Goal: Information Seeking & Learning: Find specific fact

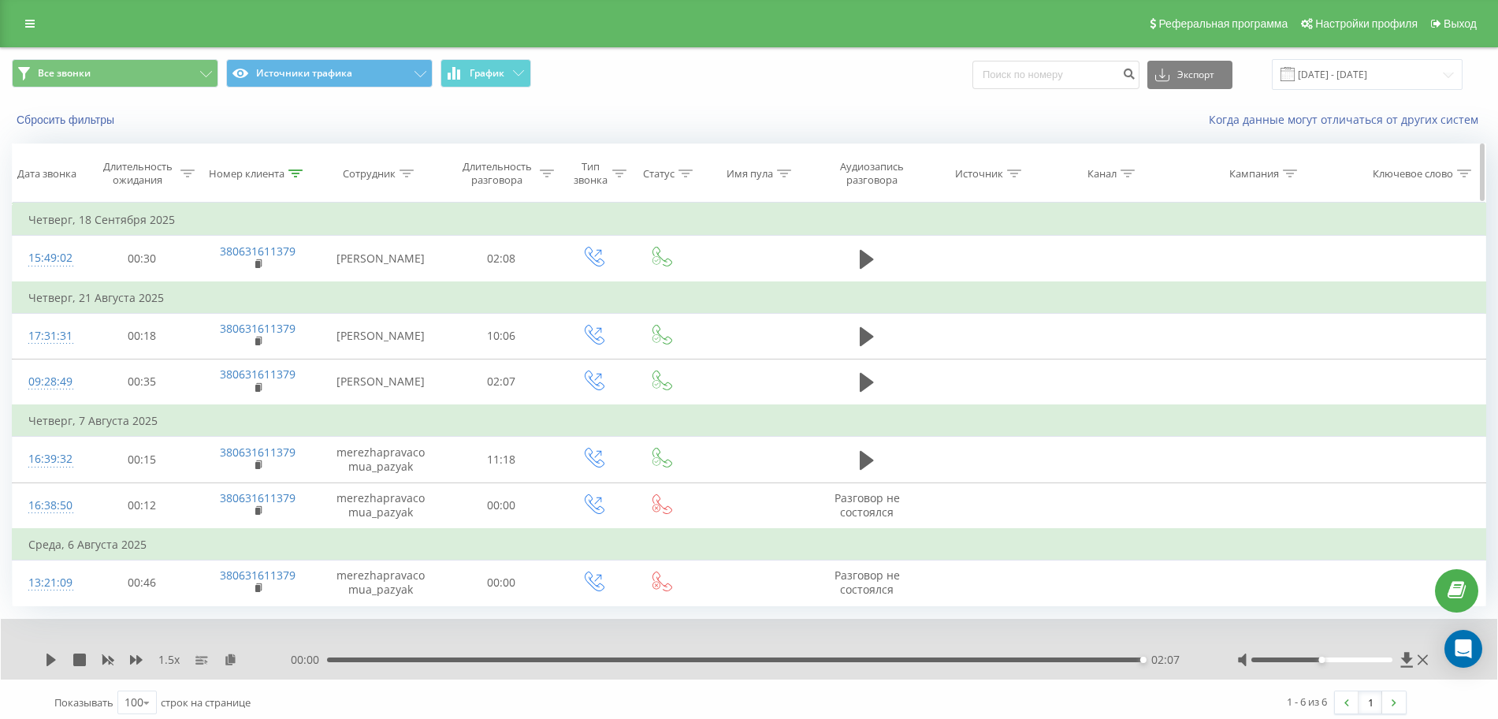
click at [293, 172] on icon at bounding box center [295, 173] width 14 height 8
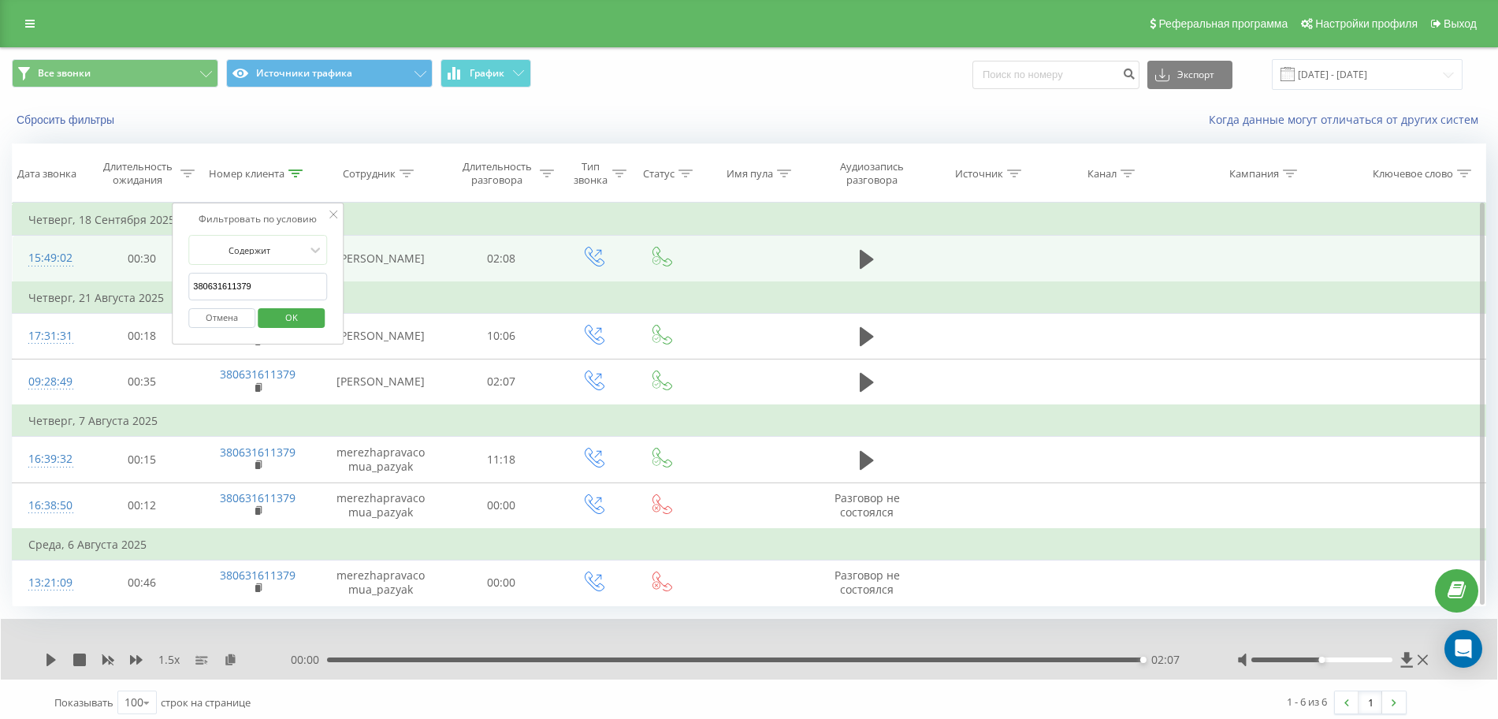
drag, startPoint x: 282, startPoint y: 292, endPoint x: 158, endPoint y: 276, distance: 124.8
click at [169, 278] on table "Фильтровать по условию Равно Отмена OK Фильтровать по условию Содержит 38063161…" at bounding box center [749, 404] width 1474 height 403
paste input "995516413"
click button "OK" at bounding box center [291, 318] width 67 height 20
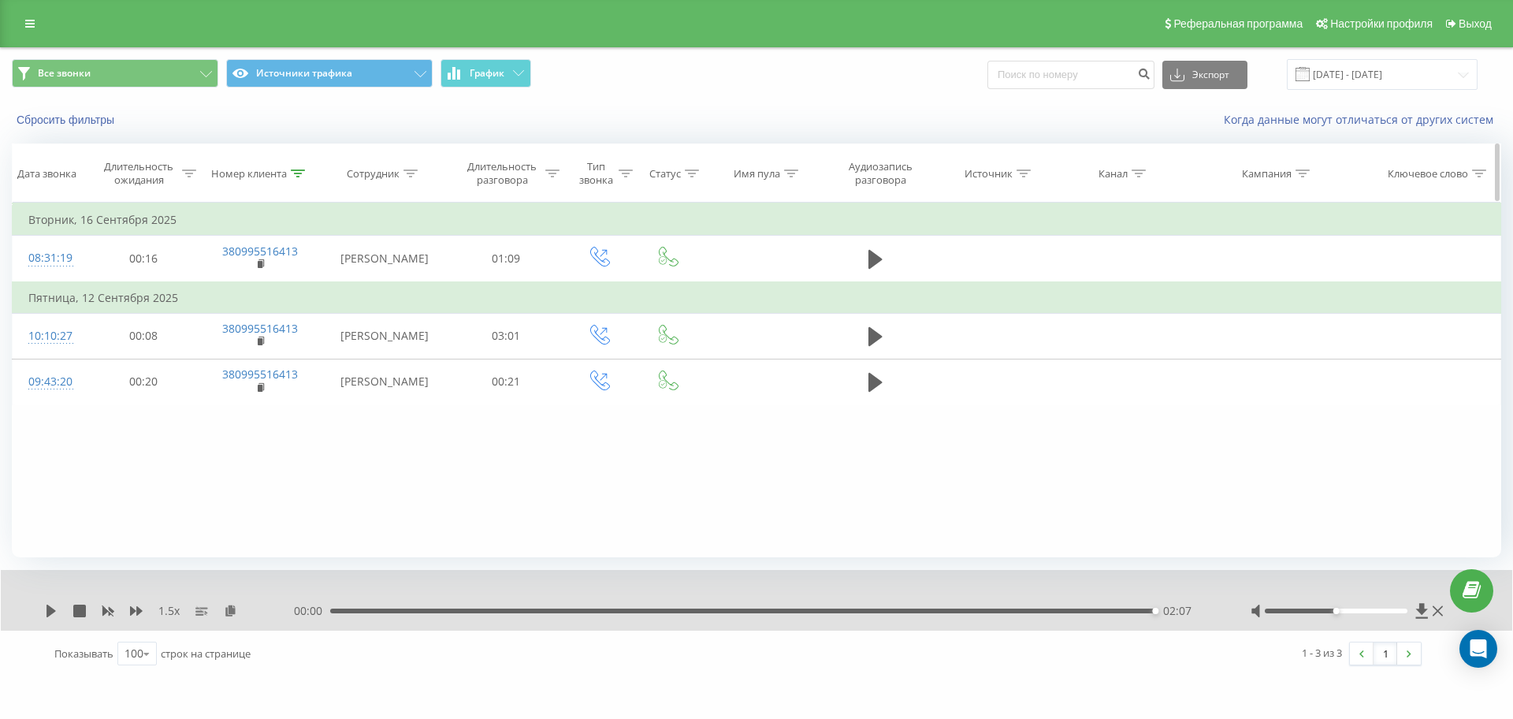
click at [302, 173] on icon at bounding box center [298, 173] width 14 height 8
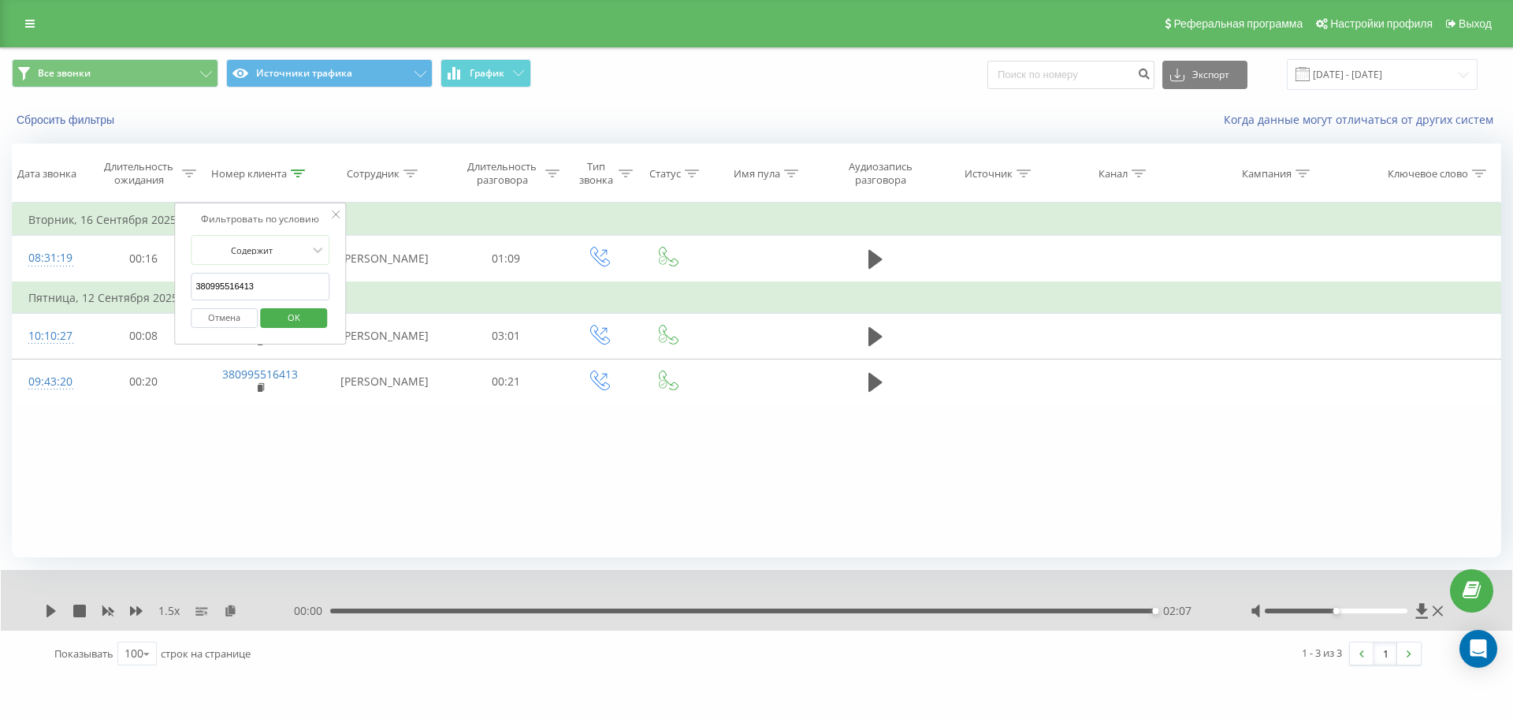
drag, startPoint x: 292, startPoint y: 293, endPoint x: 58, endPoint y: 293, distance: 234.0
click at [113, 288] on table "Фильтровать по условию Равно Отмена OK Фильтровать по условию Содержит 38099551…" at bounding box center [756, 304] width 1489 height 203
paste input "76166215"
click button "OK" at bounding box center [293, 318] width 67 height 20
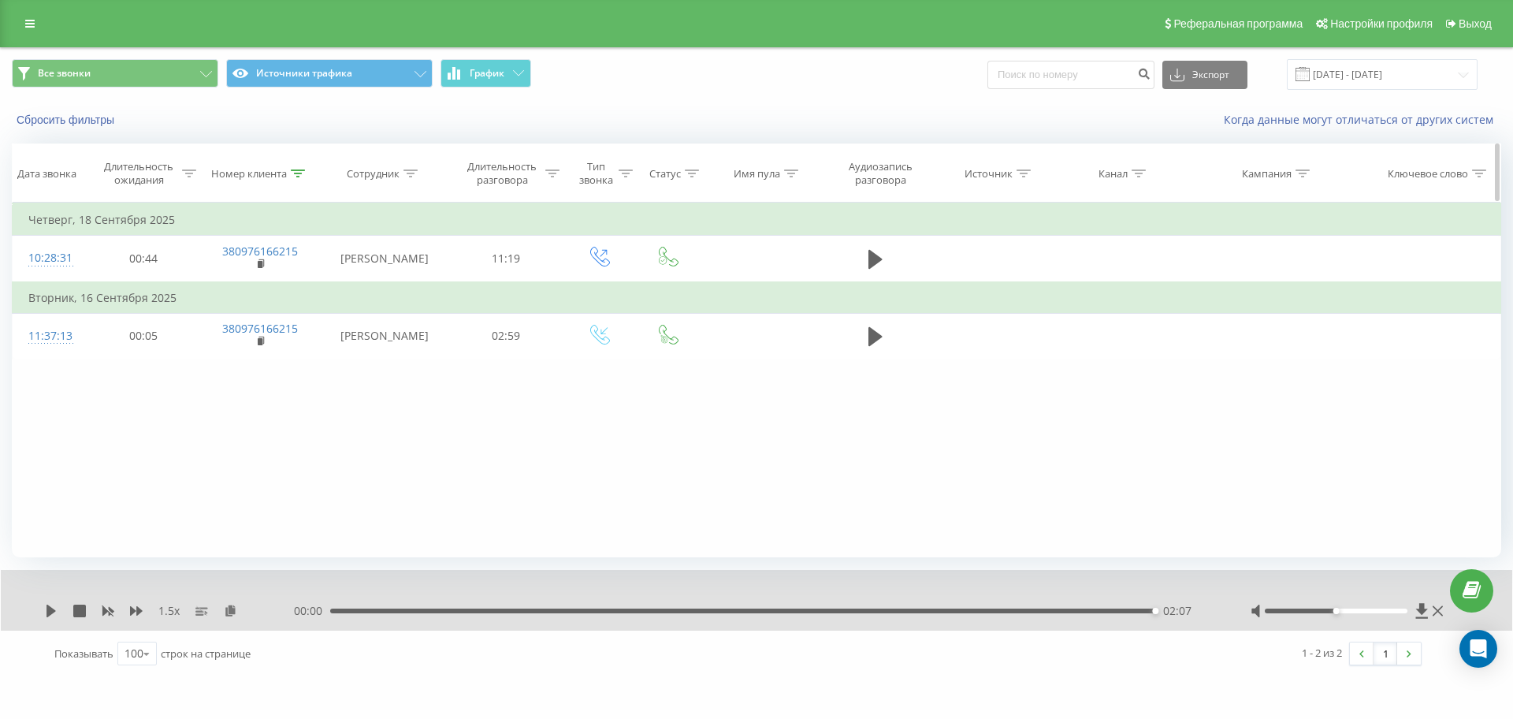
click at [292, 173] on icon at bounding box center [298, 173] width 14 height 8
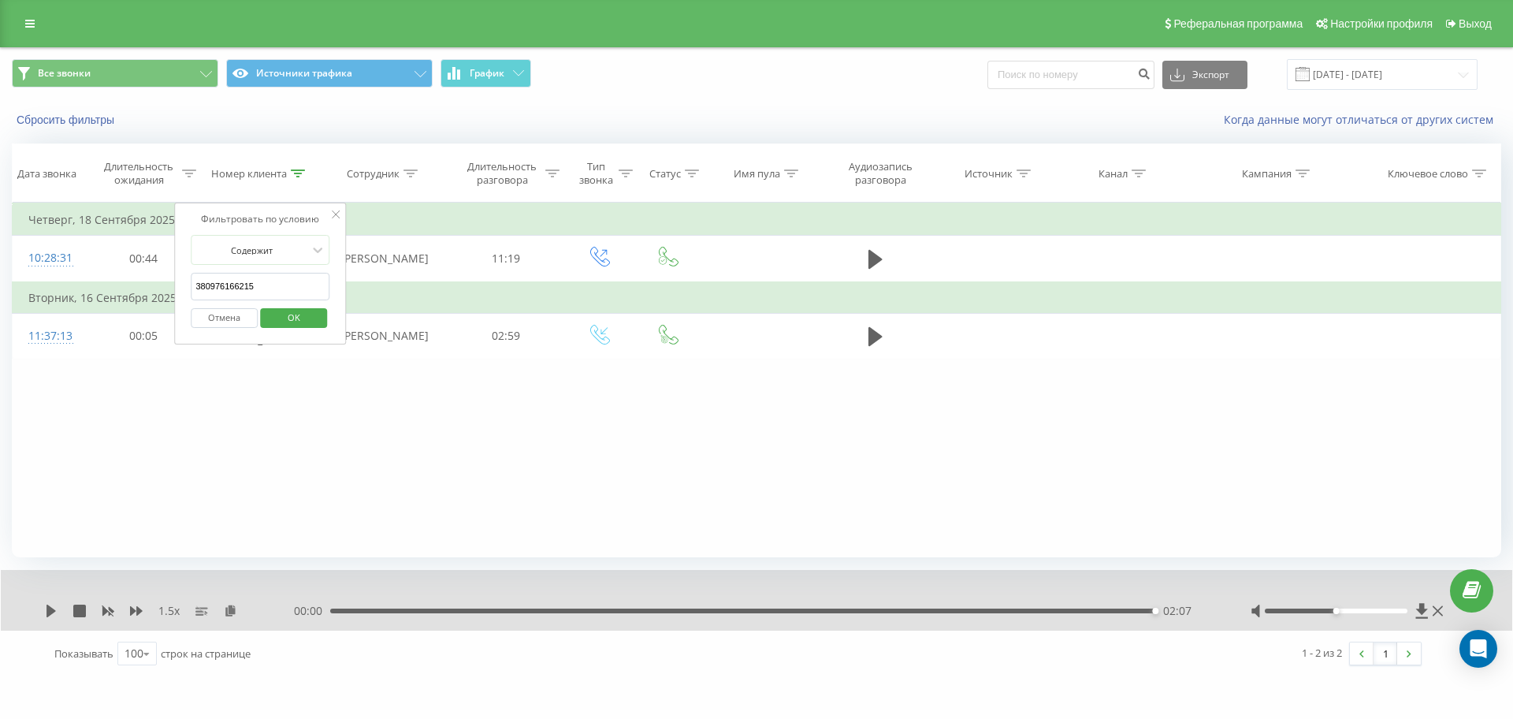
drag, startPoint x: 283, startPoint y: 292, endPoint x: 28, endPoint y: 299, distance: 255.4
click at [37, 297] on table "Фильтровать по условию Равно Отмена OK Фильтровать по условию Содержит 38097616…" at bounding box center [756, 281] width 1489 height 157
paste input "506177908"
click button "OK" at bounding box center [293, 318] width 67 height 20
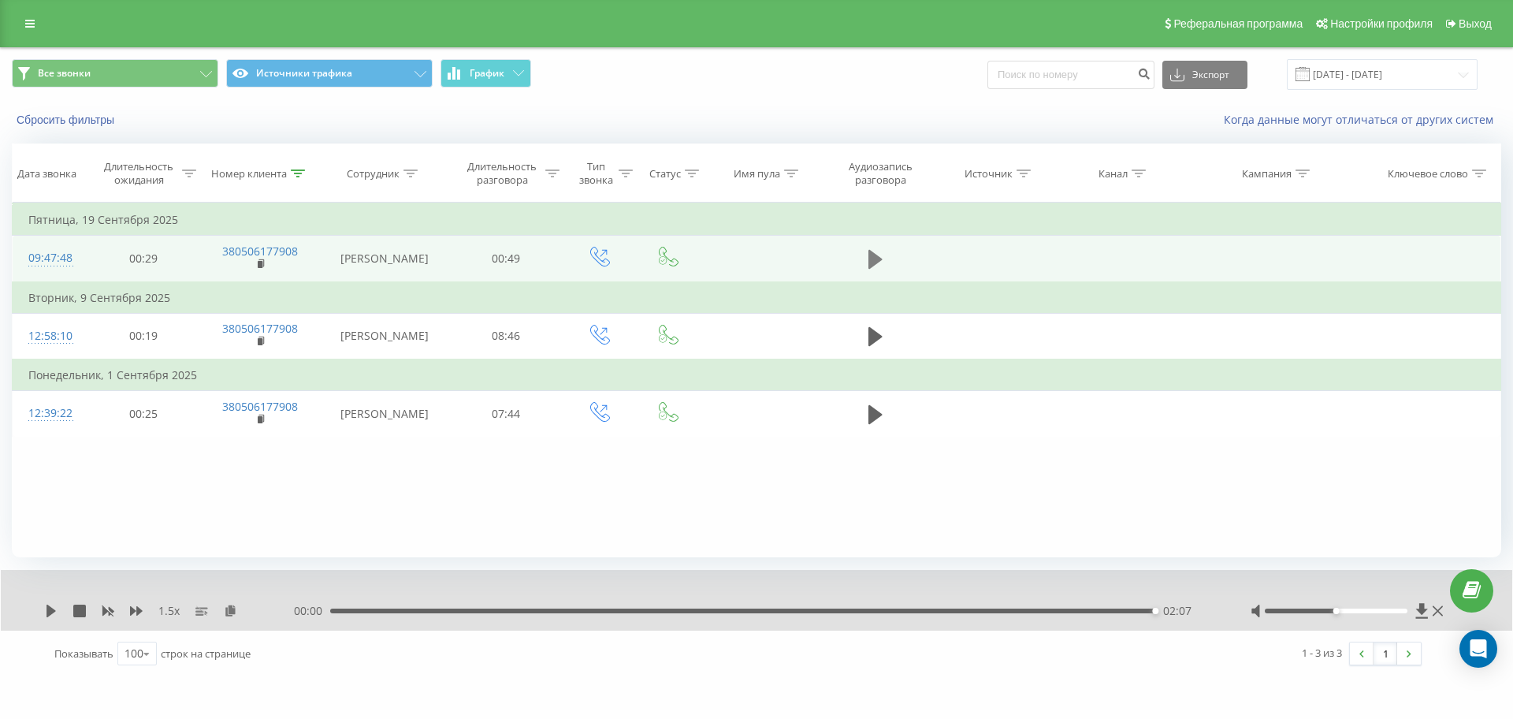
click at [868, 257] on button at bounding box center [876, 259] width 24 height 24
click at [54, 608] on icon at bounding box center [54, 610] width 3 height 13
click at [232, 612] on icon at bounding box center [230, 609] width 13 height 11
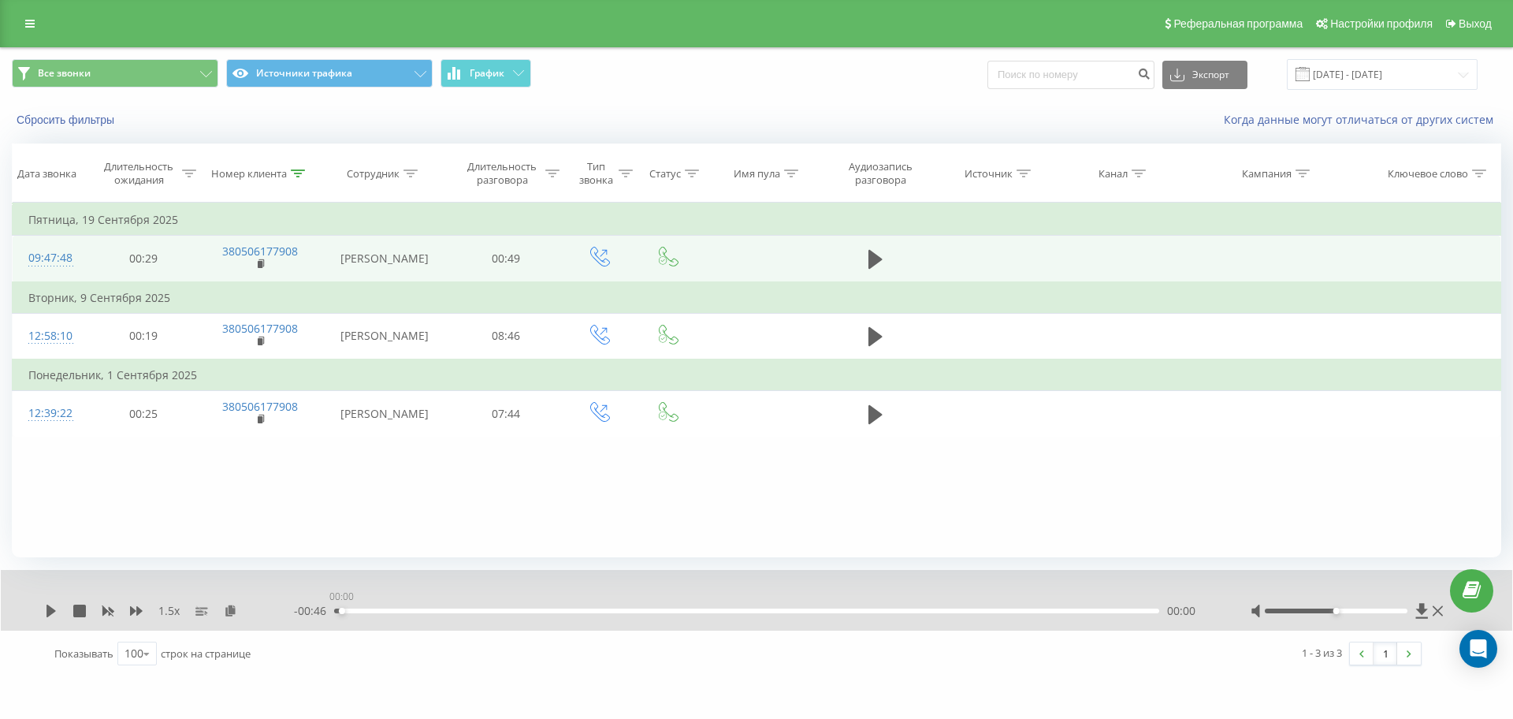
click at [341, 612] on div "00:00" at bounding box center [746, 610] width 825 height 5
click at [51, 607] on icon at bounding box center [51, 610] width 13 height 13
click at [43, 615] on div "1.5 x - 00:25 00:21 00:21" at bounding box center [756, 600] width 1511 height 61
click at [49, 616] on icon at bounding box center [47, 610] width 3 height 13
click at [48, 595] on div "1.5 x - 00:24 00:22 00:22" at bounding box center [756, 600] width 1511 height 61
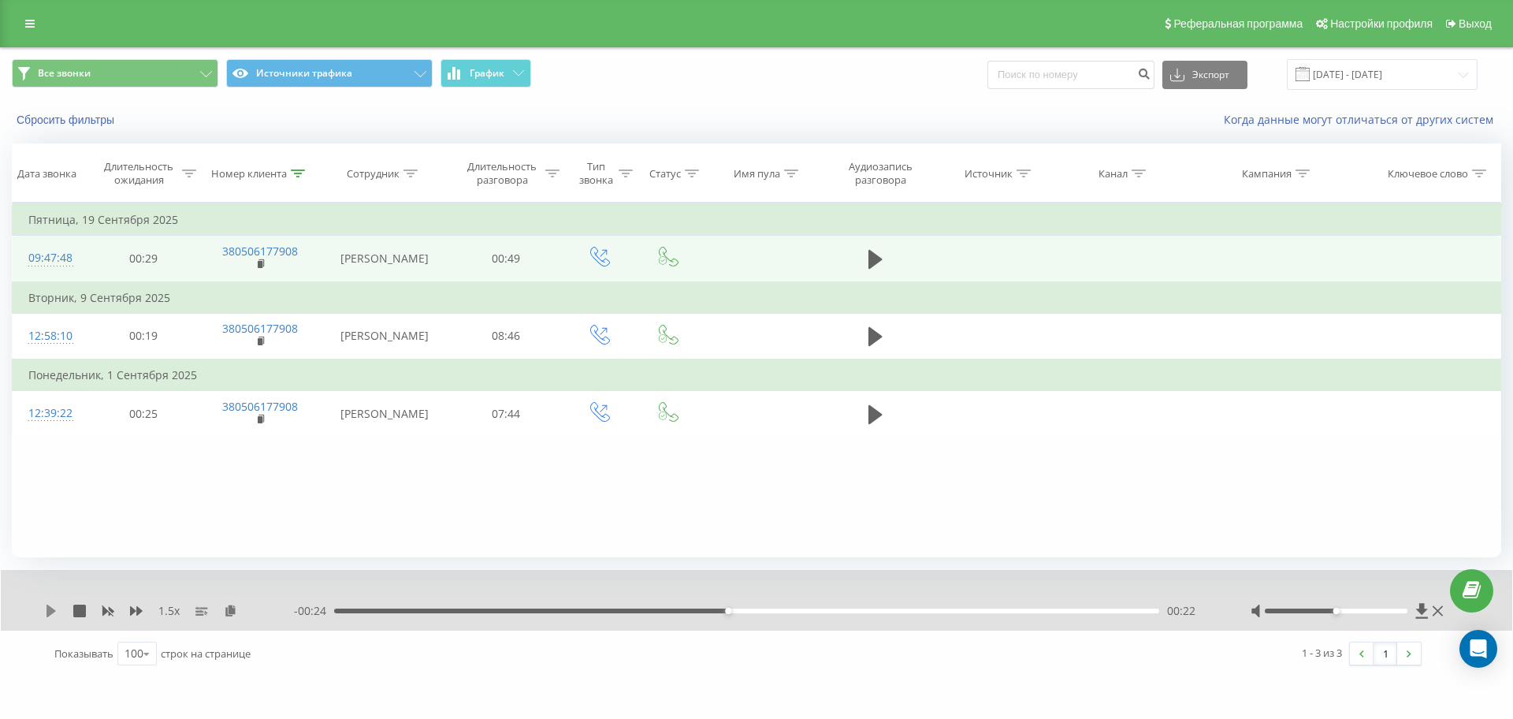
click at [48, 610] on icon at bounding box center [50, 610] width 9 height 13
click at [54, 611] on icon at bounding box center [54, 610] width 3 height 13
click at [51, 608] on icon at bounding box center [50, 610] width 9 height 13
click at [297, 171] on icon at bounding box center [298, 173] width 14 height 8
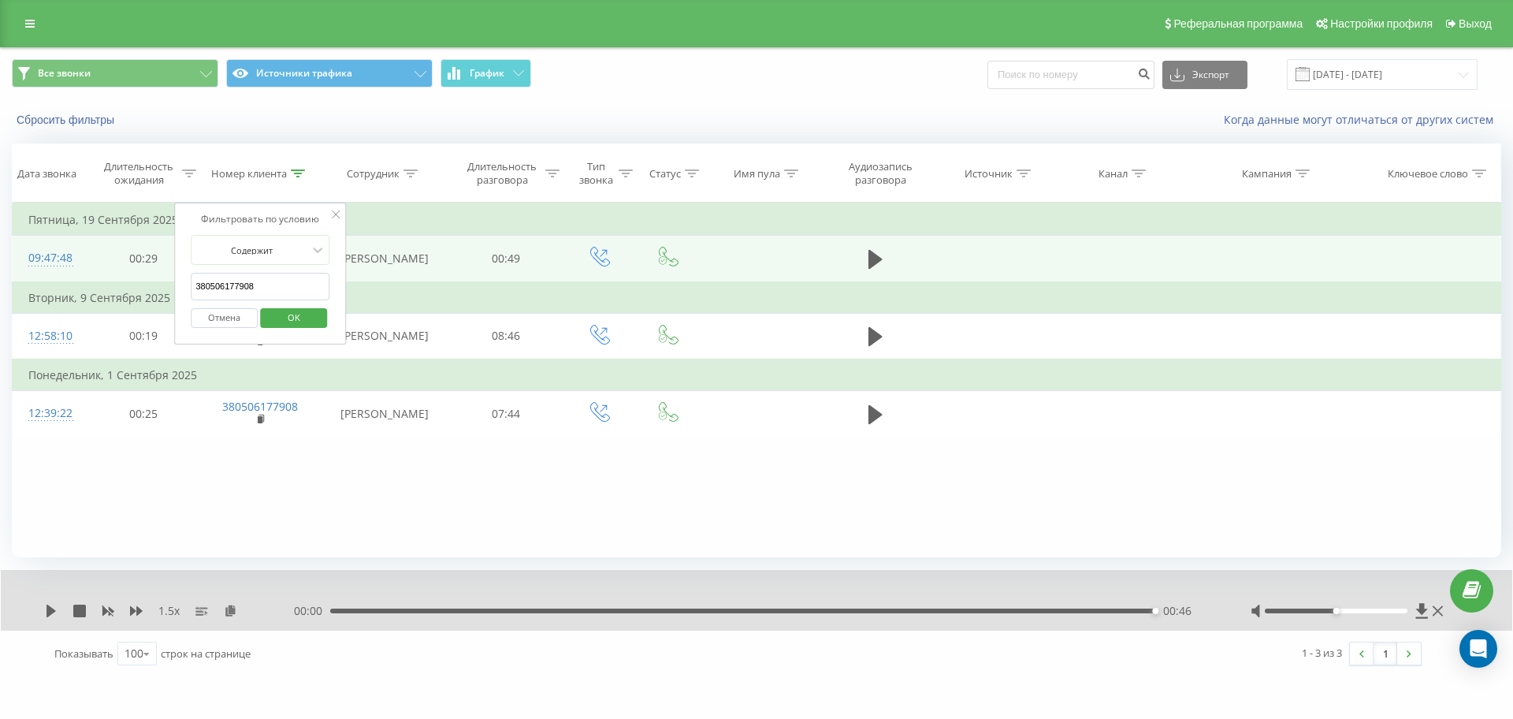
drag, startPoint x: 275, startPoint y: 288, endPoint x: 46, endPoint y: 296, distance: 228.7
click at [70, 296] on table "Фильтровать по условию Равно Отмена OK Фильтровать по условию Содержит 38050617…" at bounding box center [756, 320] width 1489 height 234
paste input "99196655"
click button "OK" at bounding box center [293, 318] width 67 height 20
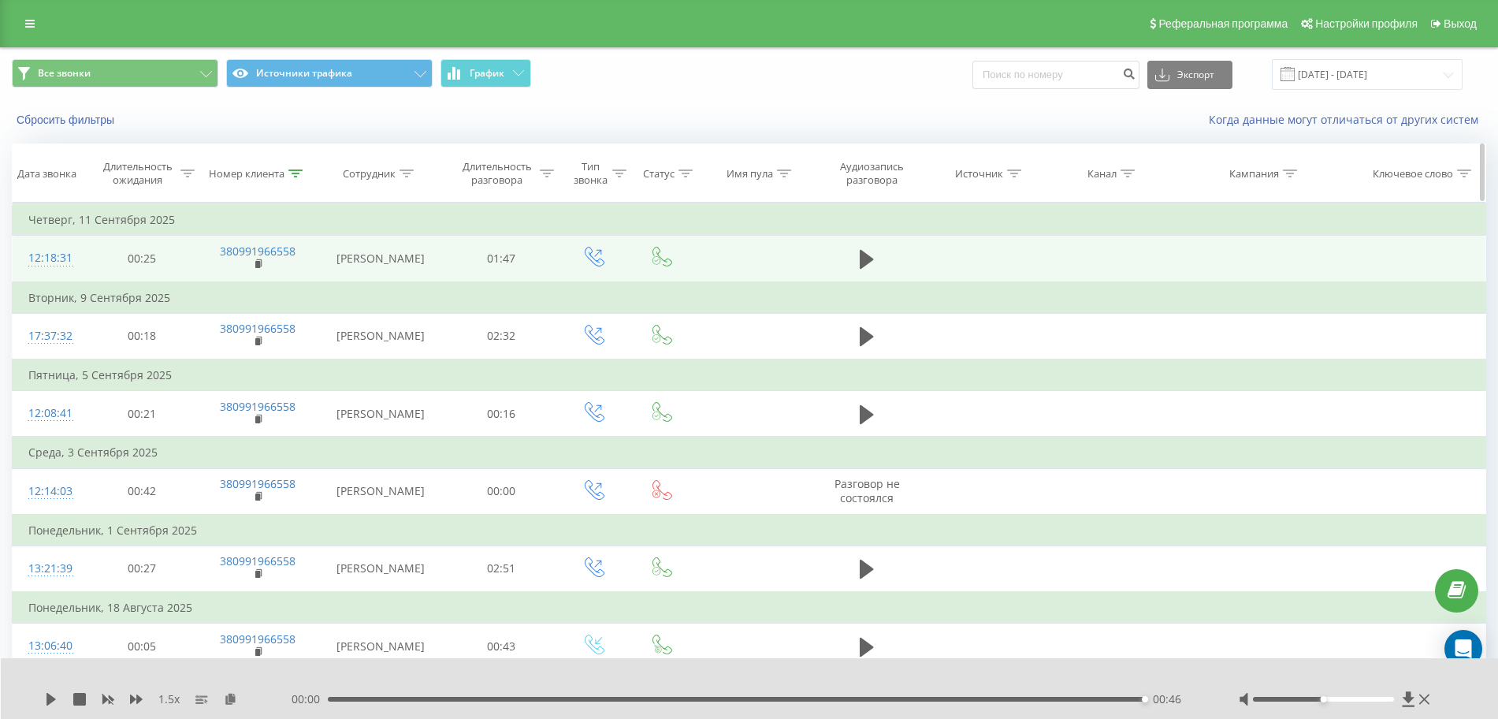
click at [299, 168] on div at bounding box center [295, 173] width 14 height 13
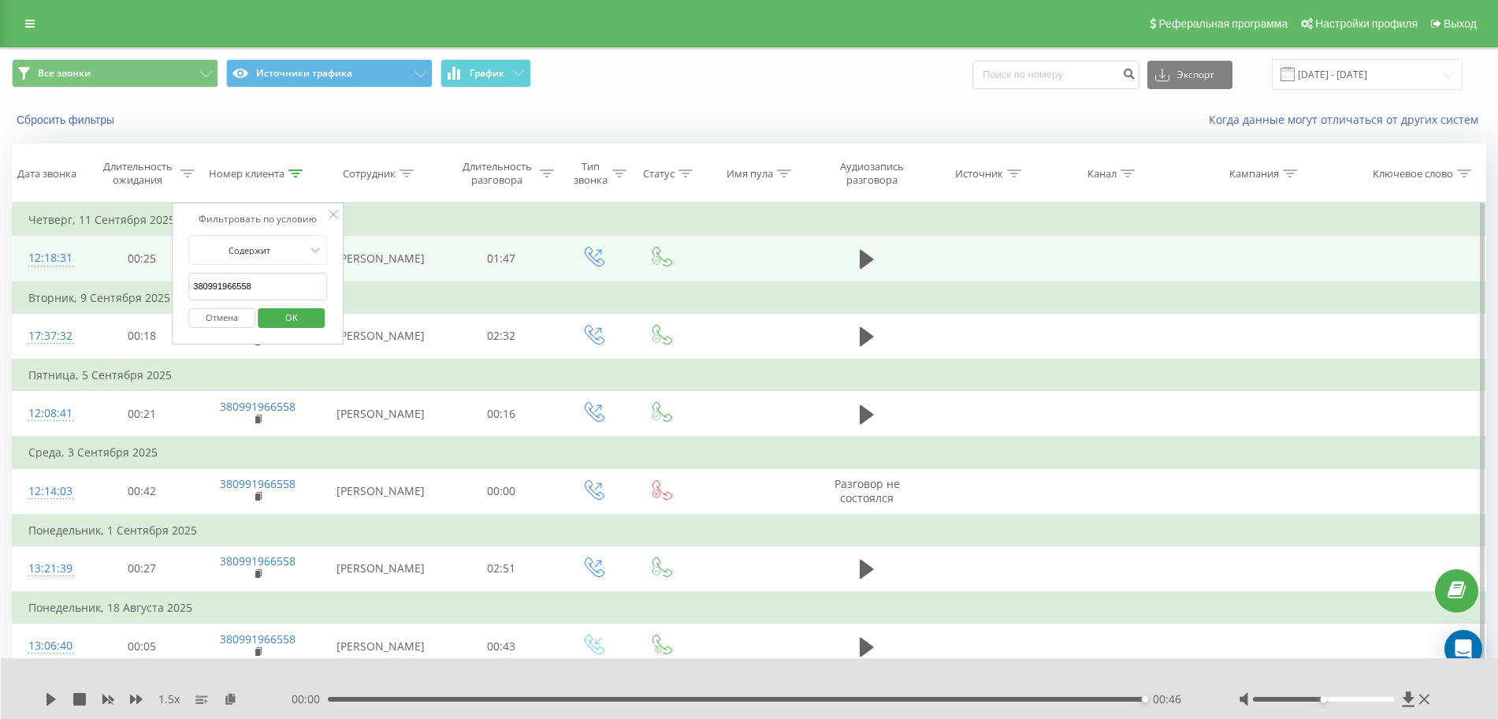
drag, startPoint x: 270, startPoint y: 295, endPoint x: 26, endPoint y: 299, distance: 244.3
click at [69, 294] on table "Фильтровать по условию Равно Отмена OK Фильтровать по условию Содержит 38099196…" at bounding box center [749, 459] width 1474 height 512
paste input "9123331"
click button "OK" at bounding box center [291, 318] width 67 height 20
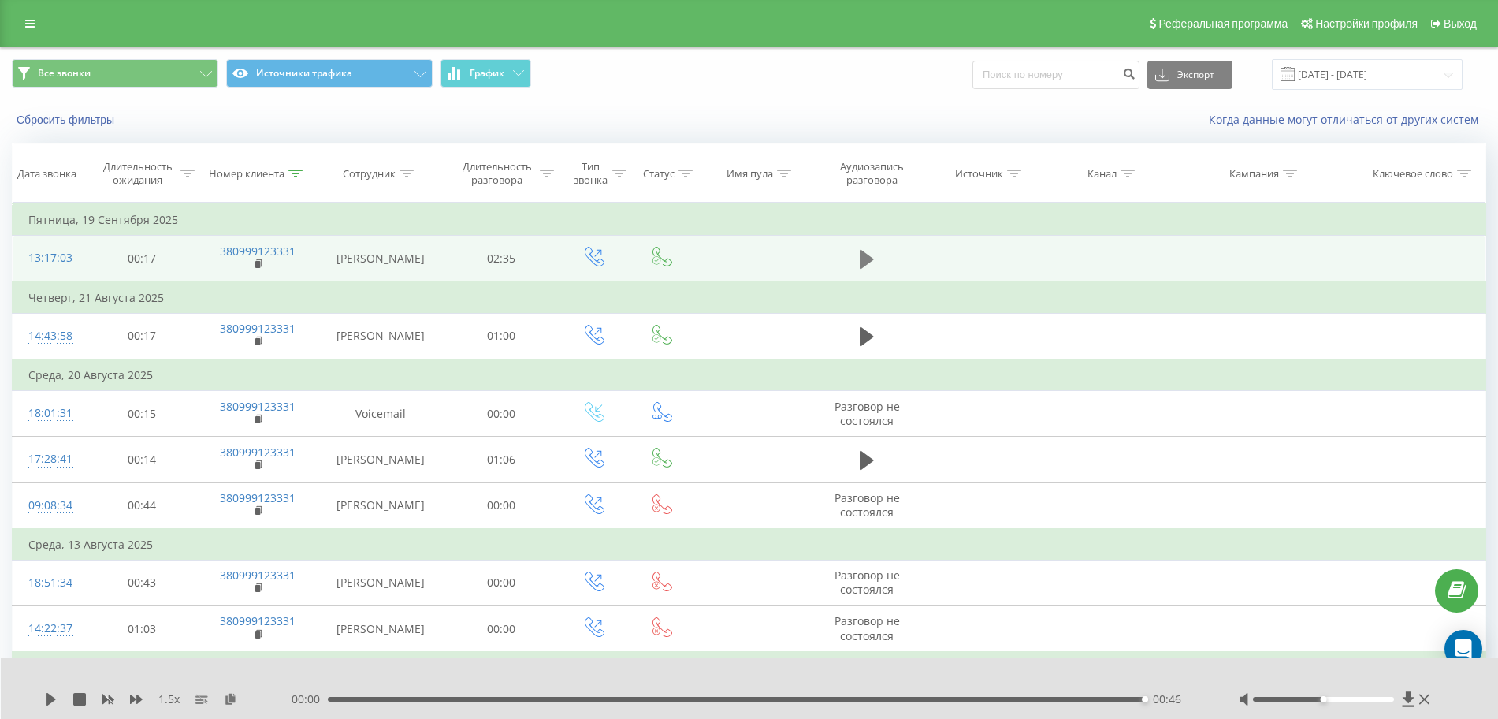
click at [868, 251] on icon at bounding box center [867, 259] width 14 height 22
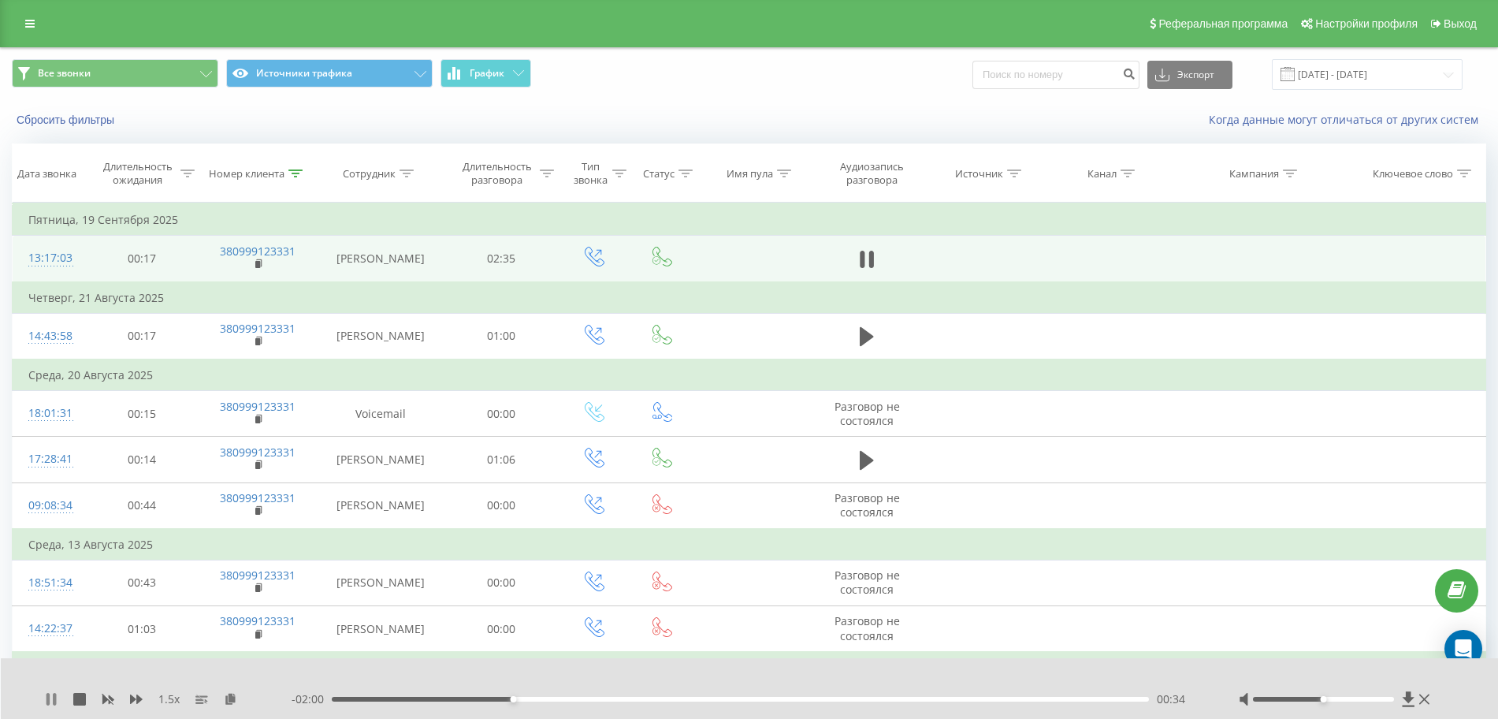
click at [50, 698] on icon at bounding box center [47, 699] width 3 height 13
click at [298, 172] on icon at bounding box center [295, 173] width 14 height 8
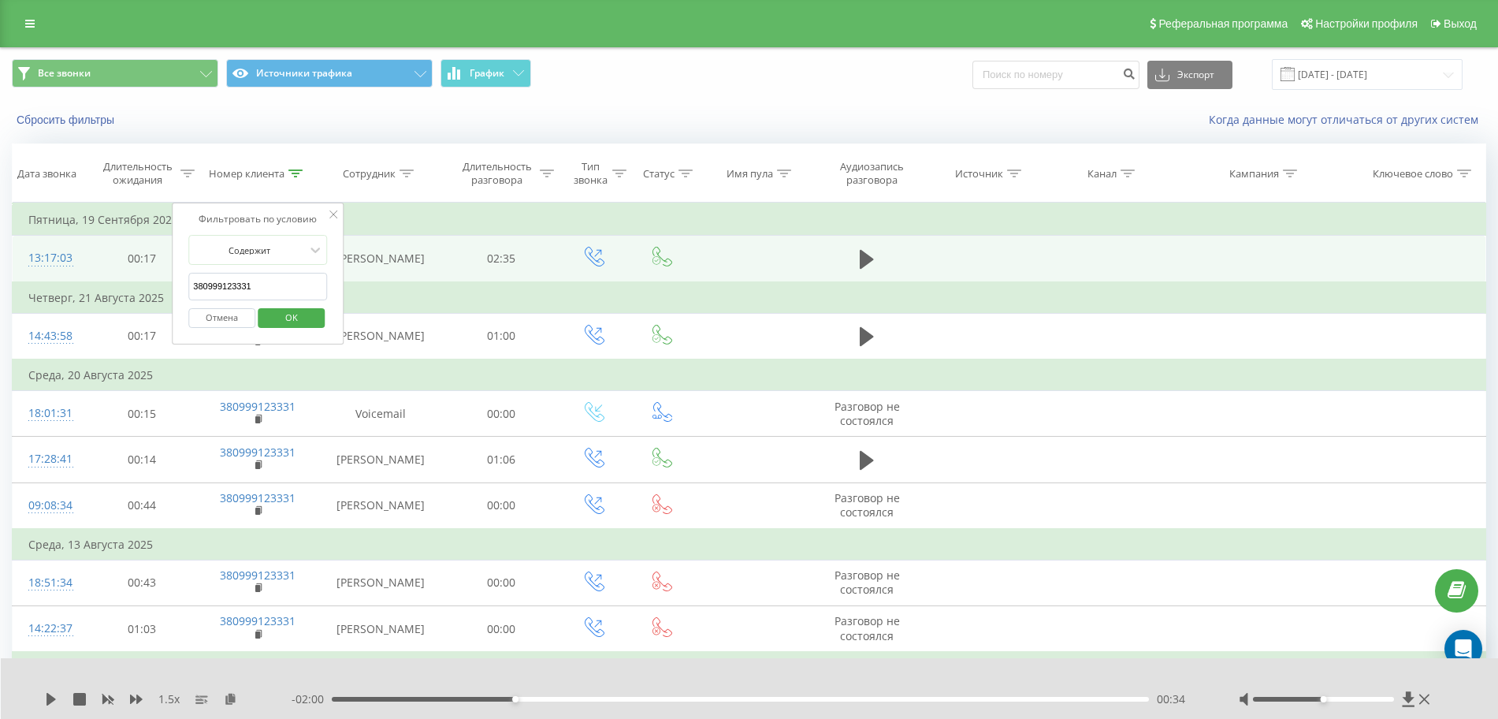
drag, startPoint x: 284, startPoint y: 284, endPoint x: 31, endPoint y: 281, distance: 253.0
click at [39, 281] on table "Фильтровать по условию Равно Отмена OK Фильтровать по условию Содержит 38099912…" at bounding box center [749, 466] width 1474 height 526
paste input "8400394"
click button "OK" at bounding box center [291, 318] width 67 height 20
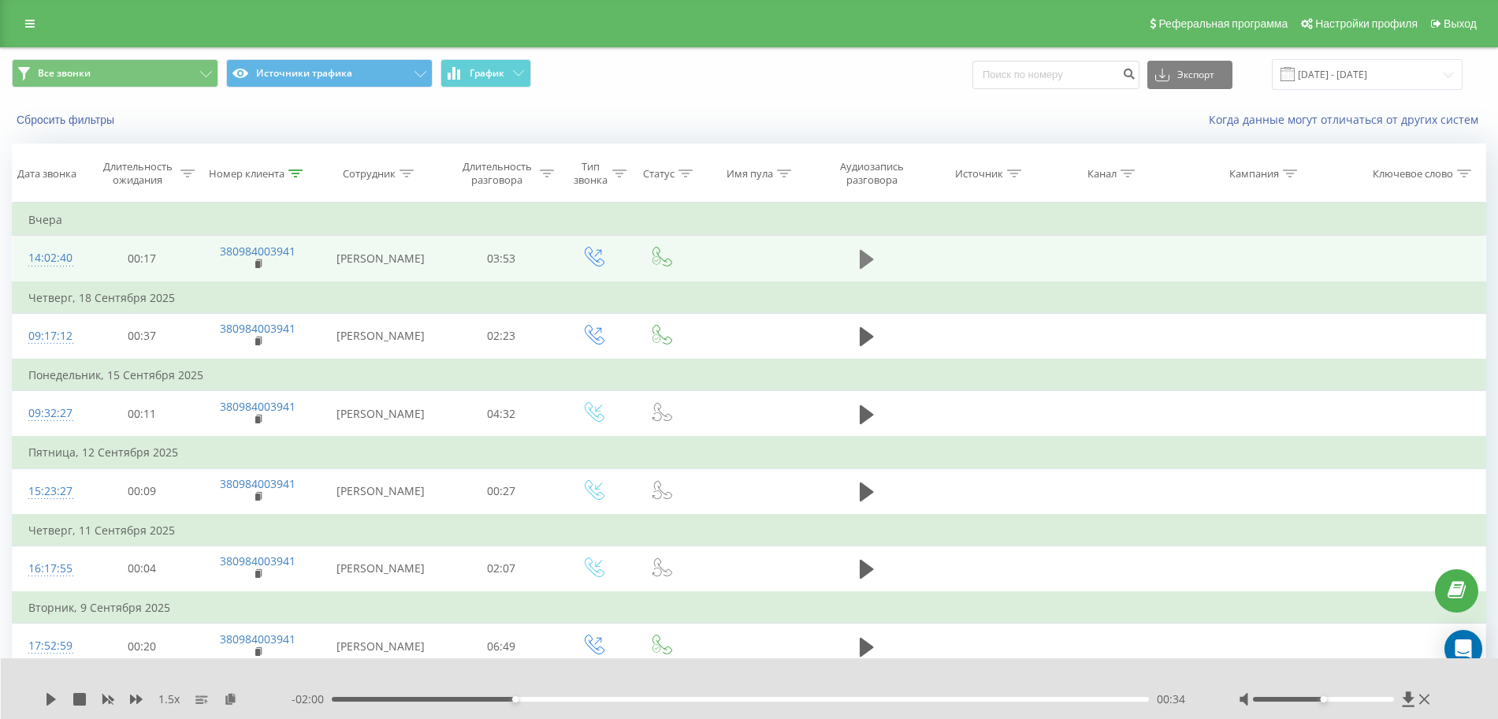
click at [855, 259] on button at bounding box center [867, 259] width 24 height 24
click at [51, 697] on icon at bounding box center [51, 699] width 13 height 13
click at [50, 701] on icon at bounding box center [50, 699] width 9 height 13
click at [49, 697] on icon at bounding box center [47, 699] width 3 height 13
click at [47, 697] on icon at bounding box center [51, 699] width 13 height 13
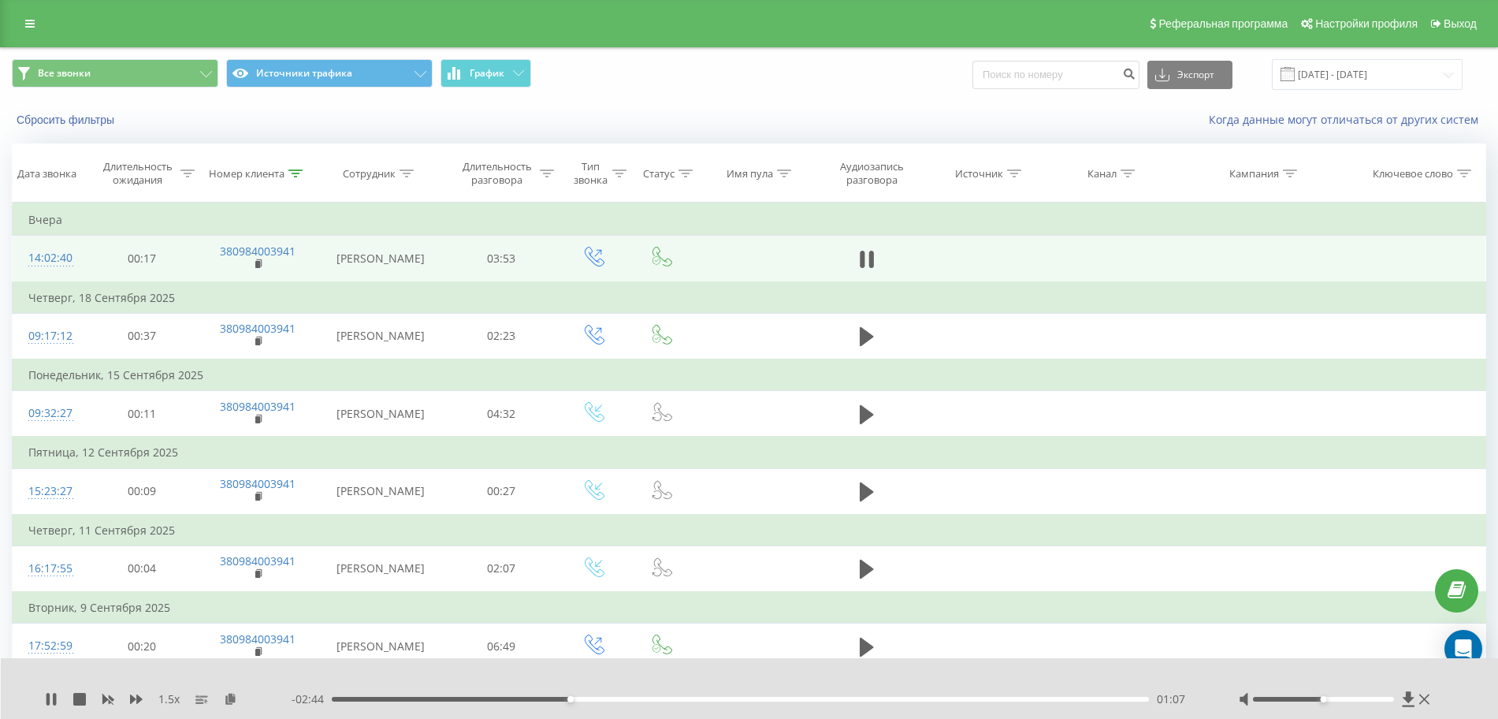
drag, startPoint x: 227, startPoint y: 697, endPoint x: 229, endPoint y: 673, distance: 24.5
click at [227, 697] on icon at bounding box center [230, 698] width 13 height 11
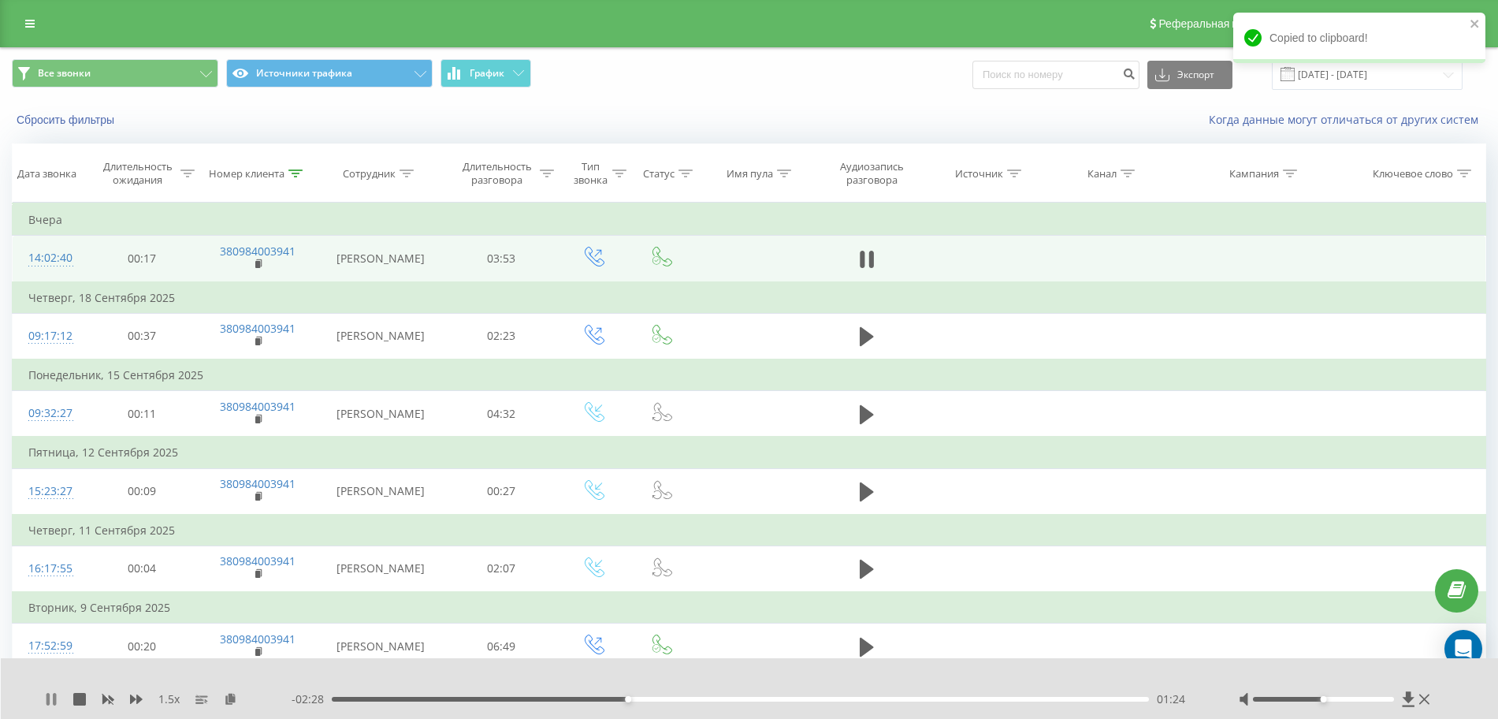
click at [52, 697] on icon at bounding box center [51, 699] width 13 height 13
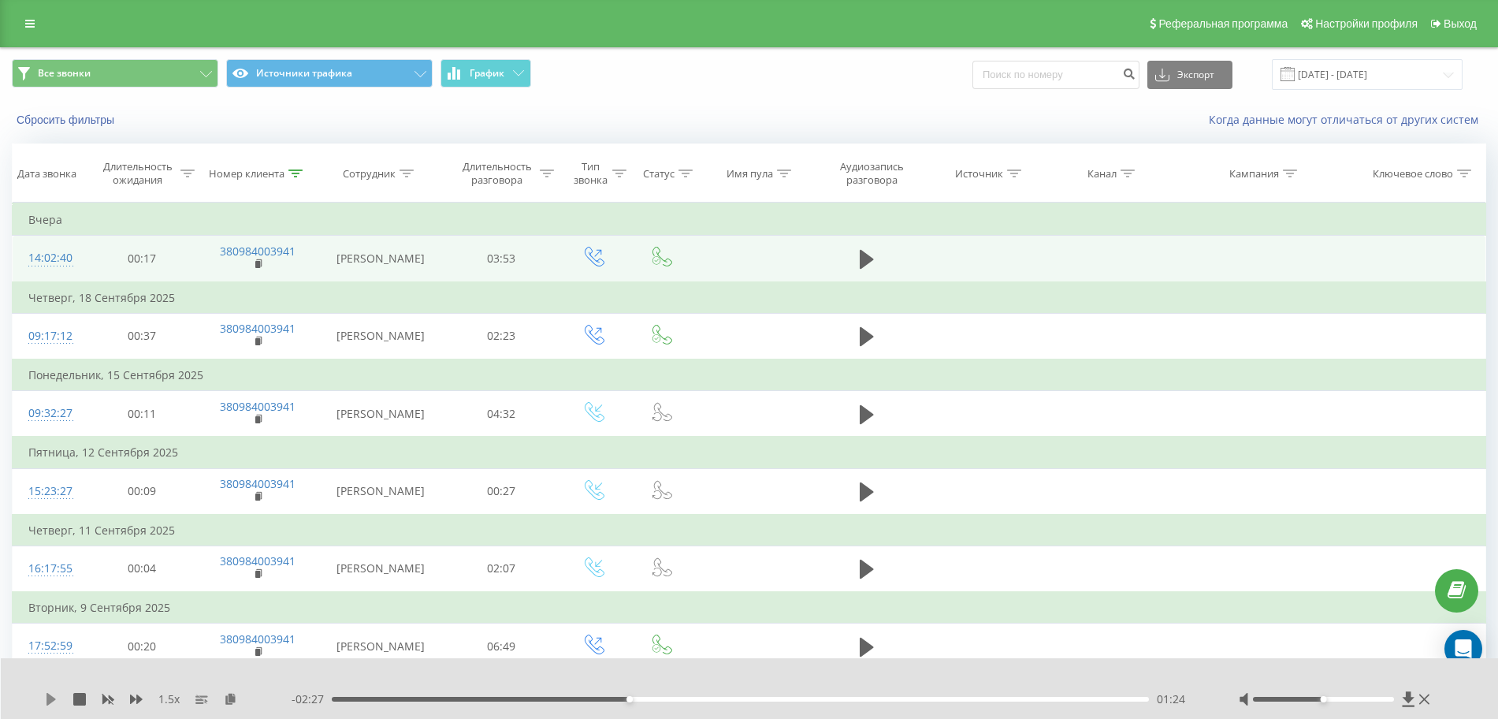
click at [54, 693] on icon at bounding box center [51, 699] width 13 height 13
click at [46, 697] on icon at bounding box center [51, 699] width 13 height 13
click at [54, 695] on icon at bounding box center [51, 699] width 13 height 13
click at [300, 172] on icon at bounding box center [295, 173] width 14 height 8
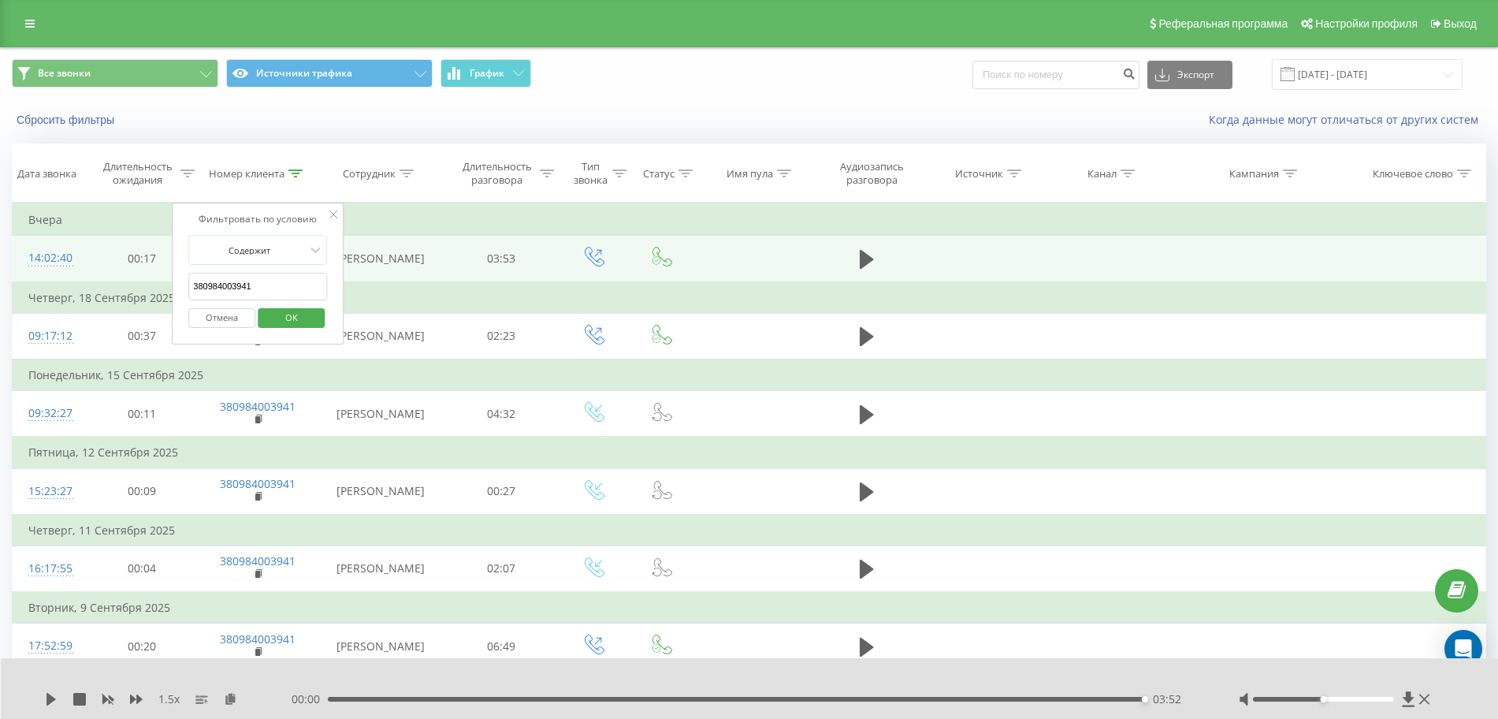
drag, startPoint x: 281, startPoint y: 288, endPoint x: 44, endPoint y: 299, distance: 237.4
click at [44, 299] on table "Фильтровать по условию Равно Отмена OK Фильтровать по условию Содержит 38098400…" at bounding box center [749, 628] width 1474 height 851
paste input "677070989"
click button "OK" at bounding box center [291, 318] width 67 height 20
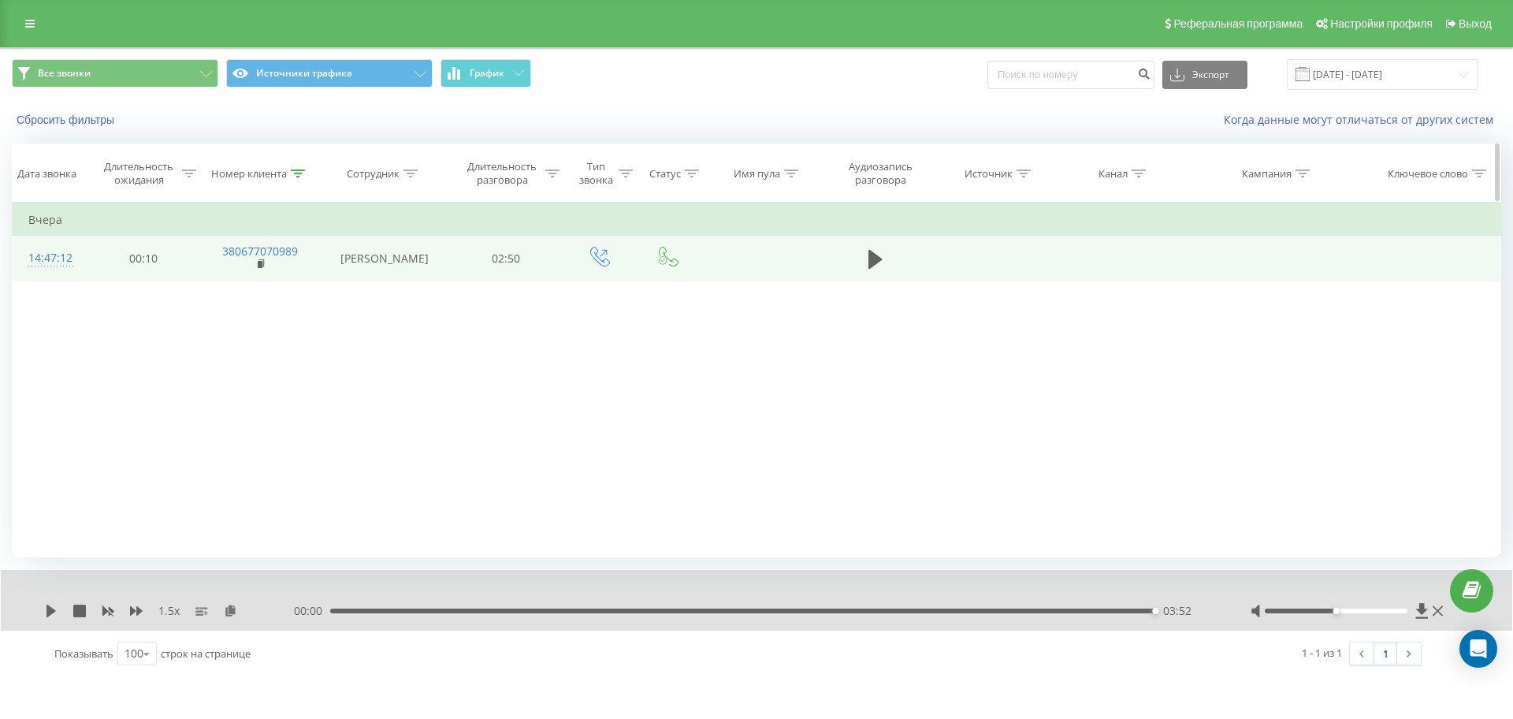
click at [296, 165] on th "Номер клиента" at bounding box center [261, 173] width 120 height 58
click at [295, 177] on div at bounding box center [298, 173] width 14 height 13
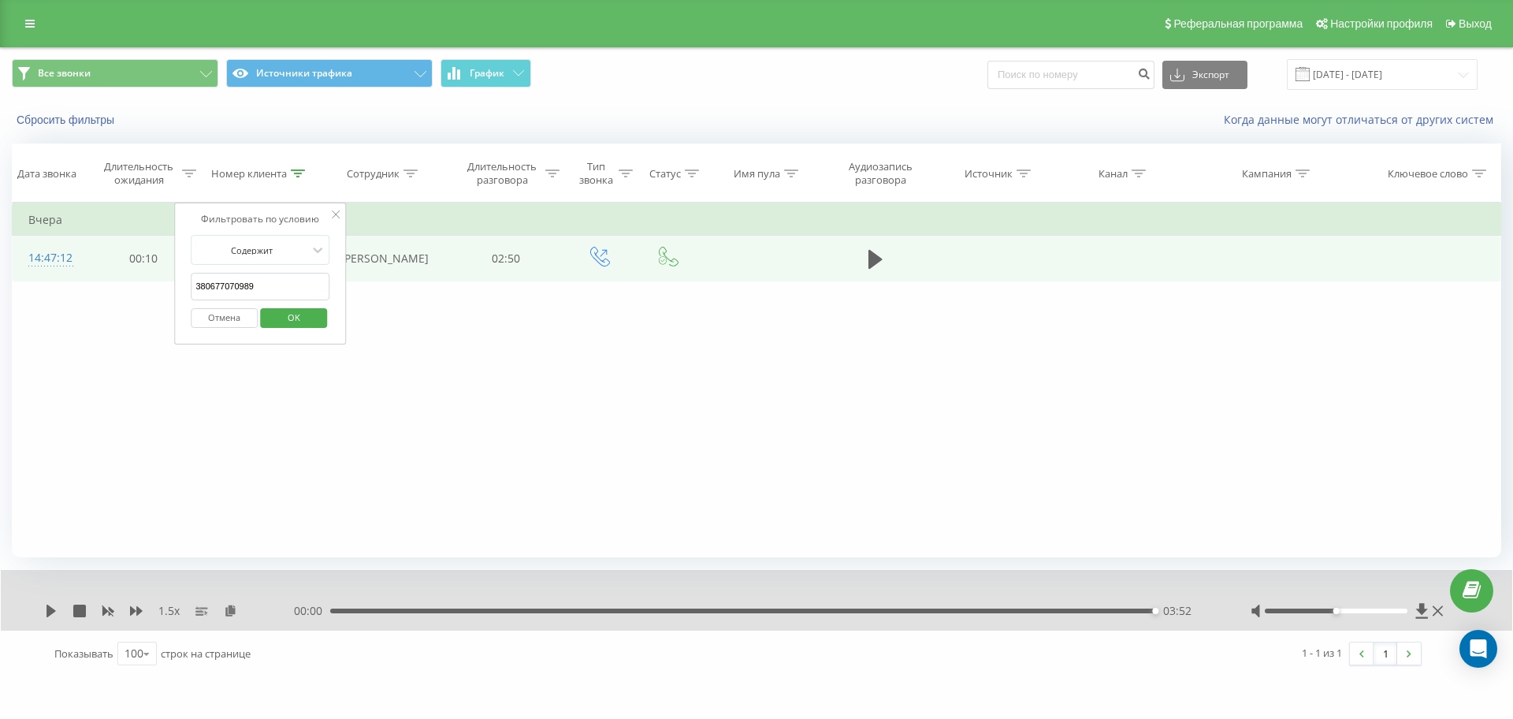
drag, startPoint x: 180, startPoint y: 288, endPoint x: 53, endPoint y: 300, distance: 127.4
click at [53, 300] on div "Фильтровать по условию Равно Отмена OK Фильтровать по условию Содержит 38067707…" at bounding box center [756, 380] width 1489 height 355
paste input "87295253"
click button "OK" at bounding box center [293, 318] width 67 height 20
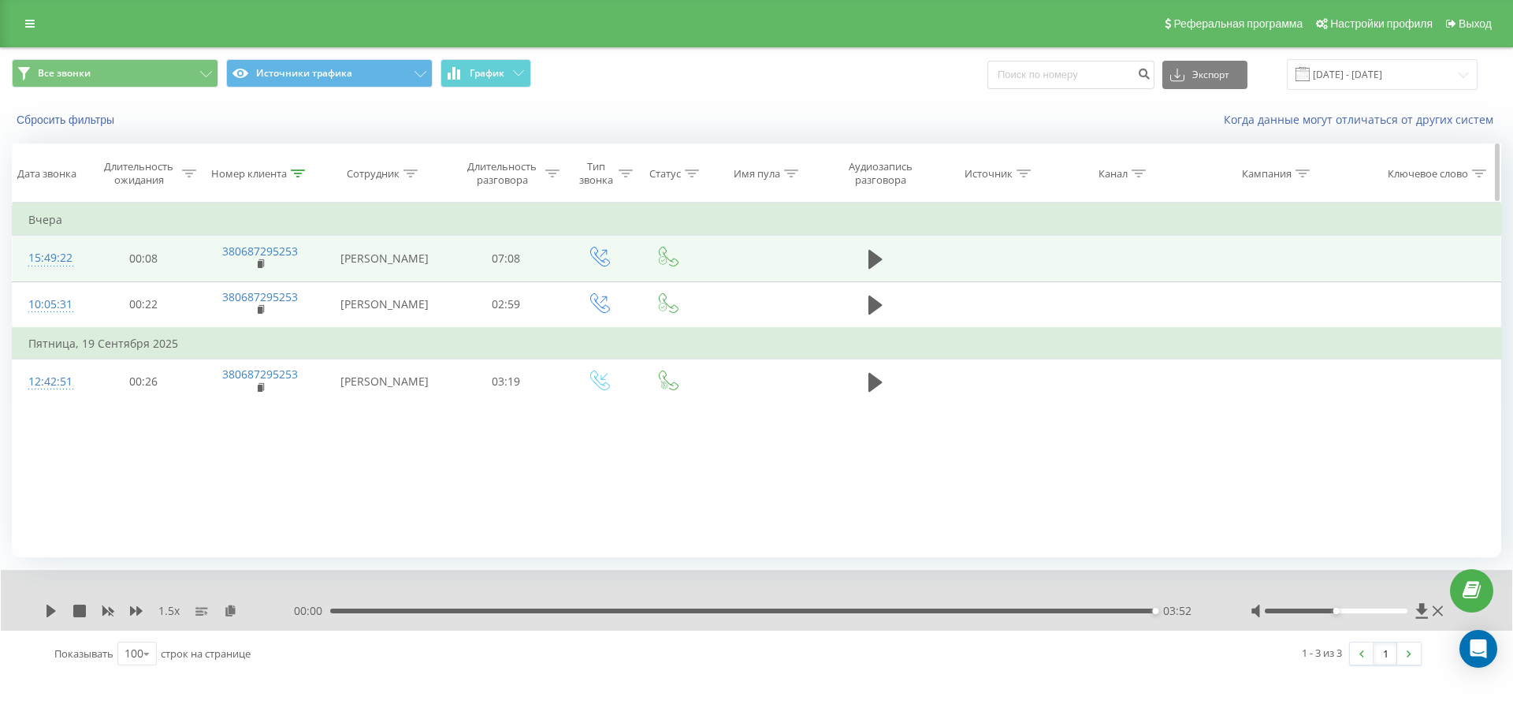
click at [303, 173] on icon at bounding box center [298, 173] width 14 height 8
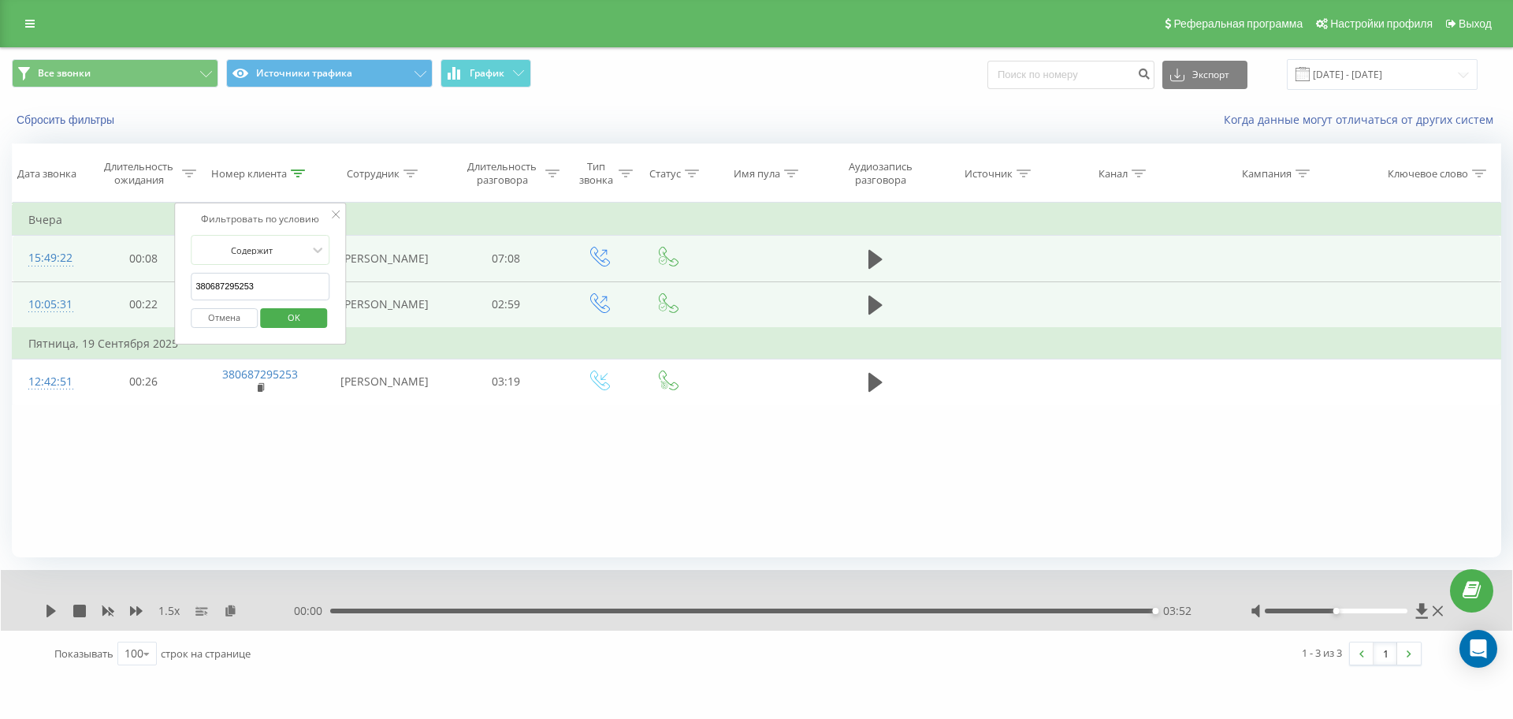
drag, startPoint x: 308, startPoint y: 275, endPoint x: 24, endPoint y: 284, distance: 283.8
click at [24, 284] on table "Фильтровать по условию Равно Отмена OK Фильтровать по условию Содержит 38068729…" at bounding box center [756, 304] width 1489 height 203
paste input "954438682"
click button "OK" at bounding box center [293, 318] width 67 height 20
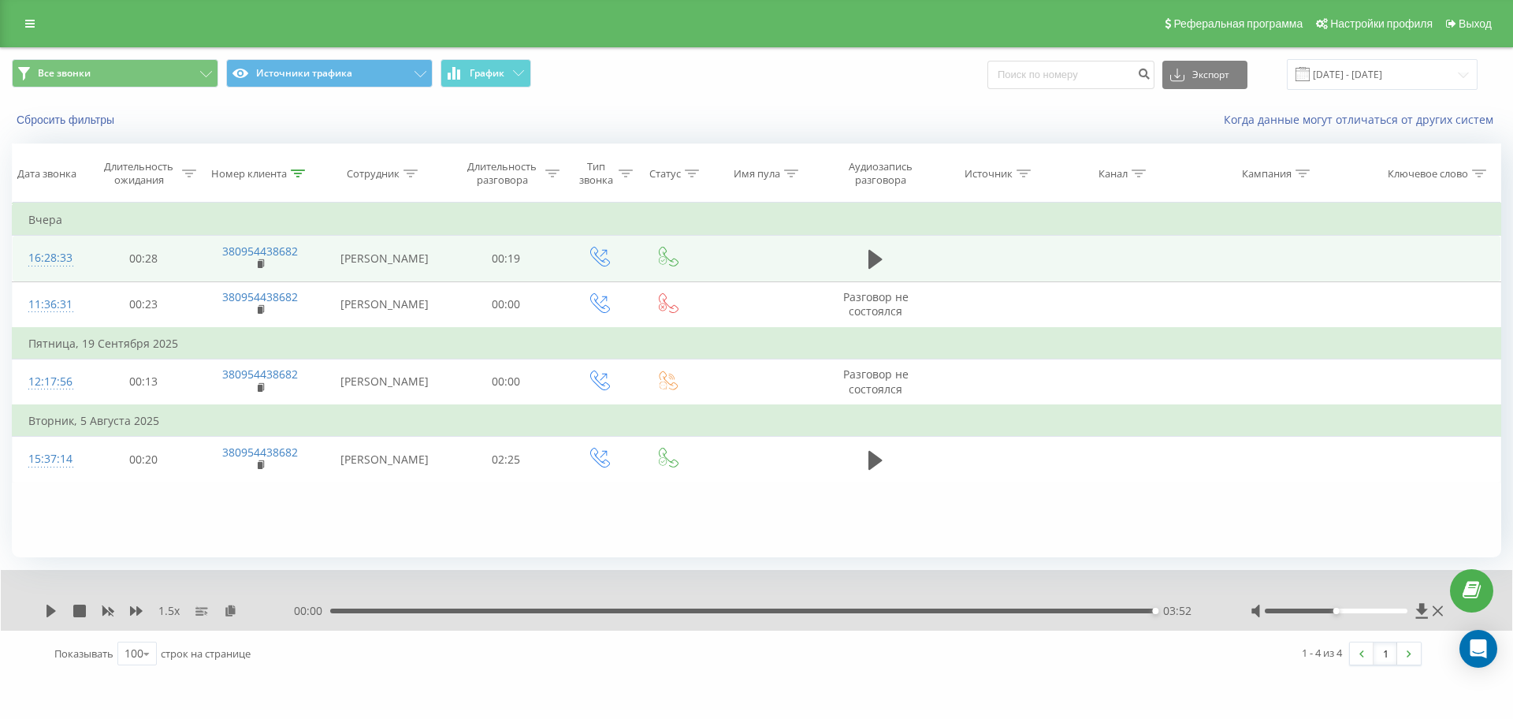
click at [894, 253] on td at bounding box center [875, 259] width 110 height 46
click at [873, 258] on icon at bounding box center [875, 259] width 14 height 19
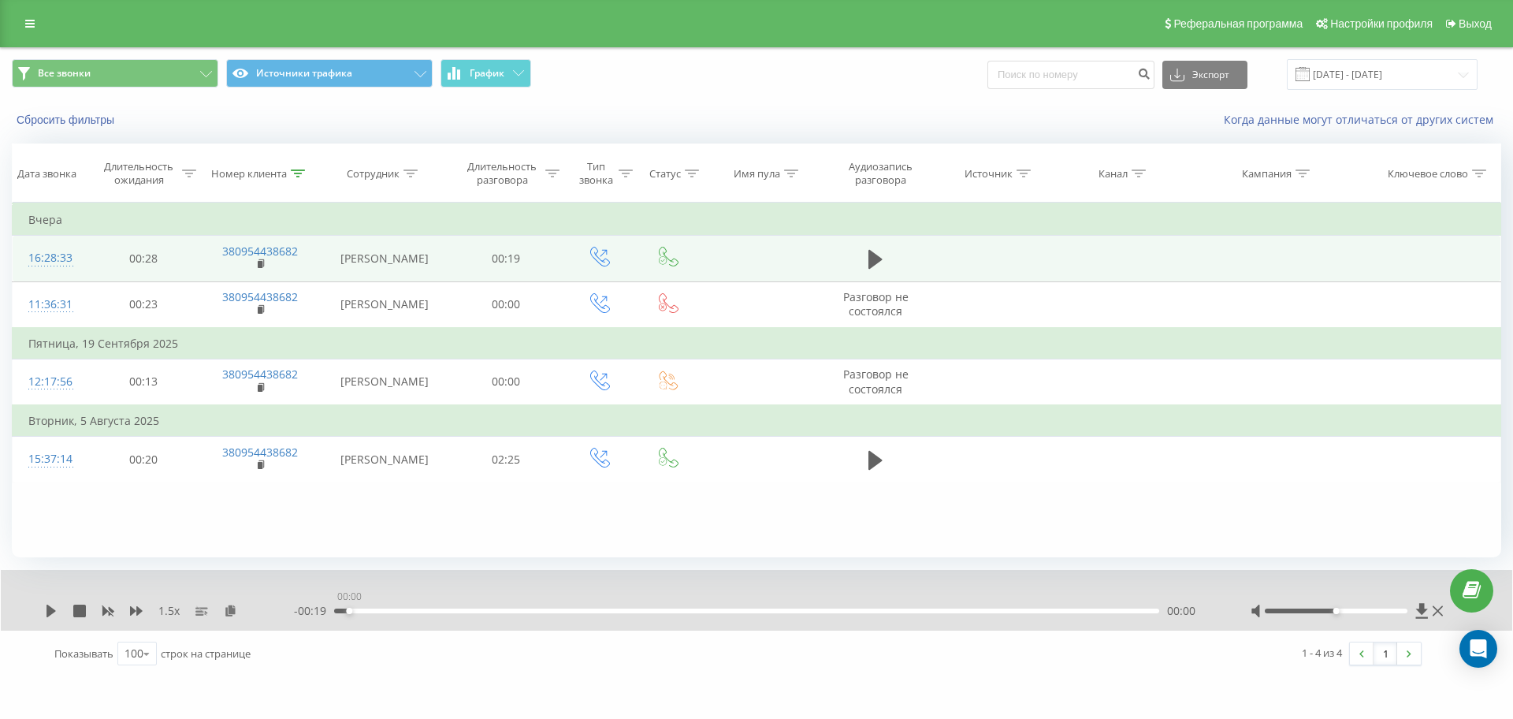
click at [345, 611] on div "00:00" at bounding box center [746, 610] width 825 height 5
click at [57, 607] on icon at bounding box center [51, 610] width 13 height 13
click at [230, 612] on icon at bounding box center [230, 609] width 13 height 11
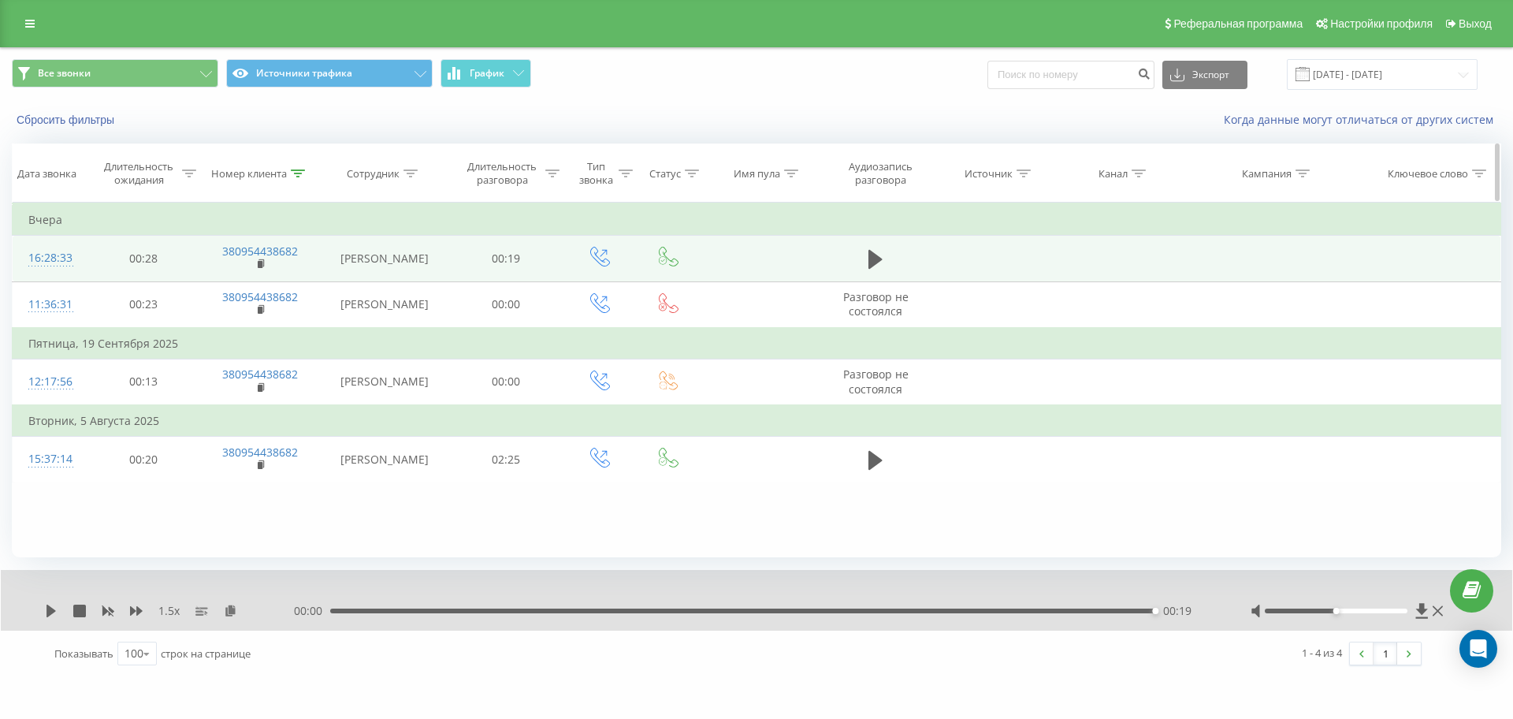
click at [298, 170] on icon at bounding box center [298, 173] width 14 height 8
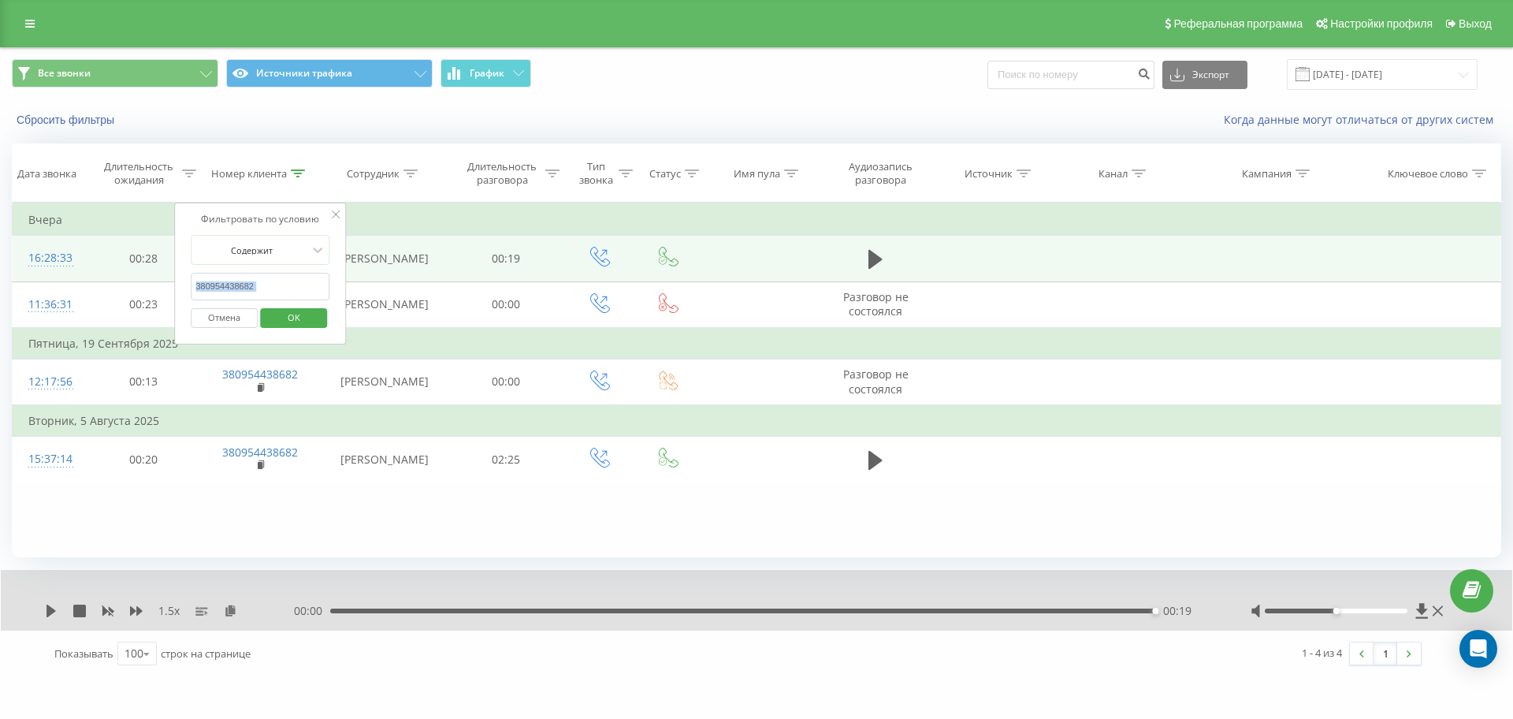
drag, startPoint x: 282, startPoint y: 301, endPoint x: 234, endPoint y: 294, distance: 48.6
click at [234, 294] on form "Содержит 380954438682 Отмена OK" at bounding box center [260, 285] width 139 height 101
drag, startPoint x: 287, startPoint y: 292, endPoint x: 0, endPoint y: 286, distance: 286.9
click at [0, 286] on div "Все звонки Источники трафика График Экспорт .csv .xls .xlsx [DATE] - [DATE] Сбр…" at bounding box center [756, 362] width 1513 height 630
paste input "68844273"
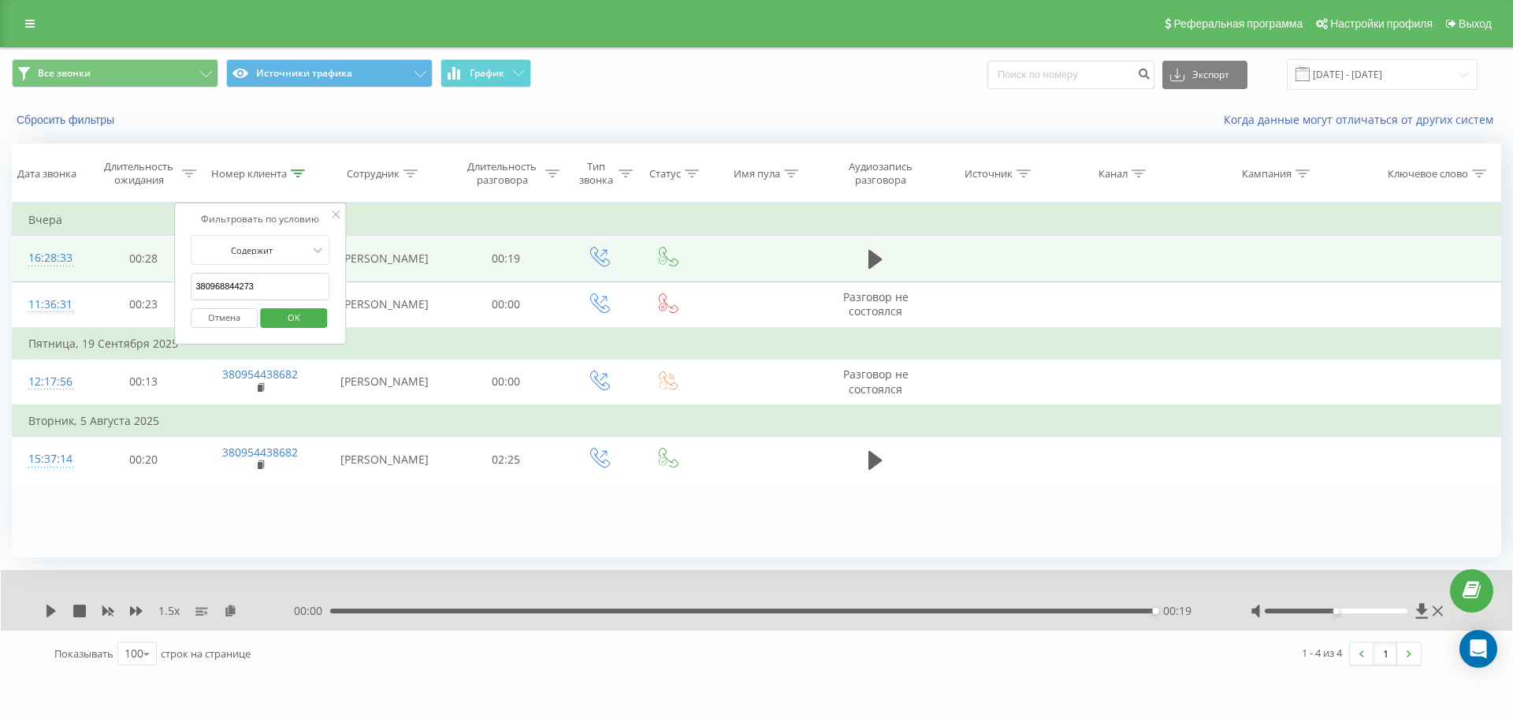
click button "OK" at bounding box center [293, 318] width 67 height 20
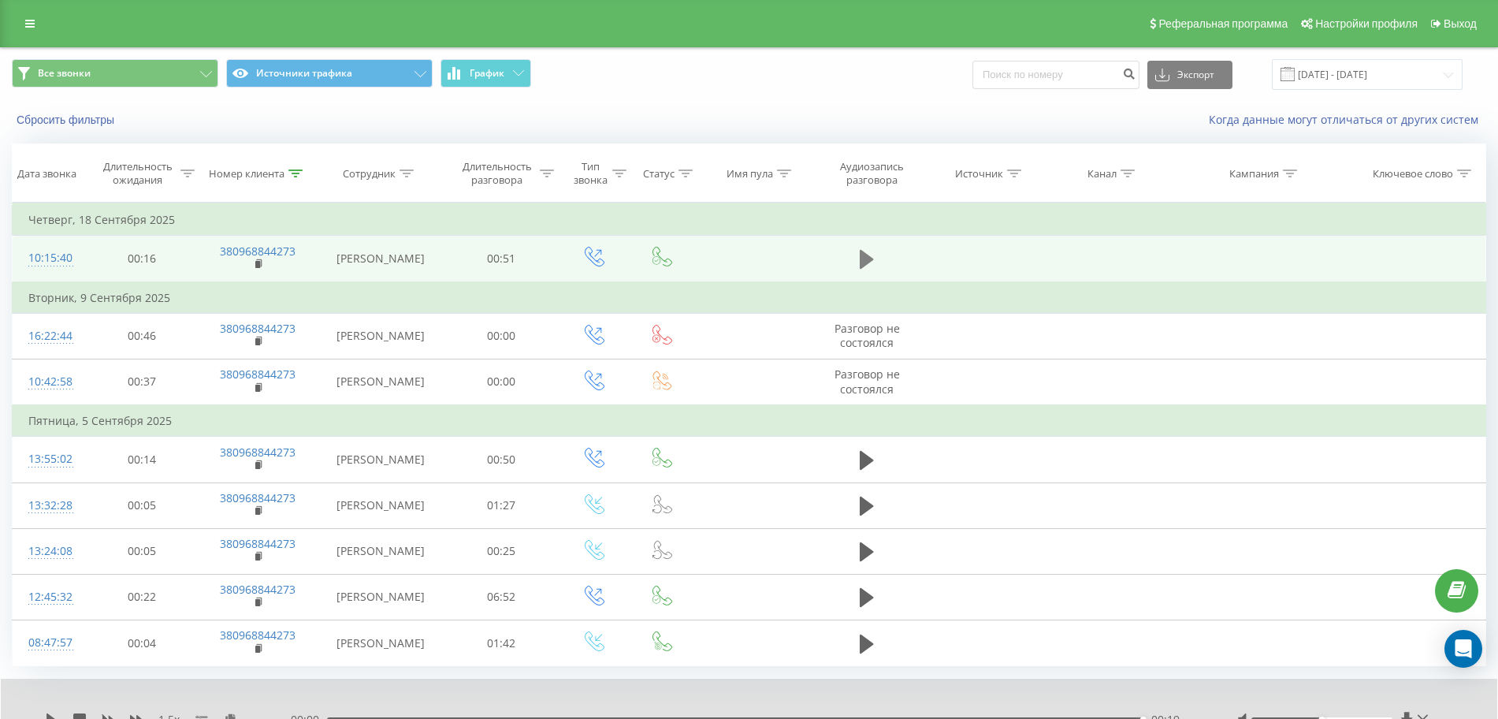
click at [859, 257] on button at bounding box center [867, 259] width 24 height 24
click at [868, 258] on icon at bounding box center [867, 259] width 14 height 22
click at [298, 175] on icon at bounding box center [295, 173] width 14 height 8
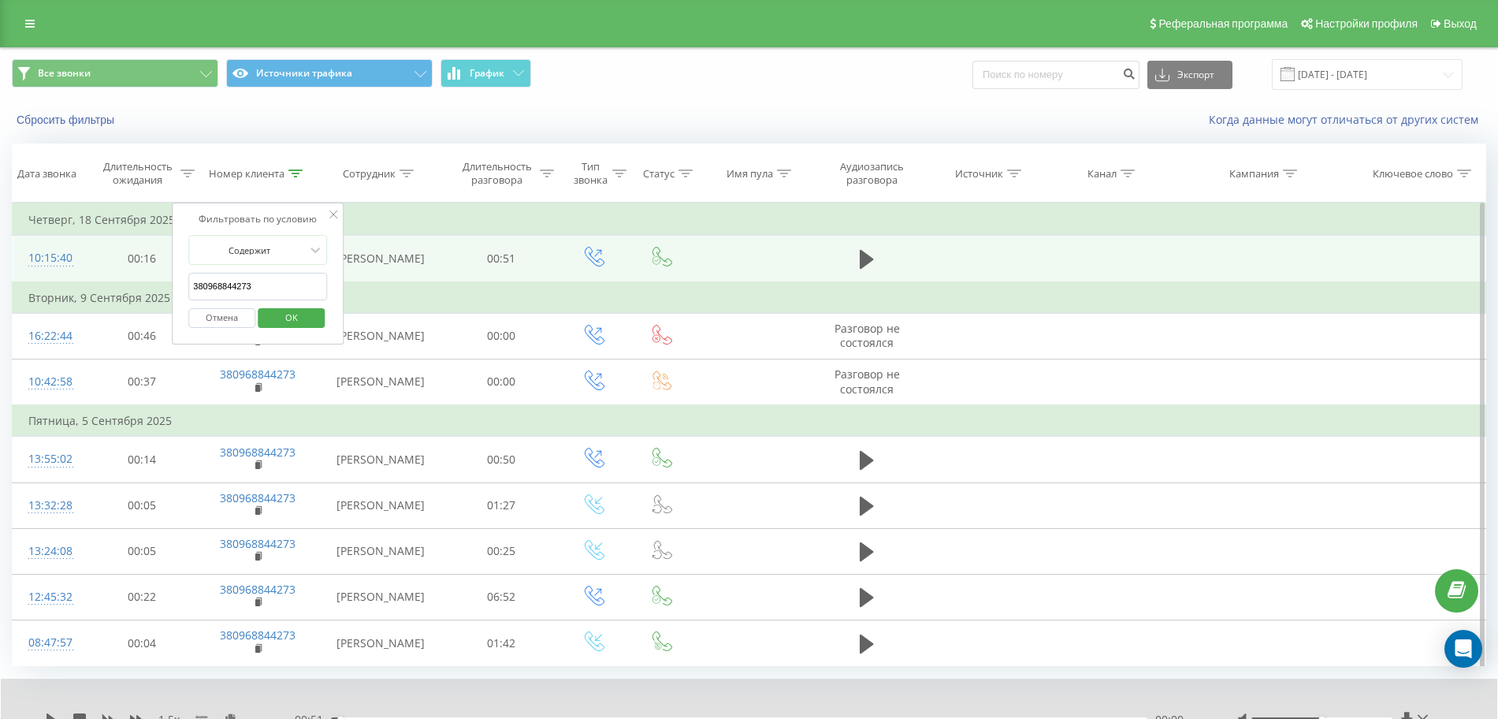
drag, startPoint x: 113, startPoint y: 295, endPoint x: 20, endPoint y: 296, distance: 93.0
click at [34, 296] on table "Фильтровать по условию Равно Отмена OK Фильтровать по условию Содержит 38096884…" at bounding box center [749, 434] width 1474 height 463
paste input "54438682"
click button "OK" at bounding box center [291, 318] width 67 height 20
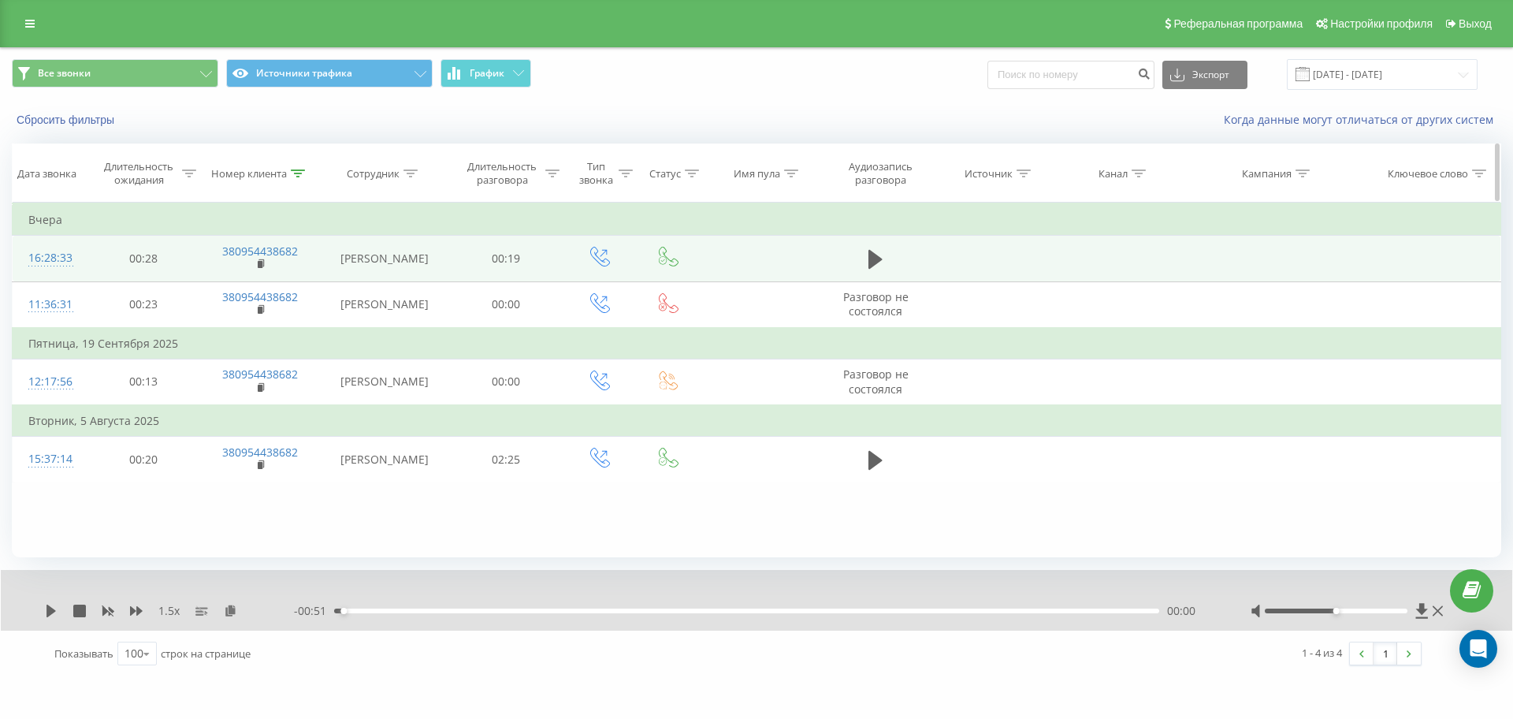
click at [295, 173] on icon at bounding box center [298, 173] width 14 height 8
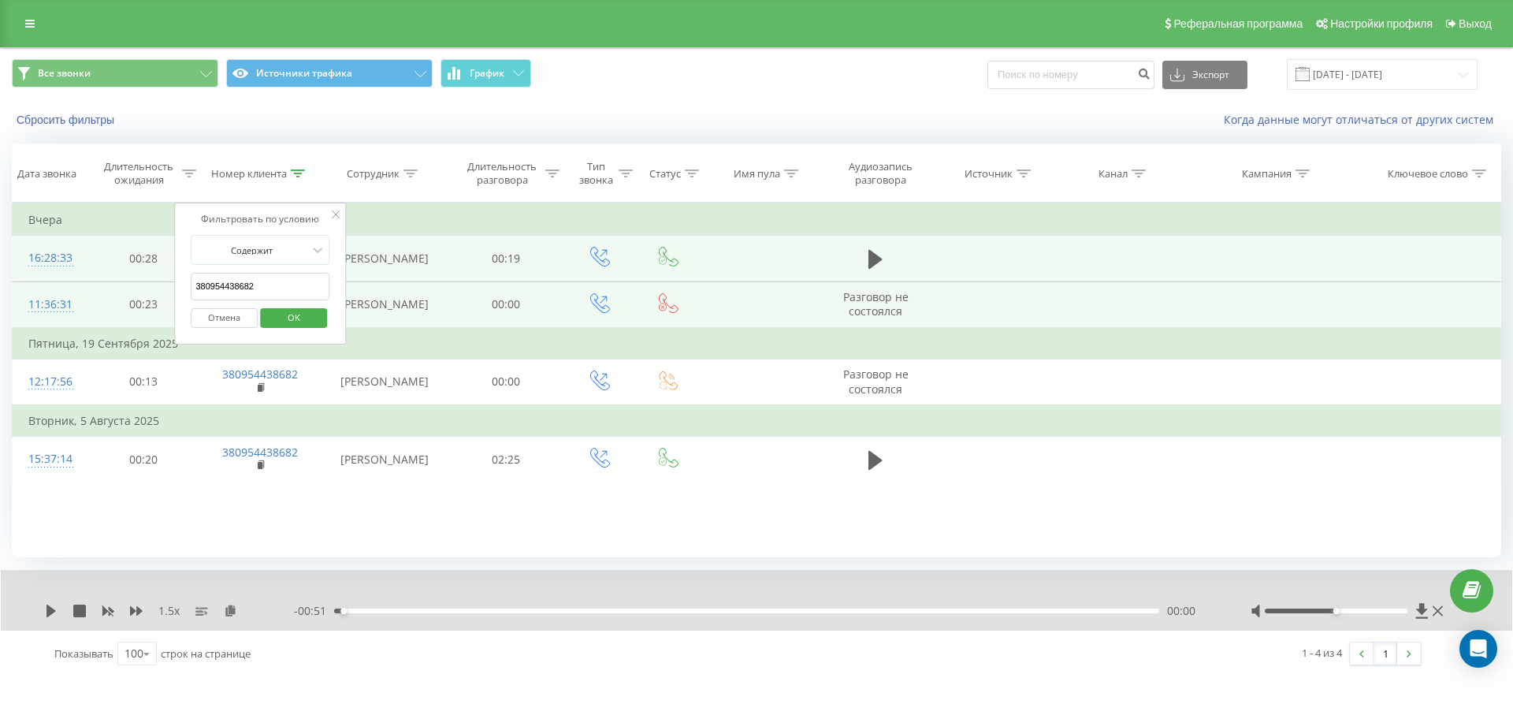
drag, startPoint x: 269, startPoint y: 291, endPoint x: 43, endPoint y: 292, distance: 226.9
click at [56, 294] on table "Фильтровать по условию Равно Отмена OK Фильтровать по условию Содержит 38095443…" at bounding box center [756, 343] width 1489 height 280
paste input "65030851"
click button "OK" at bounding box center [293, 318] width 67 height 20
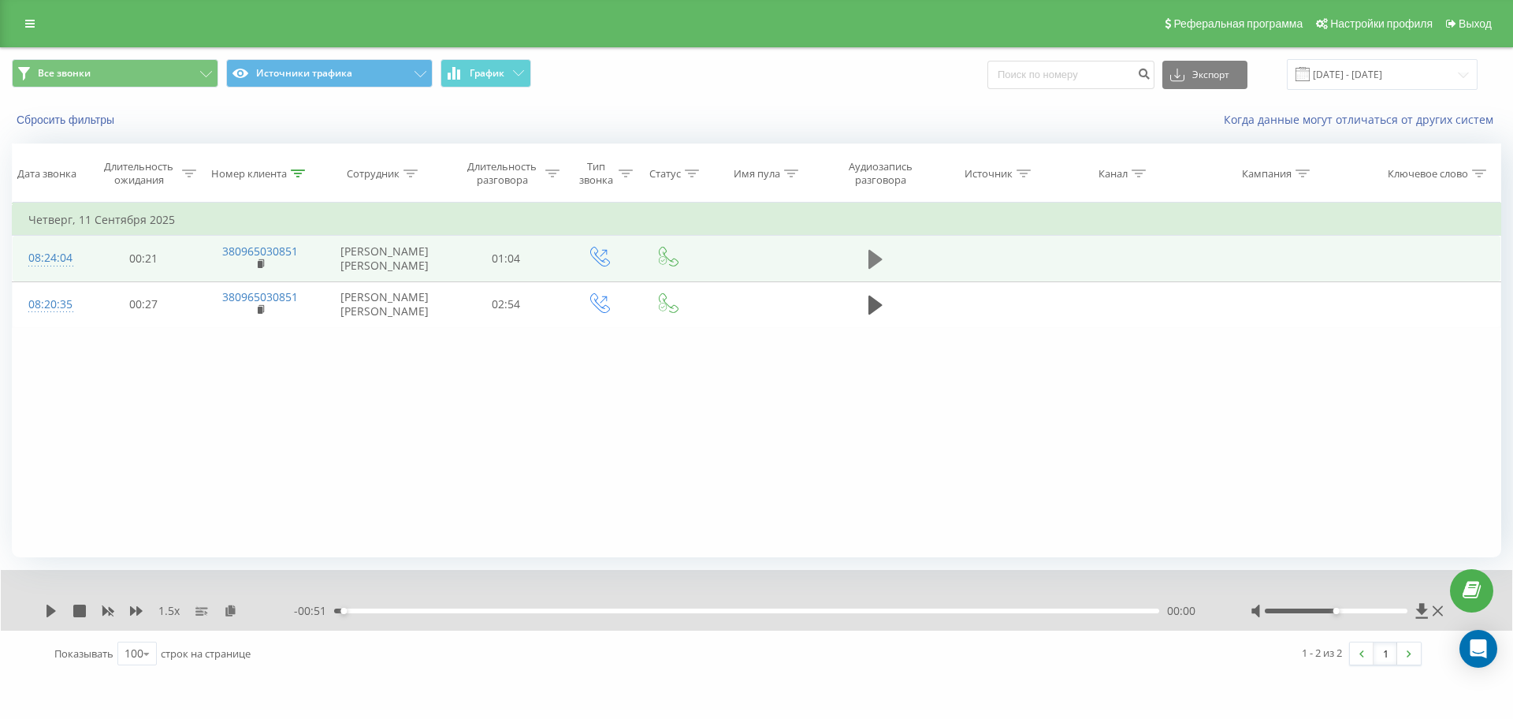
click at [873, 269] on icon at bounding box center [875, 259] width 14 height 19
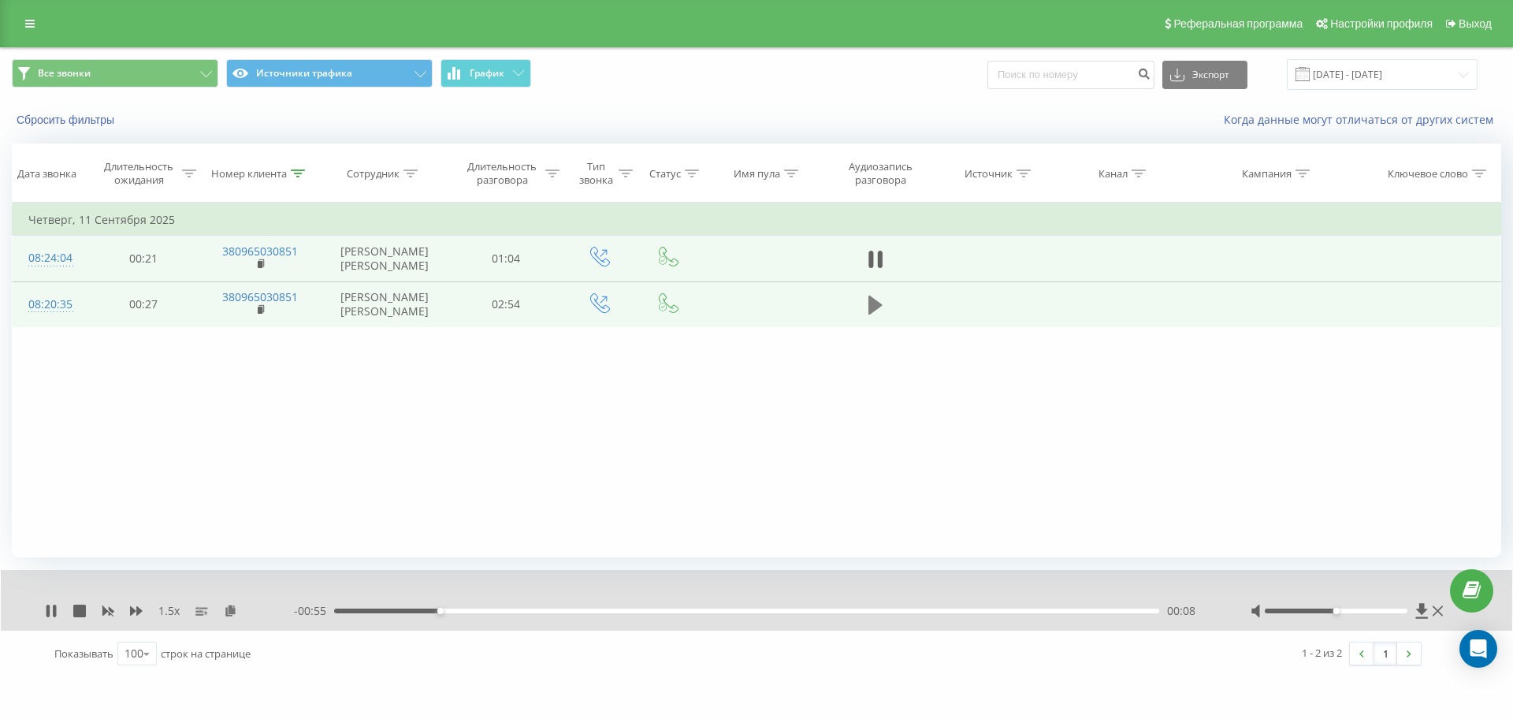
click at [877, 316] on icon at bounding box center [875, 305] width 14 height 22
click at [230, 612] on icon at bounding box center [230, 609] width 13 height 11
click at [51, 606] on icon at bounding box center [51, 610] width 13 height 13
click at [59, 612] on div "1.5 x" at bounding box center [169, 611] width 249 height 16
click at [56, 611] on icon at bounding box center [51, 610] width 13 height 13
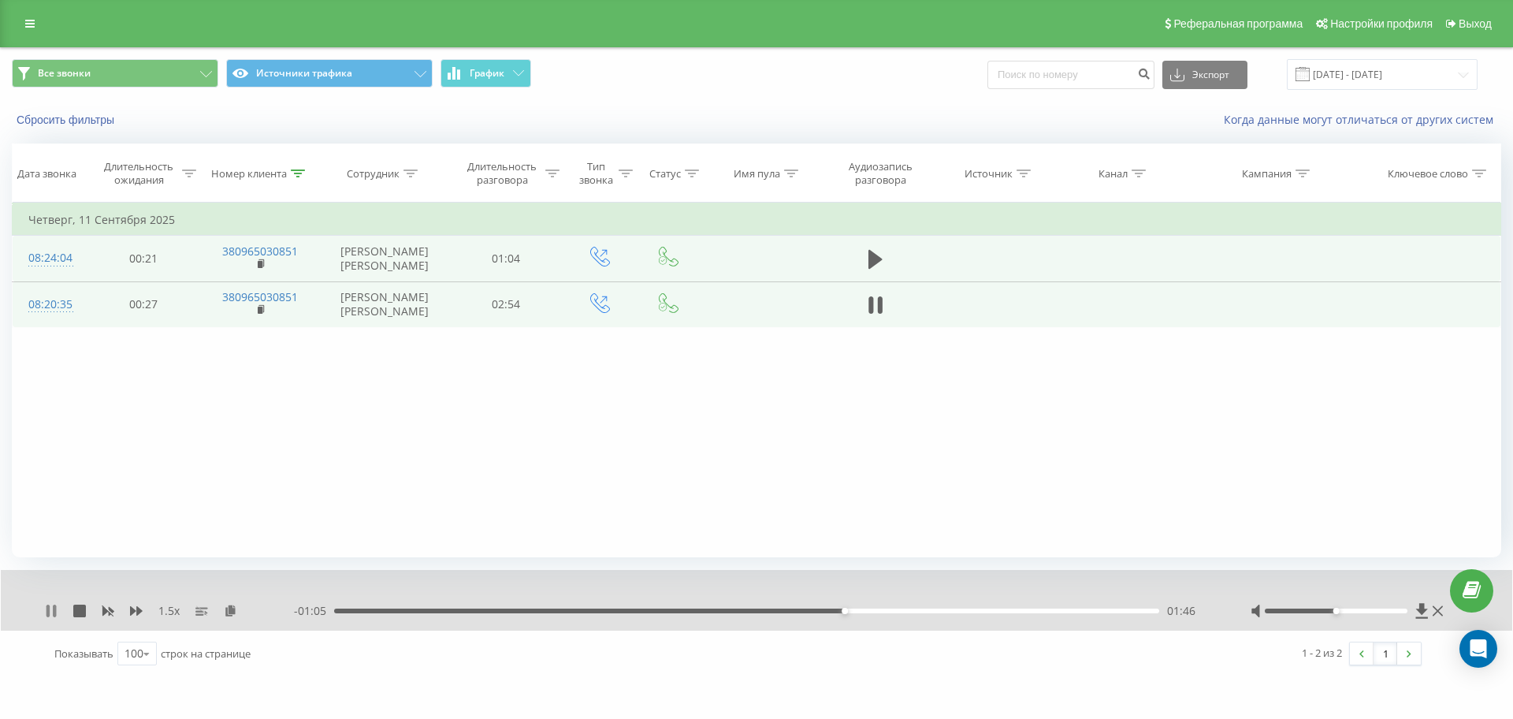
click at [46, 609] on icon at bounding box center [51, 610] width 13 height 13
click at [50, 608] on icon at bounding box center [50, 610] width 9 height 13
click at [916, 610] on div "02:08" at bounding box center [746, 610] width 825 height 5
click at [886, 615] on div "- 00:49 02:02 02:02" at bounding box center [752, 611] width 917 height 16
click at [886, 610] on div "01:55" at bounding box center [746, 610] width 825 height 5
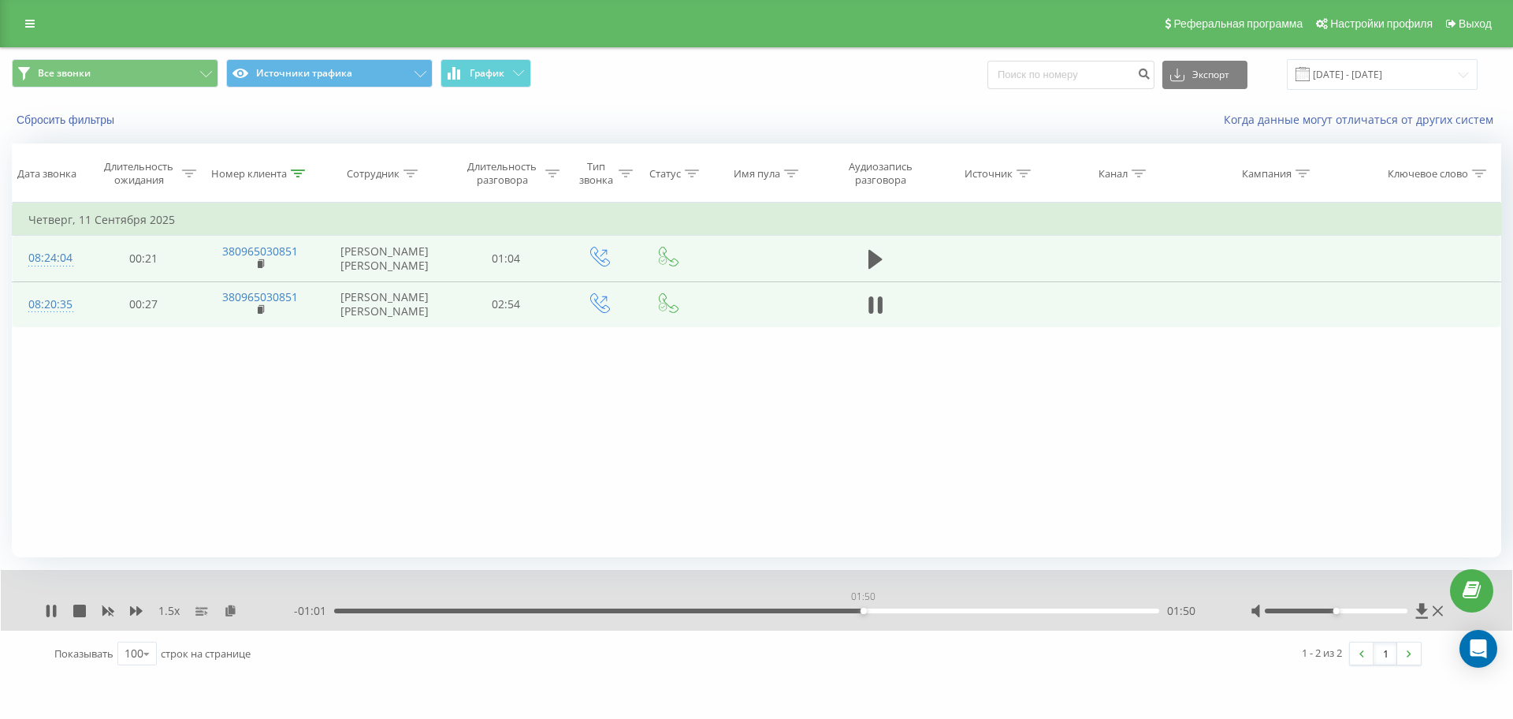
click at [863, 611] on div "01:50" at bounding box center [746, 610] width 825 height 5
click at [838, 609] on div "01:45" at bounding box center [746, 610] width 825 height 5
click at [822, 608] on div "01:41" at bounding box center [746, 610] width 825 height 5
click at [801, 608] on div "01:37" at bounding box center [746, 610] width 825 height 5
click at [870, 262] on icon at bounding box center [875, 259] width 14 height 19
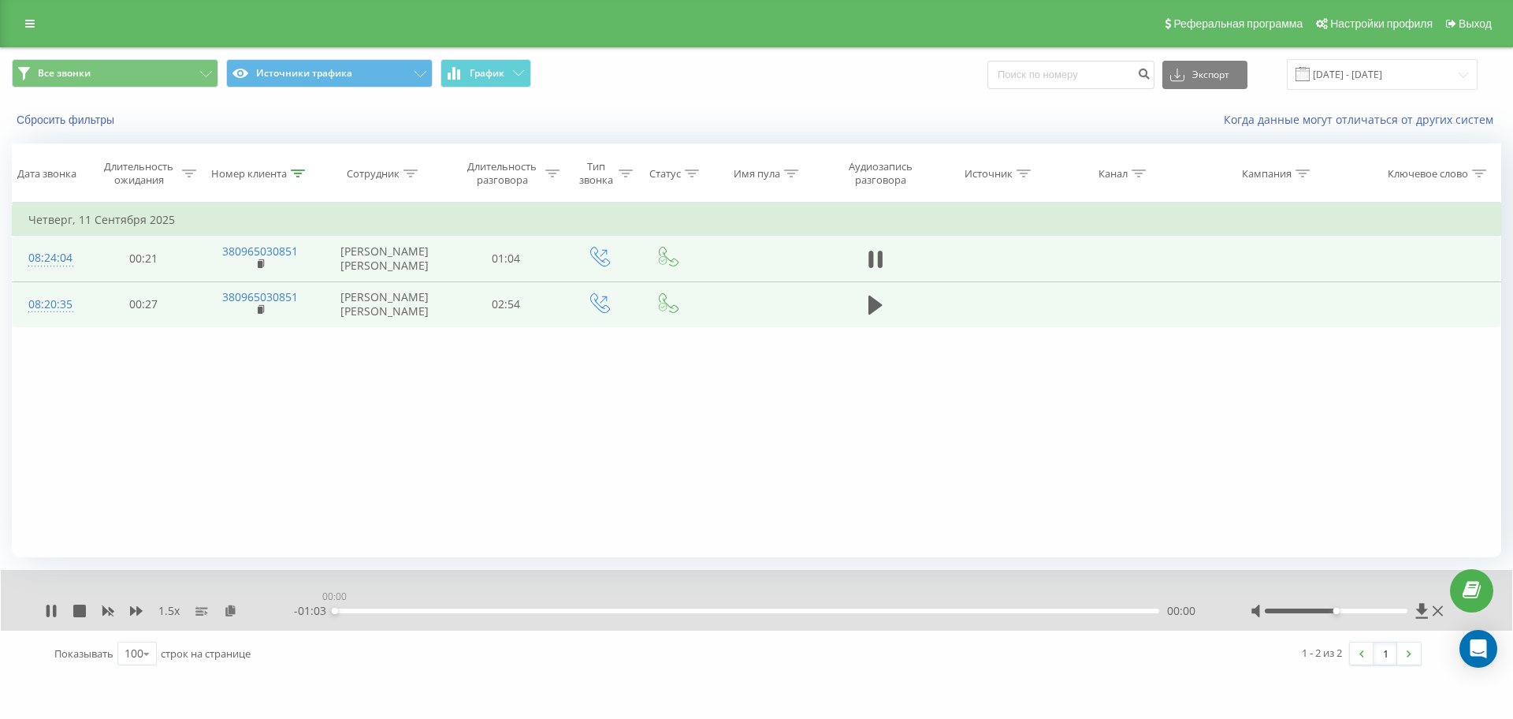
click at [334, 608] on div "00:00" at bounding box center [746, 610] width 825 height 5
click at [48, 608] on icon at bounding box center [47, 610] width 3 height 13
drag, startPoint x: 404, startPoint y: 611, endPoint x: 178, endPoint y: 617, distance: 226.2
click at [403, 612] on div "00:05" at bounding box center [746, 610] width 825 height 5
click at [54, 611] on icon at bounding box center [50, 610] width 9 height 13
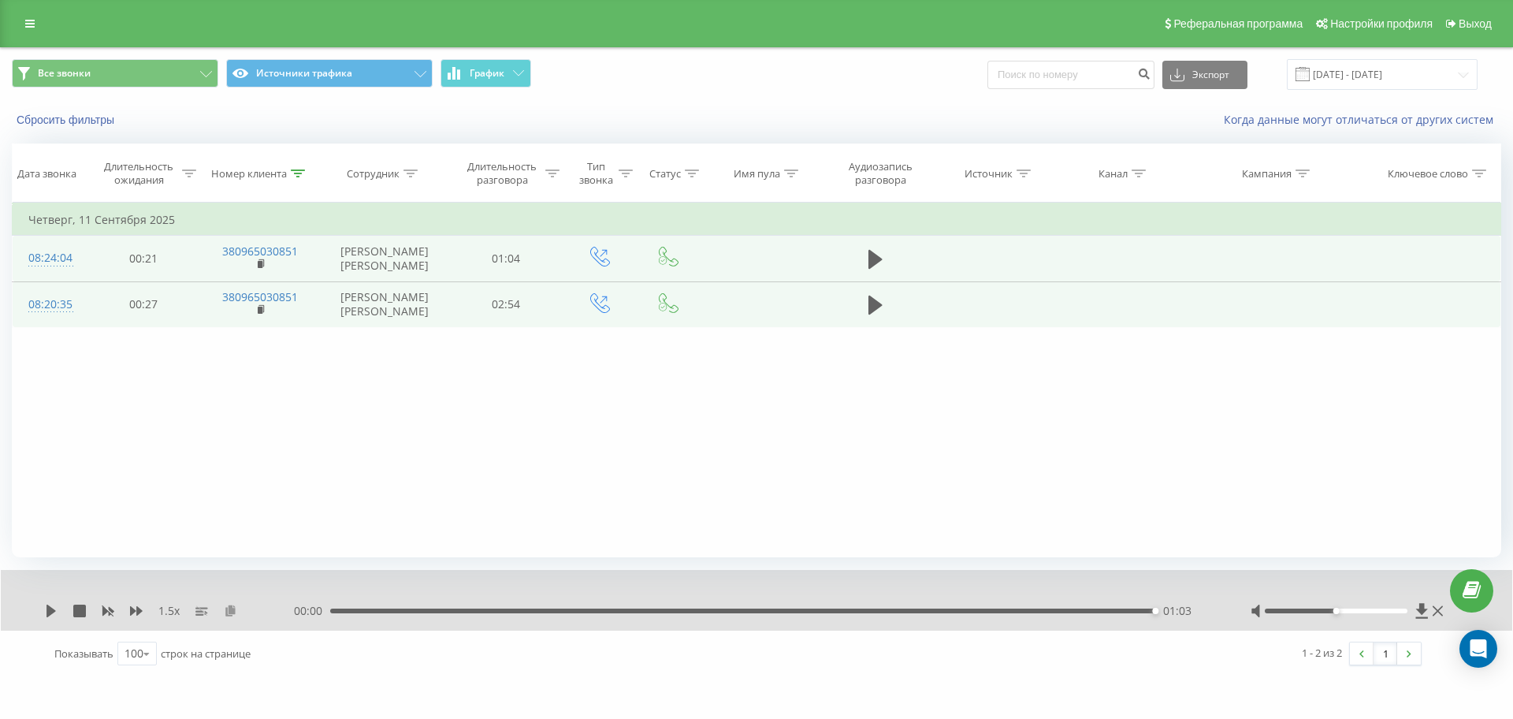
click at [231, 608] on icon at bounding box center [230, 609] width 13 height 11
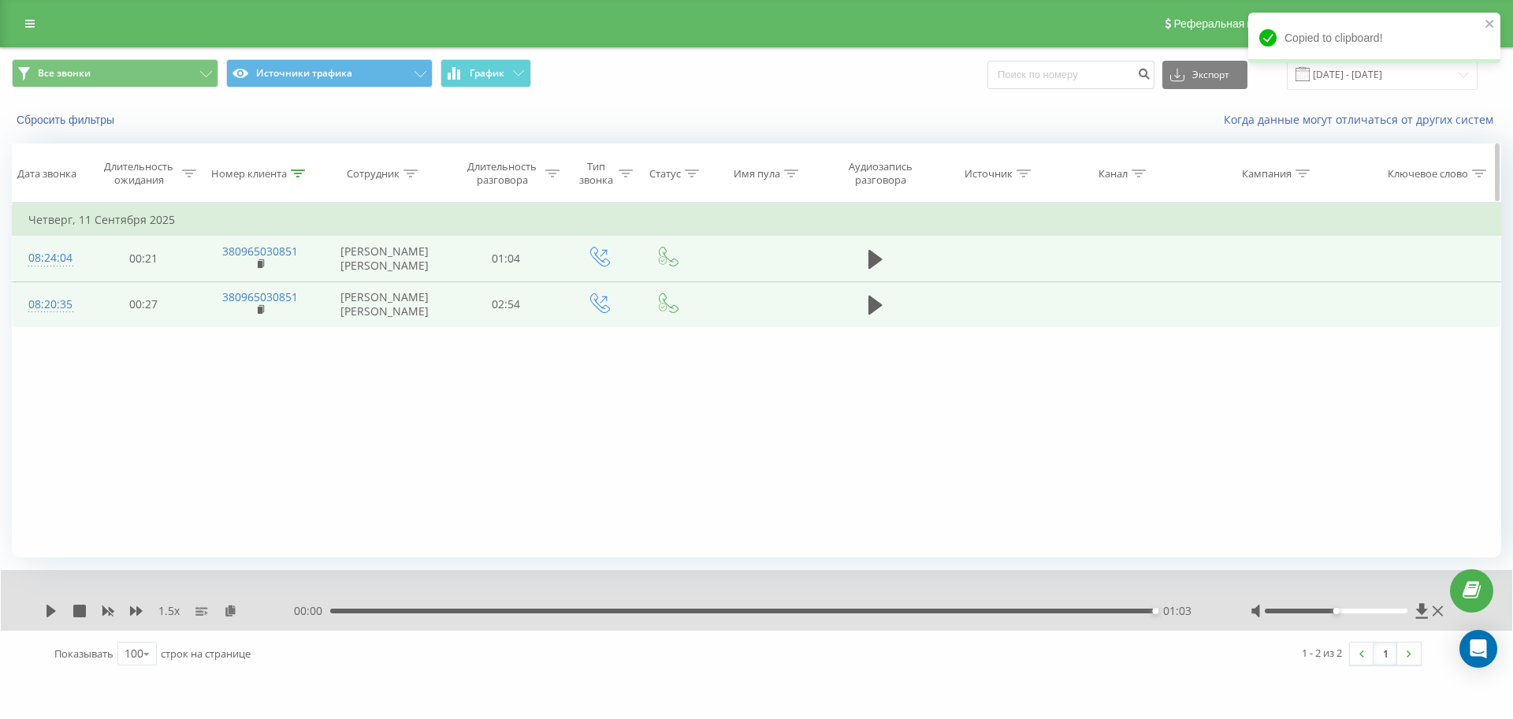
click at [301, 173] on icon at bounding box center [298, 173] width 14 height 8
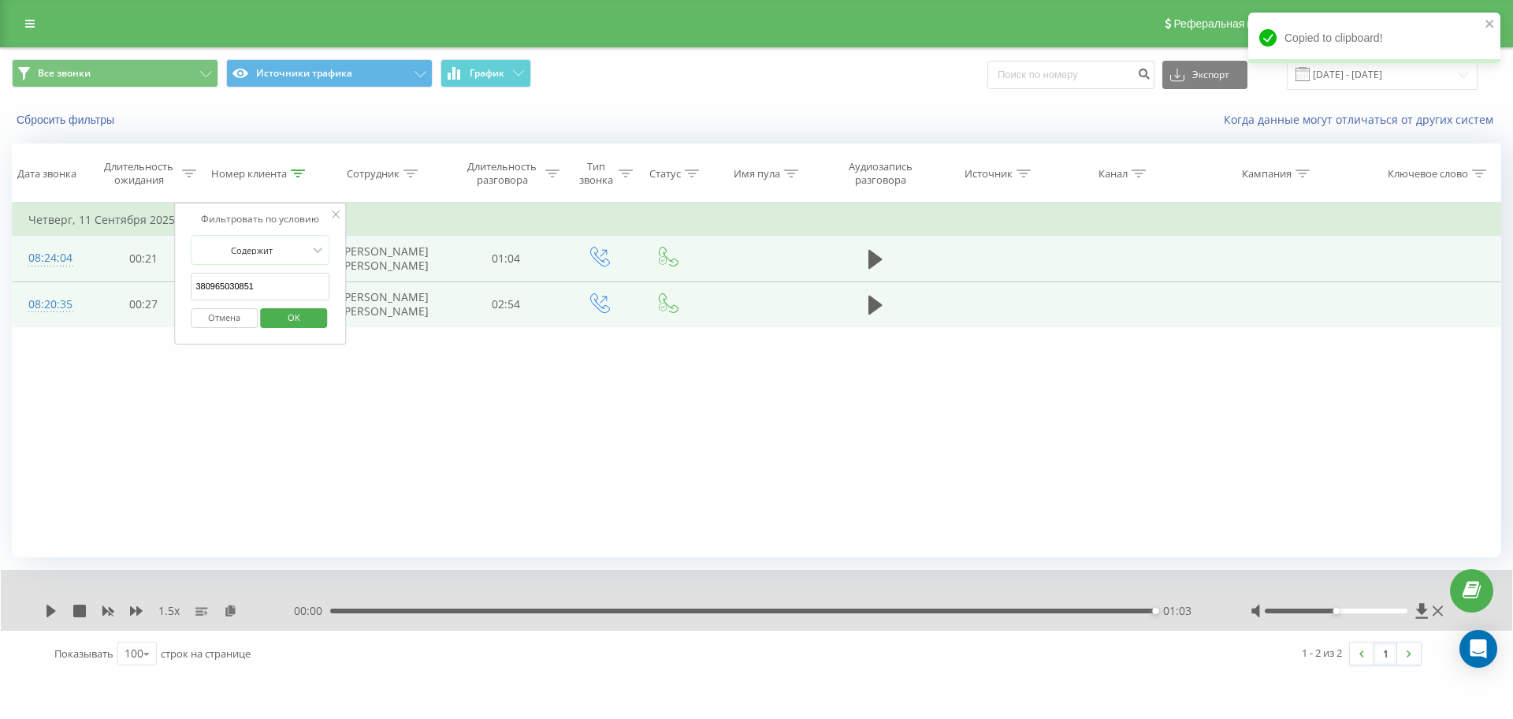
drag, startPoint x: 298, startPoint y: 281, endPoint x: 83, endPoint y: 287, distance: 215.2
click at [83, 287] on table "Фильтровать по условию Равно Отмена OK Фильтровать по условию Содержит 38096503…" at bounding box center [756, 265] width 1489 height 125
paste input "199589"
click button "OK" at bounding box center [293, 318] width 67 height 20
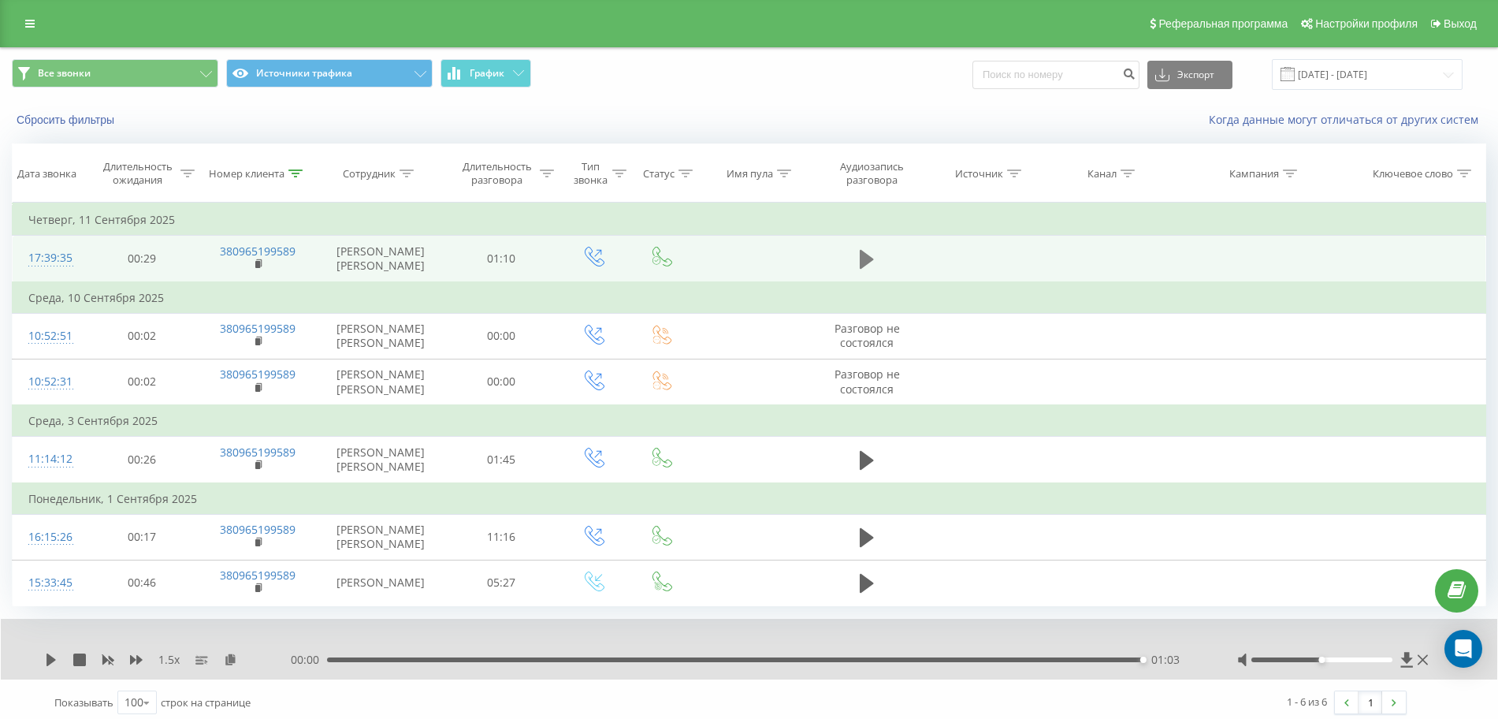
click at [863, 269] on icon at bounding box center [867, 259] width 14 height 19
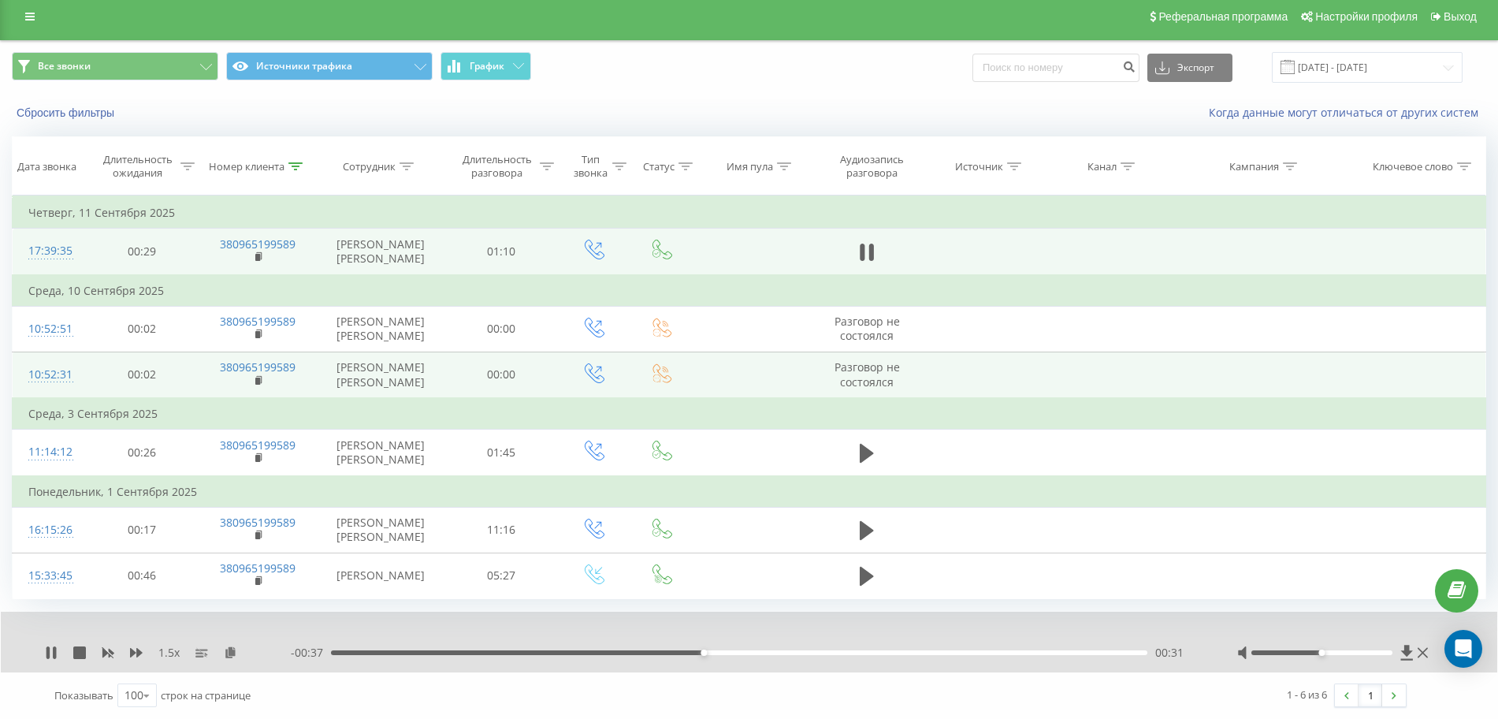
scroll to position [68, 0]
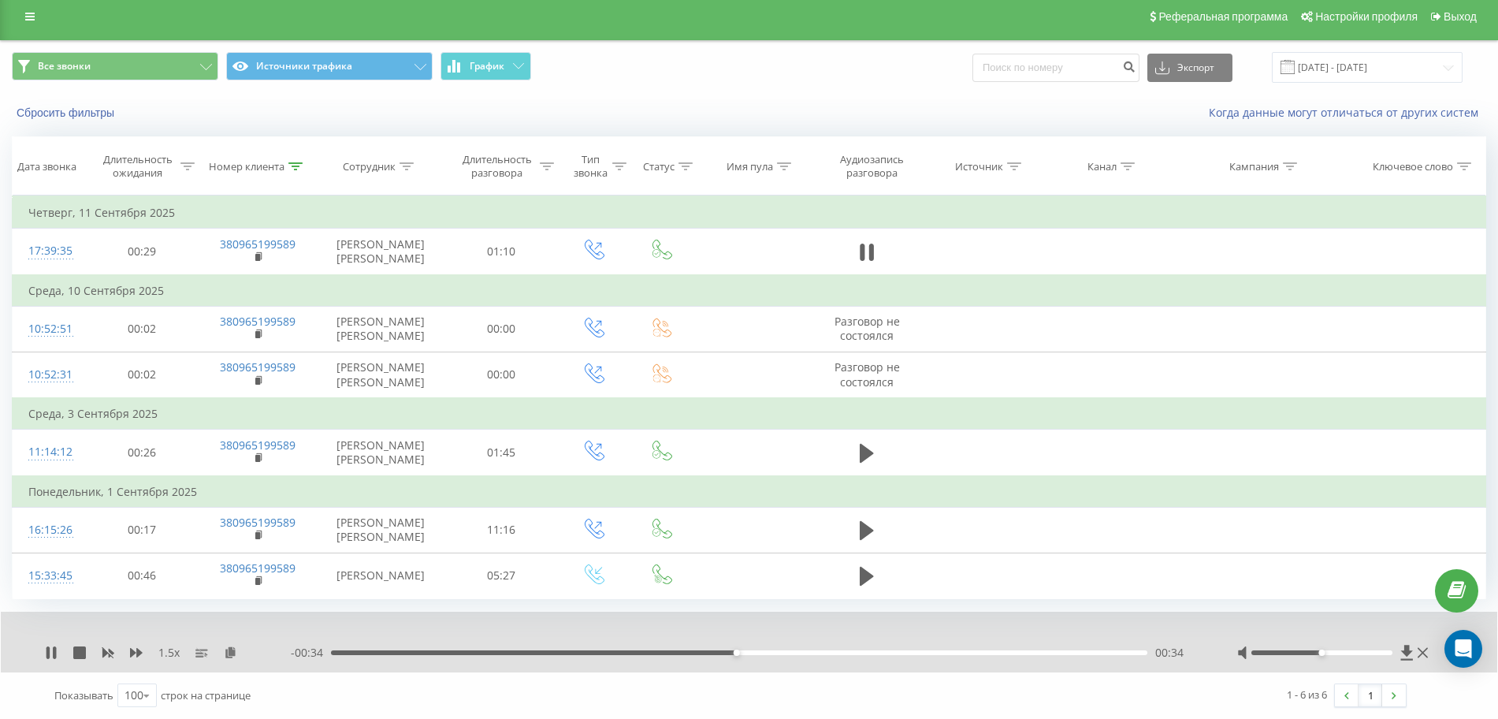
drag, startPoint x: 868, startPoint y: 197, endPoint x: 1033, endPoint y: 26, distance: 238.0
click at [868, 241] on icon at bounding box center [867, 252] width 14 height 22
click at [302, 160] on div at bounding box center [295, 166] width 14 height 13
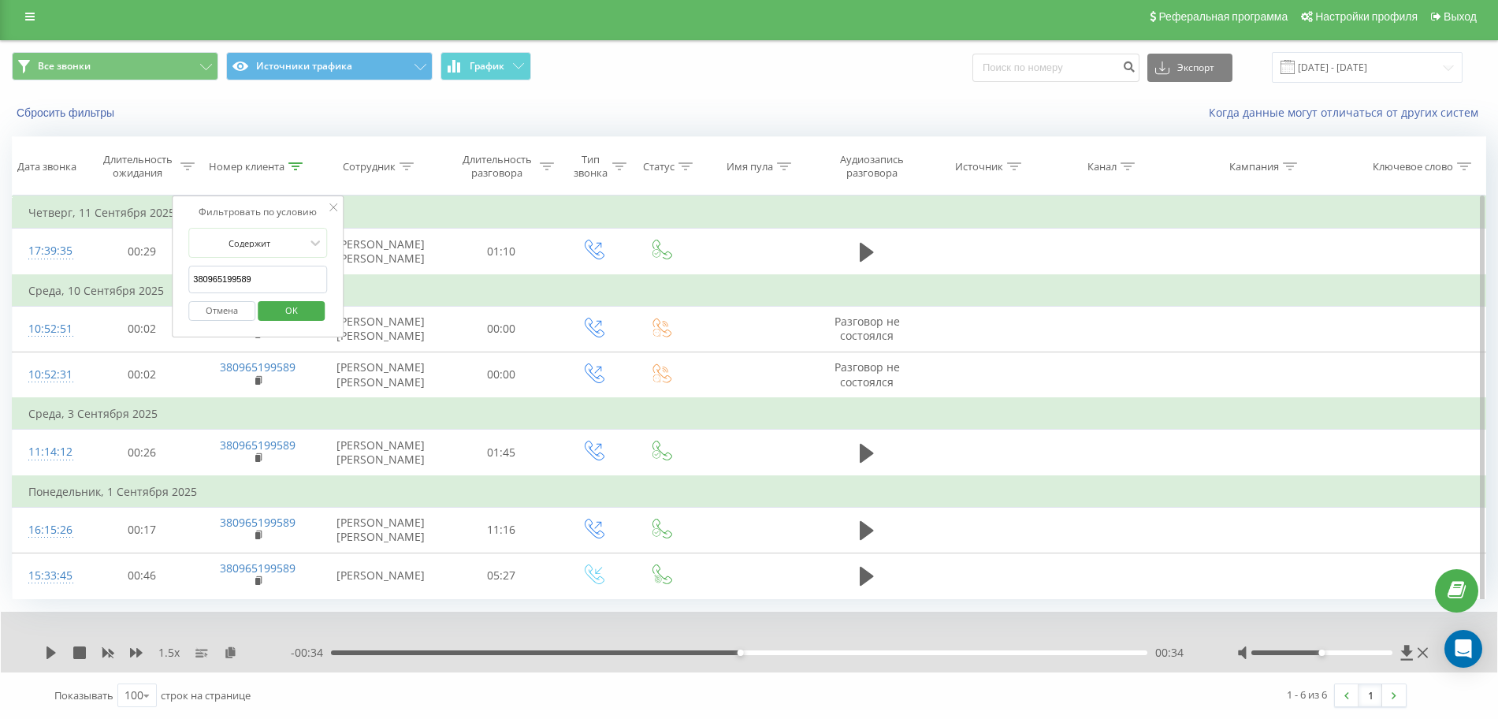
drag, startPoint x: 299, startPoint y: 227, endPoint x: 19, endPoint y: 243, distance: 280.2
click at [24, 242] on table "Фильтровать по условию Равно Отмена OK Фильтровать по условию Содержит 38096519…" at bounding box center [749, 396] width 1474 height 403
paste input "71110436"
click button "OK" at bounding box center [291, 311] width 67 height 20
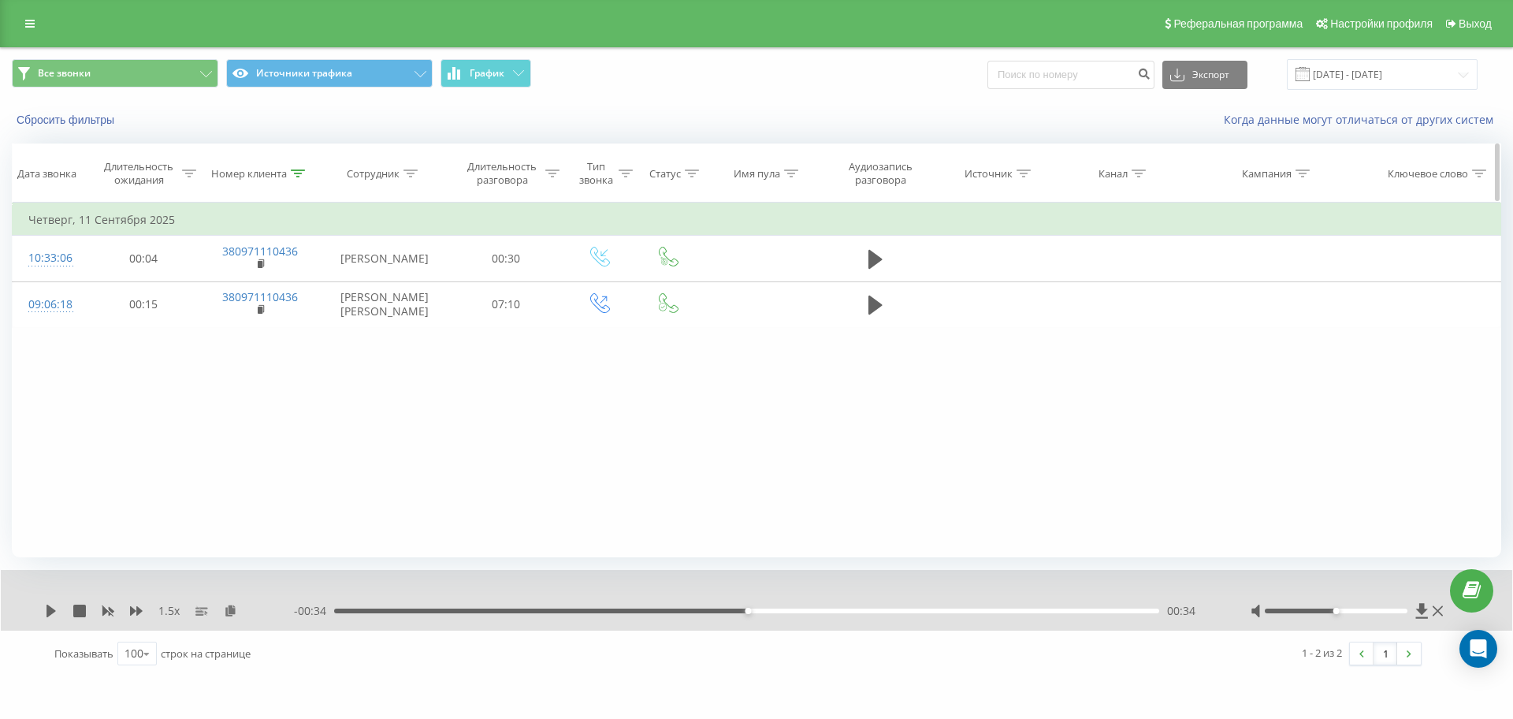
click at [293, 168] on div at bounding box center [298, 173] width 14 height 13
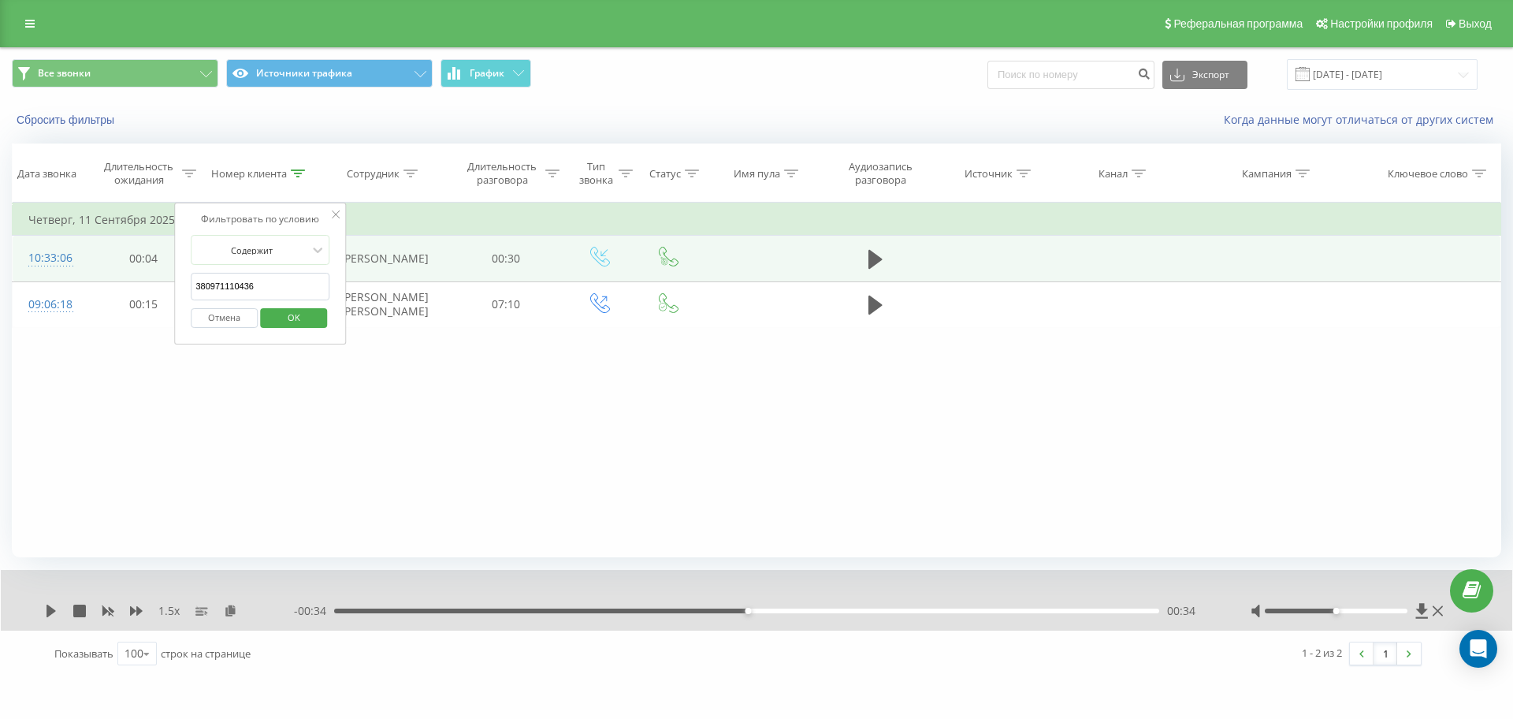
drag, startPoint x: 205, startPoint y: 283, endPoint x: 52, endPoint y: 281, distance: 152.9
click at [54, 281] on table "Фильтровать по условию Равно Отмена OK Фильтровать по условию Содержит 38097111…" at bounding box center [756, 265] width 1489 height 125
paste input "68218250"
click button "OK" at bounding box center [293, 318] width 67 height 20
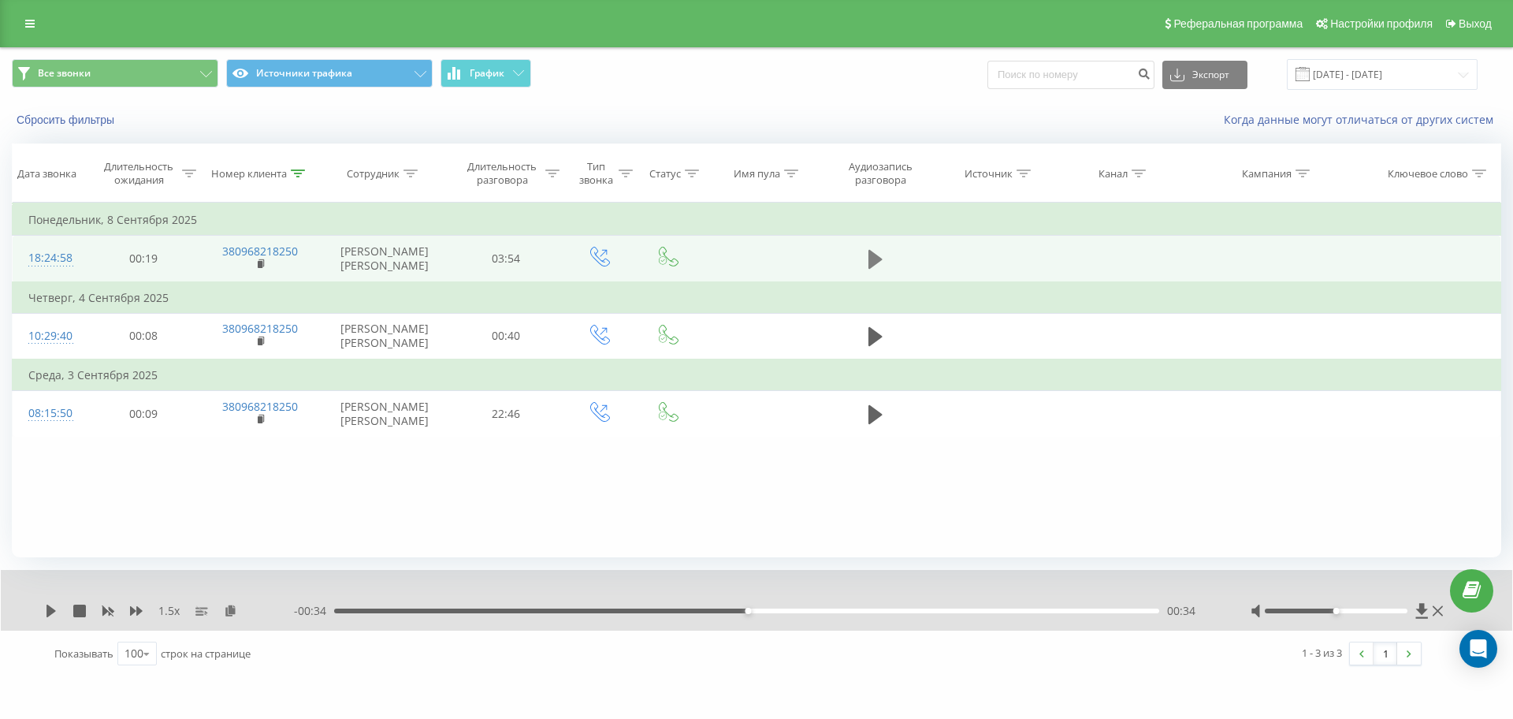
click at [869, 256] on icon at bounding box center [875, 259] width 14 height 19
click at [877, 266] on icon at bounding box center [875, 259] width 14 height 22
click at [299, 172] on icon at bounding box center [298, 173] width 14 height 8
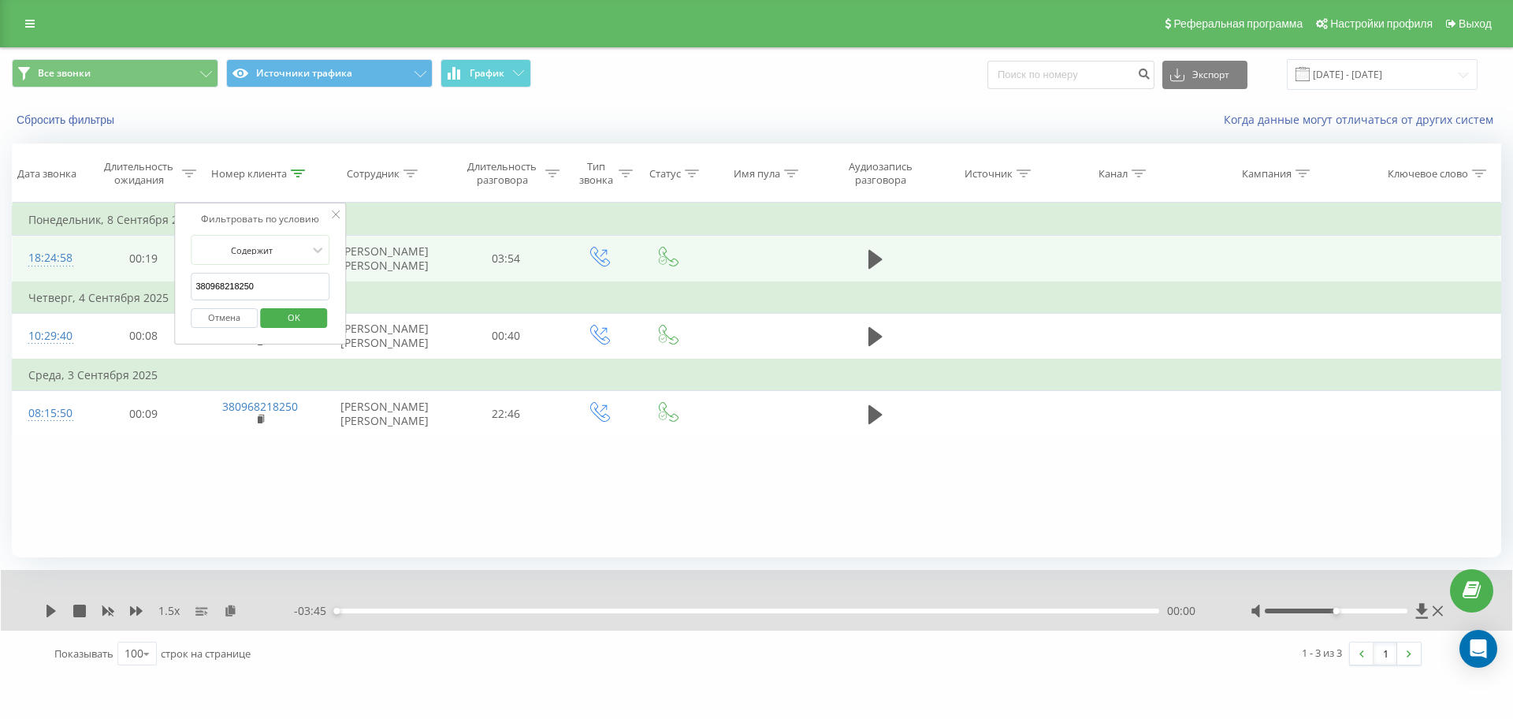
drag, startPoint x: 274, startPoint y: 285, endPoint x: 14, endPoint y: 288, distance: 260.0
click at [15, 288] on table "Фильтровать по условию Равно Отмена OK Фильтровать по условию Содержит 38096821…" at bounding box center [756, 320] width 1489 height 234
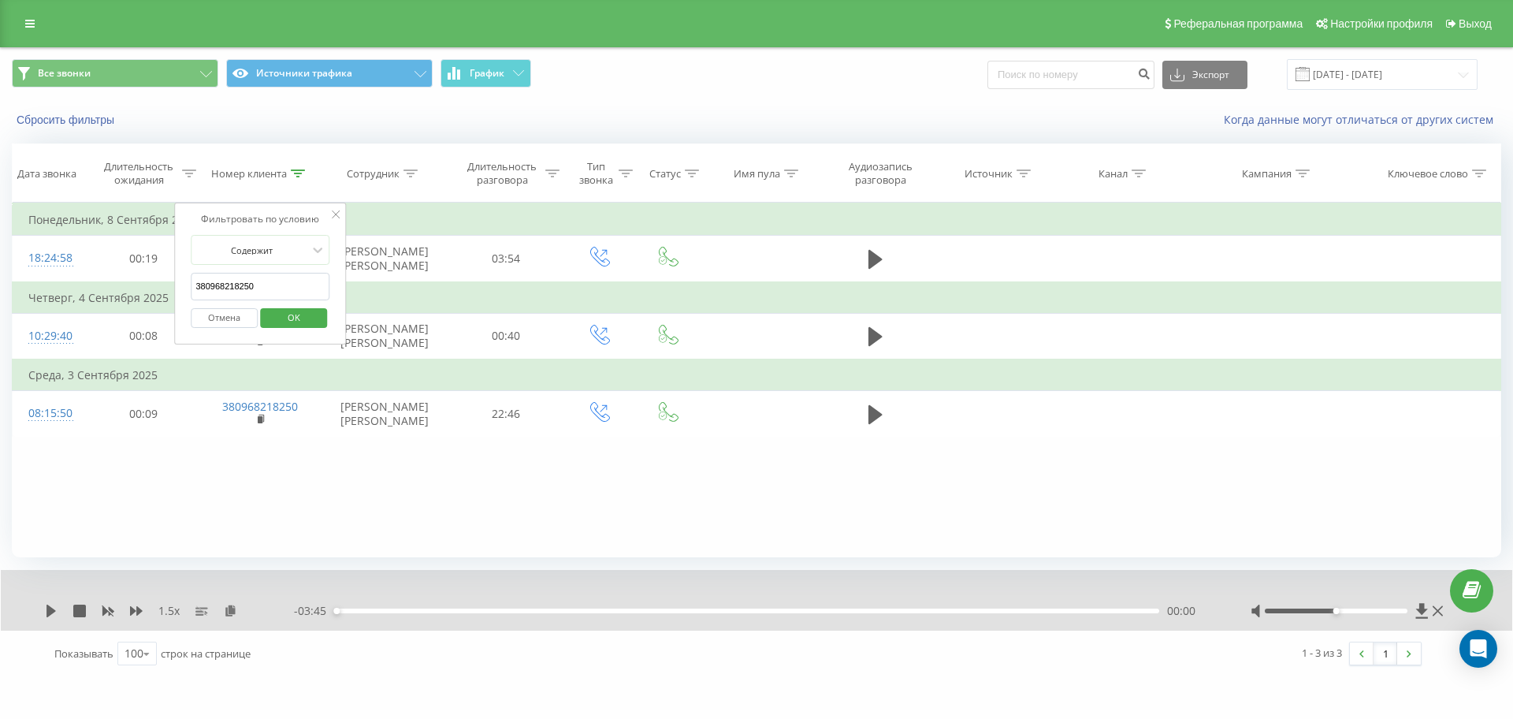
paste input "1863191"
click button "OK" at bounding box center [293, 318] width 67 height 20
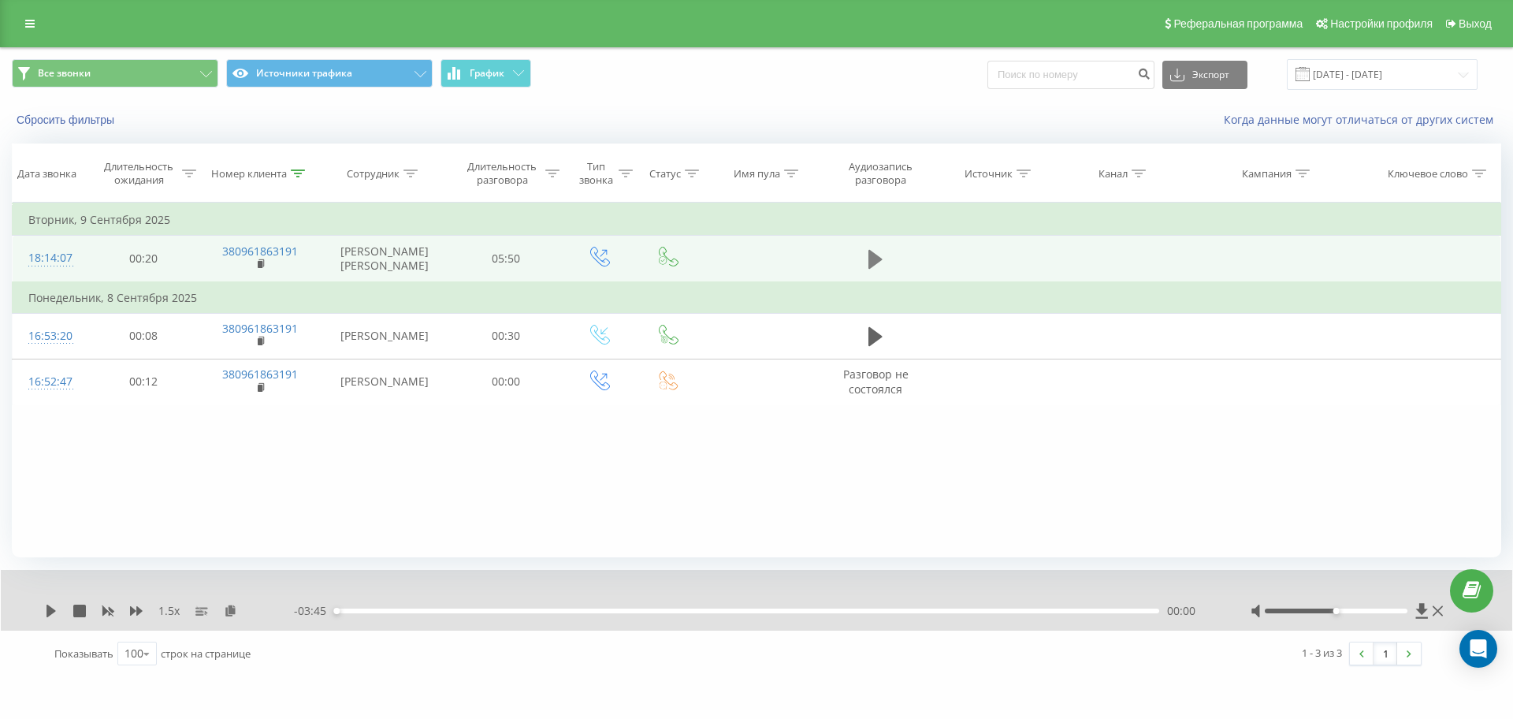
click at [873, 265] on icon at bounding box center [875, 259] width 14 height 19
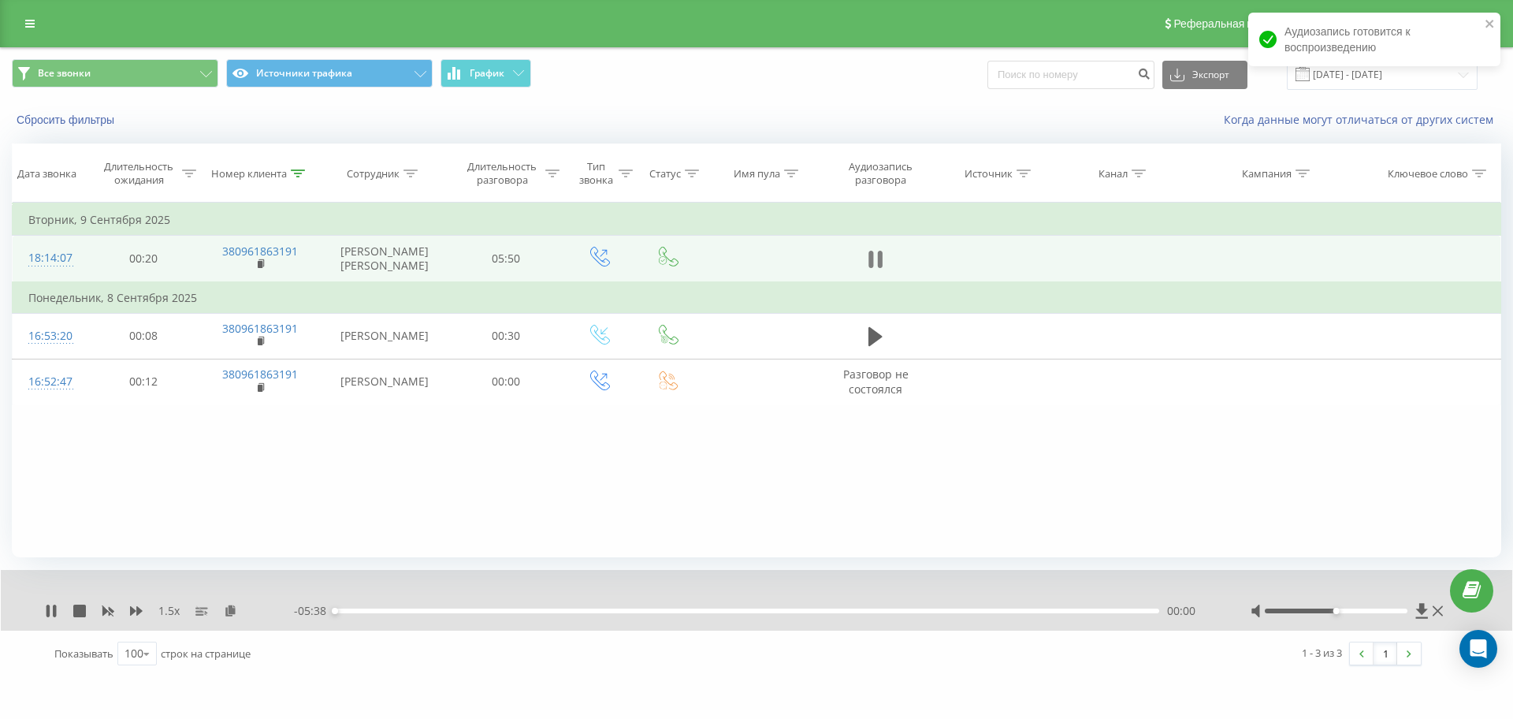
click at [875, 267] on icon at bounding box center [875, 259] width 14 height 22
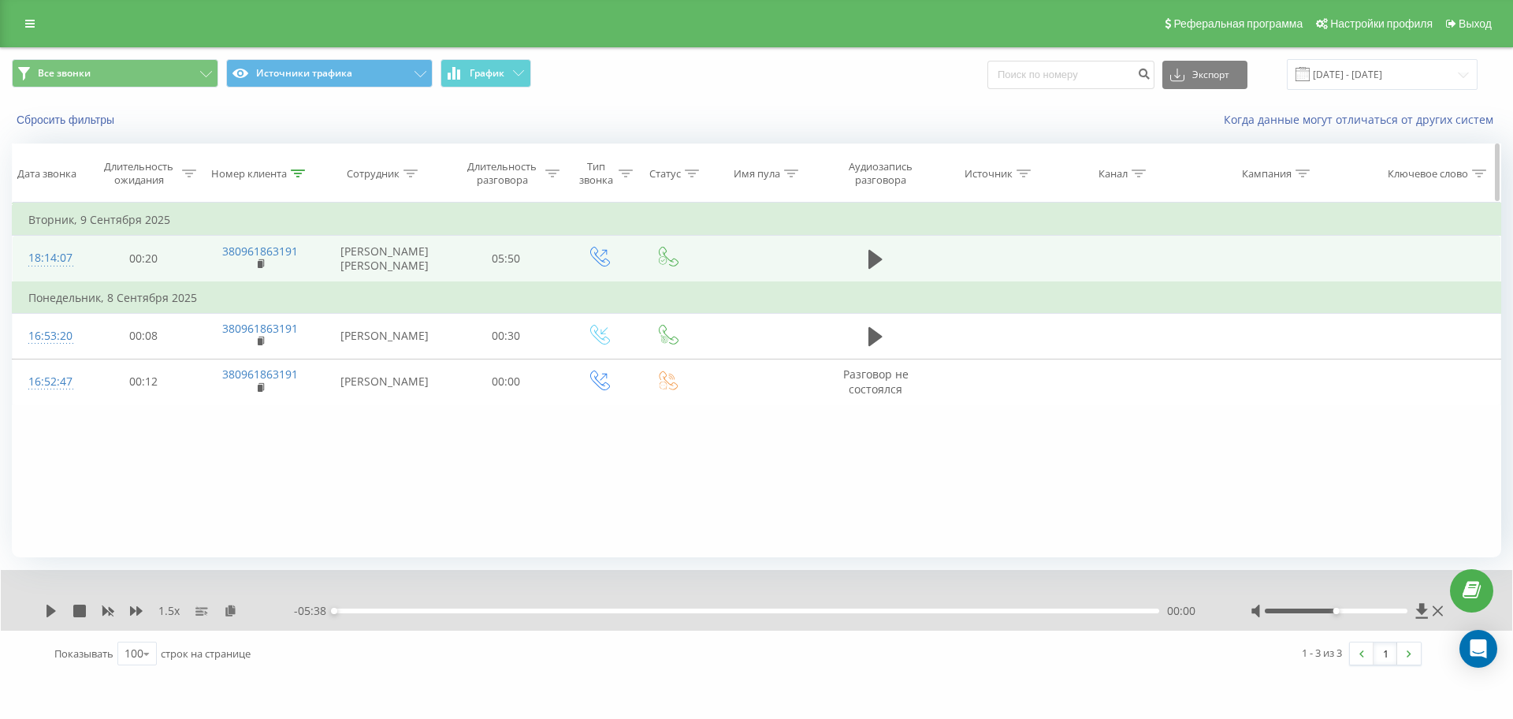
click at [297, 178] on div at bounding box center [298, 173] width 14 height 13
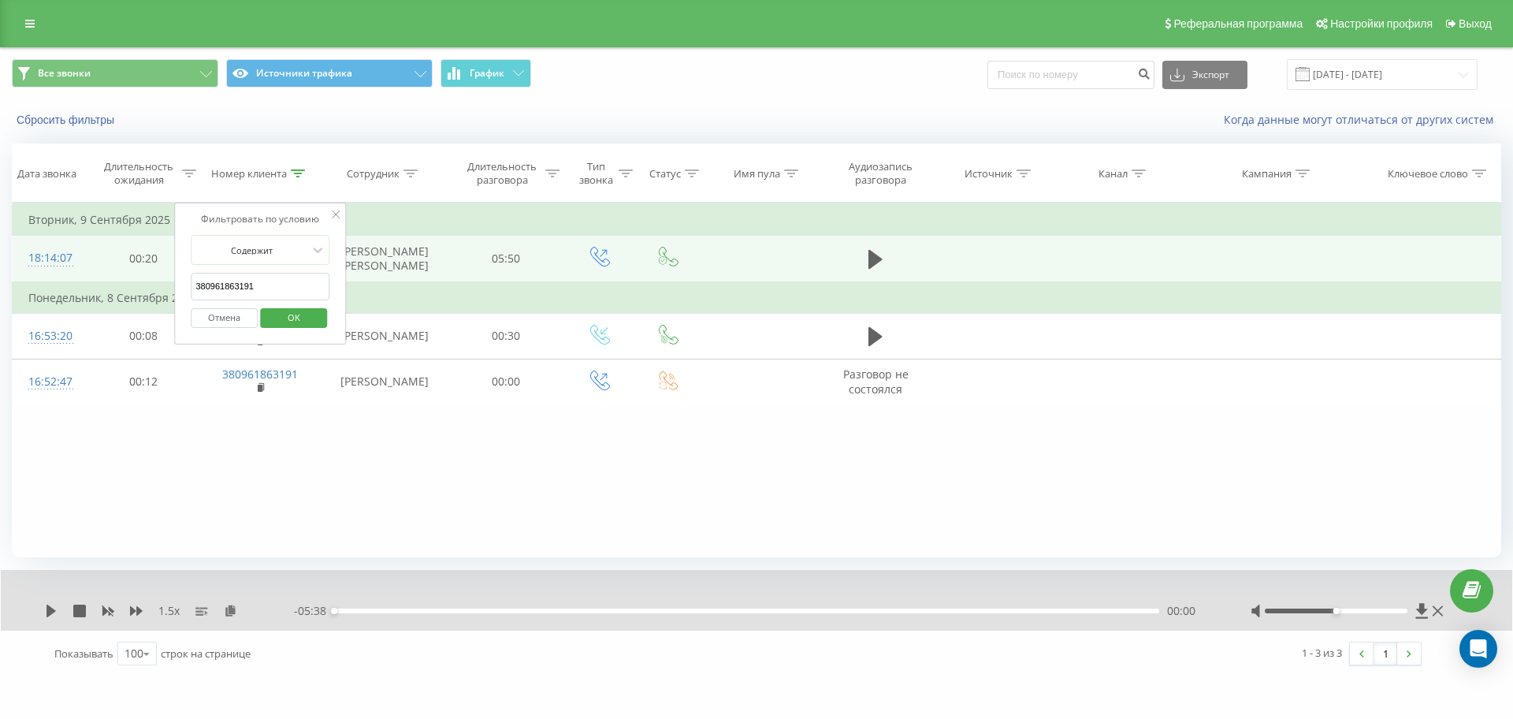
drag, startPoint x: 168, startPoint y: 294, endPoint x: 73, endPoint y: 296, distance: 94.6
click at [86, 294] on table "Фильтровать по условию Равно Отмена OK Фильтровать по условию Содержит 38096186…" at bounding box center [756, 304] width 1489 height 203
paste input "681596729"
click button "OK" at bounding box center [293, 318] width 67 height 20
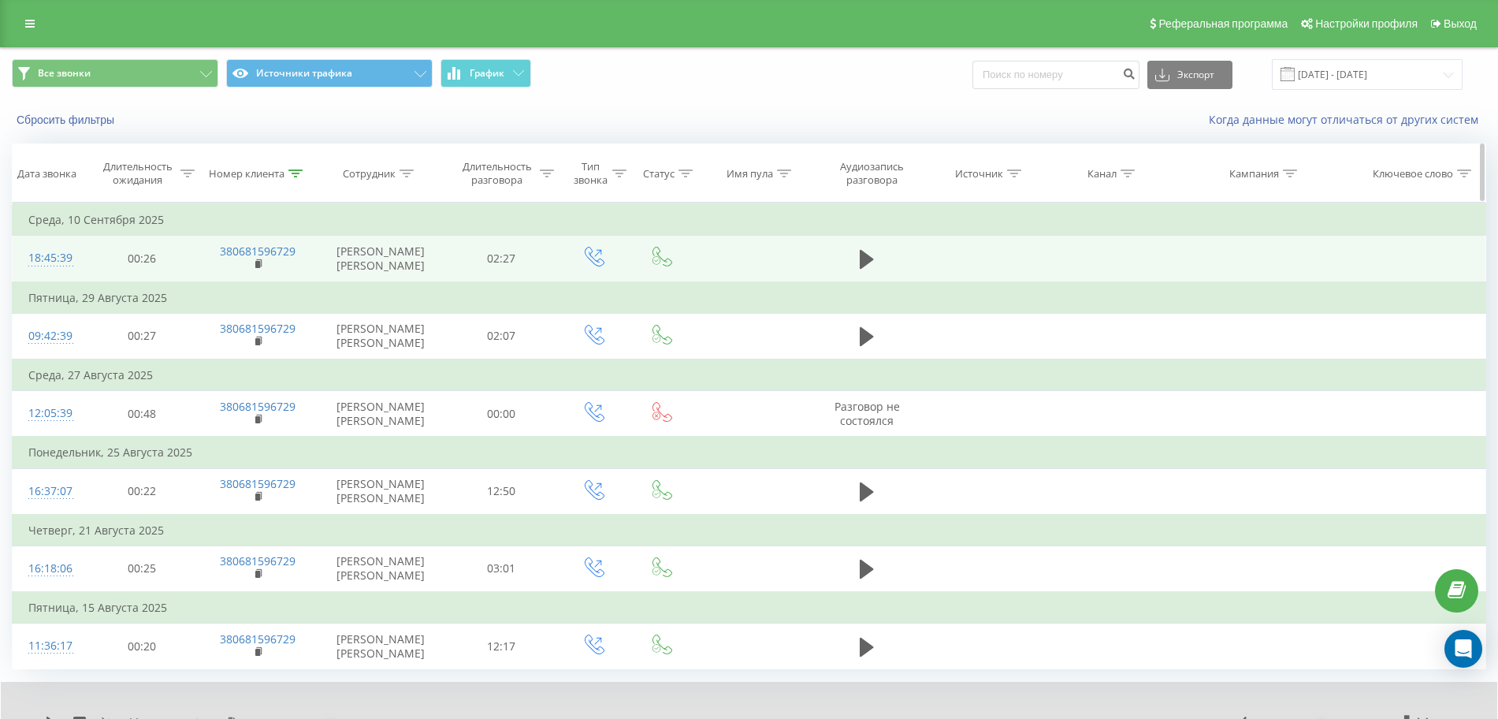
click at [297, 173] on icon at bounding box center [295, 173] width 14 height 8
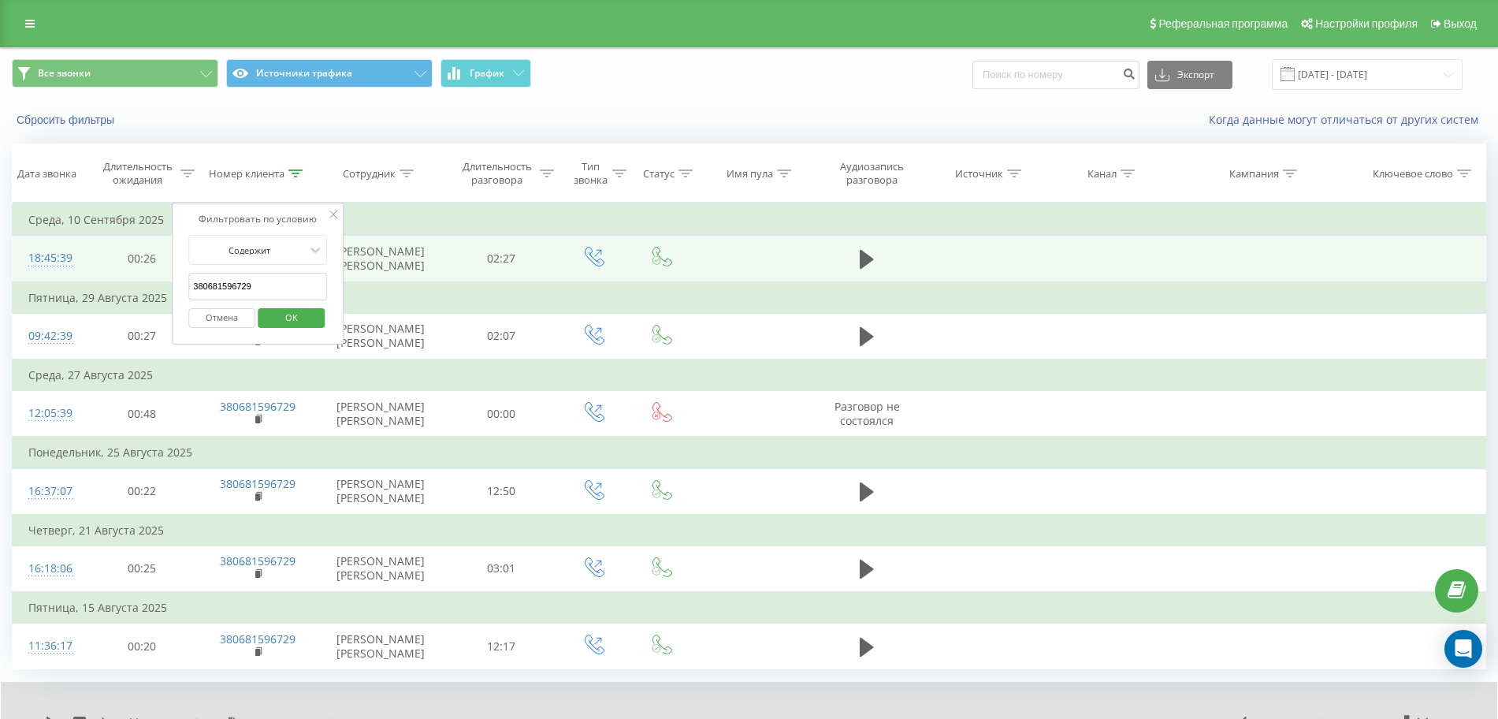
drag, startPoint x: 277, startPoint y: 292, endPoint x: 0, endPoint y: 290, distance: 277.4
click at [0, 290] on div "Все звонки Источники трафика График Экспорт .csv .xls .xlsx [DATE] - [DATE] Сбр…" at bounding box center [749, 417] width 1498 height 741
paste input "73324166"
click button "OK" at bounding box center [291, 318] width 67 height 20
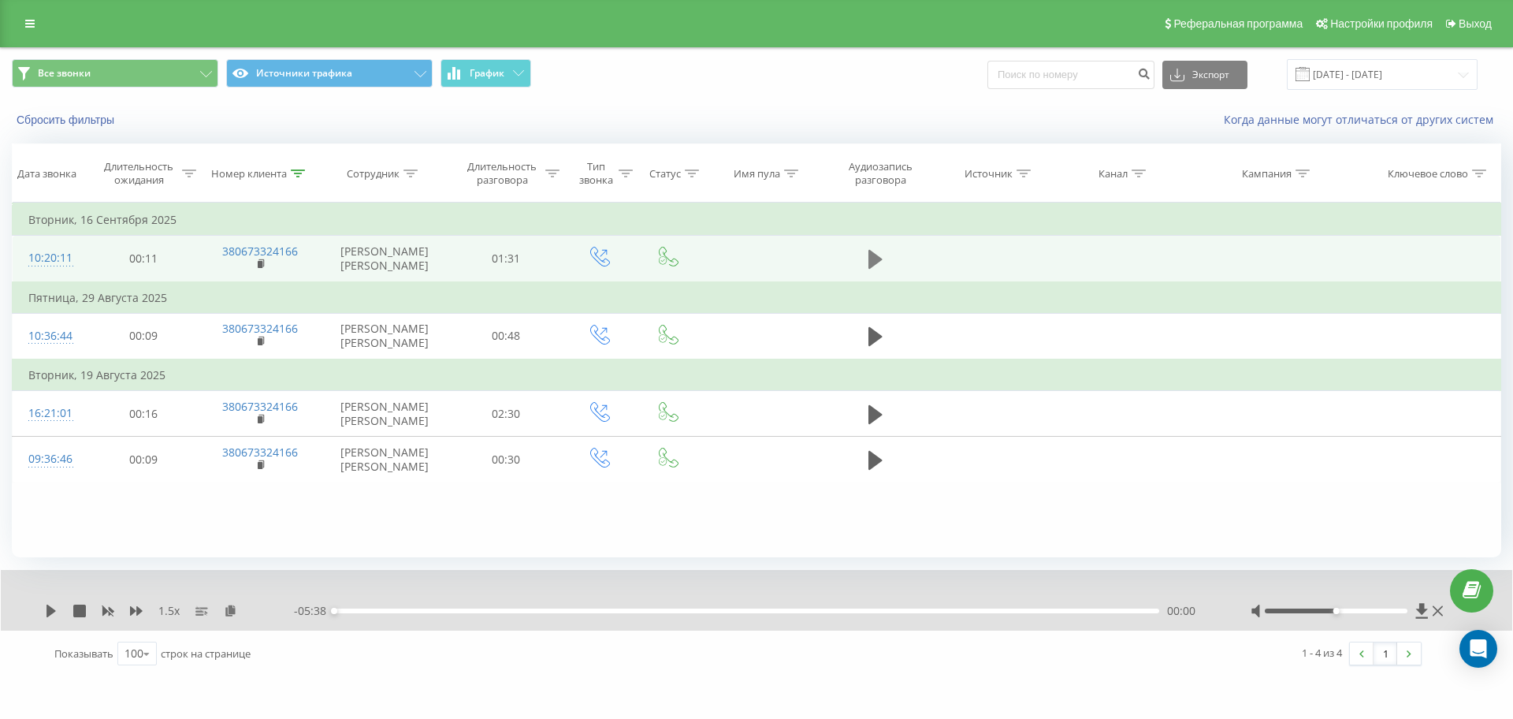
click at [875, 266] on icon at bounding box center [875, 259] width 14 height 19
drag, startPoint x: 234, startPoint y: 612, endPoint x: 236, endPoint y: 602, distance: 10.4
click at [234, 611] on icon at bounding box center [230, 609] width 13 height 11
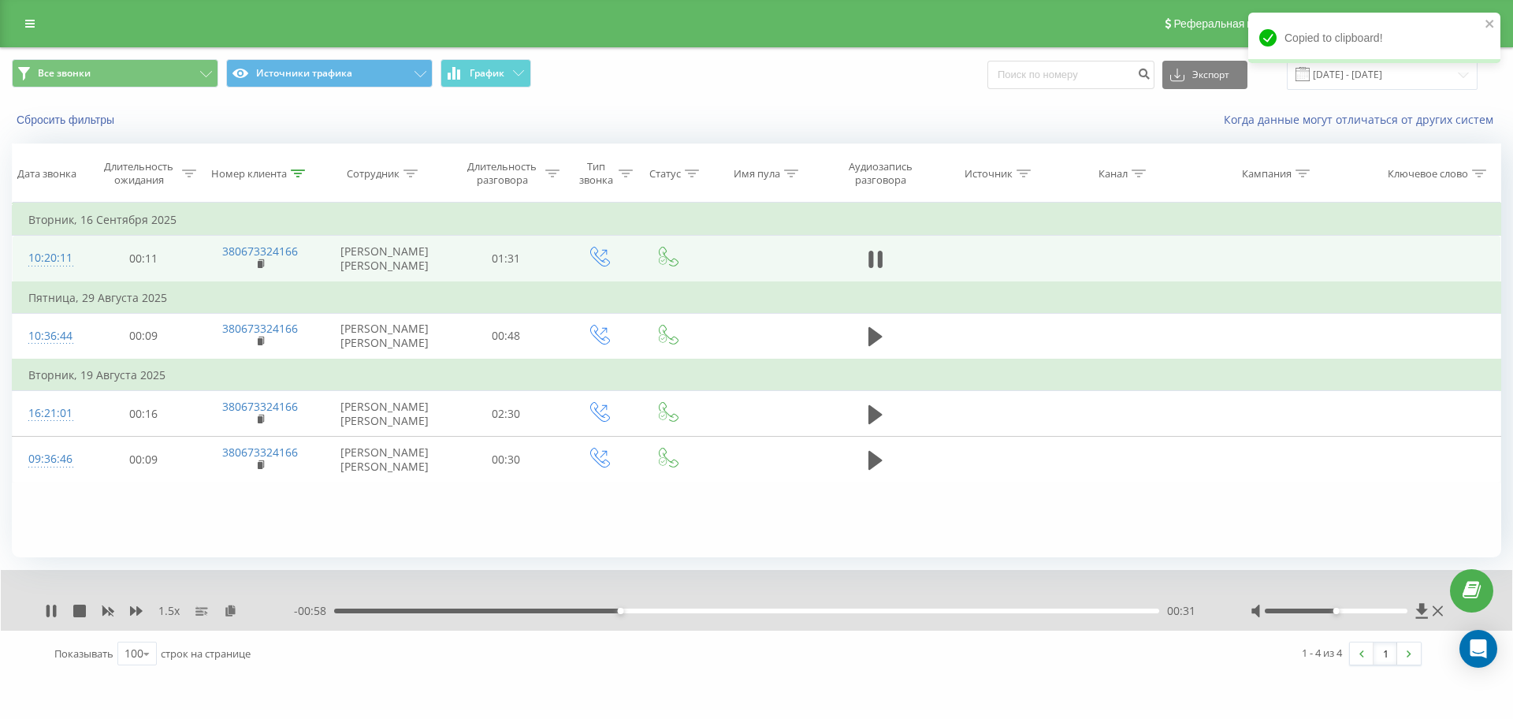
click at [452, 611] on div "00:31" at bounding box center [746, 610] width 825 height 5
click at [101, 608] on div "1.5 x" at bounding box center [169, 611] width 249 height 16
click at [104, 609] on icon at bounding box center [108, 611] width 12 height 9
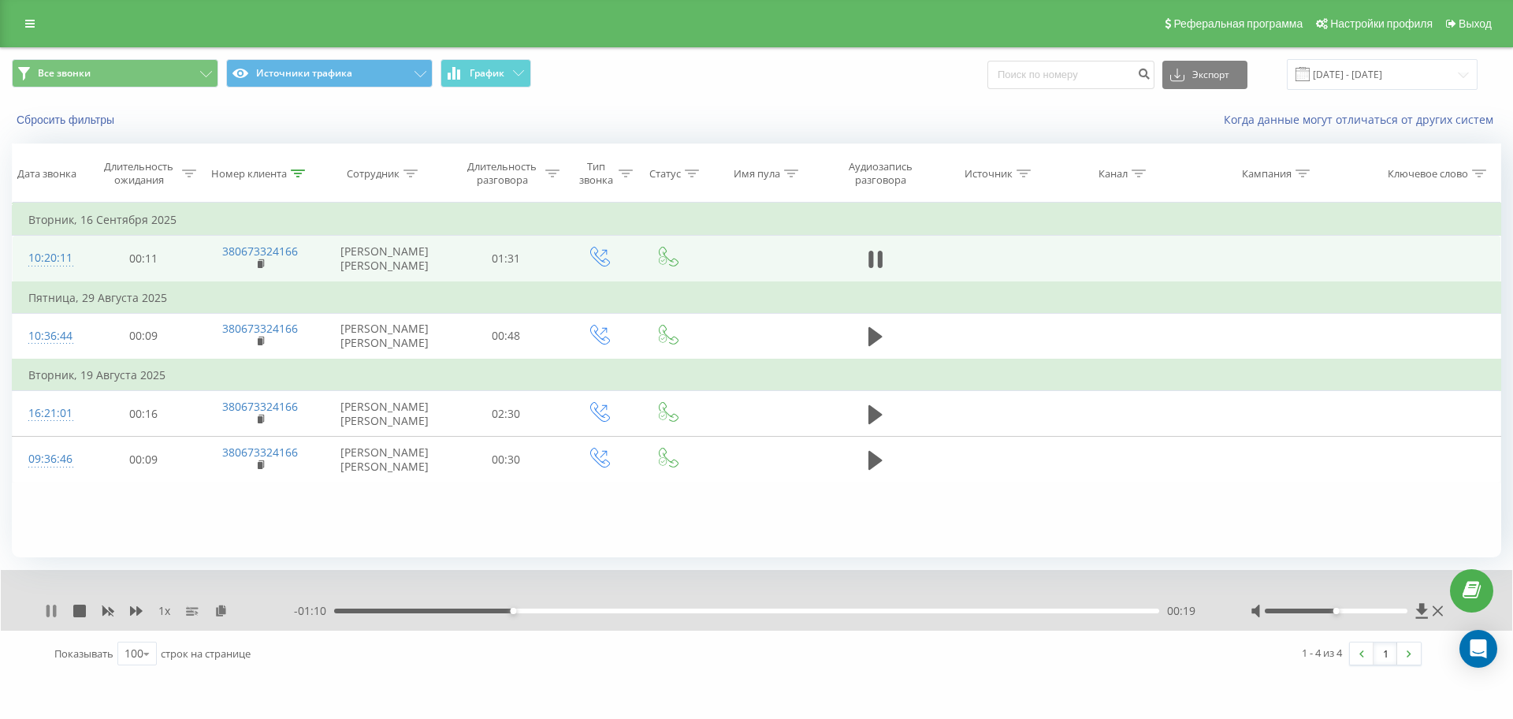
click at [53, 609] on icon at bounding box center [51, 610] width 13 height 13
click at [48, 609] on icon at bounding box center [50, 610] width 9 height 13
click at [50, 610] on icon at bounding box center [47, 610] width 3 height 13
click at [53, 608] on icon at bounding box center [51, 610] width 13 height 13
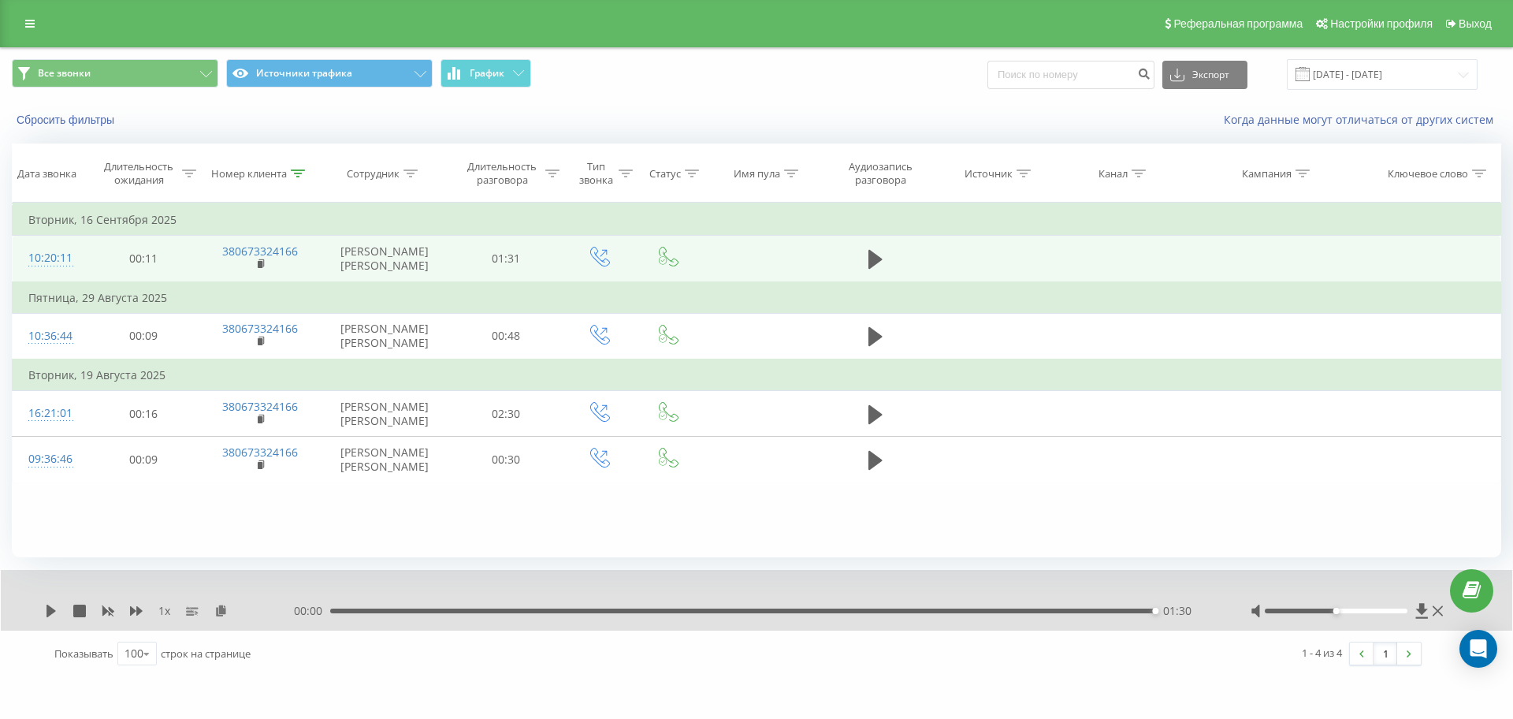
click at [590, 609] on div "01:30" at bounding box center [742, 610] width 825 height 5
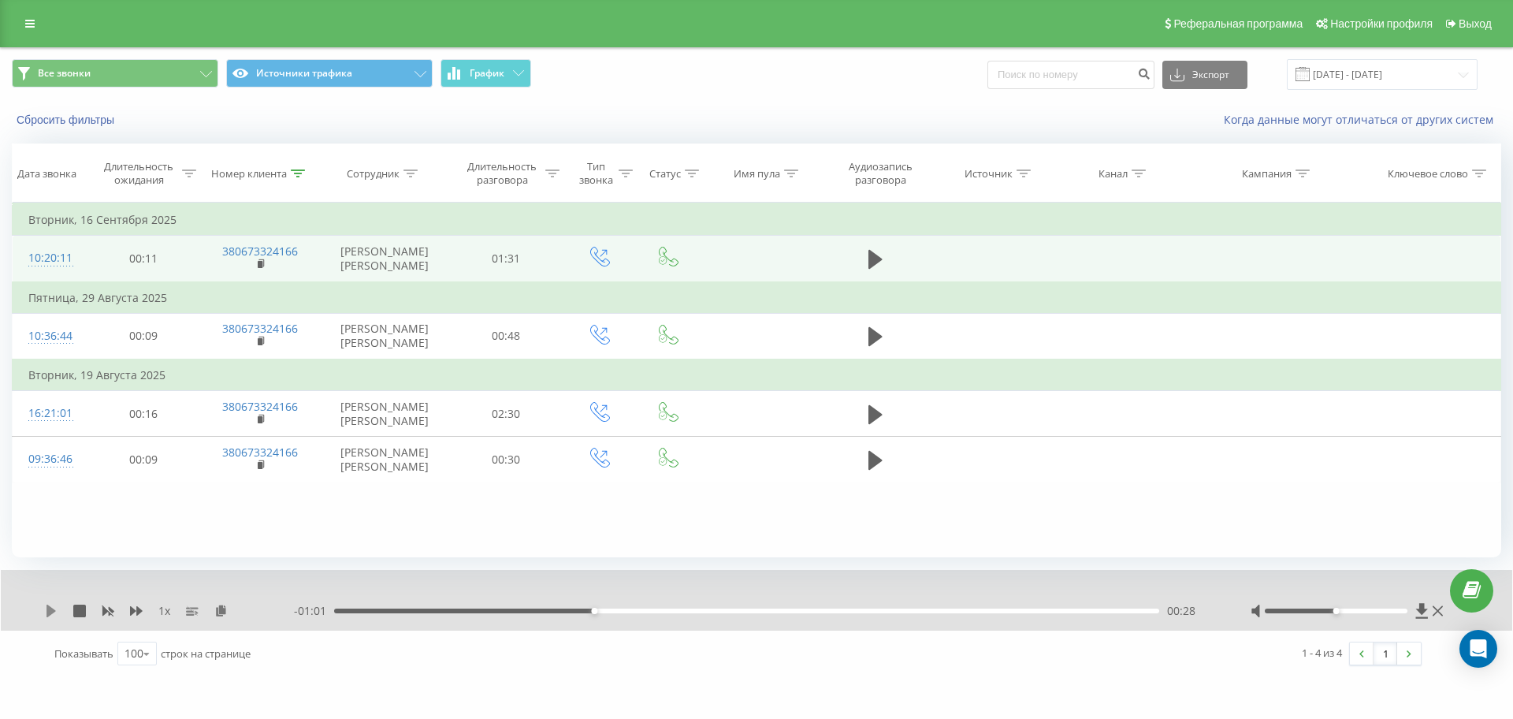
click at [52, 613] on icon at bounding box center [50, 610] width 9 height 13
click at [56, 608] on icon at bounding box center [54, 610] width 3 height 13
click at [306, 171] on div "Номер клиента" at bounding box center [261, 173] width 120 height 13
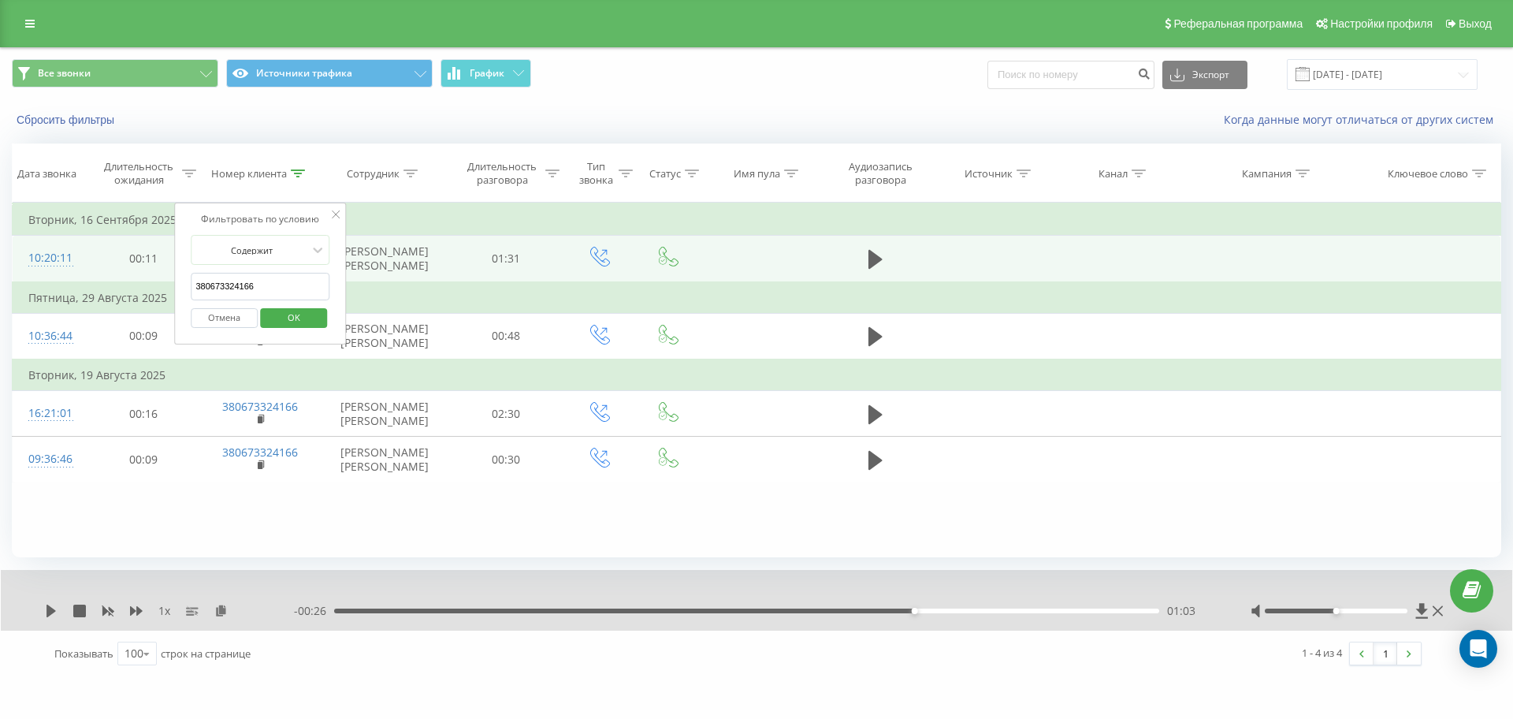
drag, startPoint x: 281, startPoint y: 284, endPoint x: 0, endPoint y: 304, distance: 281.2
click at [0, 304] on div "Все звонки Источники трафика График Экспорт .csv .xls .xlsx [DATE] - [DATE] Сбр…" at bounding box center [756, 362] width 1513 height 630
paste input "997320049"
click button "OK" at bounding box center [293, 318] width 67 height 20
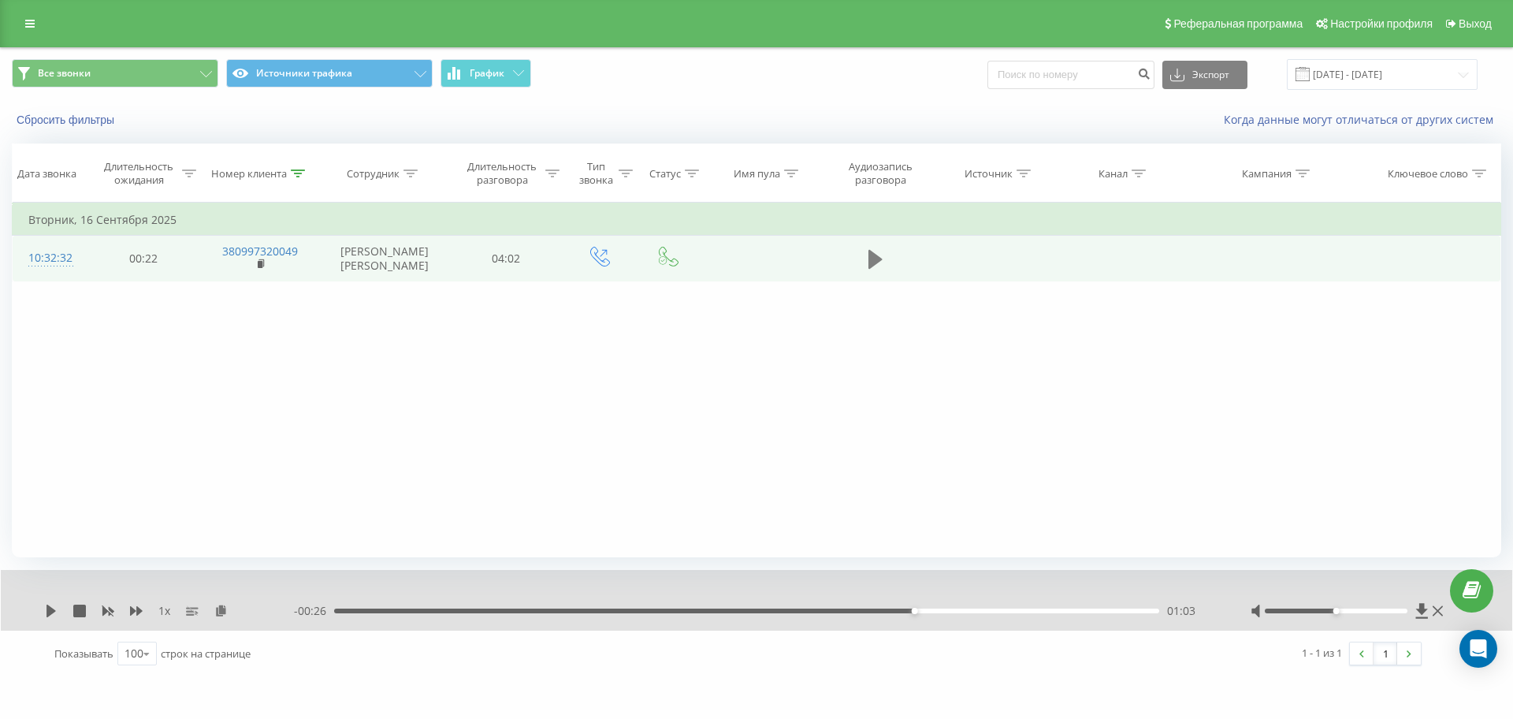
click at [883, 263] on icon at bounding box center [875, 259] width 14 height 22
drag, startPoint x: 222, startPoint y: 606, endPoint x: 611, endPoint y: 1, distance: 719.1
click at [222, 604] on icon at bounding box center [220, 609] width 13 height 11
click at [132, 606] on icon at bounding box center [136, 610] width 13 height 13
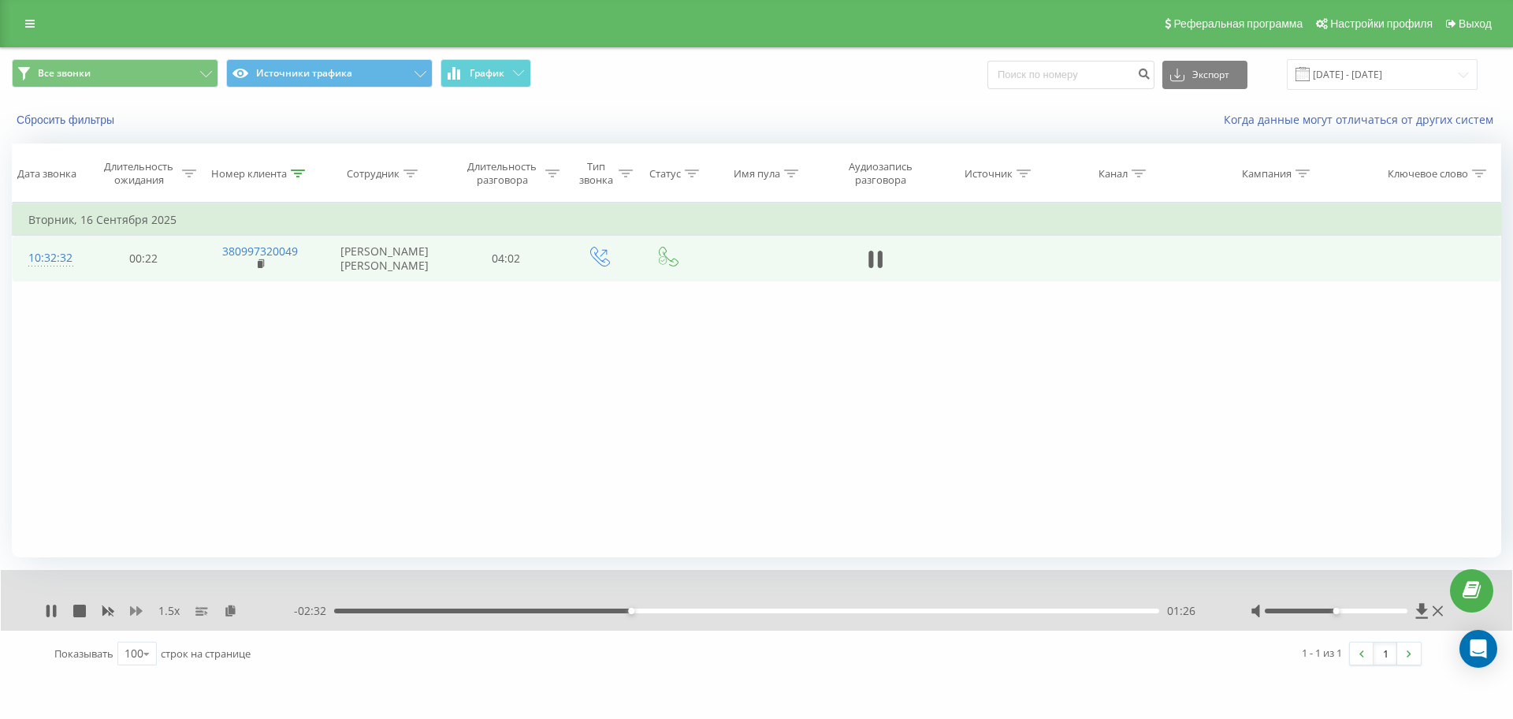
click at [132, 606] on icon at bounding box center [136, 610] width 13 height 13
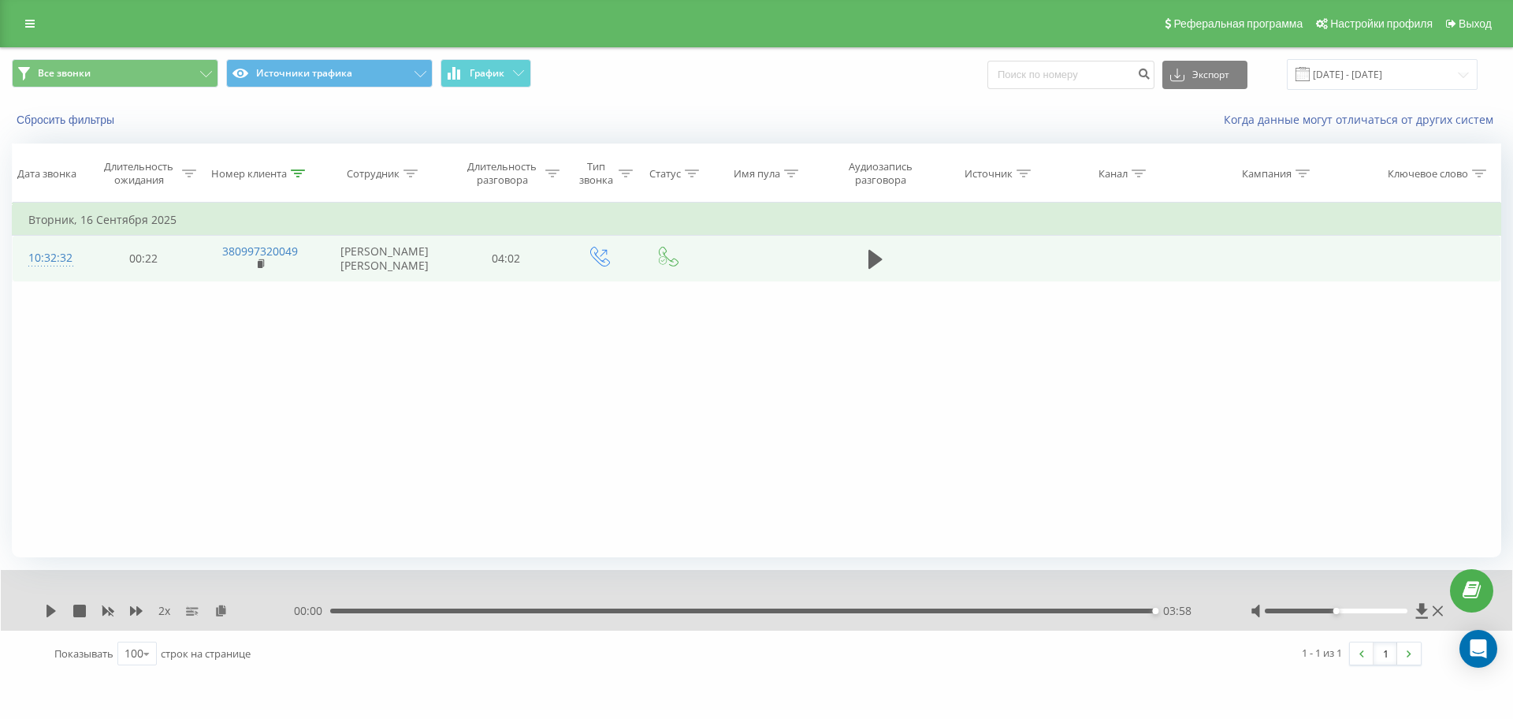
click at [1110, 614] on div "00:00 03:58 03:58" at bounding box center [752, 611] width 917 height 16
drag, startPoint x: 1107, startPoint y: 612, endPoint x: 171, endPoint y: 617, distance: 936.1
click at [1106, 611] on div "03:45" at bounding box center [746, 610] width 825 height 5
click at [48, 610] on icon at bounding box center [50, 610] width 9 height 13
click at [1104, 608] on div "03:44" at bounding box center [746, 610] width 825 height 5
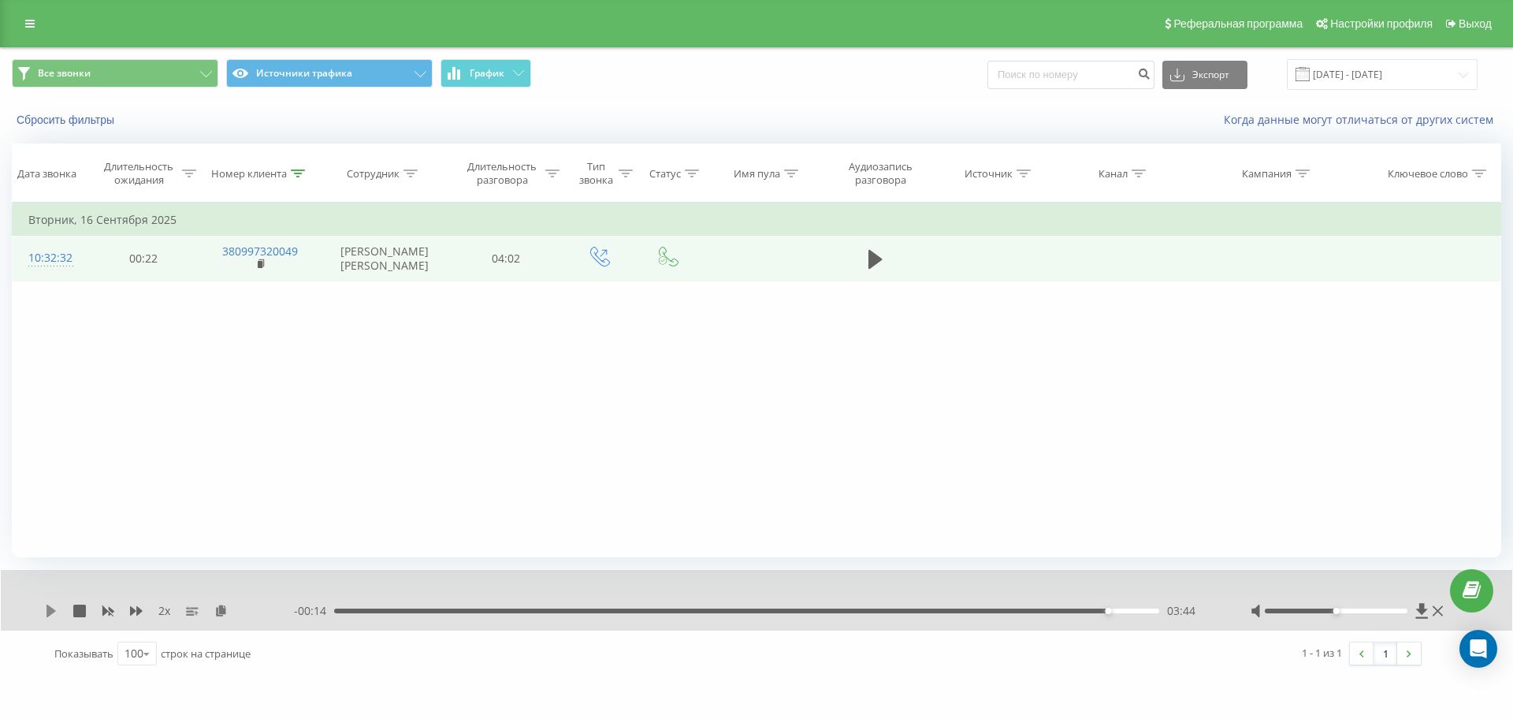
click at [50, 610] on icon at bounding box center [50, 610] width 9 height 13
click at [106, 608] on rect at bounding box center [108, 611] width 12 height 12
click at [1035, 611] on div "03:58" at bounding box center [742, 610] width 825 height 5
click at [786, 609] on div "02:11" at bounding box center [746, 610] width 825 height 5
click at [53, 613] on icon at bounding box center [51, 610] width 13 height 13
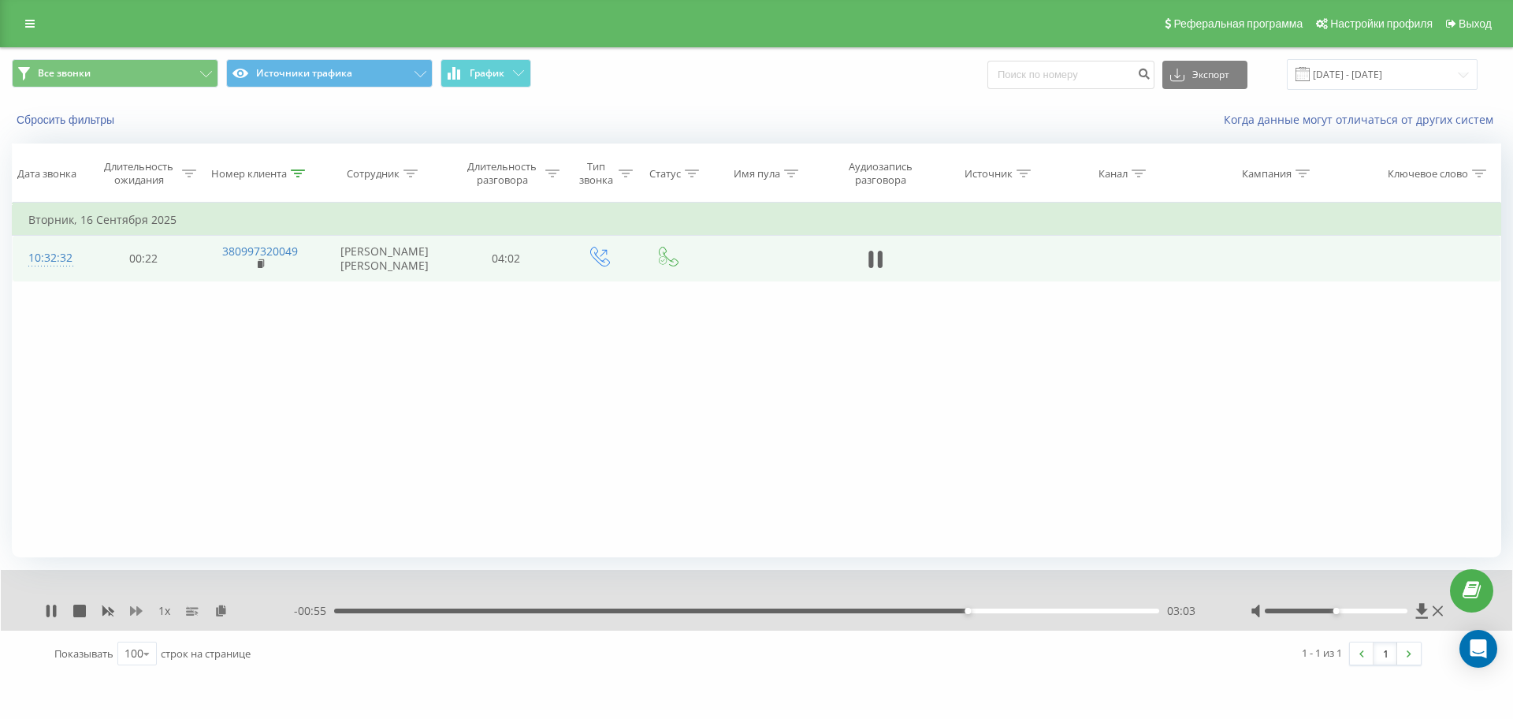
click at [140, 610] on icon at bounding box center [136, 610] width 13 height 9
click at [299, 176] on icon at bounding box center [298, 173] width 14 height 8
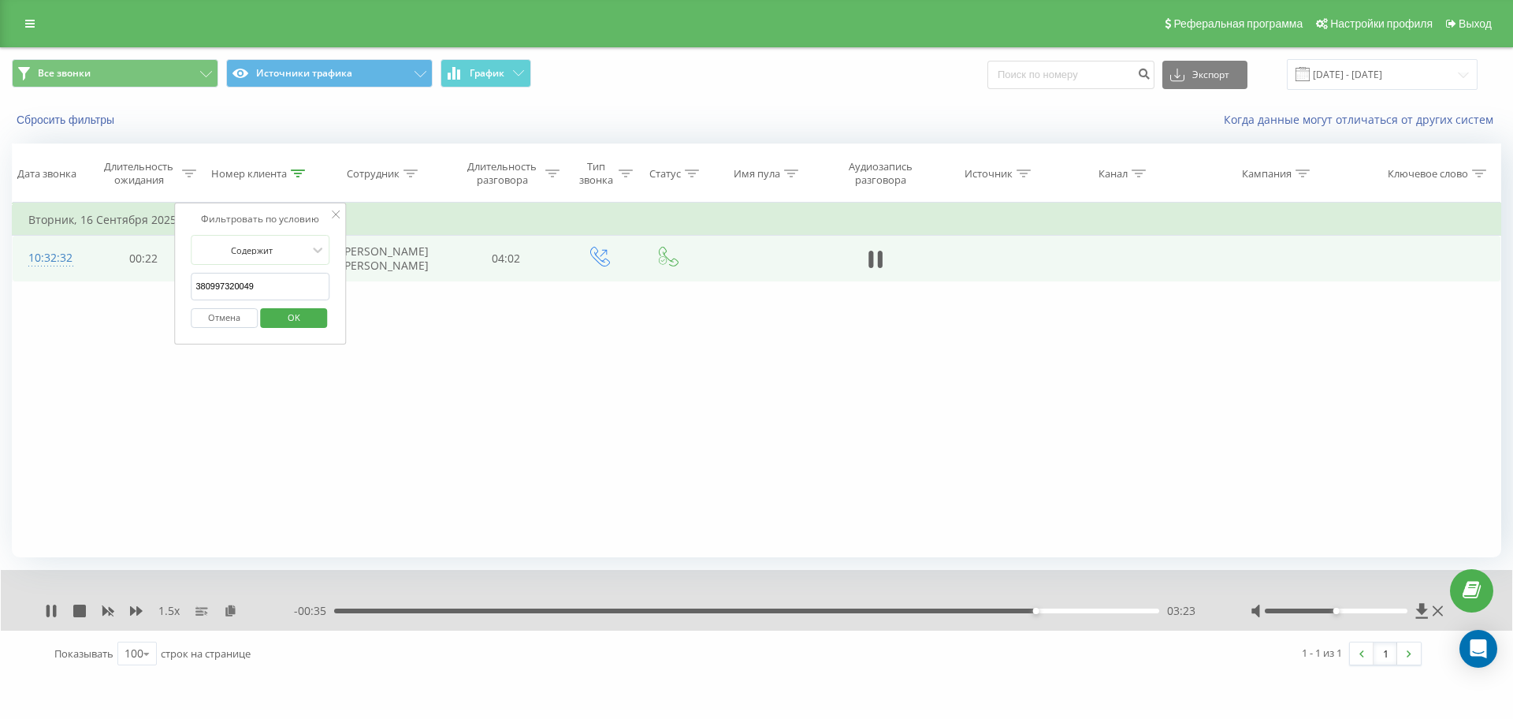
drag, startPoint x: 280, startPoint y: 287, endPoint x: 65, endPoint y: 297, distance: 214.6
click at [75, 297] on div "Фильтровать по условию Равно Отмена OK Фильтровать по условию Содержит 38099732…" at bounding box center [756, 380] width 1489 height 355
paste input "55690473"
click button "OK" at bounding box center [293, 318] width 67 height 20
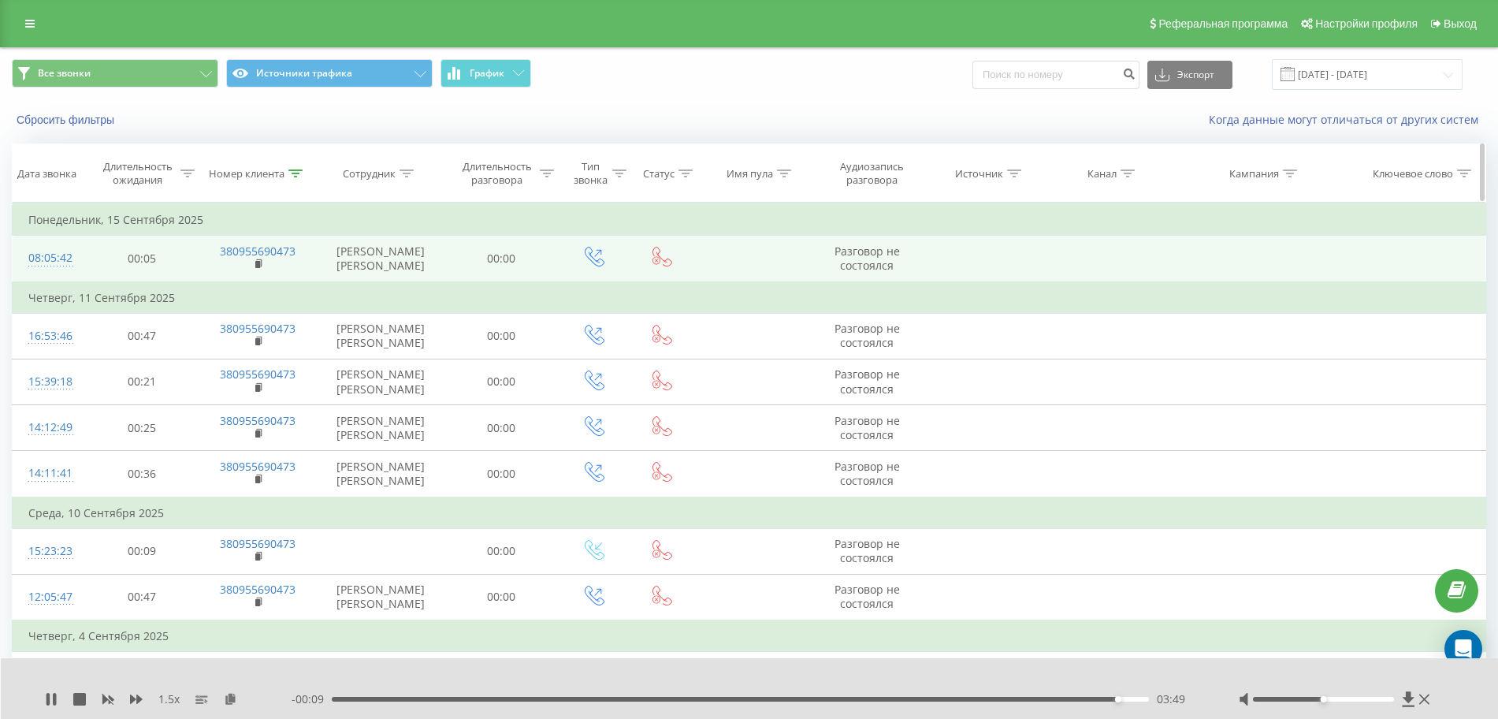
click at [304, 173] on div "Номер клиента" at bounding box center [258, 173] width 118 height 13
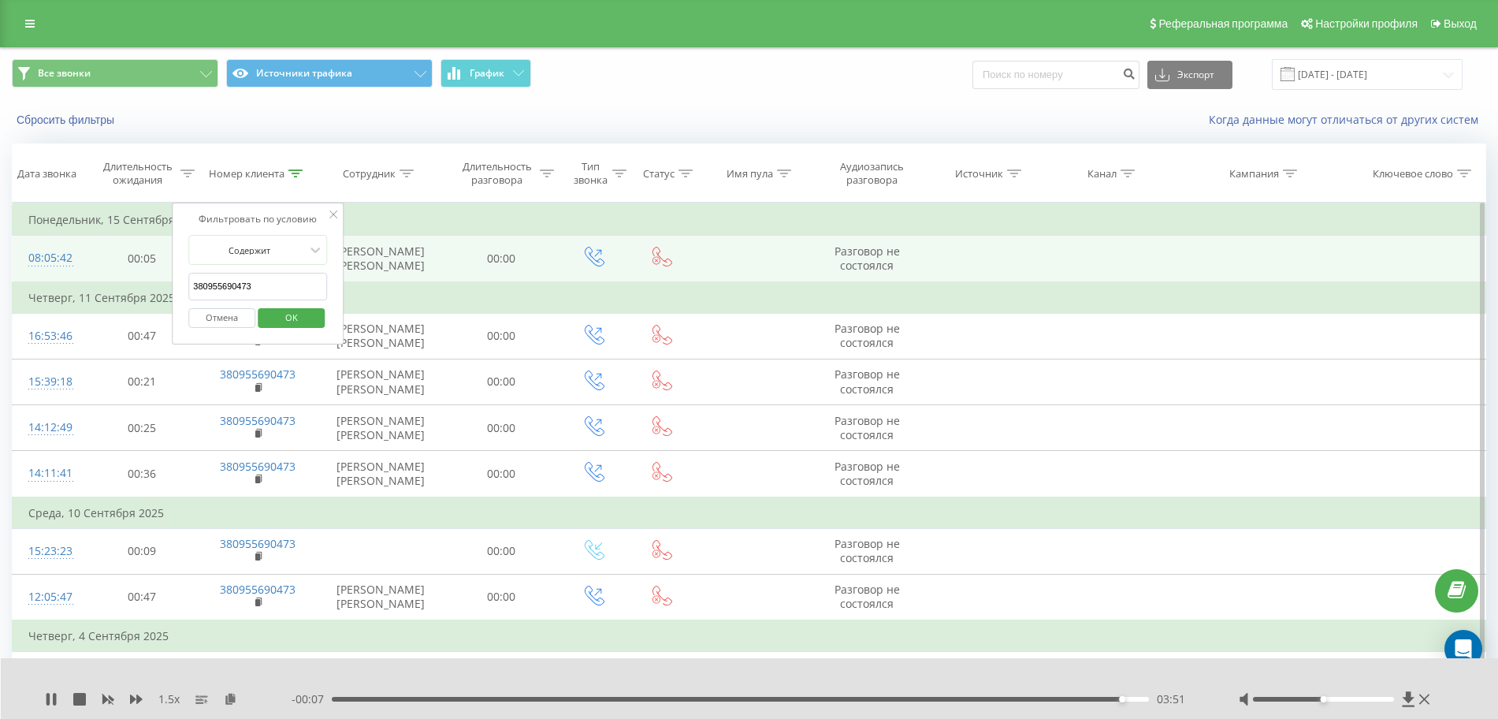
drag, startPoint x: 288, startPoint y: 288, endPoint x: 46, endPoint y: 296, distance: 241.3
click at [53, 296] on table "Фильтровать по условию Равно Отмена OK Фильтровать по условию Содержит 38095569…" at bounding box center [749, 512] width 1474 height 619
paste input "0974280697"
click button "OK" at bounding box center [291, 318] width 67 height 20
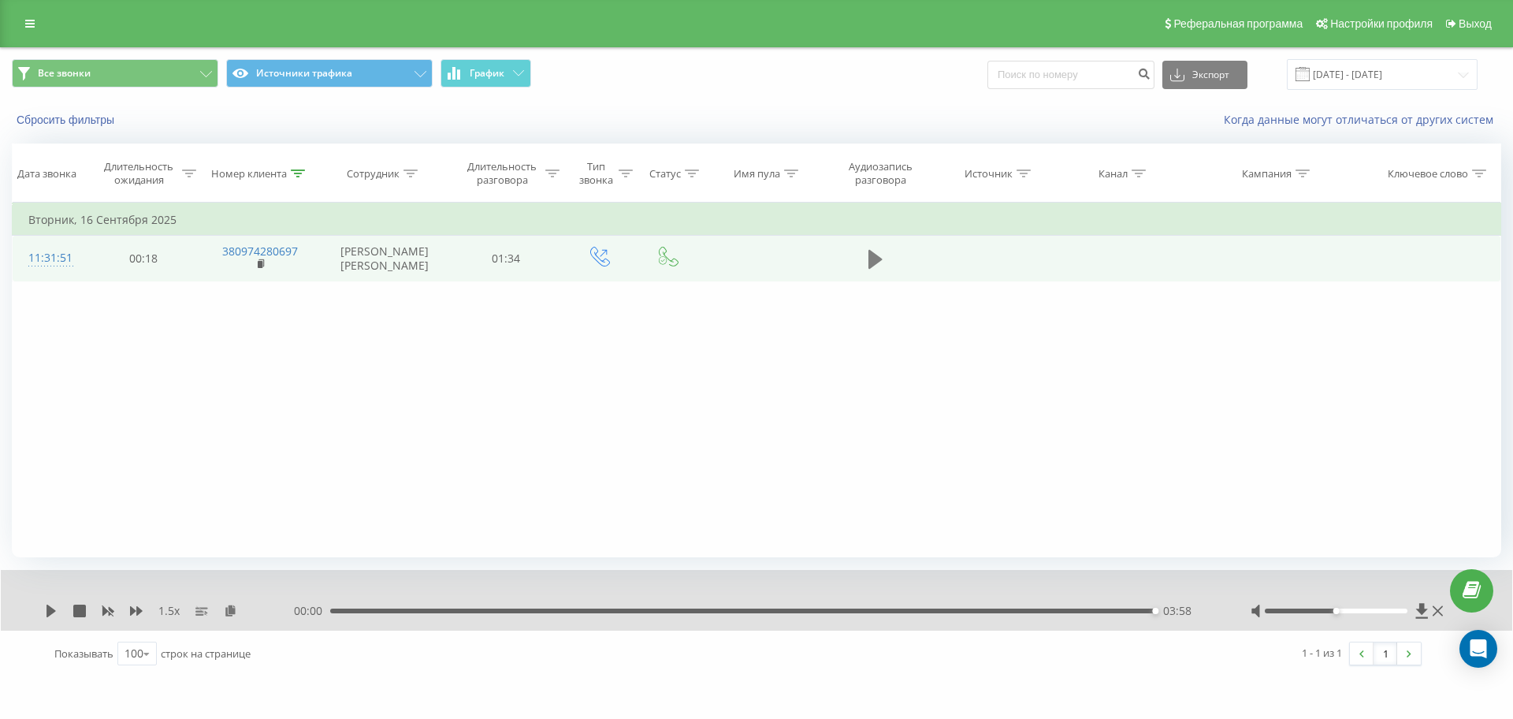
click at [885, 261] on button at bounding box center [876, 259] width 24 height 24
click at [235, 612] on icon at bounding box center [230, 609] width 13 height 11
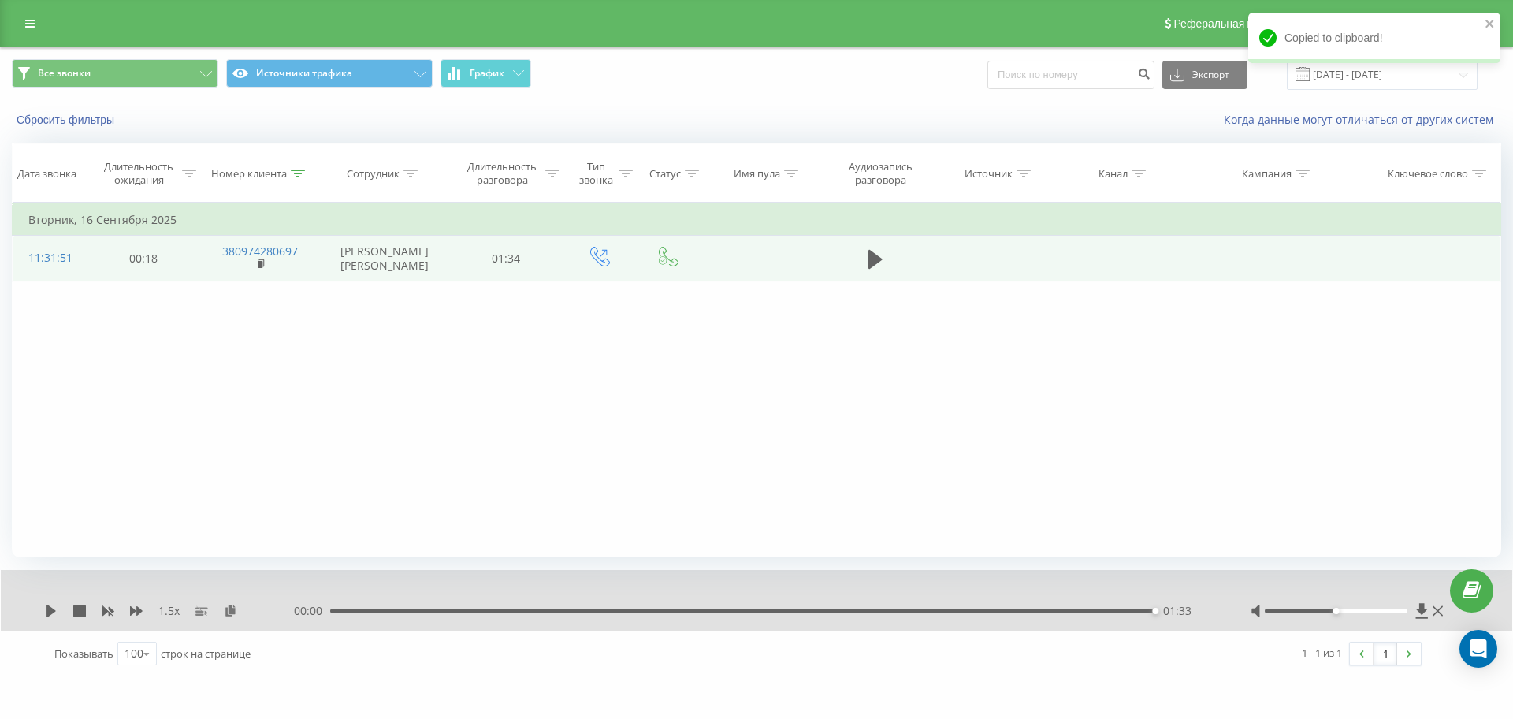
click at [371, 608] on div "01:33" at bounding box center [742, 610] width 825 height 5
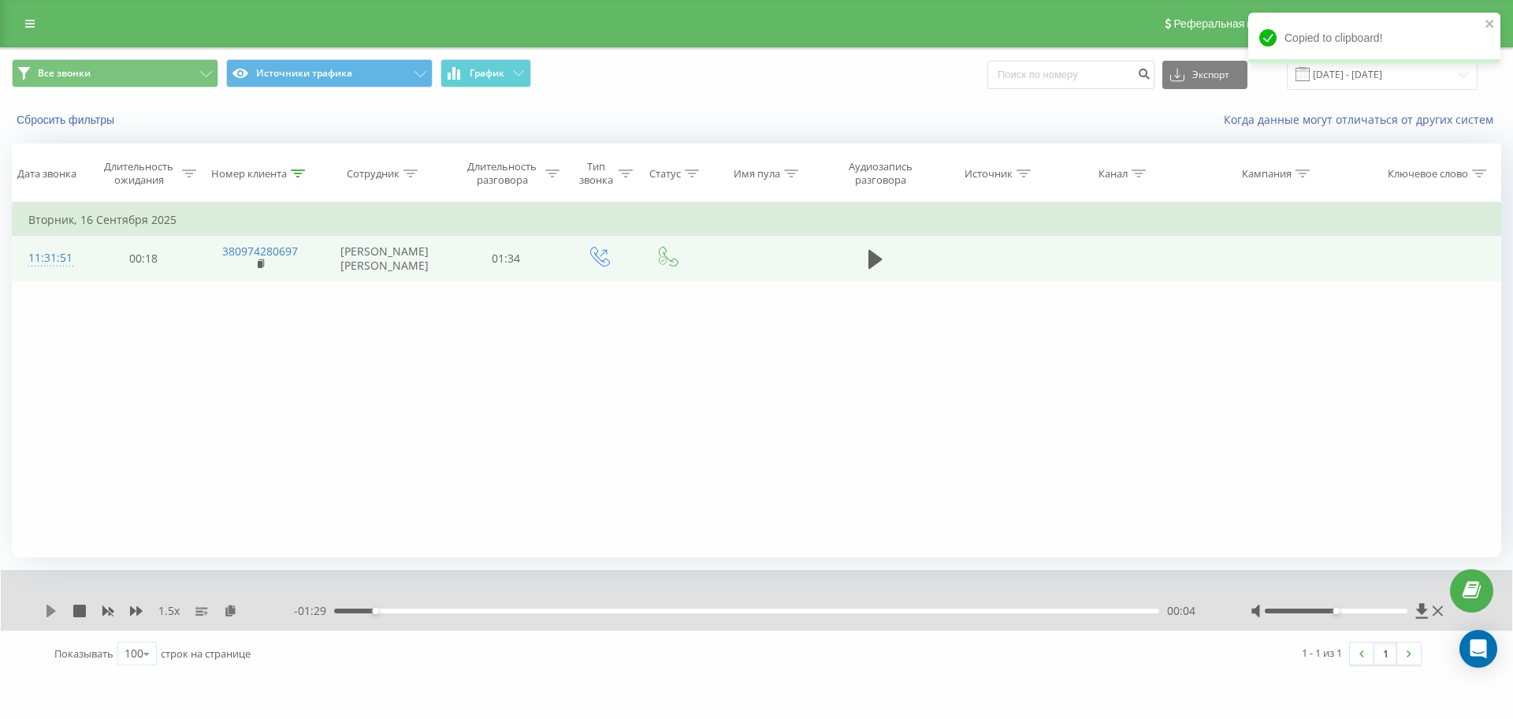
click at [50, 608] on icon at bounding box center [50, 610] width 9 height 13
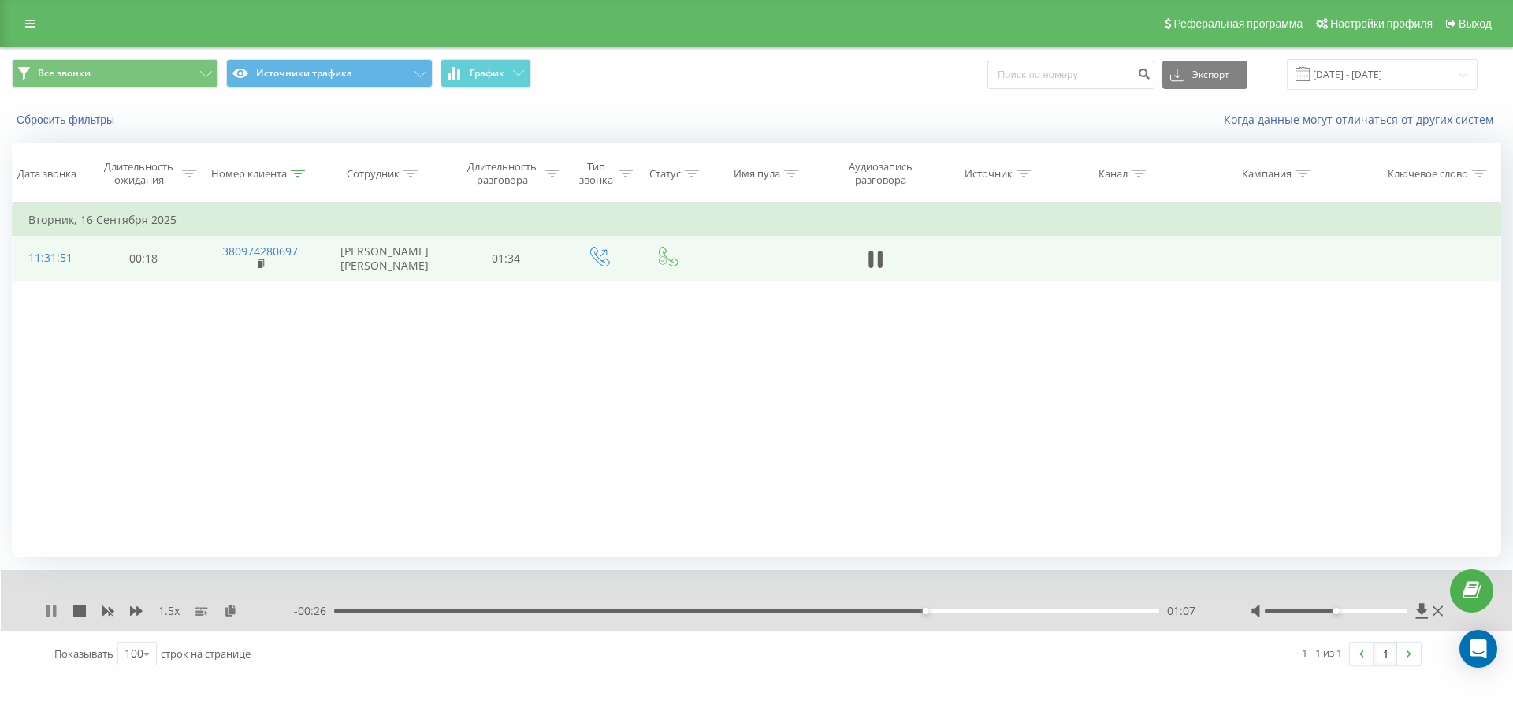
click at [51, 608] on icon at bounding box center [51, 610] width 13 height 13
click at [53, 614] on icon at bounding box center [51, 610] width 13 height 13
drag, startPoint x: 299, startPoint y: 174, endPoint x: 293, endPoint y: 184, distance: 11.6
click at [299, 174] on icon at bounding box center [298, 173] width 14 height 8
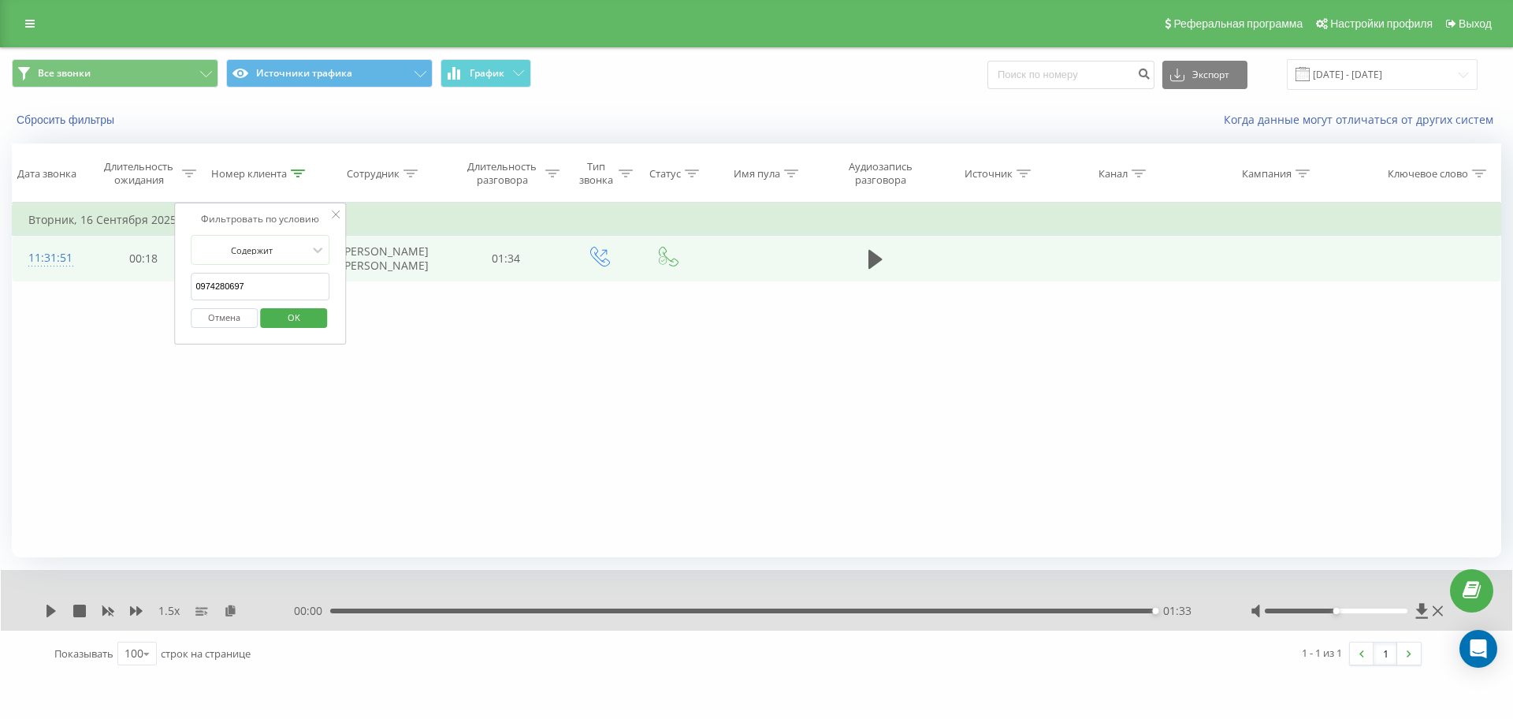
click at [0, 287] on div "Все звонки Источники трафика График Экспорт .csv .xls .xlsx [DATE] - [DATE] Сбр…" at bounding box center [756, 362] width 1513 height 630
paste input "380972806751"
click button "OK" at bounding box center [293, 318] width 67 height 20
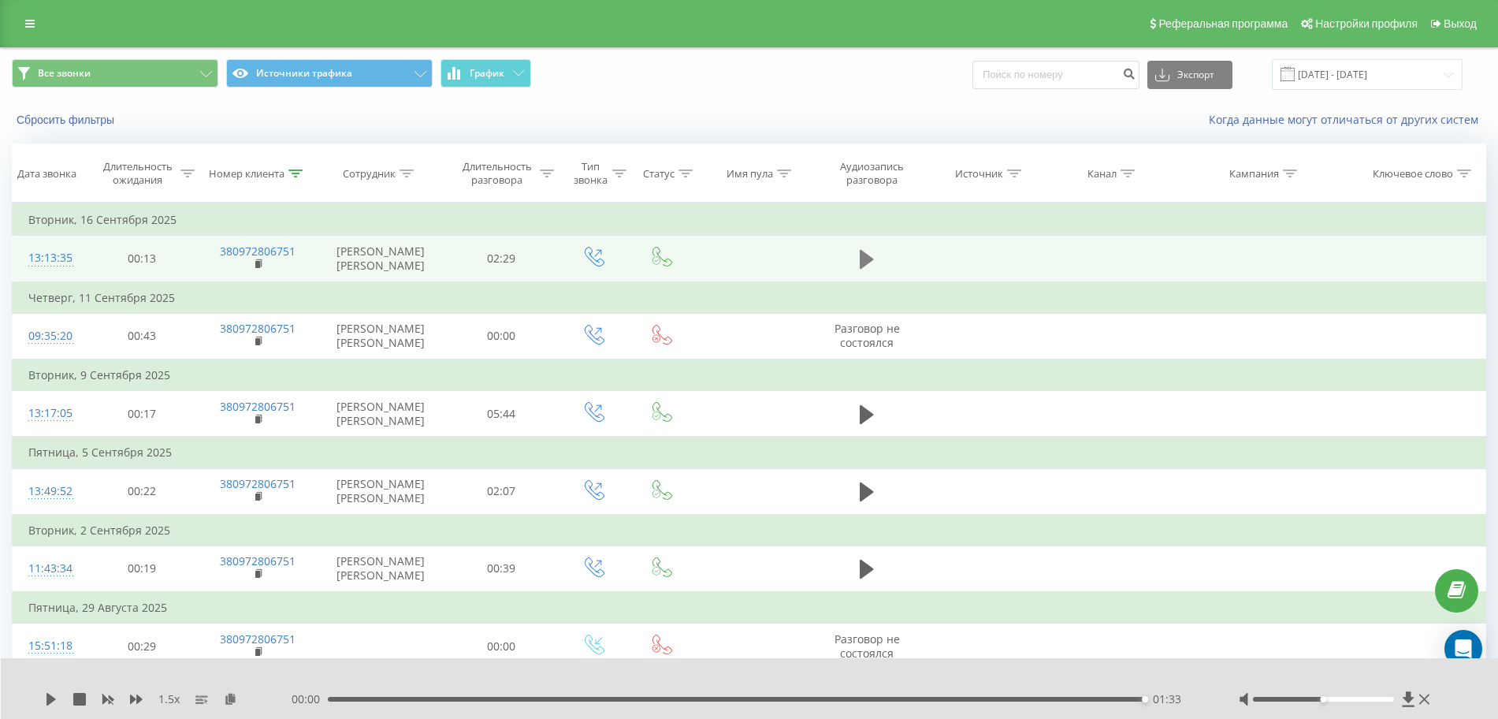
click at [860, 265] on icon at bounding box center [867, 259] width 14 height 22
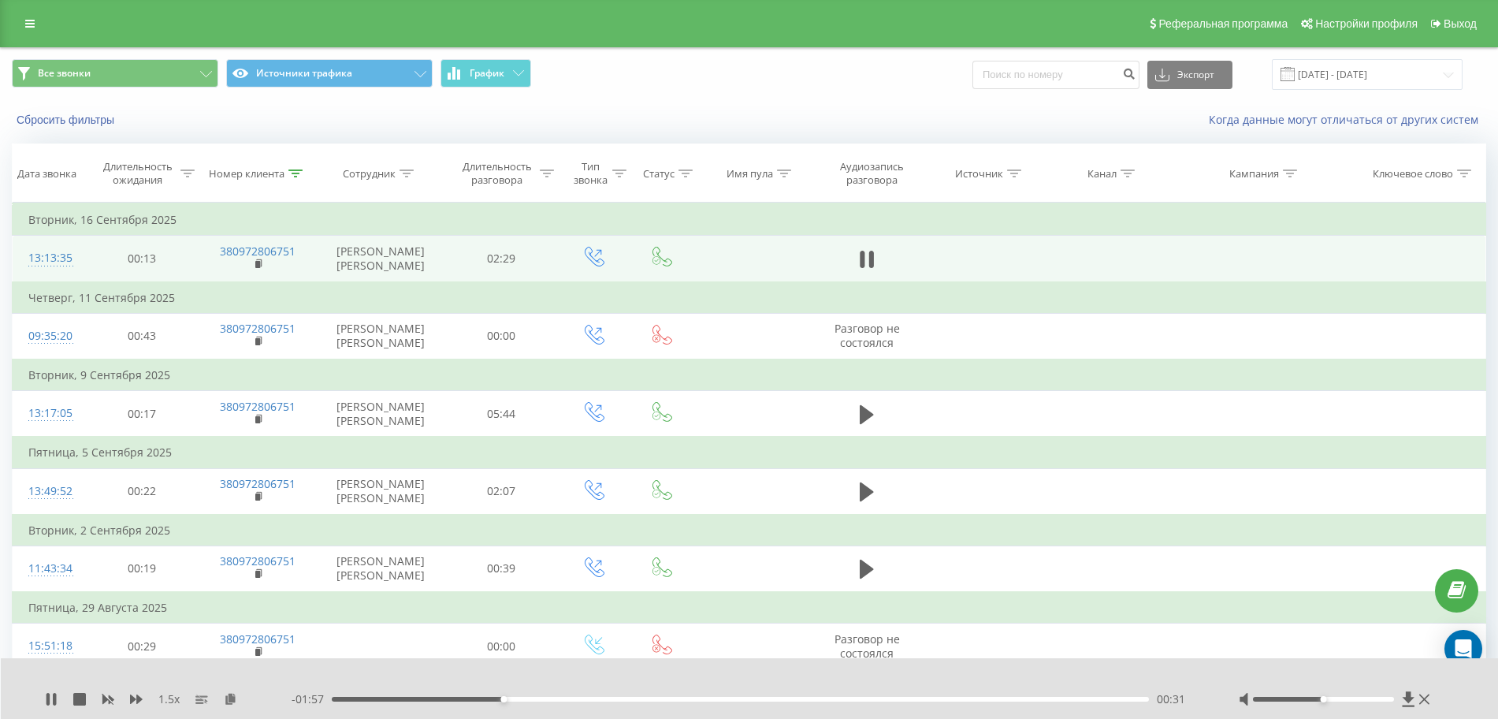
click at [337, 697] on div "00:31" at bounding box center [740, 699] width 817 height 5
click at [232, 698] on icon at bounding box center [230, 698] width 13 height 11
click at [58, 695] on div "1.5 x" at bounding box center [168, 699] width 247 height 16
click at [54, 695] on icon at bounding box center [54, 699] width 3 height 13
click at [58, 693] on div "1.5 x" at bounding box center [168, 699] width 247 height 16
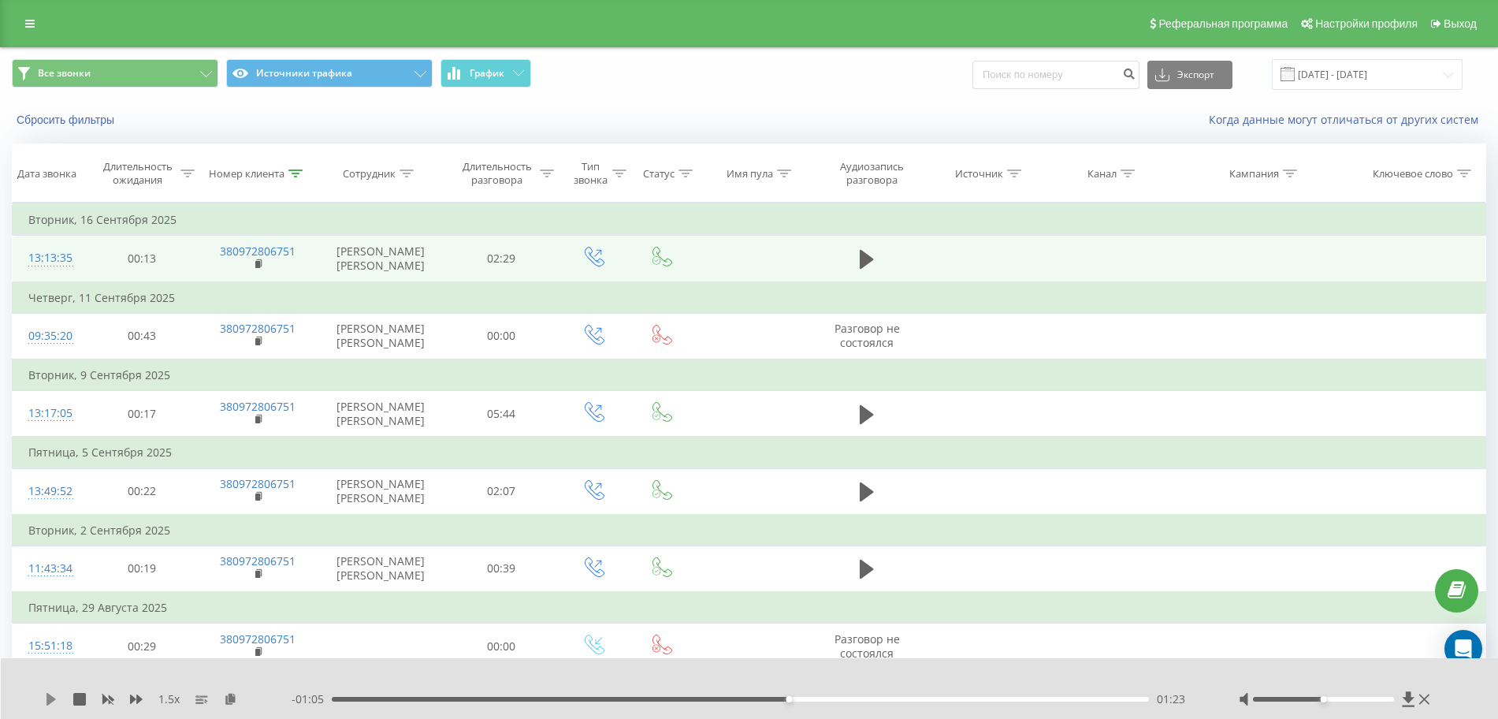
click at [54, 698] on icon at bounding box center [50, 699] width 9 height 13
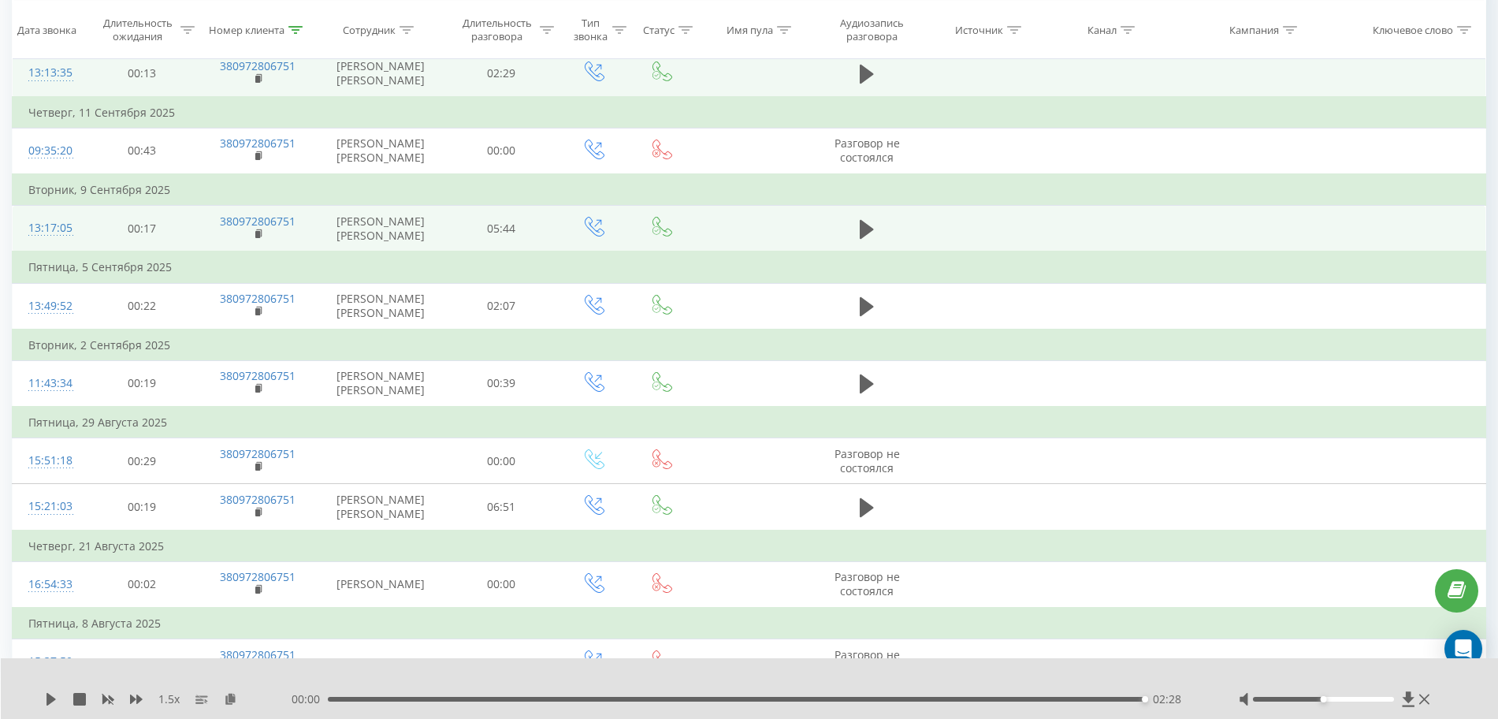
scroll to position [87, 0]
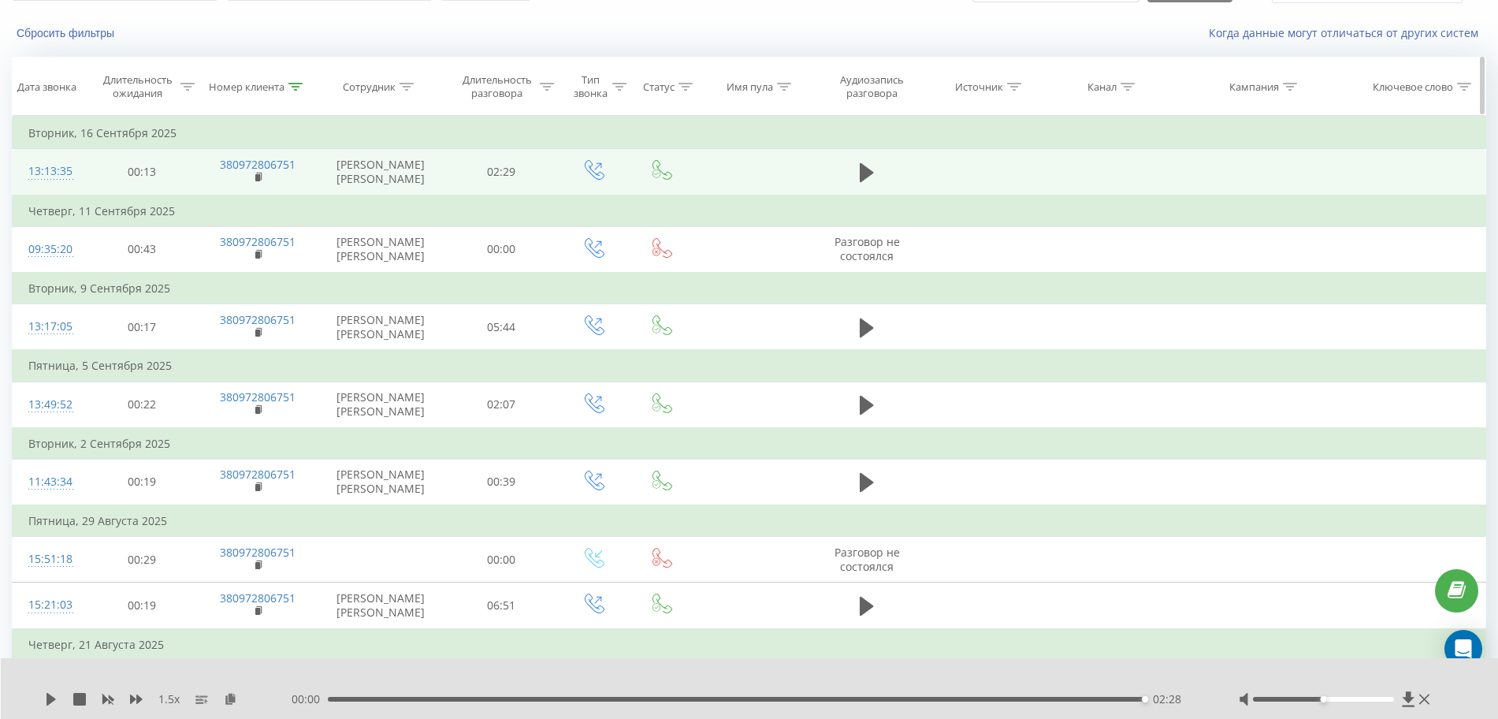
drag, startPoint x: 308, startPoint y: 90, endPoint x: 295, endPoint y: 84, distance: 14.8
click at [307, 88] on div "Номер клиента" at bounding box center [258, 86] width 118 height 13
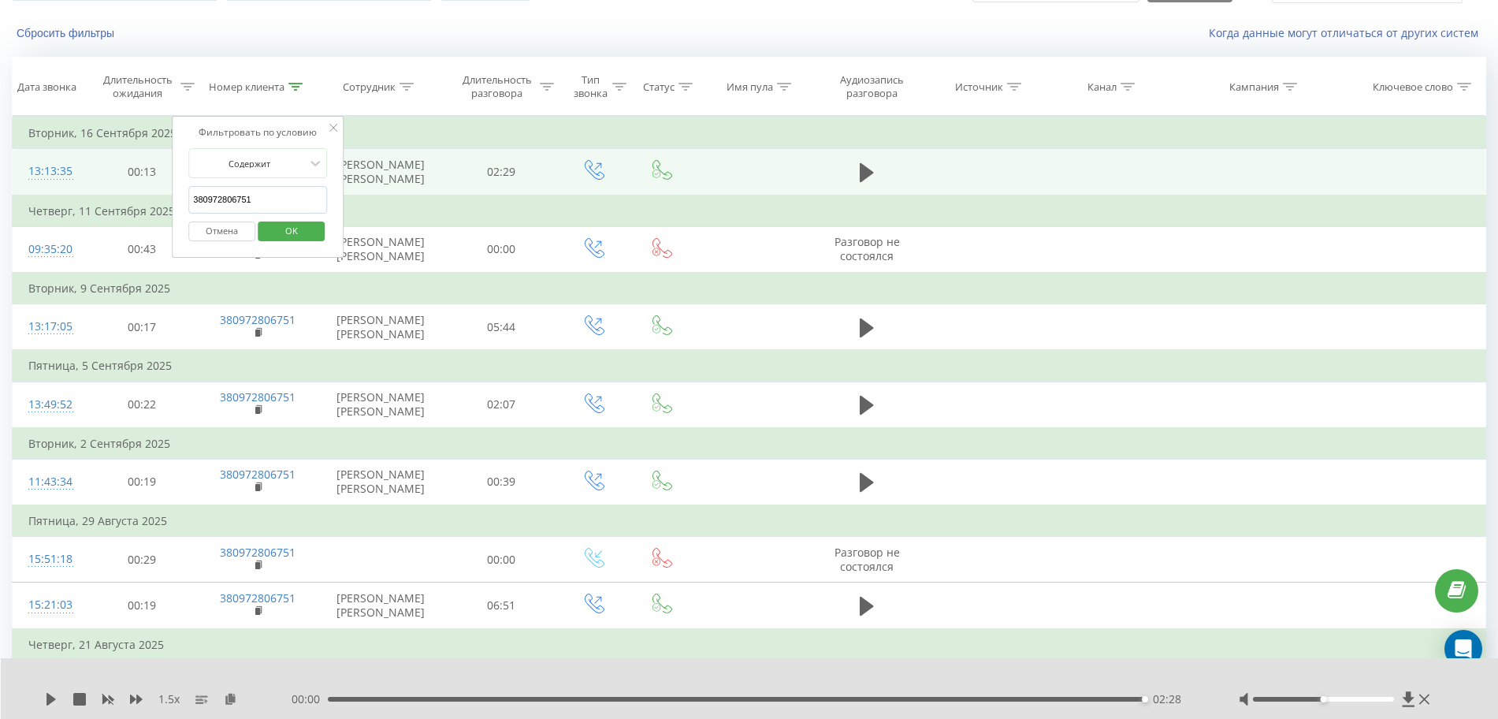
drag, startPoint x: 283, startPoint y: 202, endPoint x: 50, endPoint y: 198, distance: 232.5
click at [58, 195] on table "Фильтровать по условию Равно Отмена OK Фильтровать по условию Содержит 38097280…" at bounding box center [749, 449] width 1474 height 667
paste input "91730134"
click button "OK" at bounding box center [291, 231] width 67 height 20
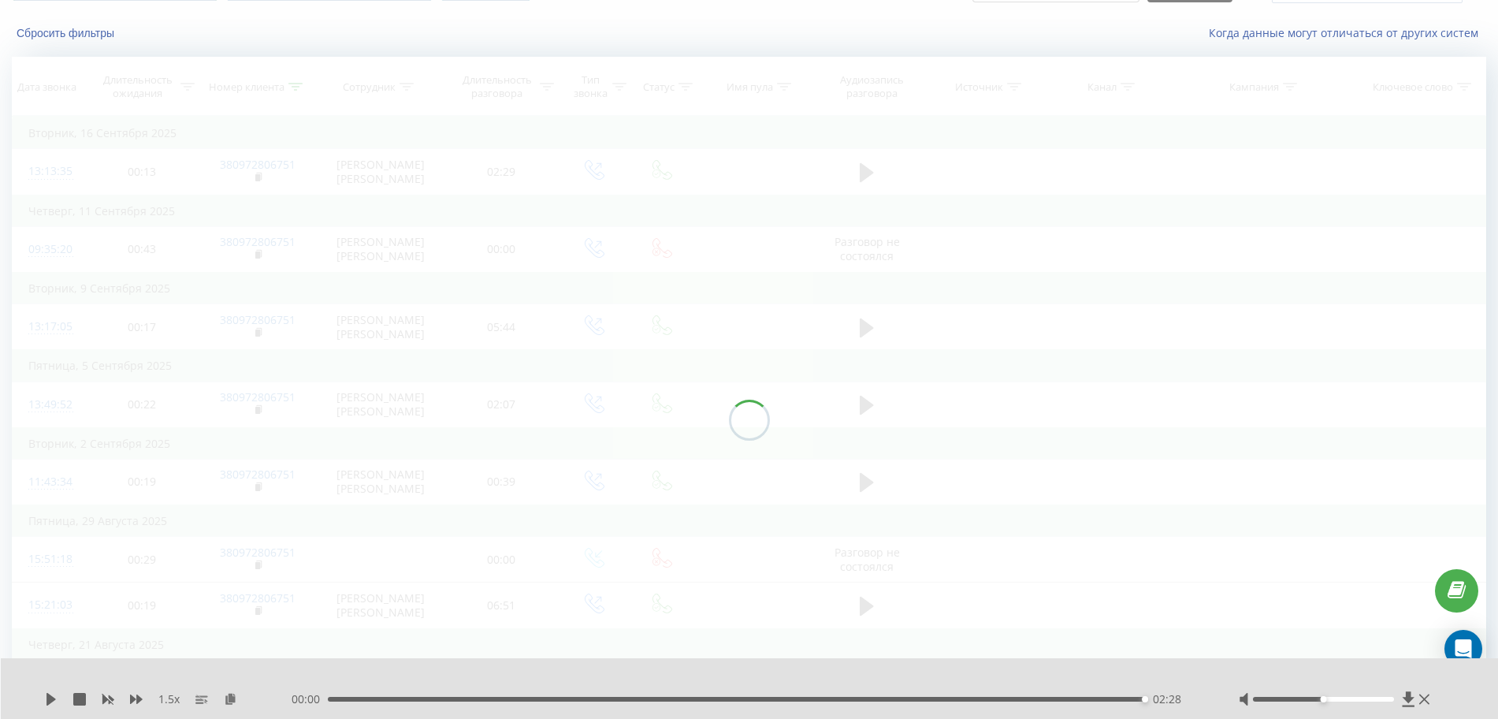
scroll to position [51, 0]
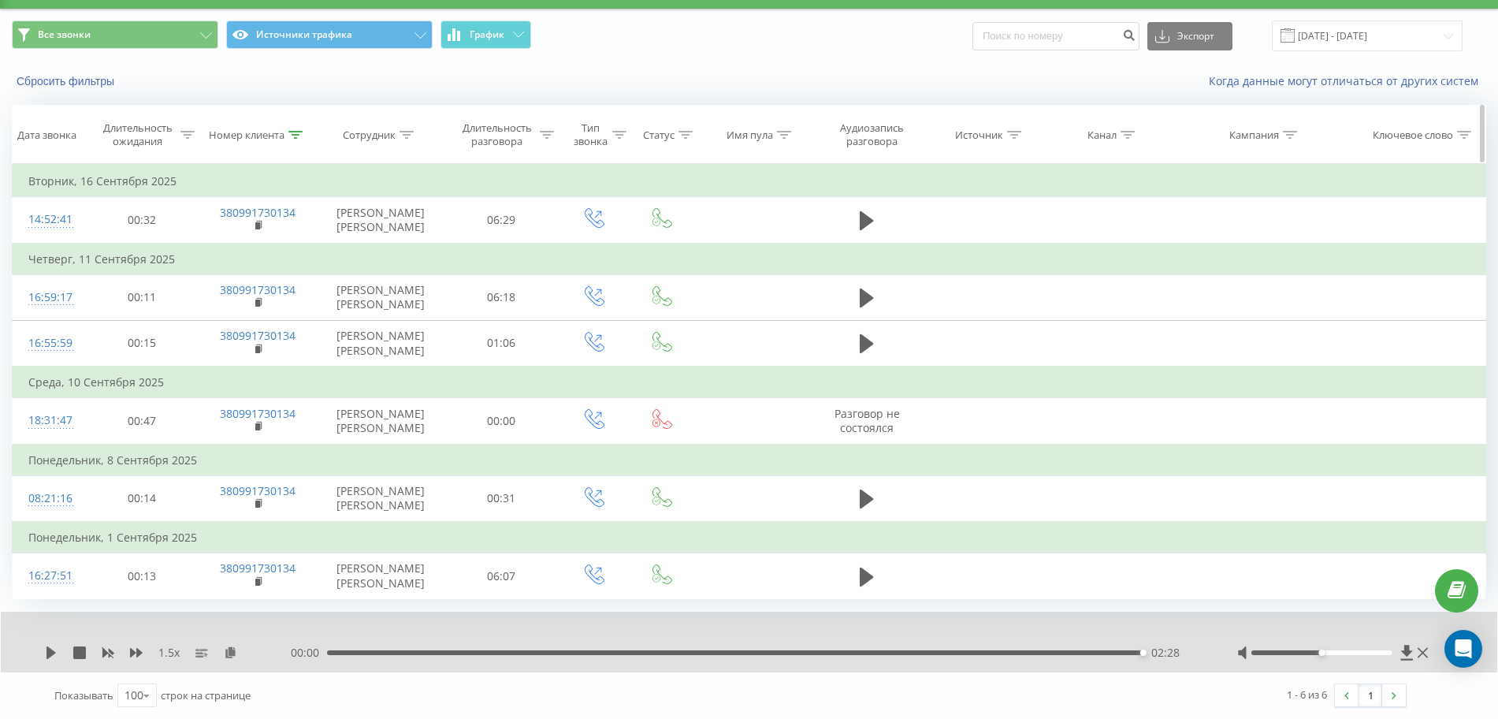
click at [302, 131] on icon at bounding box center [295, 135] width 14 height 8
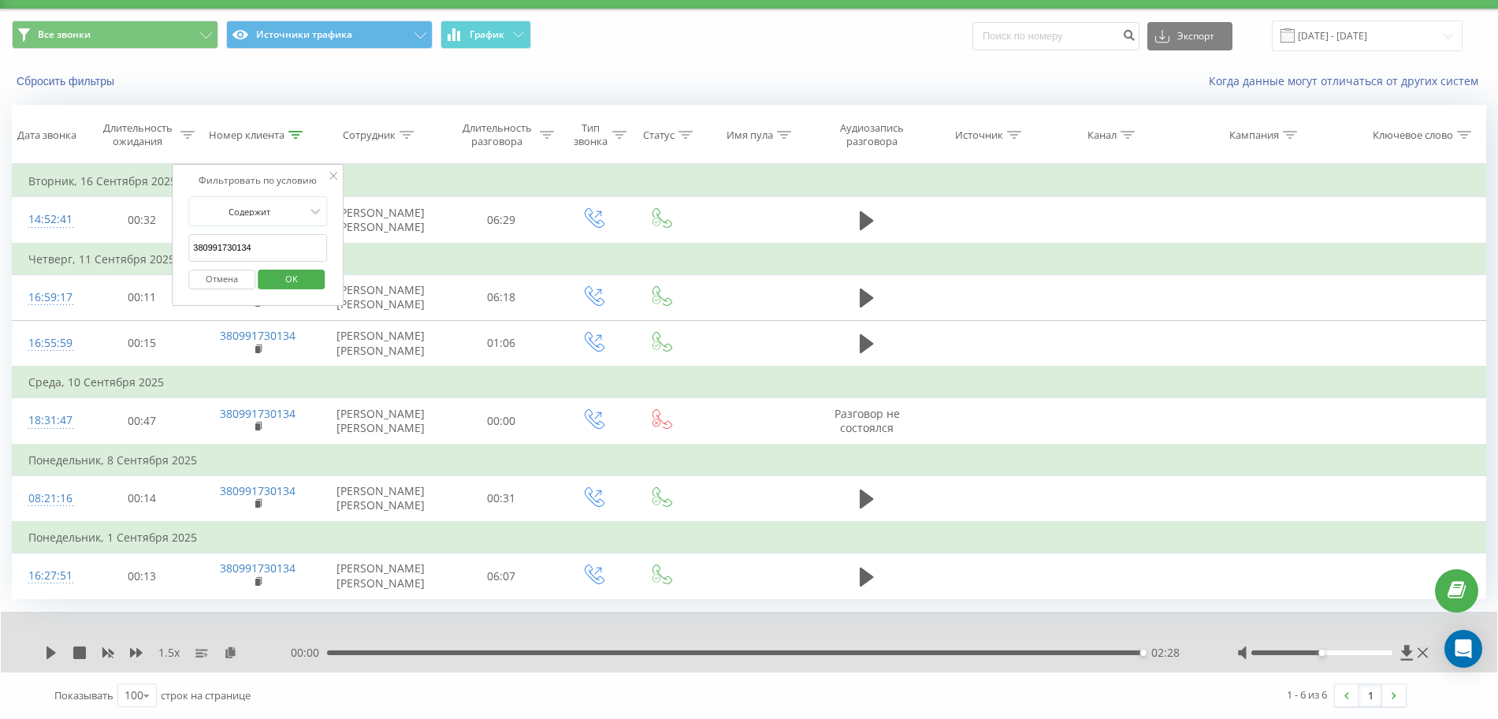
drag, startPoint x: 171, startPoint y: 229, endPoint x: 6, endPoint y: 234, distance: 165.5
click at [13, 234] on table "Фильтровать по условию Равно Отмена OK Фильтровать по условию Содержит 38099173…" at bounding box center [749, 381] width 1474 height 435
paste input "63533547"
click button "OK" at bounding box center [291, 279] width 67 height 20
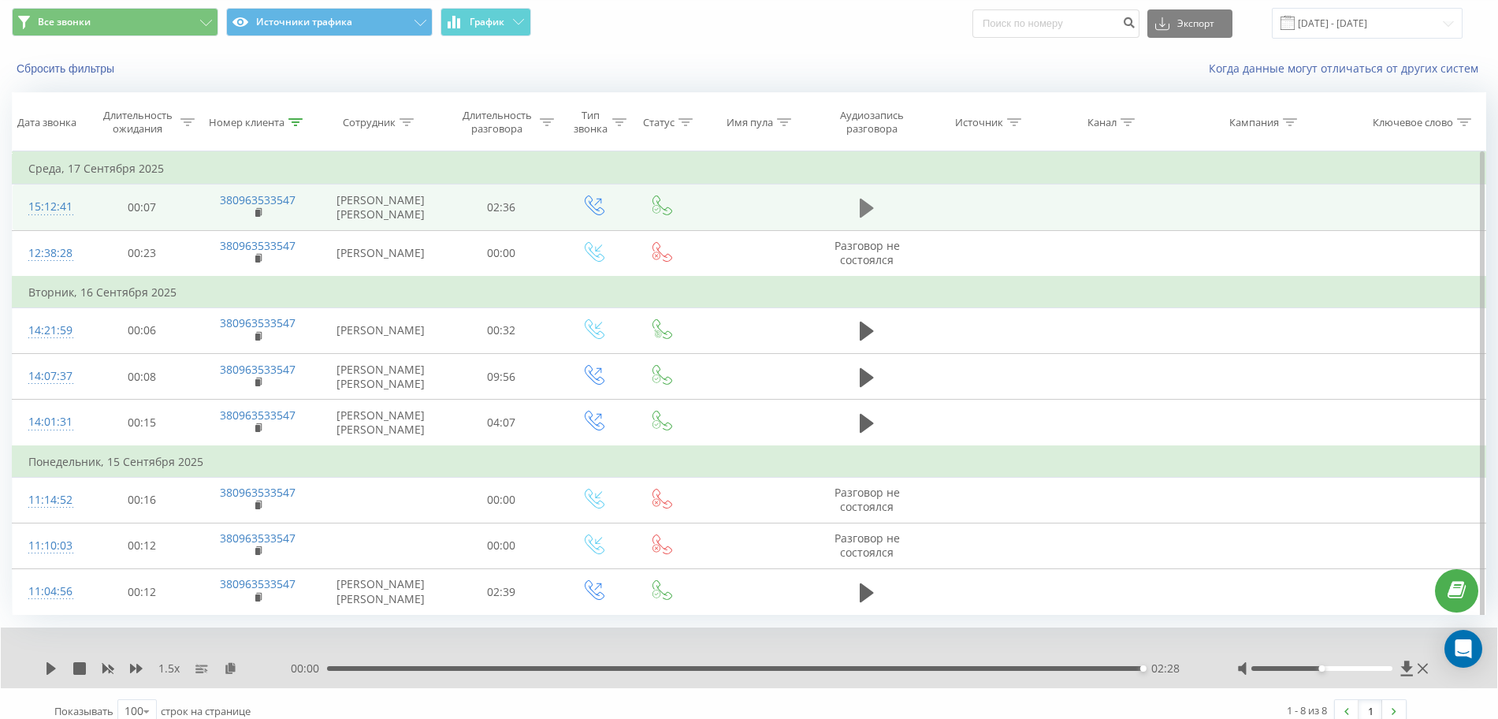
click at [863, 217] on icon at bounding box center [867, 208] width 14 height 19
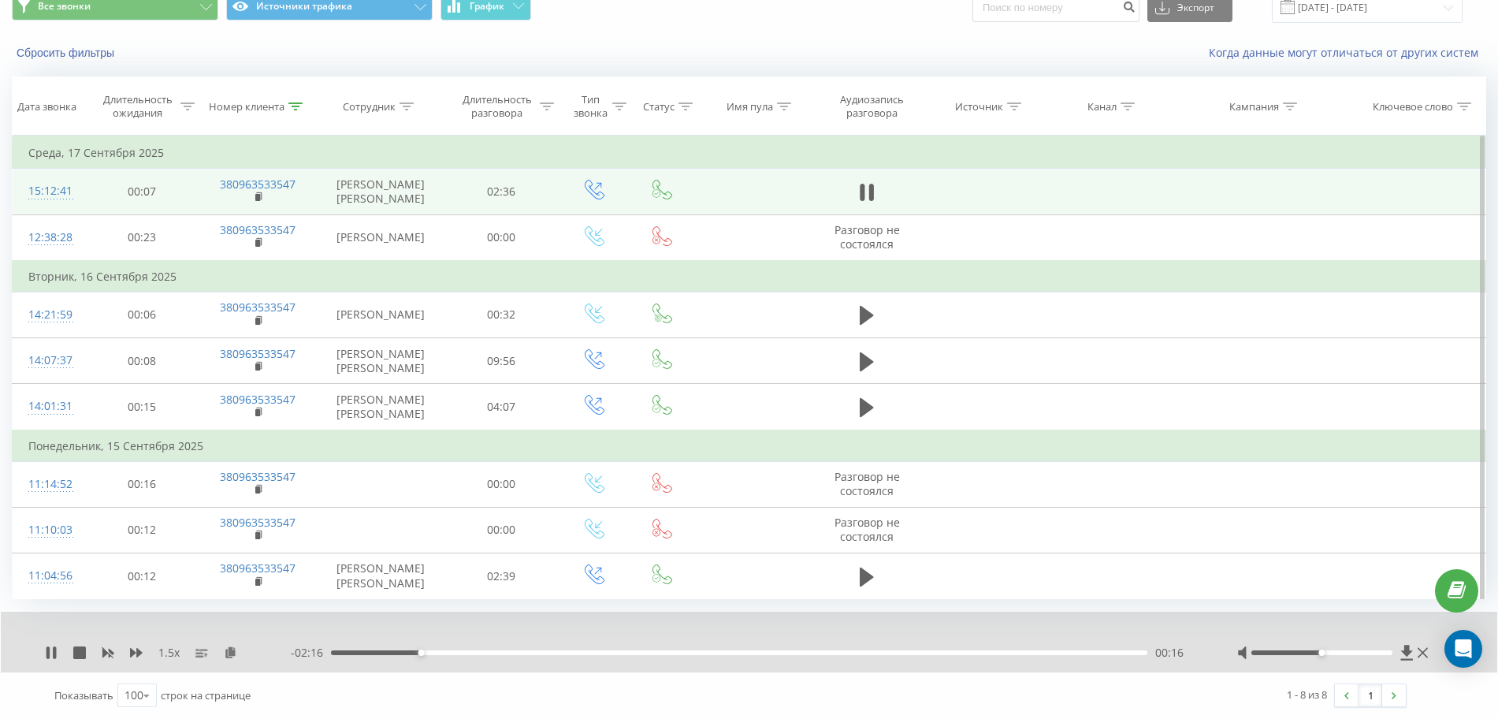
scroll to position [128, 0]
click at [50, 652] on icon at bounding box center [51, 652] width 13 height 13
click at [236, 649] on icon at bounding box center [230, 651] width 13 height 11
click at [51, 647] on icon at bounding box center [51, 652] width 13 height 13
click at [50, 653] on icon at bounding box center [47, 652] width 3 height 13
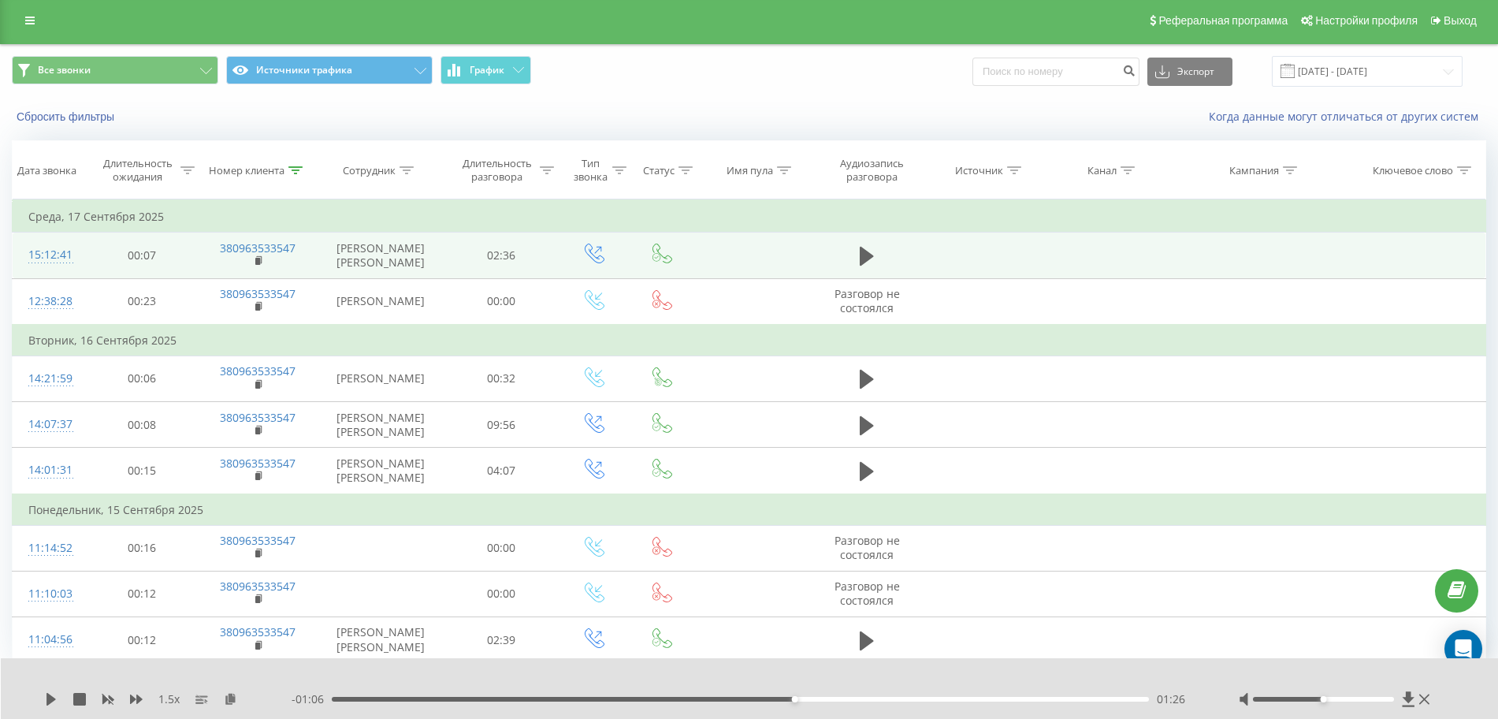
scroll to position [0, 0]
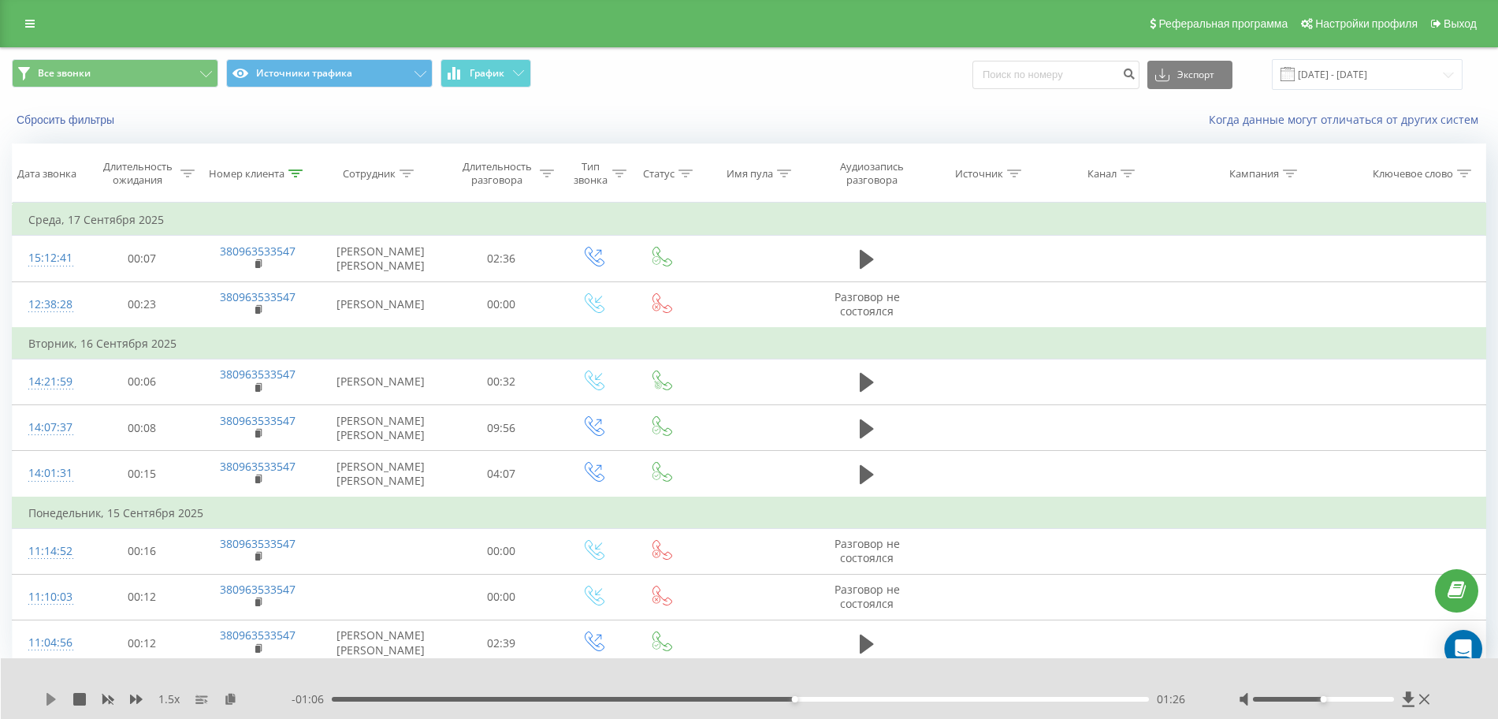
click at [46, 694] on icon at bounding box center [51, 699] width 13 height 13
click at [54, 700] on icon at bounding box center [54, 699] width 3 height 13
click at [54, 703] on icon at bounding box center [51, 699] width 13 height 13
click at [294, 178] on div at bounding box center [295, 173] width 14 height 13
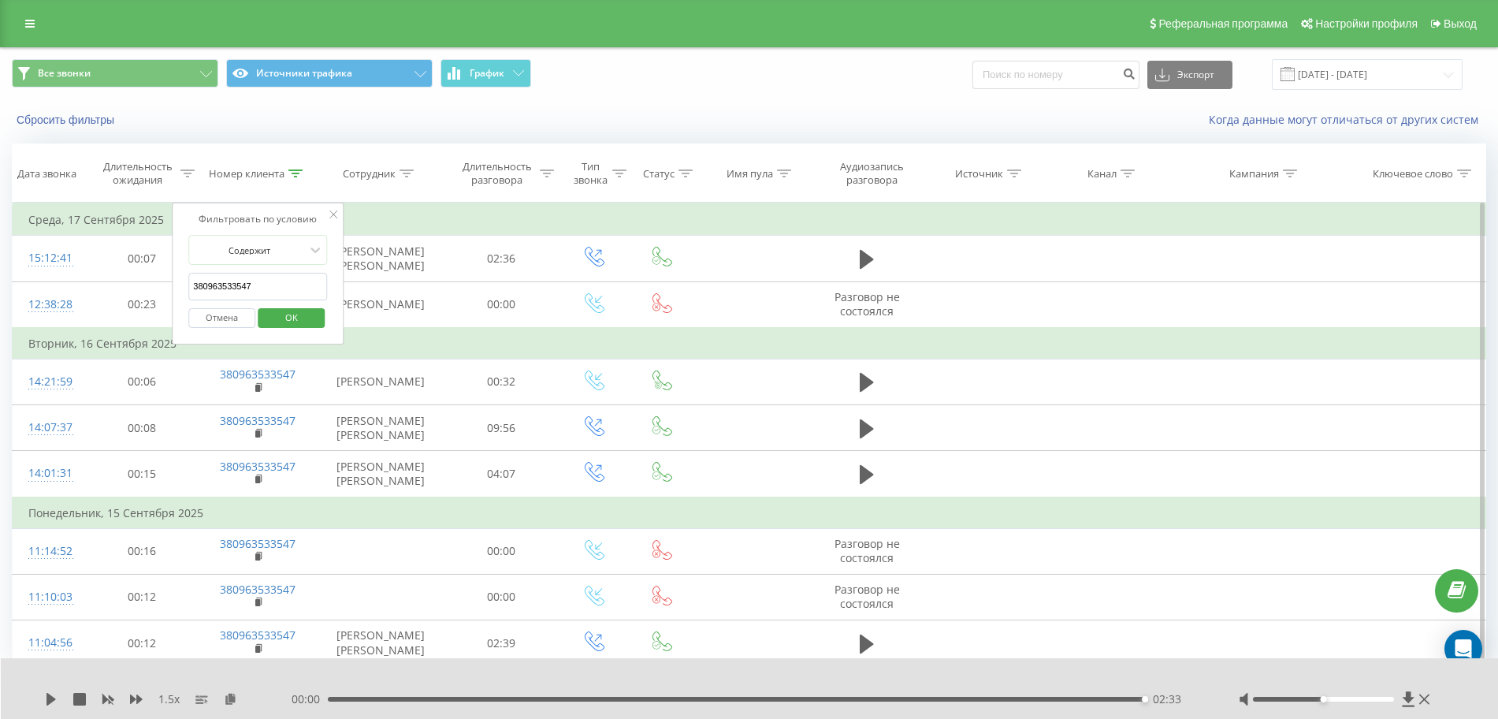
drag, startPoint x: 289, startPoint y: 266, endPoint x: 276, endPoint y: 275, distance: 16.4
click at [276, 275] on form "Содержит 380963533547 Отмена OK" at bounding box center [257, 285] width 139 height 101
drag, startPoint x: 275, startPoint y: 288, endPoint x: 0, endPoint y: 304, distance: 275.5
click at [0, 303] on div "Все звонки Источники трафика График Экспорт .csv .xls .xlsx [DATE] - [DATE] Сбр…" at bounding box center [749, 386] width 1498 height 678
paste input "3184042"
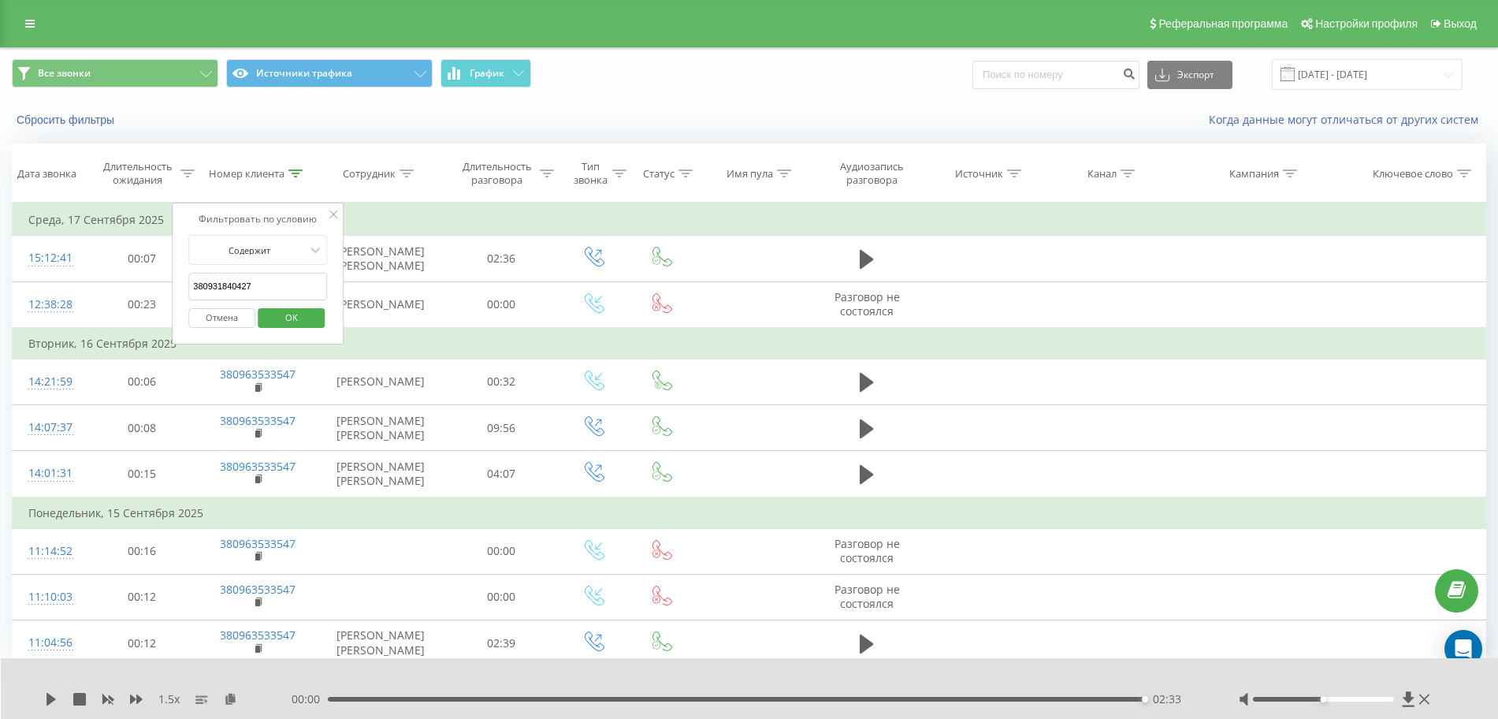
click button "OK" at bounding box center [291, 318] width 67 height 20
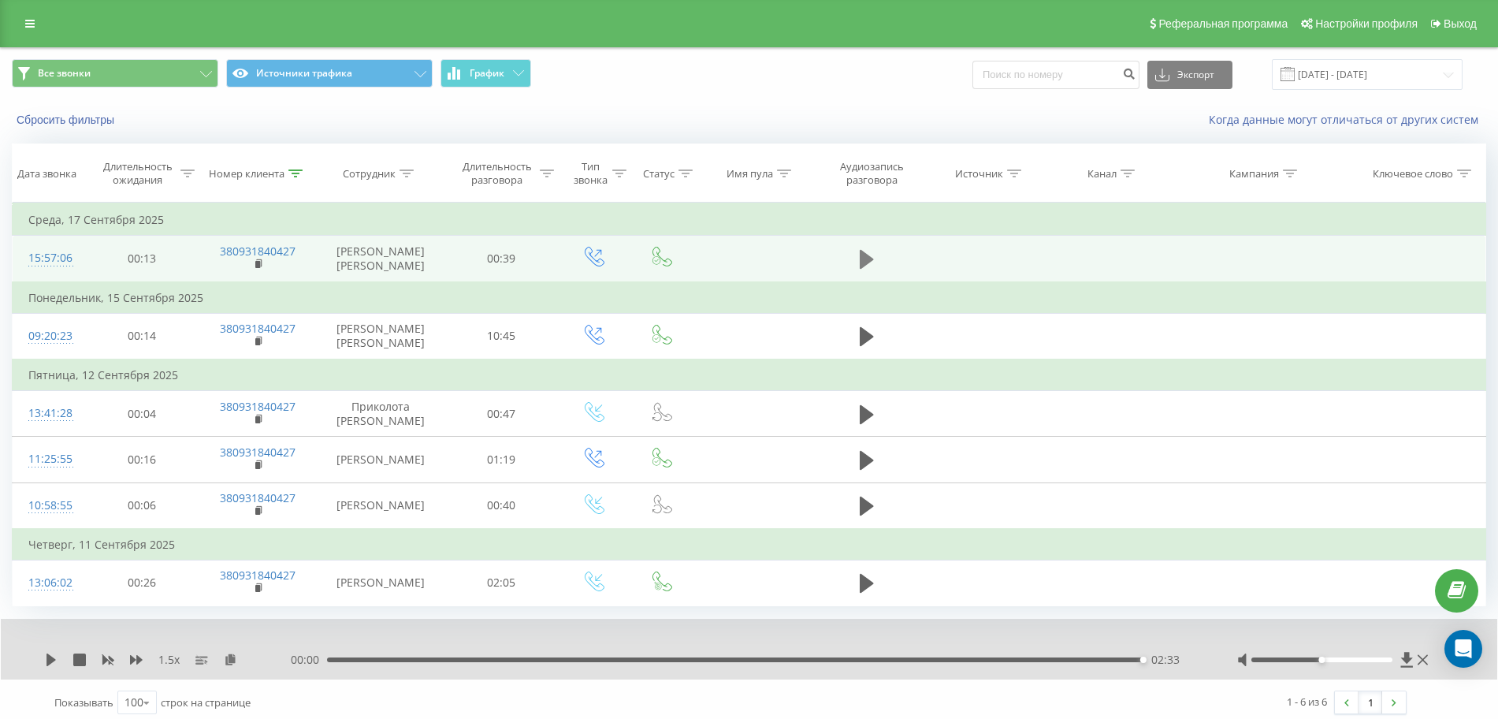
click at [869, 266] on icon at bounding box center [867, 259] width 14 height 19
click at [48, 666] on icon at bounding box center [47, 659] width 3 height 13
drag, startPoint x: 302, startPoint y: 170, endPoint x: 283, endPoint y: 203, distance: 38.1
click at [300, 169] on icon at bounding box center [295, 173] width 14 height 8
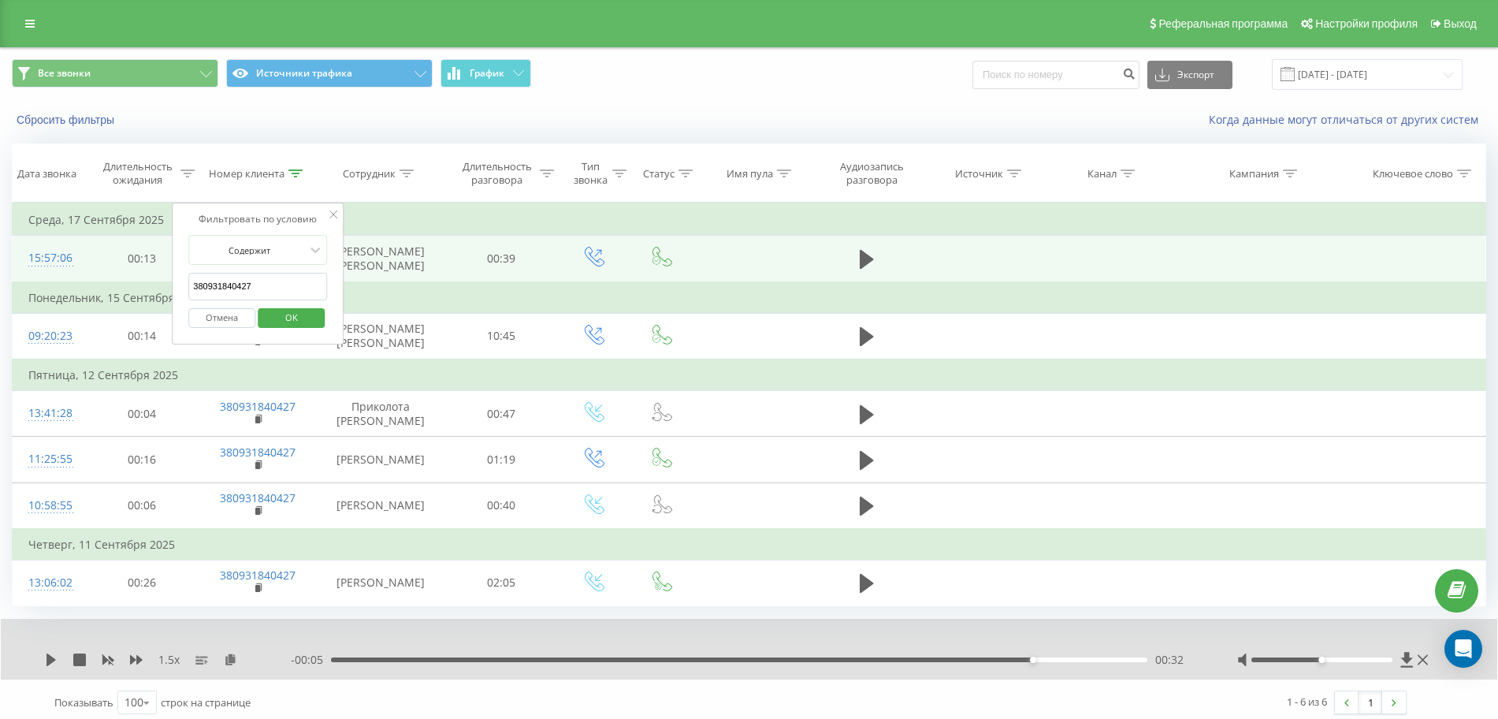
drag, startPoint x: 281, startPoint y: 288, endPoint x: 1, endPoint y: 299, distance: 280.0
click at [16, 299] on table "Фильтровать по условию Равно Отмена OK Фильтровать по условию Содержит 38093184…" at bounding box center [749, 404] width 1474 height 403
paste input "508786853"
click button "OK" at bounding box center [291, 318] width 67 height 20
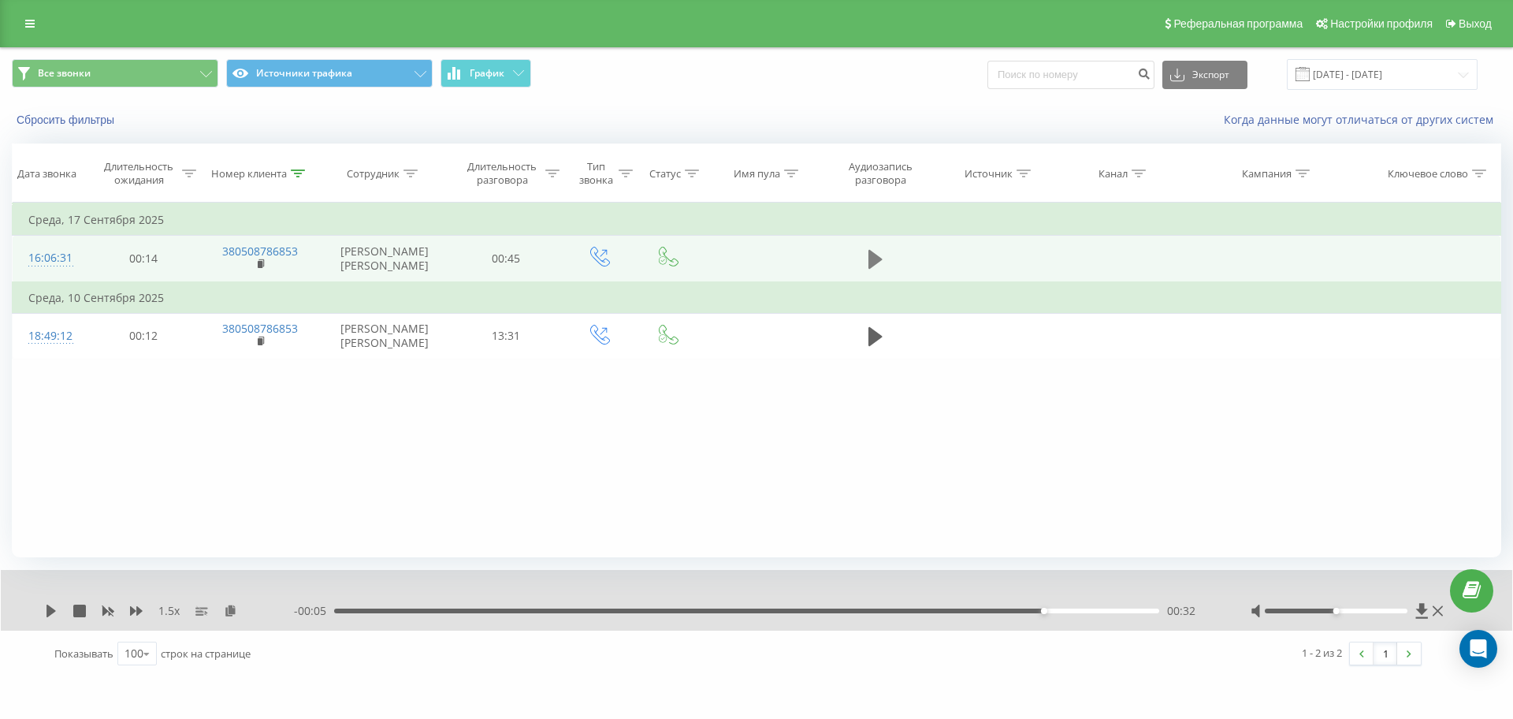
click at [870, 258] on icon at bounding box center [875, 259] width 14 height 19
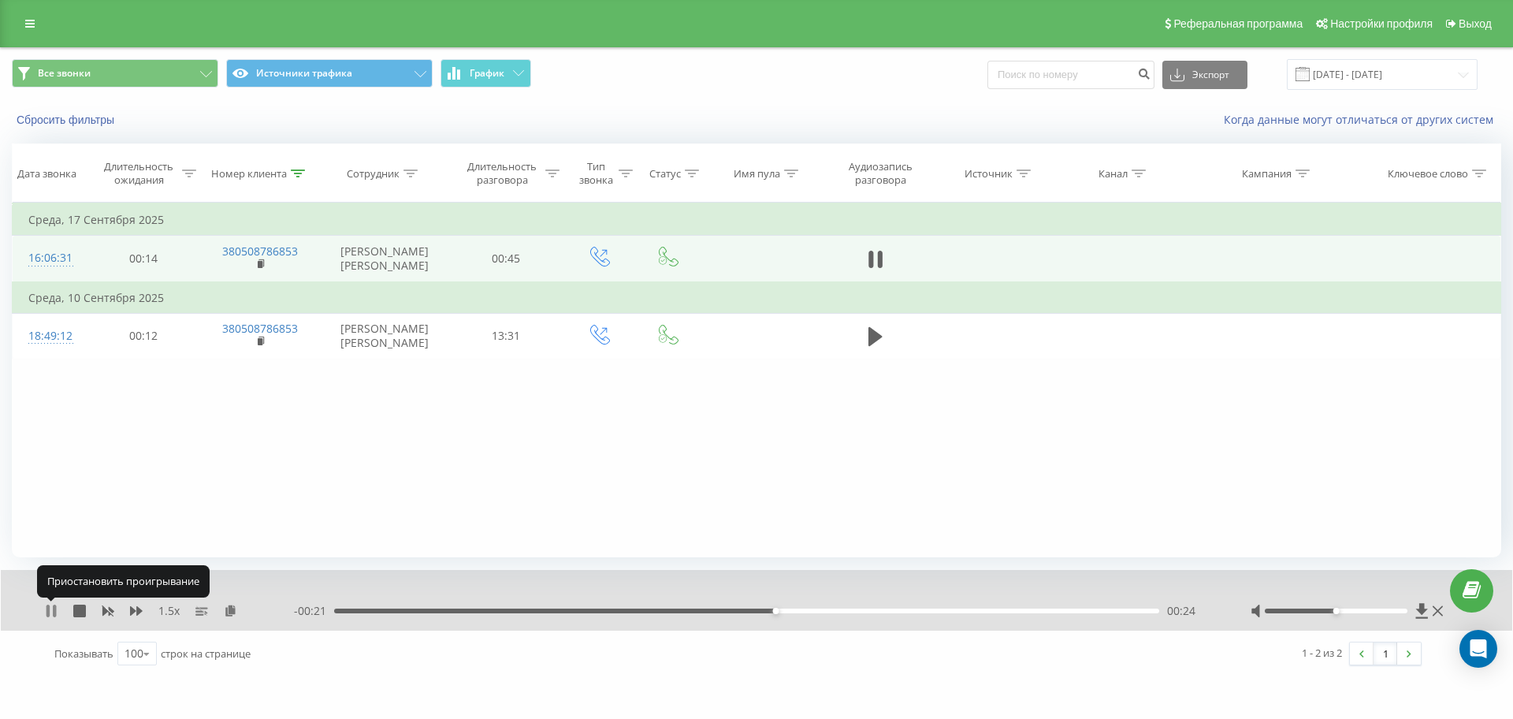
click at [50, 610] on icon at bounding box center [51, 610] width 13 height 13
click at [51, 612] on icon at bounding box center [50, 610] width 9 height 13
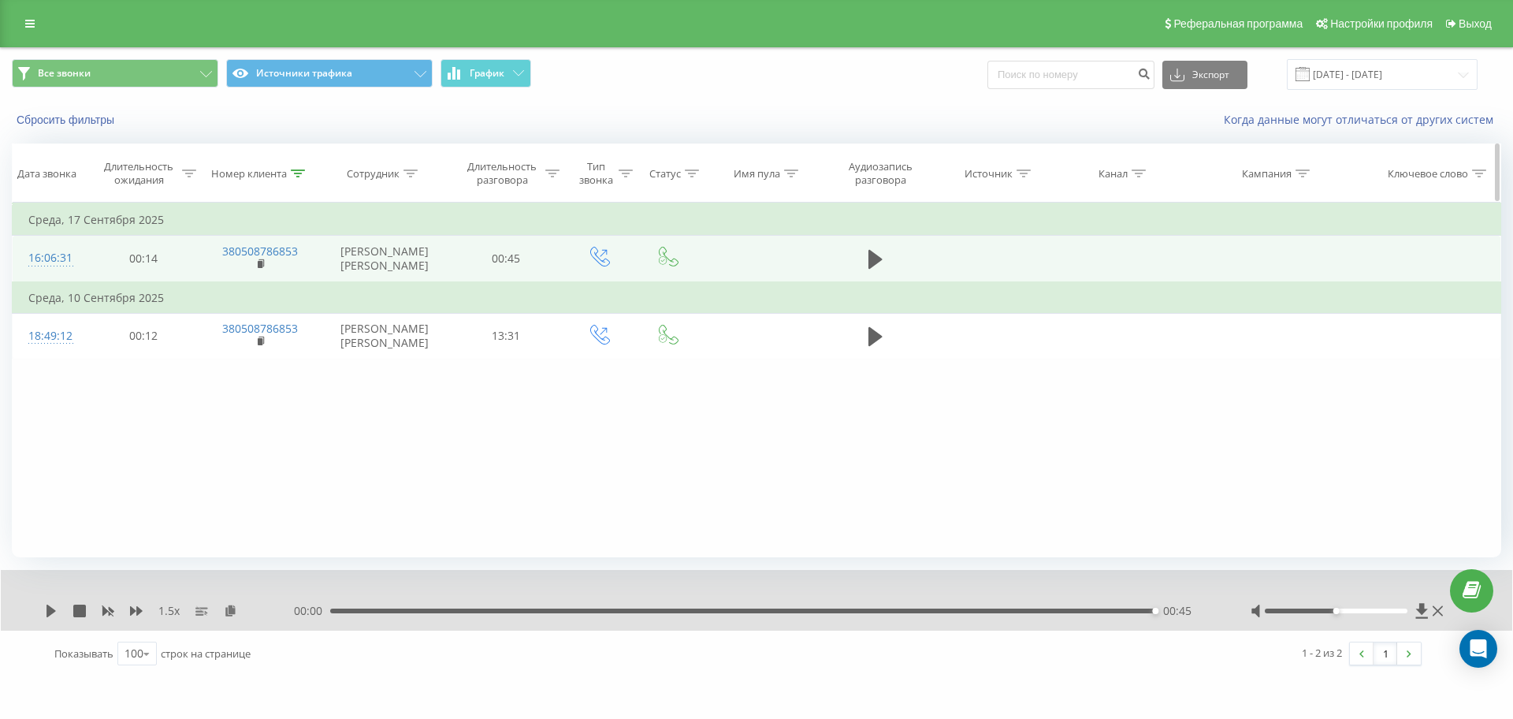
click at [295, 169] on icon at bounding box center [298, 173] width 14 height 8
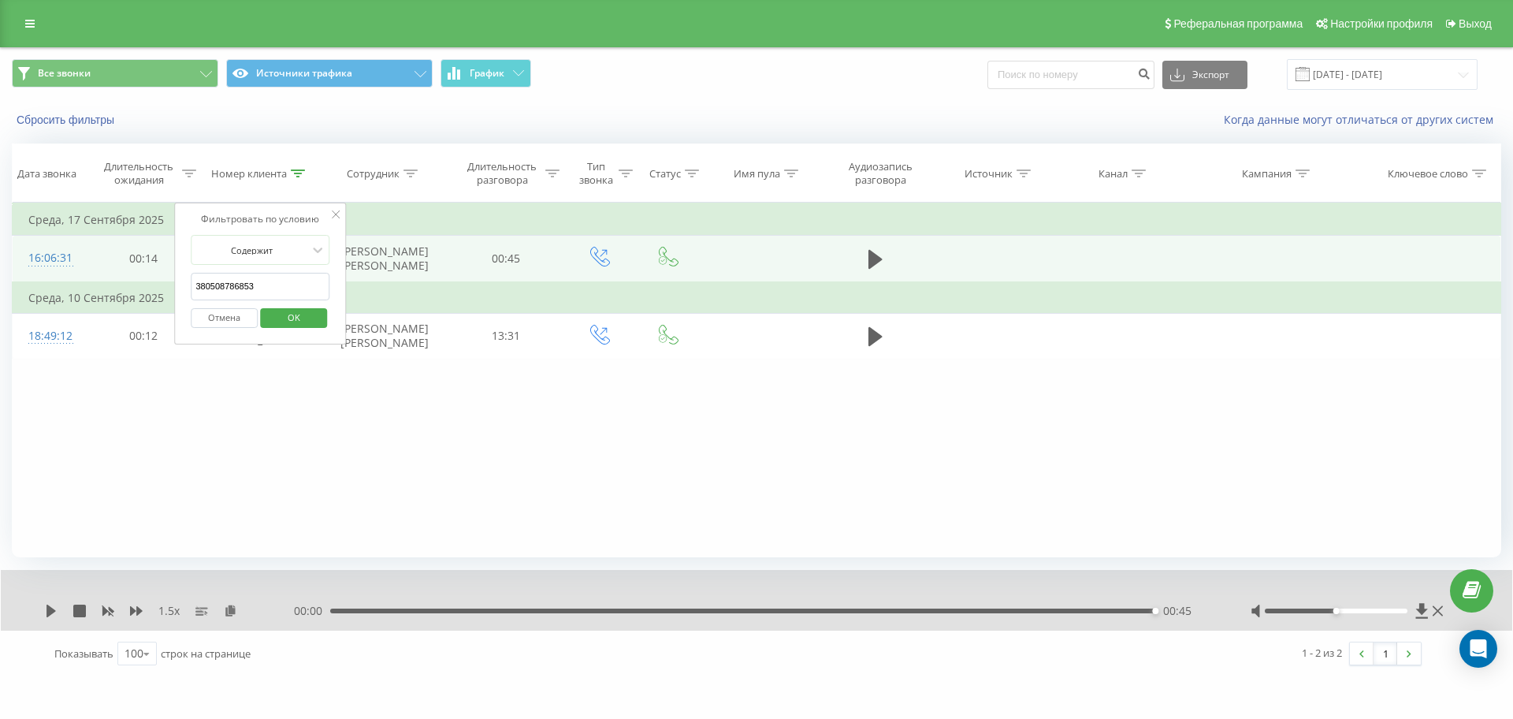
drag, startPoint x: 255, startPoint y: 287, endPoint x: 26, endPoint y: 297, distance: 229.5
click at [37, 294] on table "Фильтровать по условию Равно Отмена OK Фильтровать по условию Содержит 38050878…" at bounding box center [756, 281] width 1489 height 157
paste input "99028173"
click button "OK" at bounding box center [293, 318] width 67 height 20
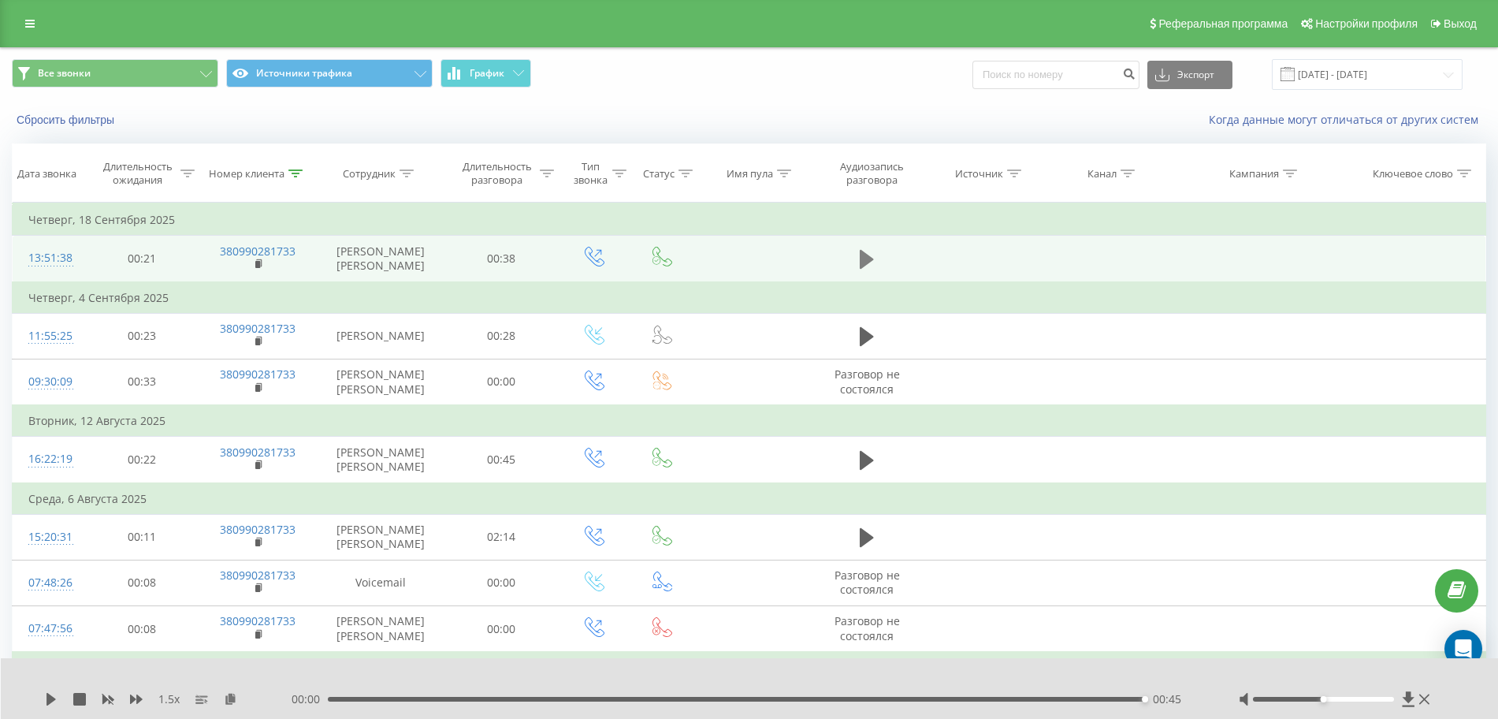
click at [874, 270] on icon at bounding box center [867, 259] width 14 height 22
click at [344, 700] on div "00:15" at bounding box center [740, 699] width 817 height 5
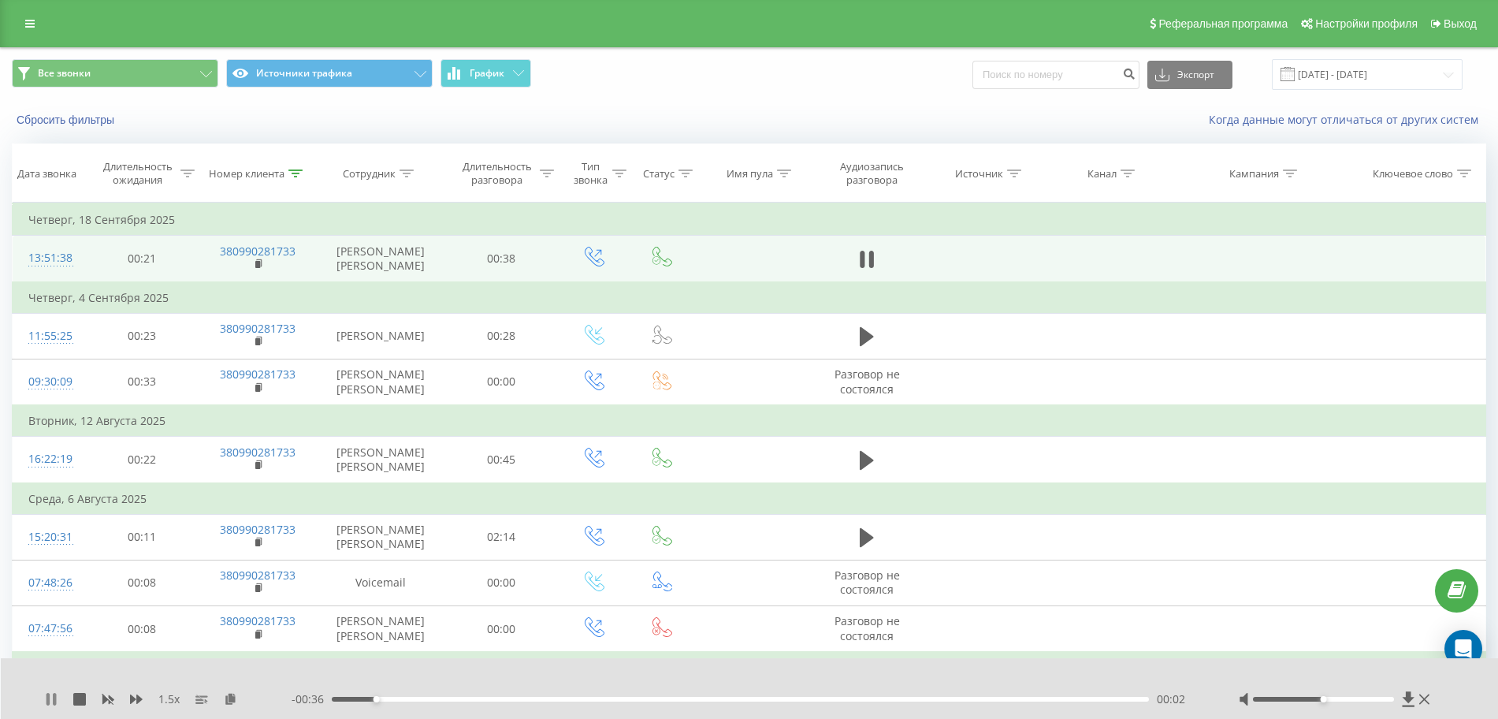
click at [49, 693] on icon at bounding box center [51, 699] width 13 height 13
click at [46, 695] on icon at bounding box center [51, 699] width 13 height 13
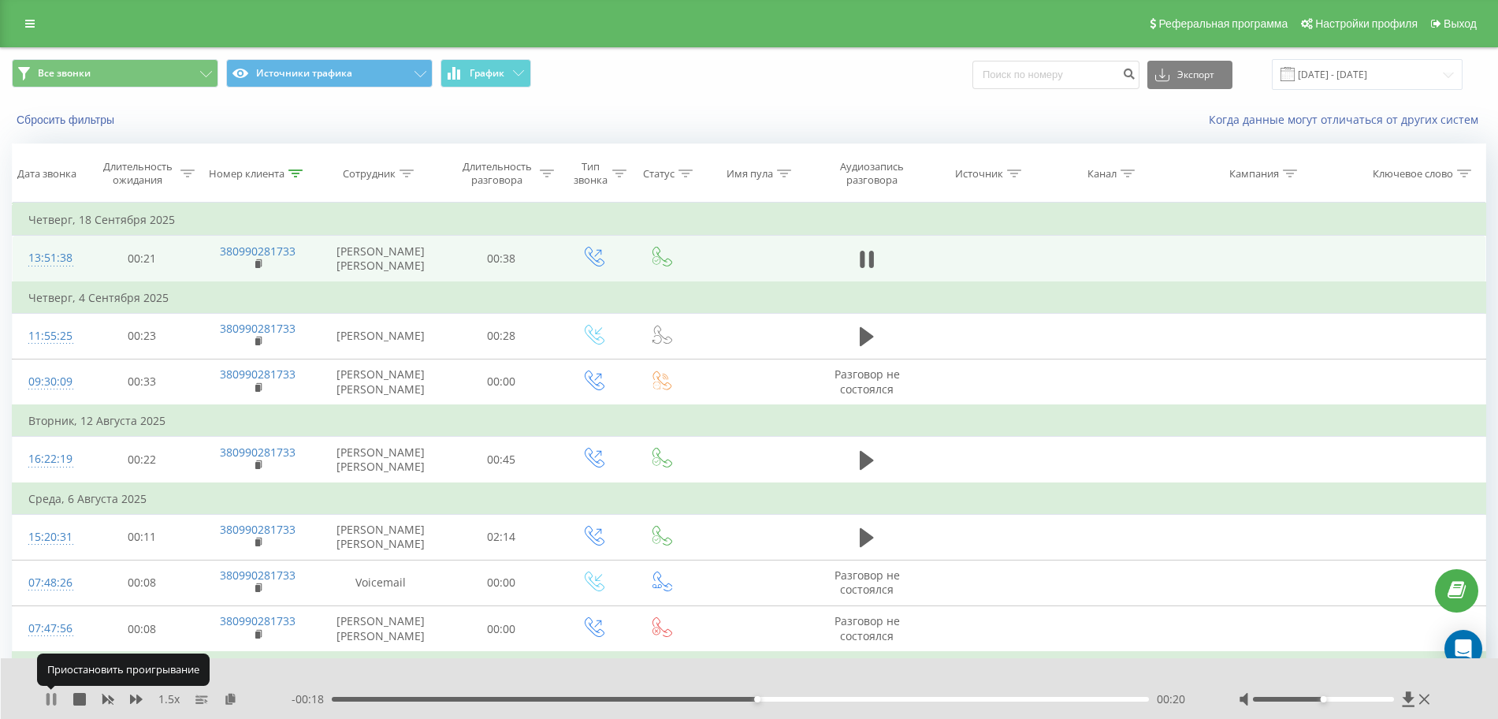
click at [51, 698] on icon at bounding box center [51, 699] width 13 height 13
click at [227, 696] on icon at bounding box center [230, 698] width 13 height 11
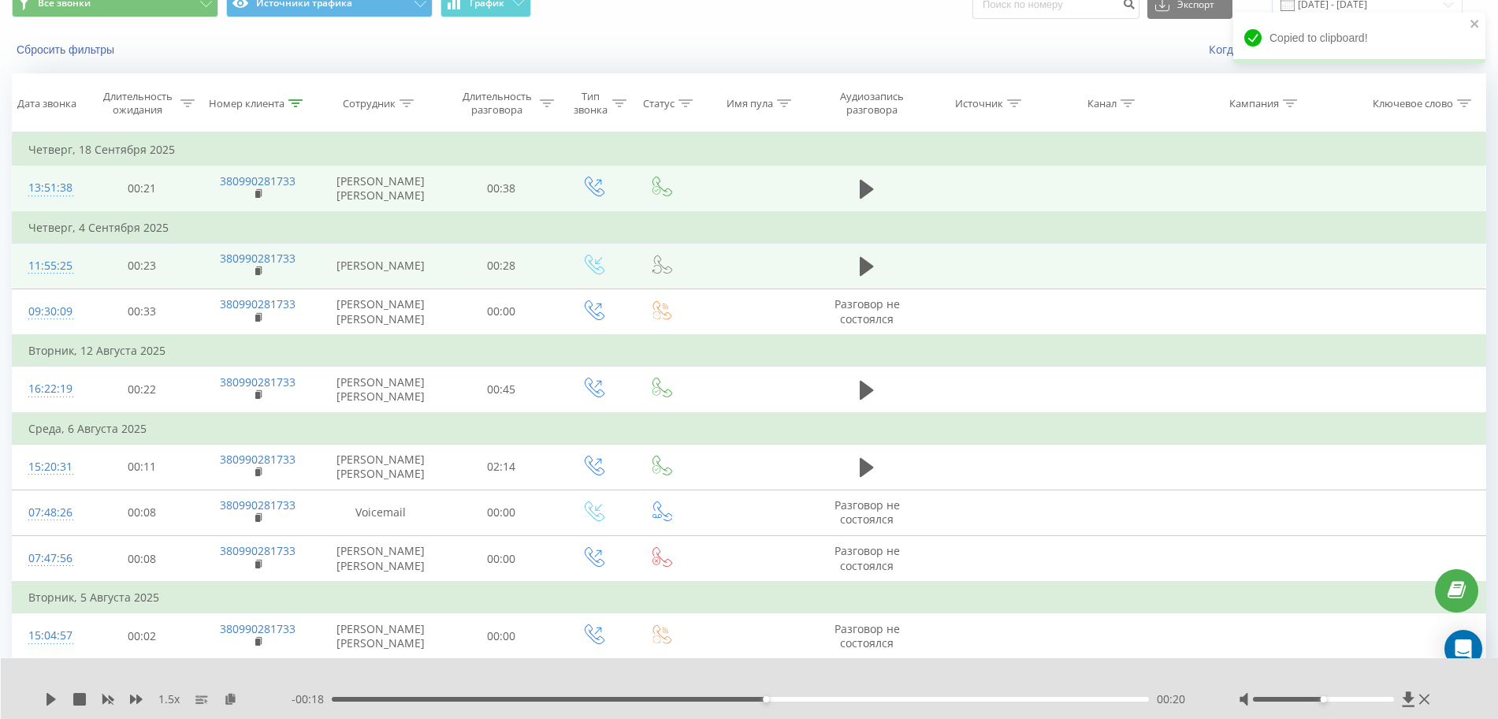
scroll to position [98, 0]
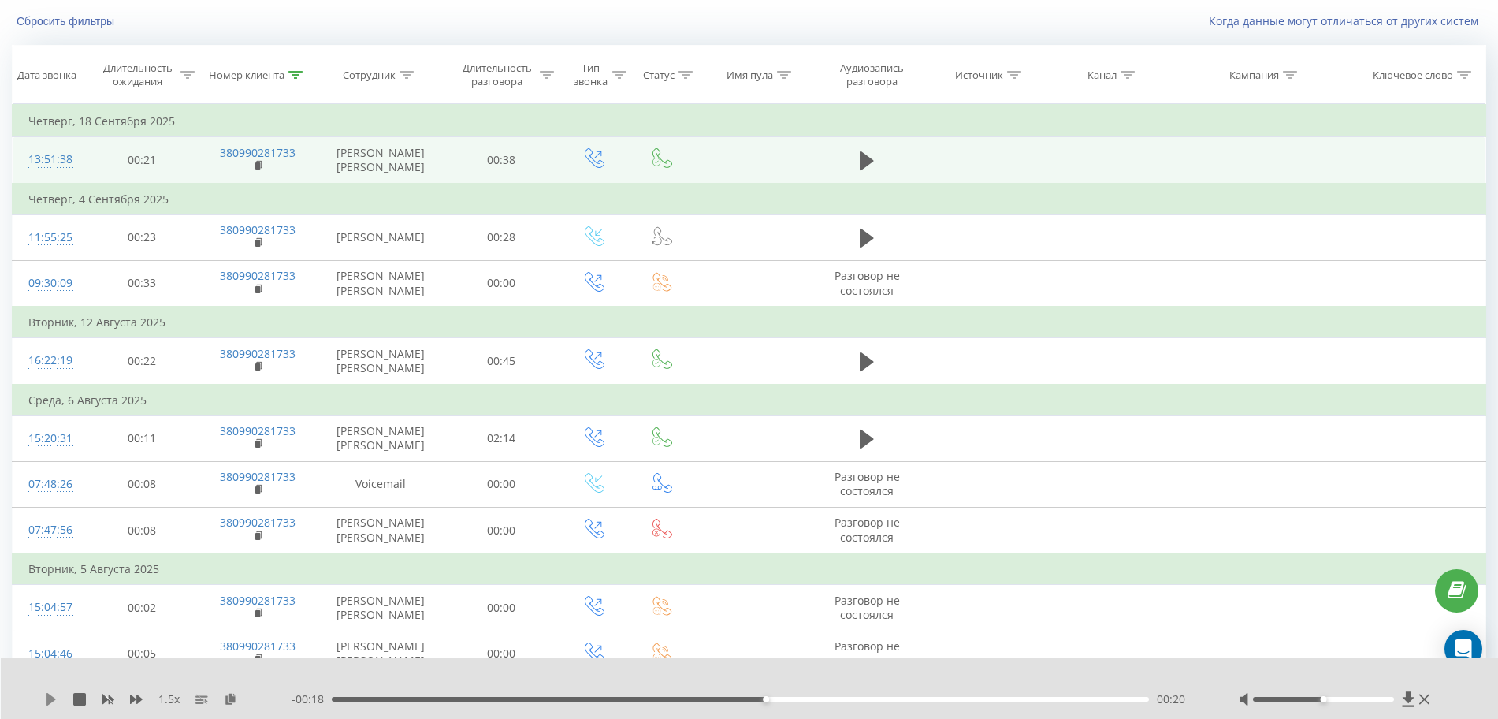
click at [50, 701] on icon at bounding box center [50, 699] width 9 height 13
click at [293, 64] on th "Номер клиента" at bounding box center [258, 75] width 118 height 58
click at [293, 71] on icon at bounding box center [295, 75] width 14 height 8
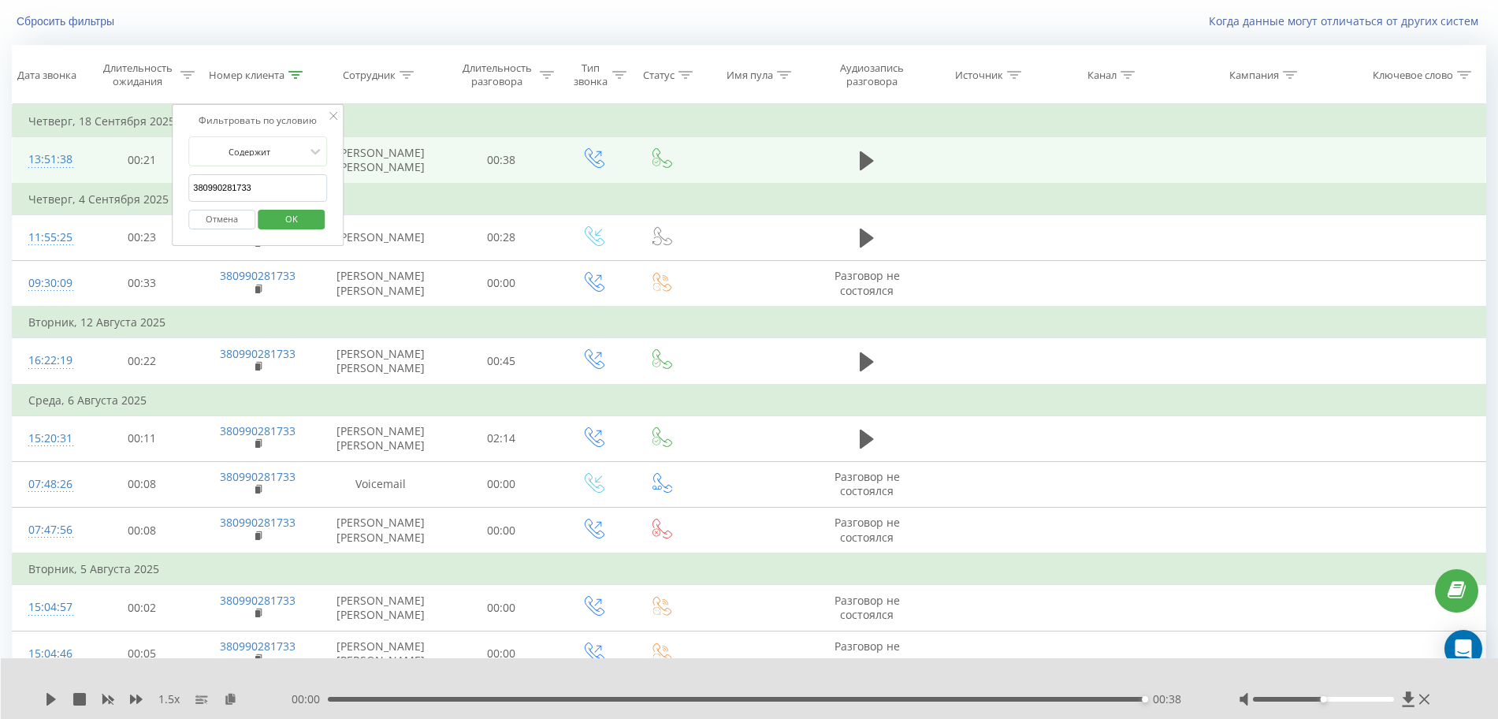
drag, startPoint x: 273, startPoint y: 181, endPoint x: 124, endPoint y: 187, distance: 149.8
click at [136, 182] on table "Фильтровать по условию Равно Отмена OK Фильтровать по условию Содержит 38099028…" at bounding box center [749, 436] width 1474 height 664
paste input "686802282"
click button "OK" at bounding box center [291, 220] width 67 height 20
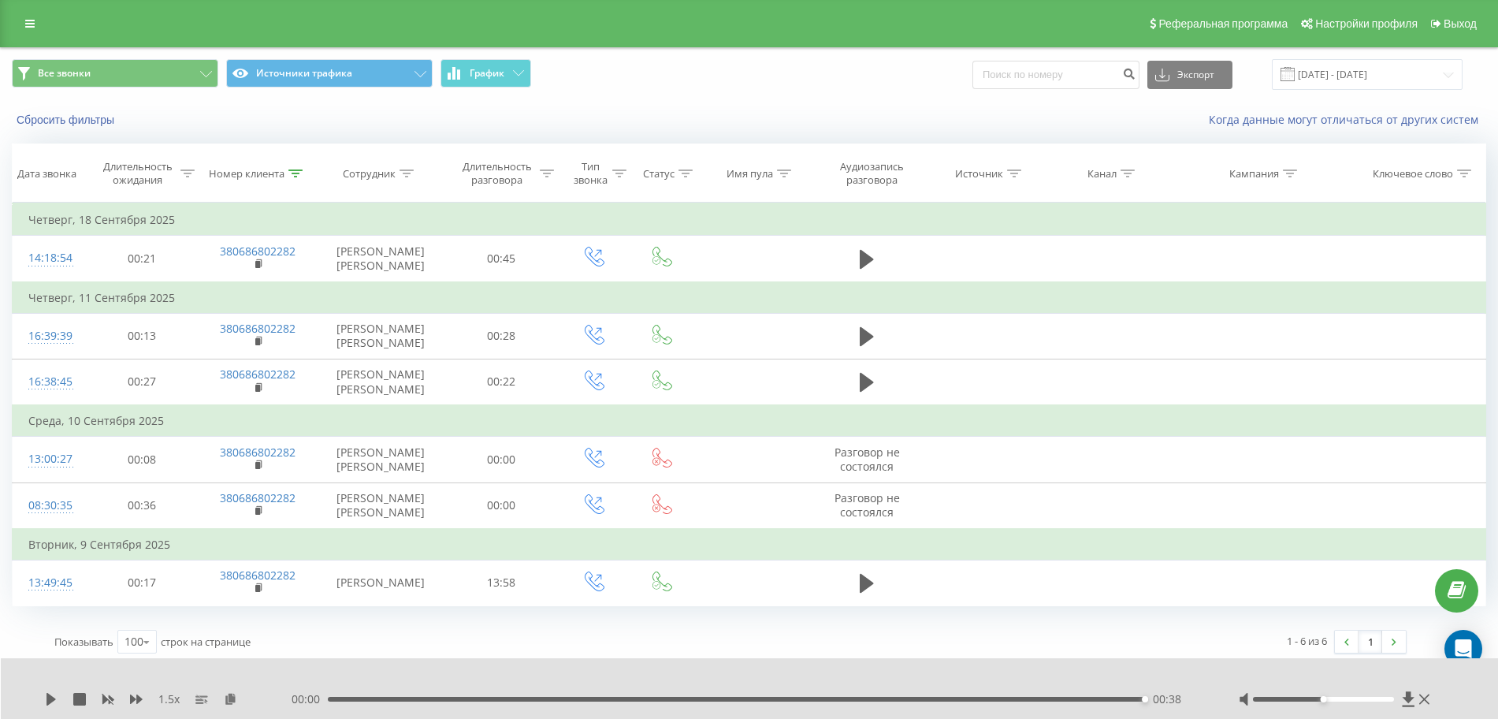
scroll to position [7, 0]
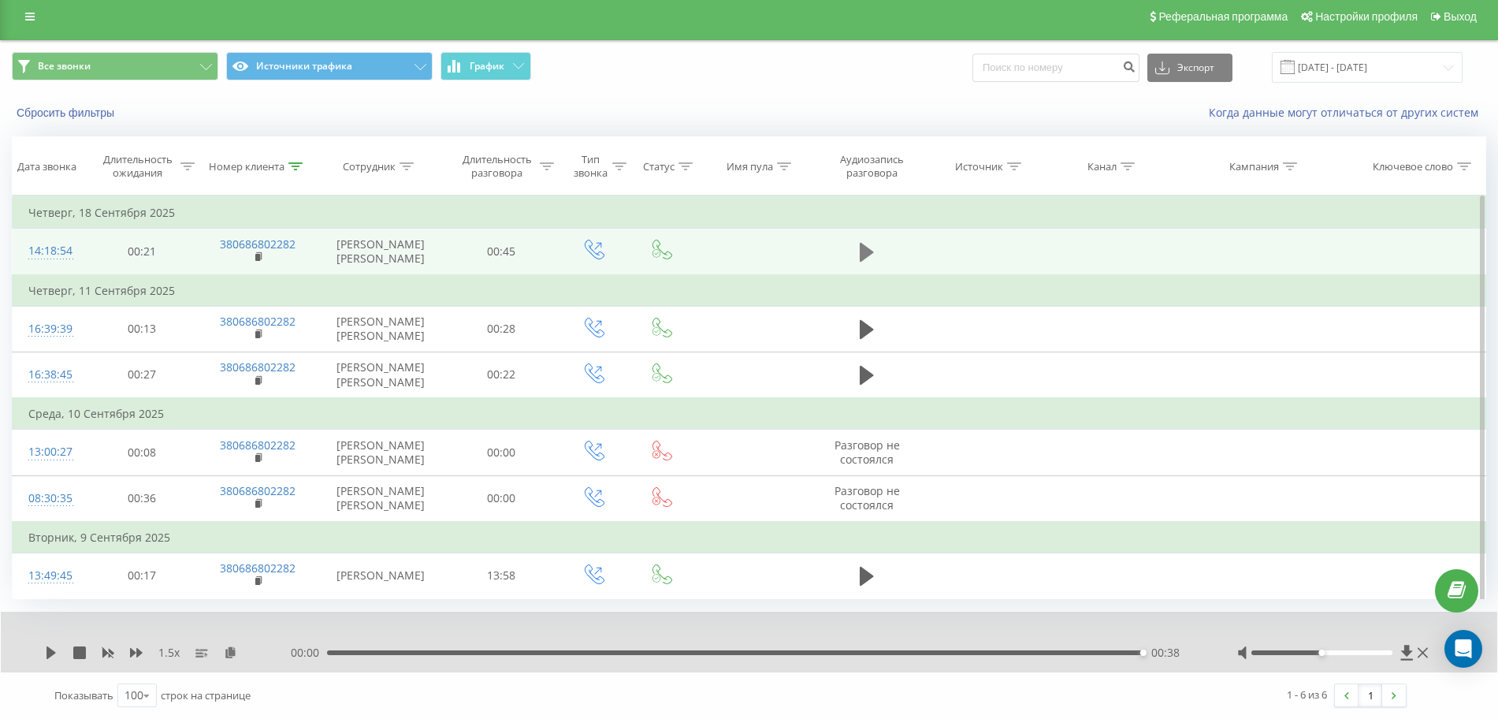
click at [869, 253] on icon at bounding box center [867, 252] width 14 height 22
click at [289, 165] on icon at bounding box center [295, 166] width 14 height 8
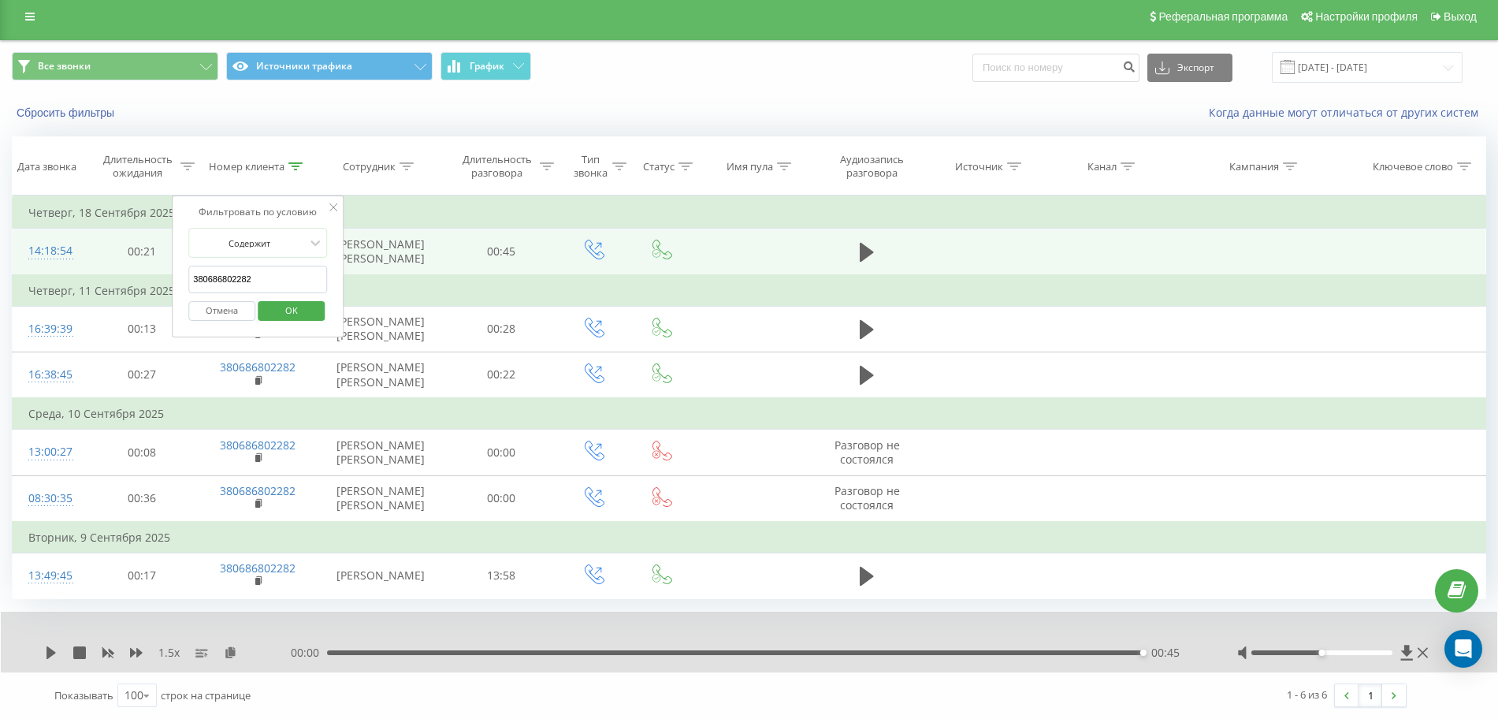
drag, startPoint x: 288, startPoint y: 284, endPoint x: 105, endPoint y: 290, distance: 183.7
click at [105, 290] on table "Фильтровать по условию Равно Отмена OK Фильтровать по условию Содержит 38068680…" at bounding box center [749, 396] width 1474 height 403
paste input "98373309"
click button "OK" at bounding box center [291, 311] width 67 height 20
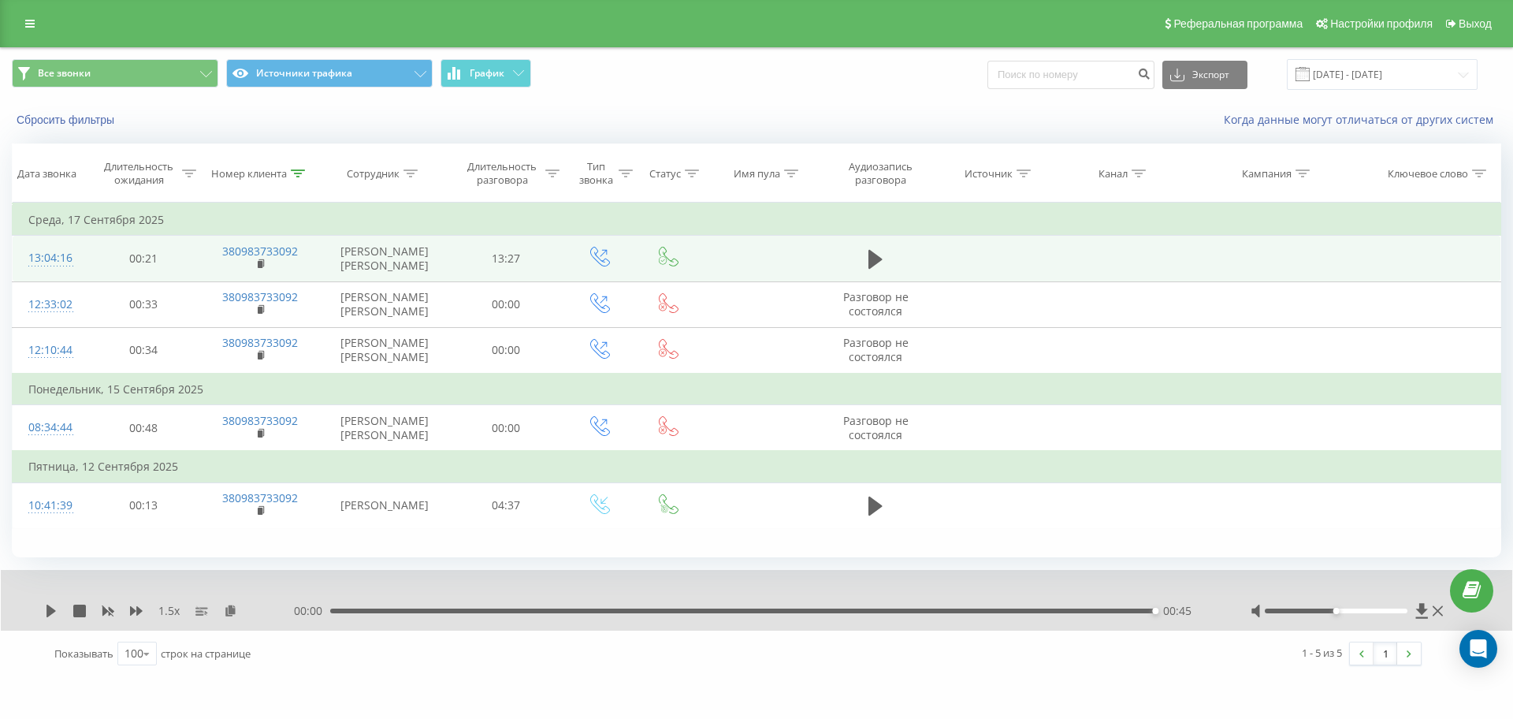
drag, startPoint x: 303, startPoint y: 169, endPoint x: 278, endPoint y: 241, distance: 76.8
click at [303, 170] on icon at bounding box center [298, 173] width 14 height 8
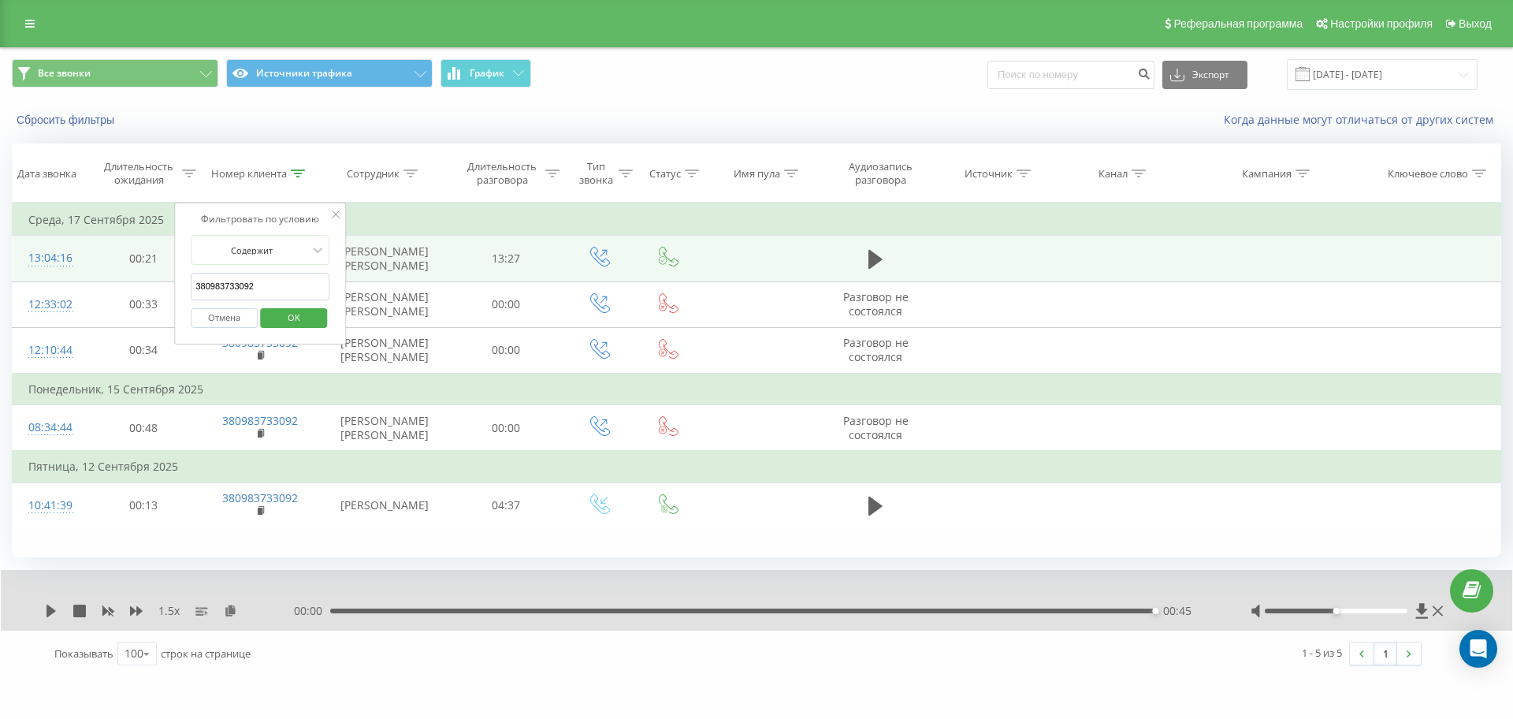
drag, startPoint x: 302, startPoint y: 287, endPoint x: 54, endPoint y: 287, distance: 247.4
click at [64, 287] on table "Фильтровать по условию Равно Отмена OK Фильтровать по условию Содержит 38098373…" at bounding box center [756, 366] width 1489 height 326
paste input "0663692376"
click button "OK" at bounding box center [293, 318] width 67 height 20
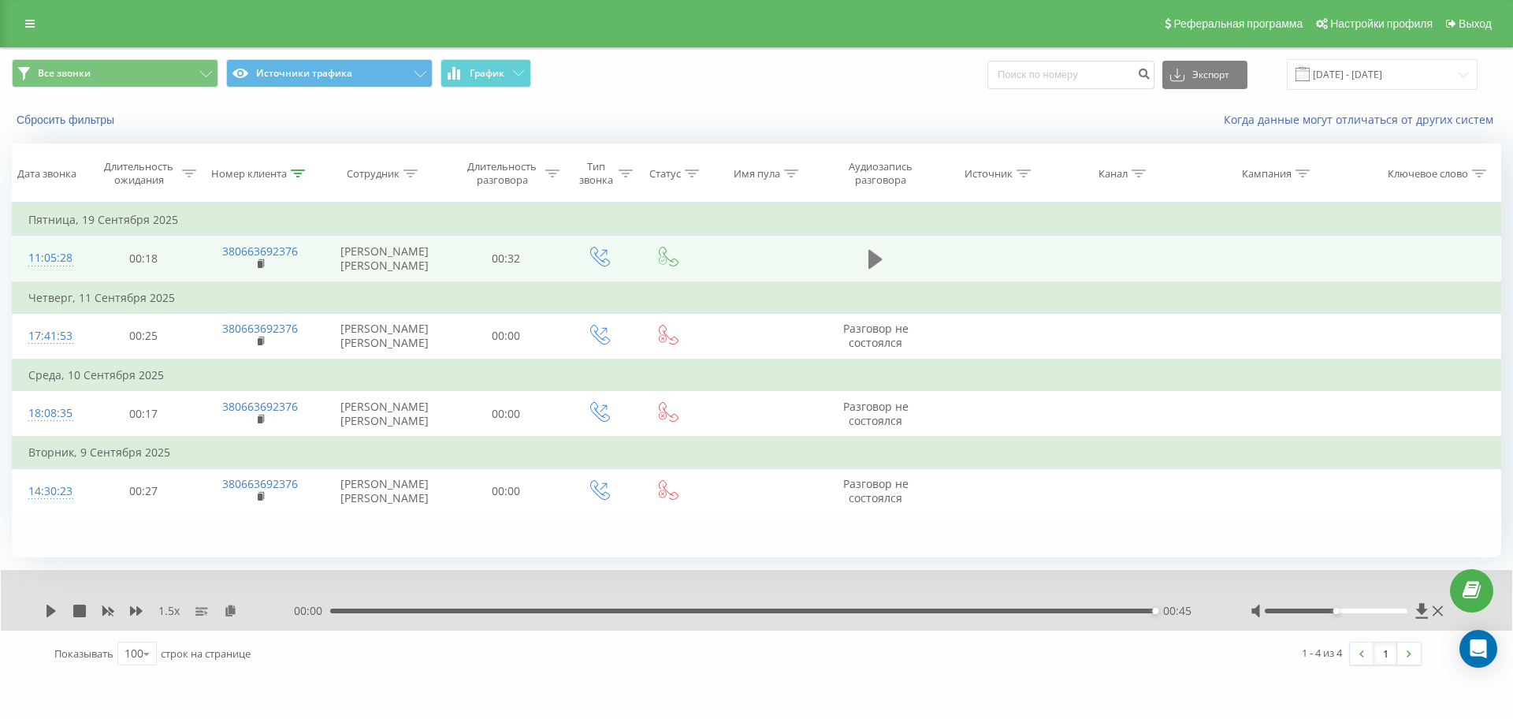
click at [875, 263] on icon at bounding box center [875, 259] width 14 height 19
click at [56, 616] on icon at bounding box center [54, 610] width 3 height 13
click at [345, 611] on div "- 00:01 00:31 00:31" at bounding box center [752, 611] width 917 height 16
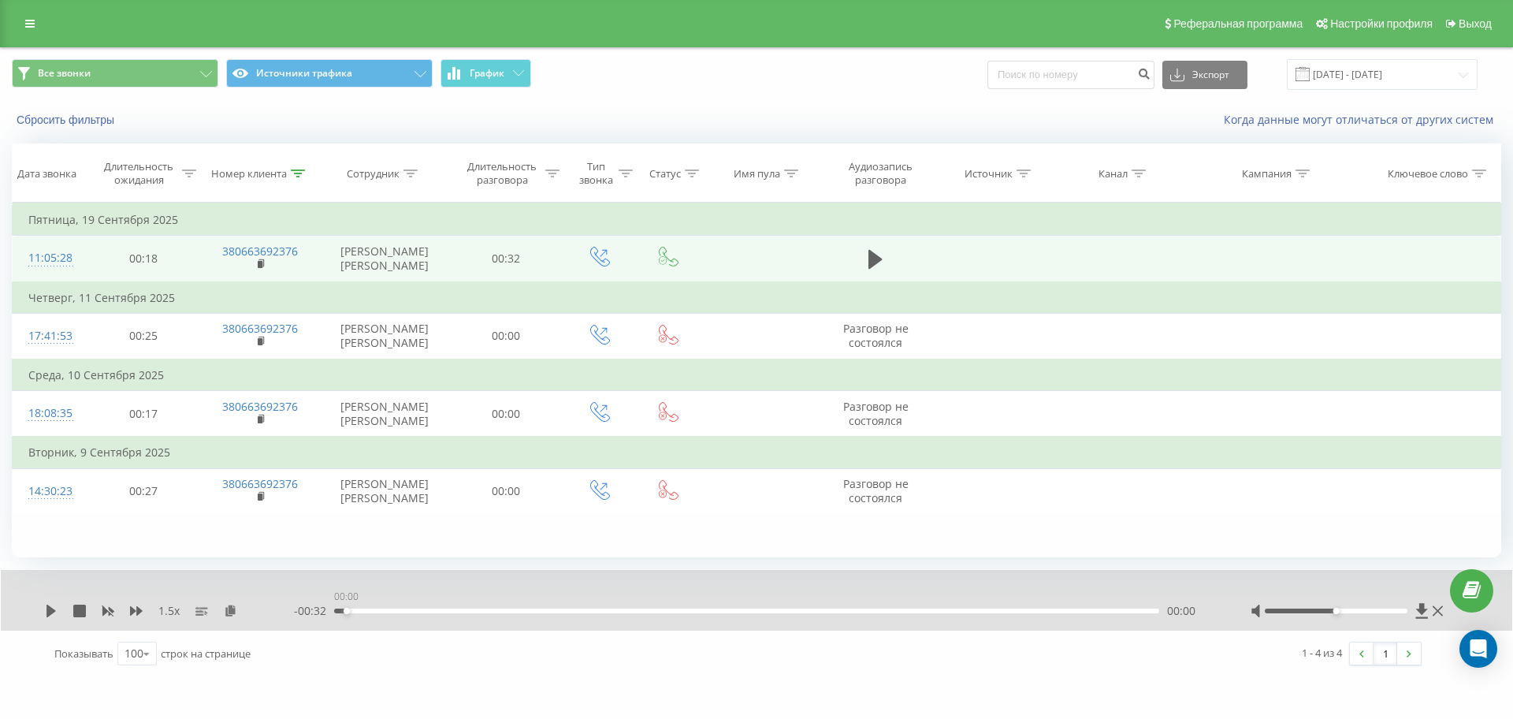
click at [346, 613] on div "00:00" at bounding box center [746, 610] width 825 height 5
click at [56, 616] on icon at bounding box center [51, 610] width 13 height 13
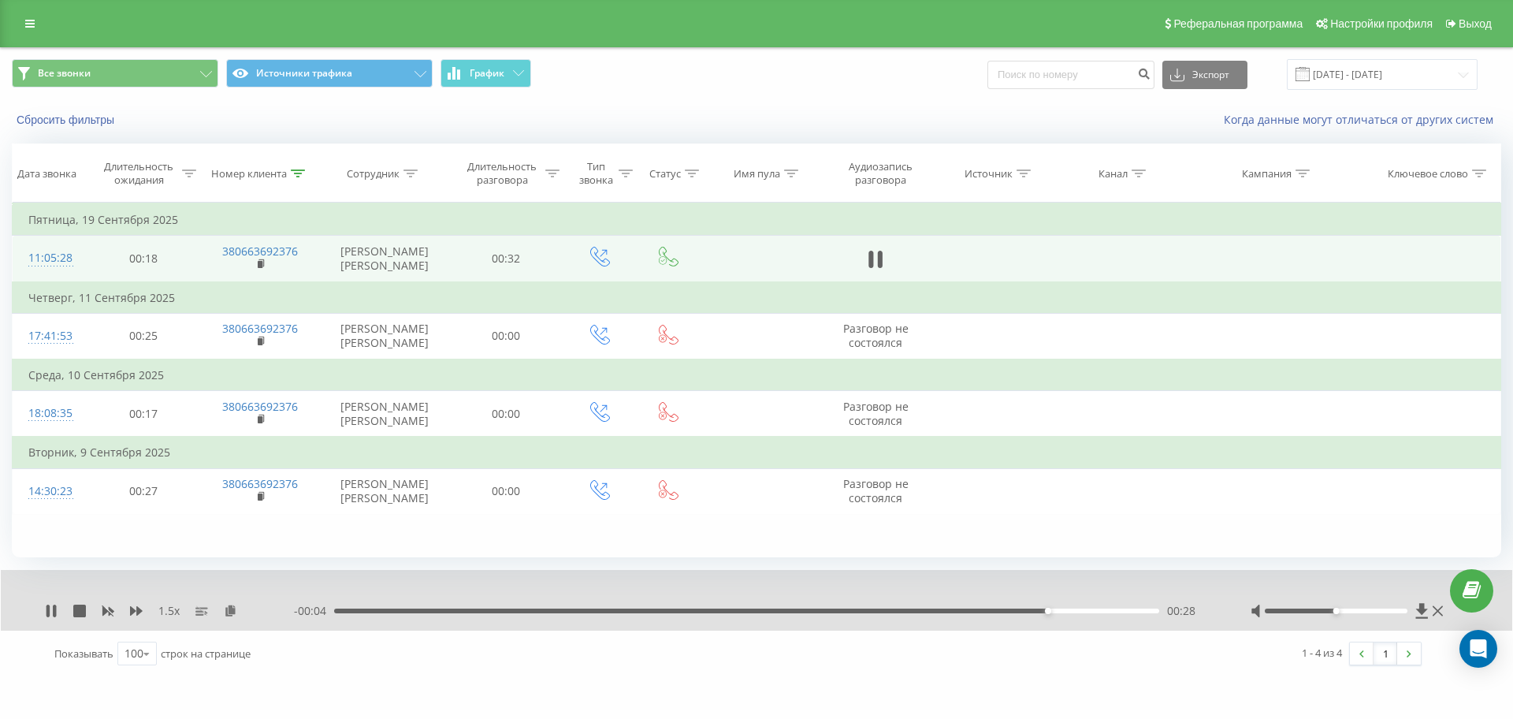
click at [1001, 613] on div "00:28" at bounding box center [746, 610] width 825 height 5
click at [933, 613] on div "00:23" at bounding box center [746, 610] width 825 height 5
click at [916, 613] on div "00:23" at bounding box center [746, 610] width 825 height 5
click at [107, 616] on icon at bounding box center [108, 611] width 12 height 9
click at [136, 617] on icon at bounding box center [136, 610] width 13 height 13
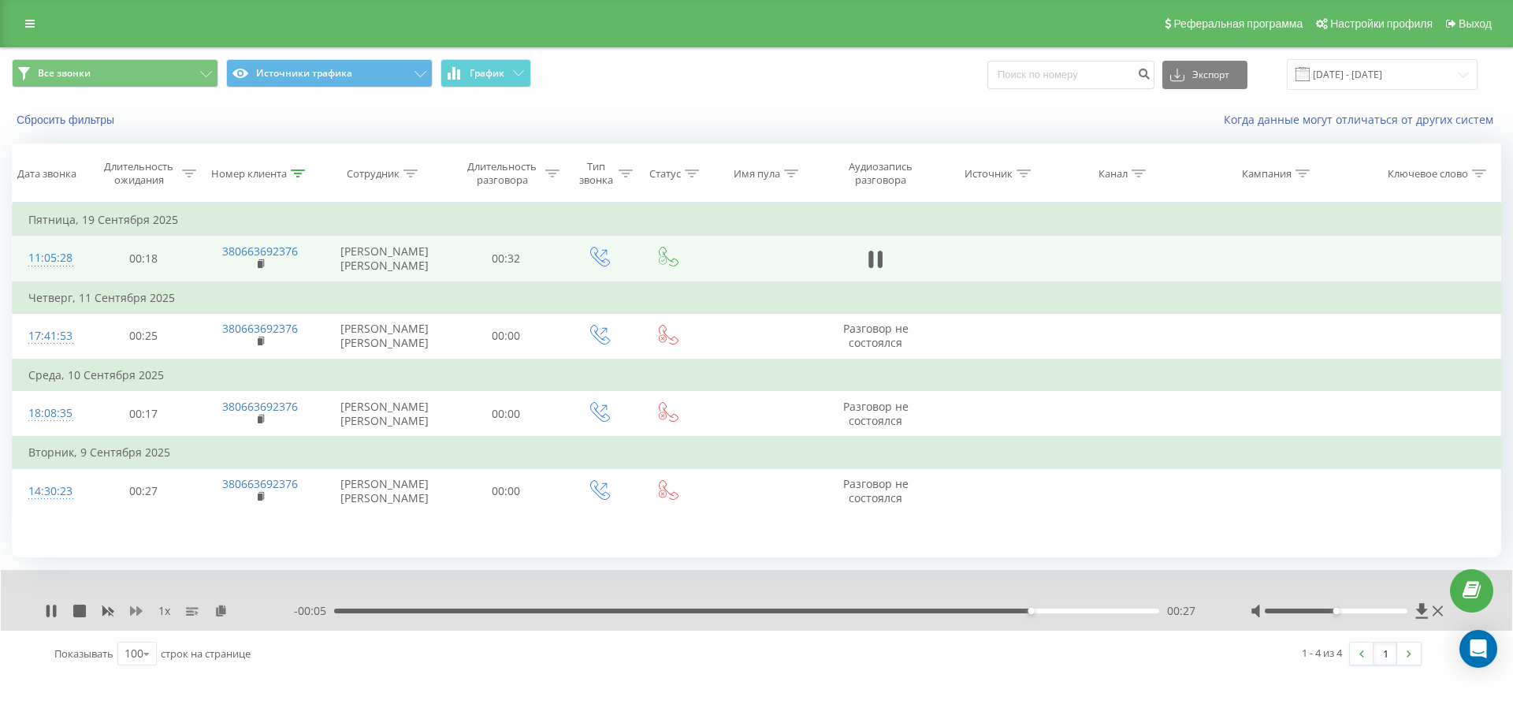
click at [136, 617] on icon at bounding box center [136, 610] width 13 height 13
drag, startPoint x: 236, startPoint y: 615, endPoint x: 236, endPoint y: 605, distance: 9.5
click at [236, 615] on icon at bounding box center [230, 609] width 13 height 11
click at [303, 172] on icon at bounding box center [298, 173] width 14 height 8
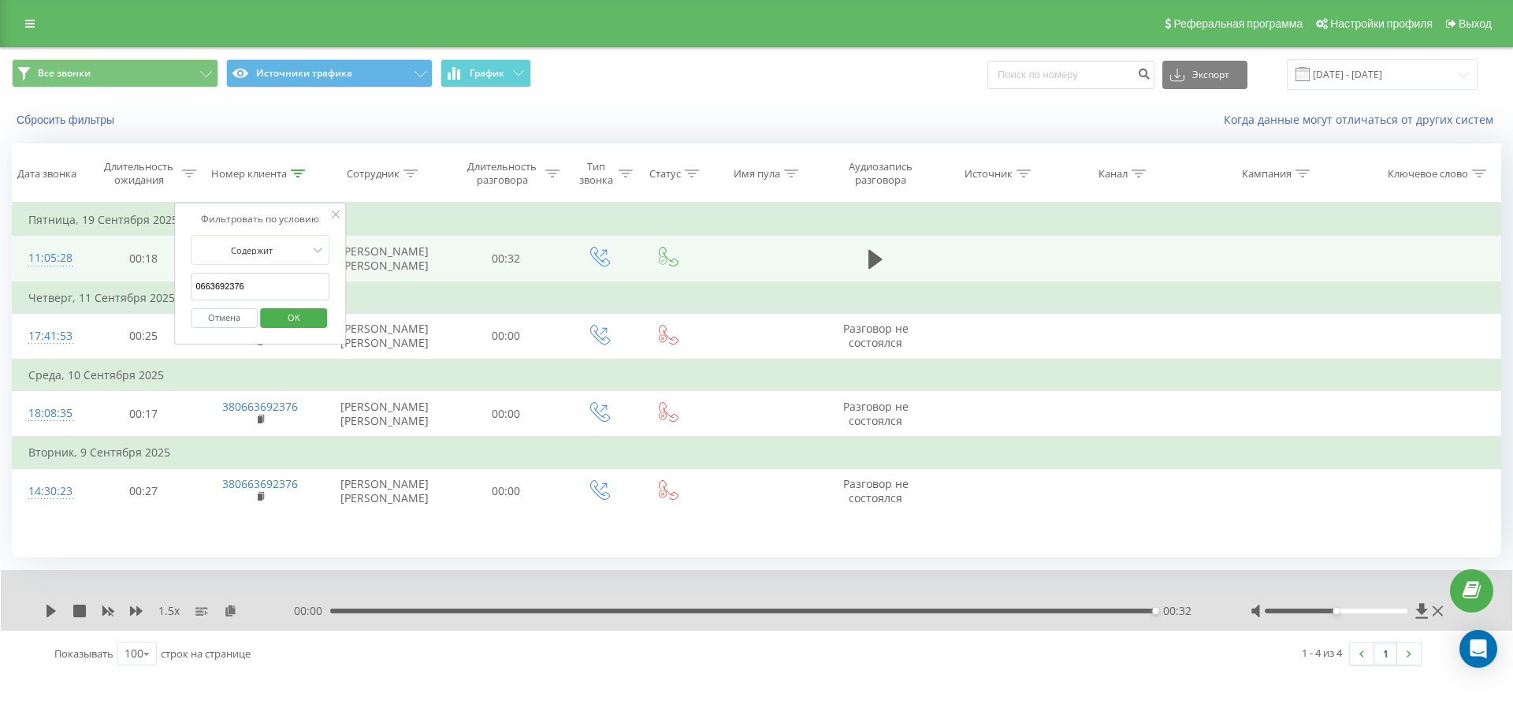
drag, startPoint x: 281, startPoint y: 294, endPoint x: 83, endPoint y: 298, distance: 197.8
click at [92, 298] on table "Фильтровать по условию Равно Отмена OK Фильтровать по условию Содержит 06636923…" at bounding box center [756, 359] width 1489 height 312
paste input "380975828101"
click button "OK" at bounding box center [293, 318] width 67 height 20
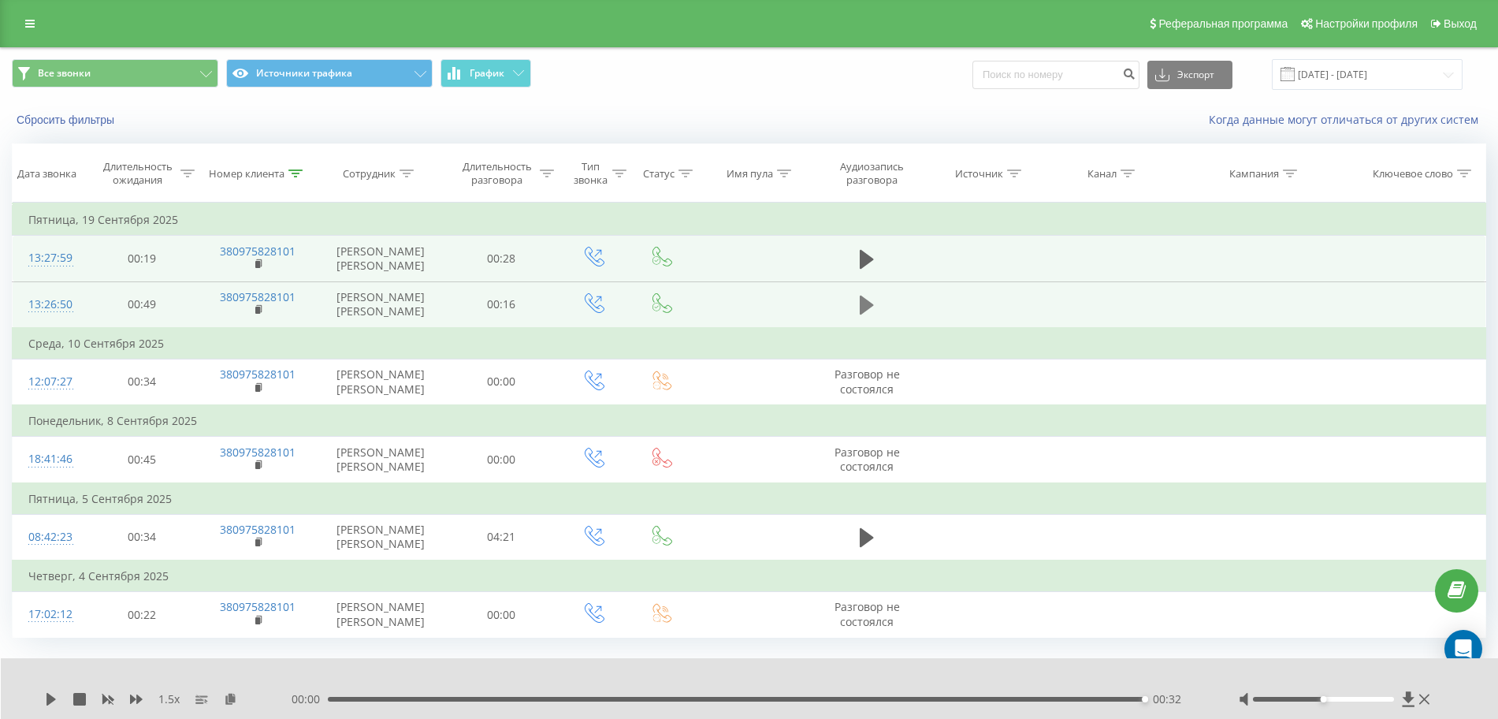
click at [867, 314] on icon at bounding box center [867, 304] width 14 height 19
click at [869, 269] on icon at bounding box center [867, 259] width 14 height 19
click at [54, 698] on icon at bounding box center [54, 699] width 3 height 13
drag, startPoint x: 294, startPoint y: 173, endPoint x: 286, endPoint y: 177, distance: 8.5
click at [293, 173] on icon at bounding box center [295, 173] width 14 height 8
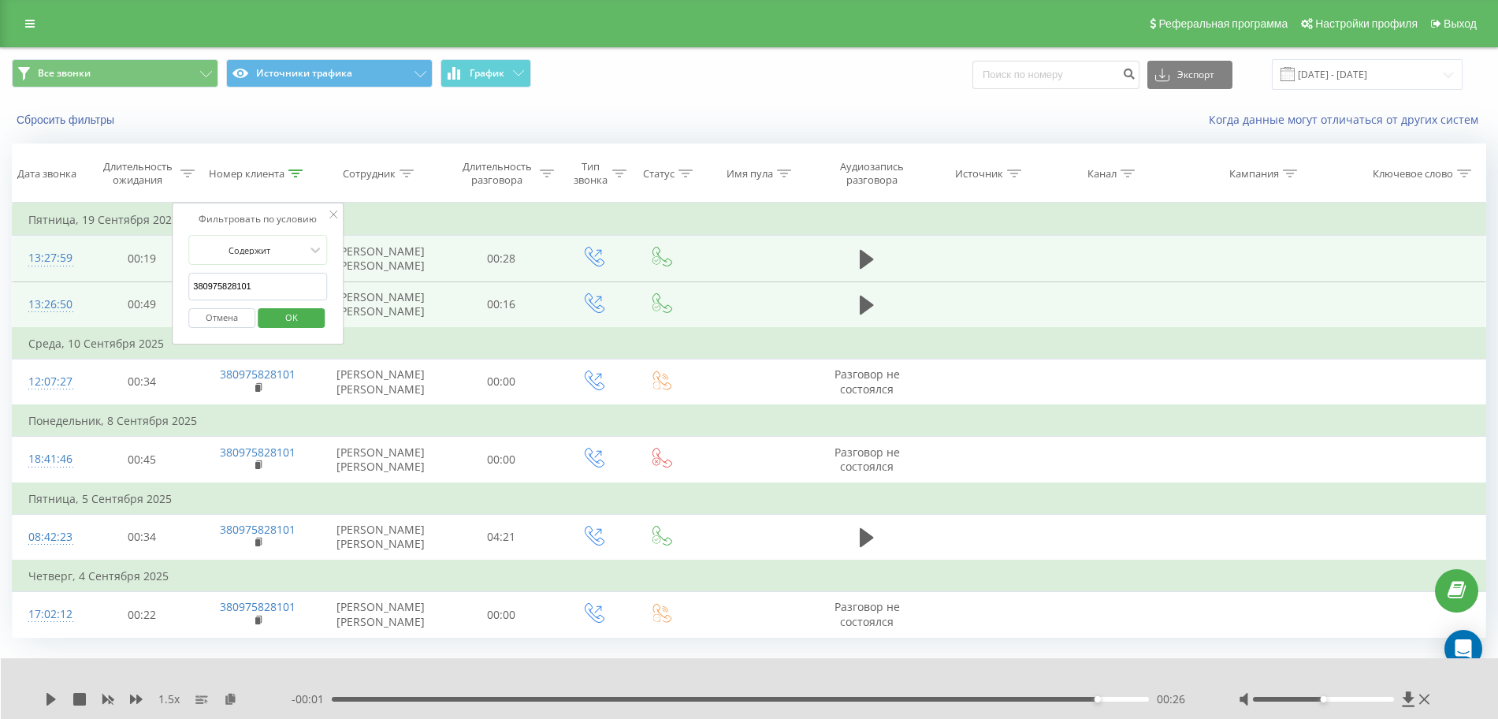
drag, startPoint x: 269, startPoint y: 284, endPoint x: 4, endPoint y: 283, distance: 264.8
click at [4, 283] on div "Все звонки Источники трафика График Экспорт .csv .xls .xlsx [DATE] - [DATE] Сбр…" at bounding box center [749, 371] width 1498 height 649
paste input "664174500"
click button "OK" at bounding box center [291, 318] width 67 height 20
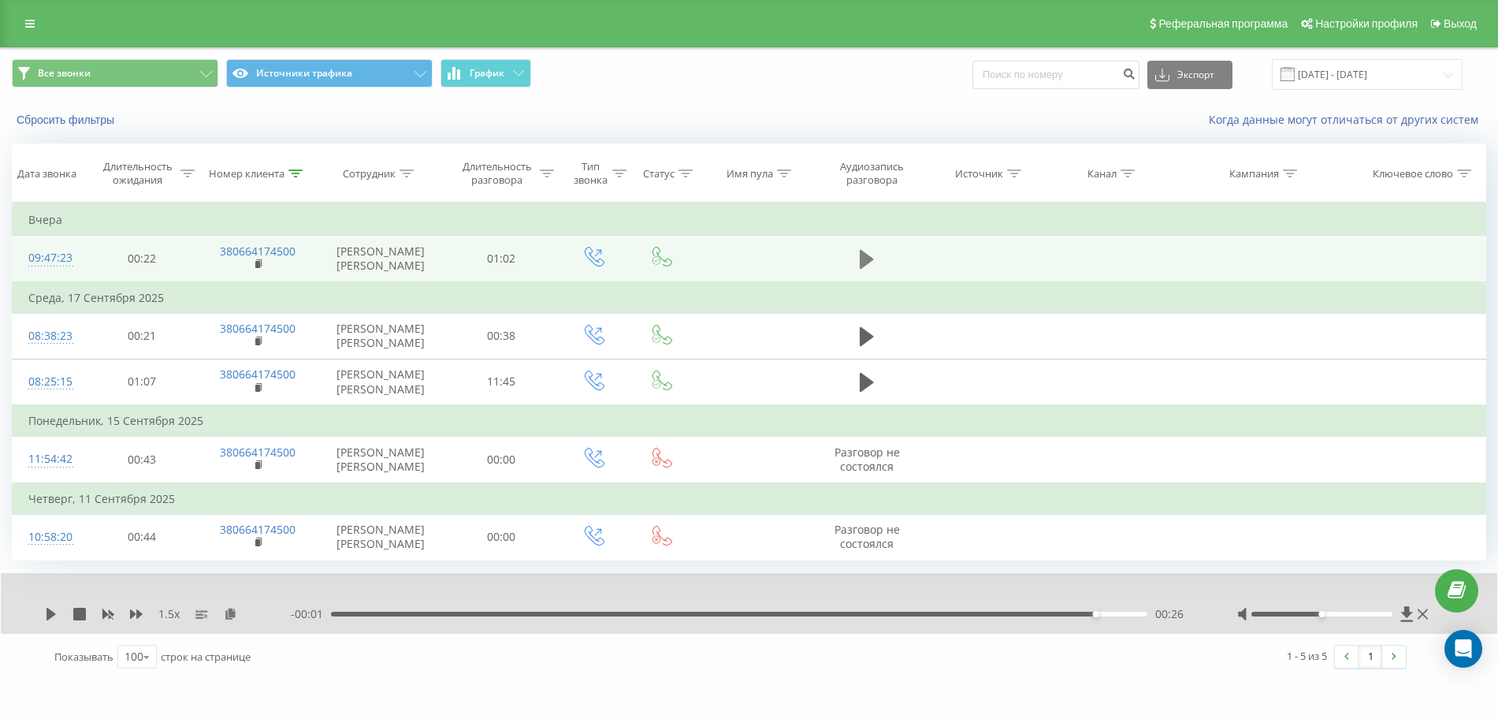
click at [864, 264] on icon at bounding box center [867, 259] width 14 height 19
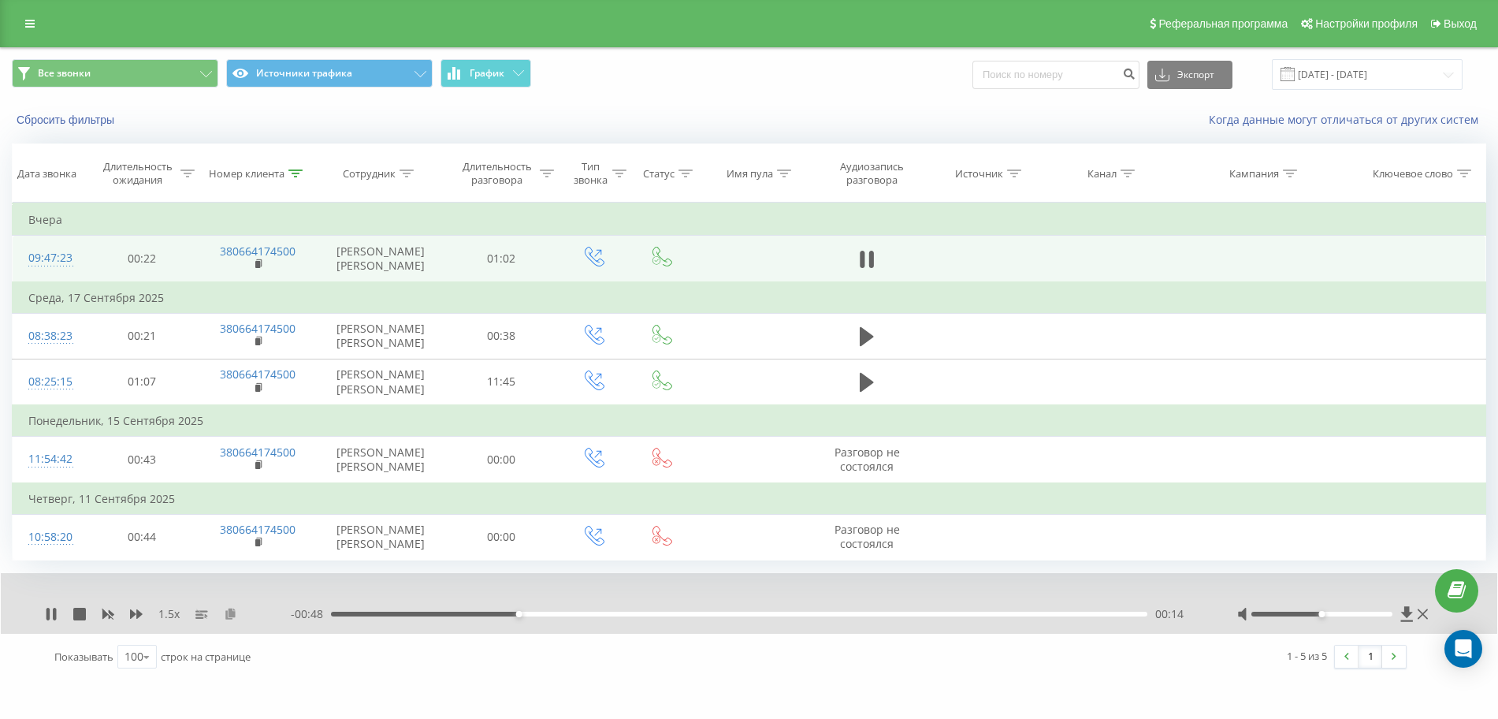
click at [229, 619] on icon at bounding box center [230, 613] width 13 height 11
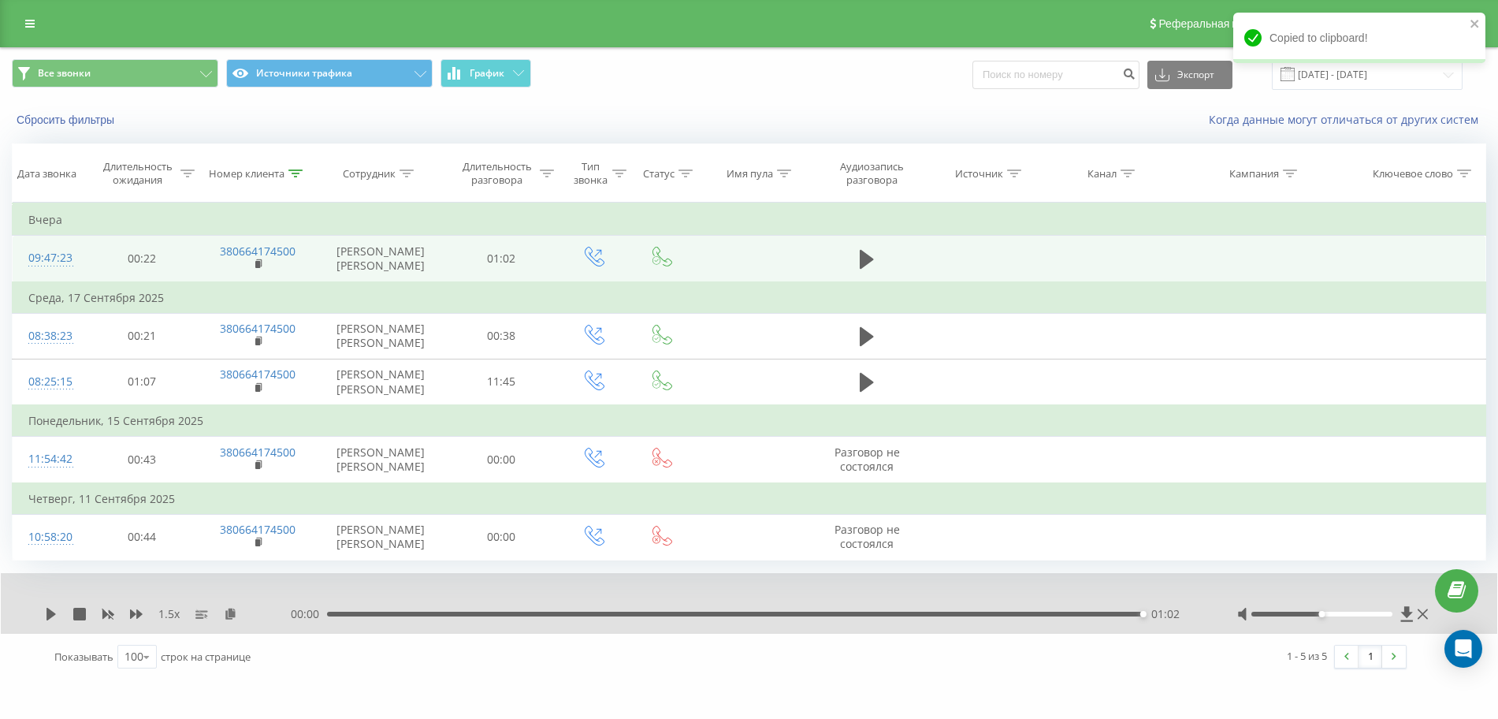
click at [672, 622] on div "00:00 01:02 01:02" at bounding box center [744, 614] width 907 height 16
click at [668, 616] on div "00:26" at bounding box center [739, 613] width 816 height 5
click at [52, 620] on icon at bounding box center [50, 614] width 9 height 13
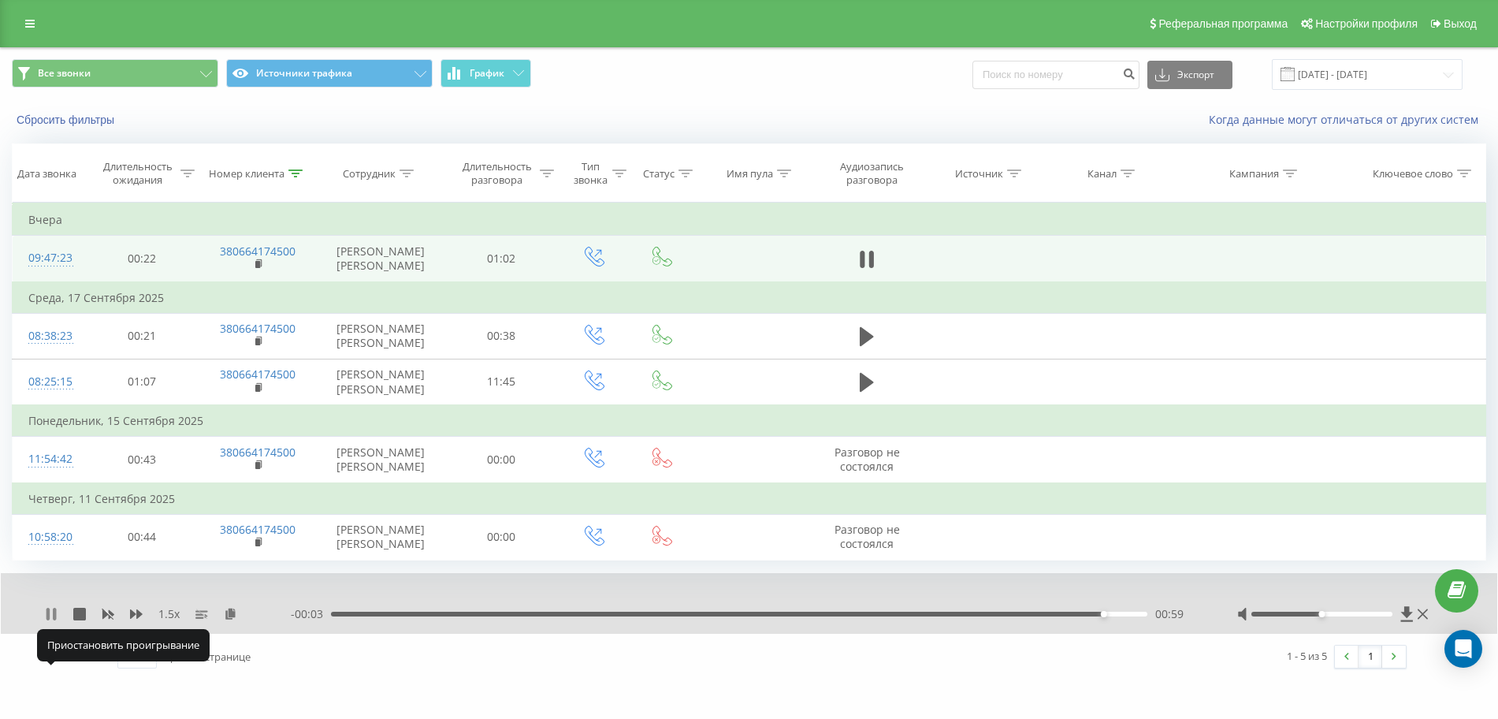
click at [51, 620] on icon at bounding box center [51, 614] width 13 height 13
click at [57, 620] on icon at bounding box center [51, 614] width 13 height 13
click at [292, 170] on icon at bounding box center [295, 173] width 14 height 8
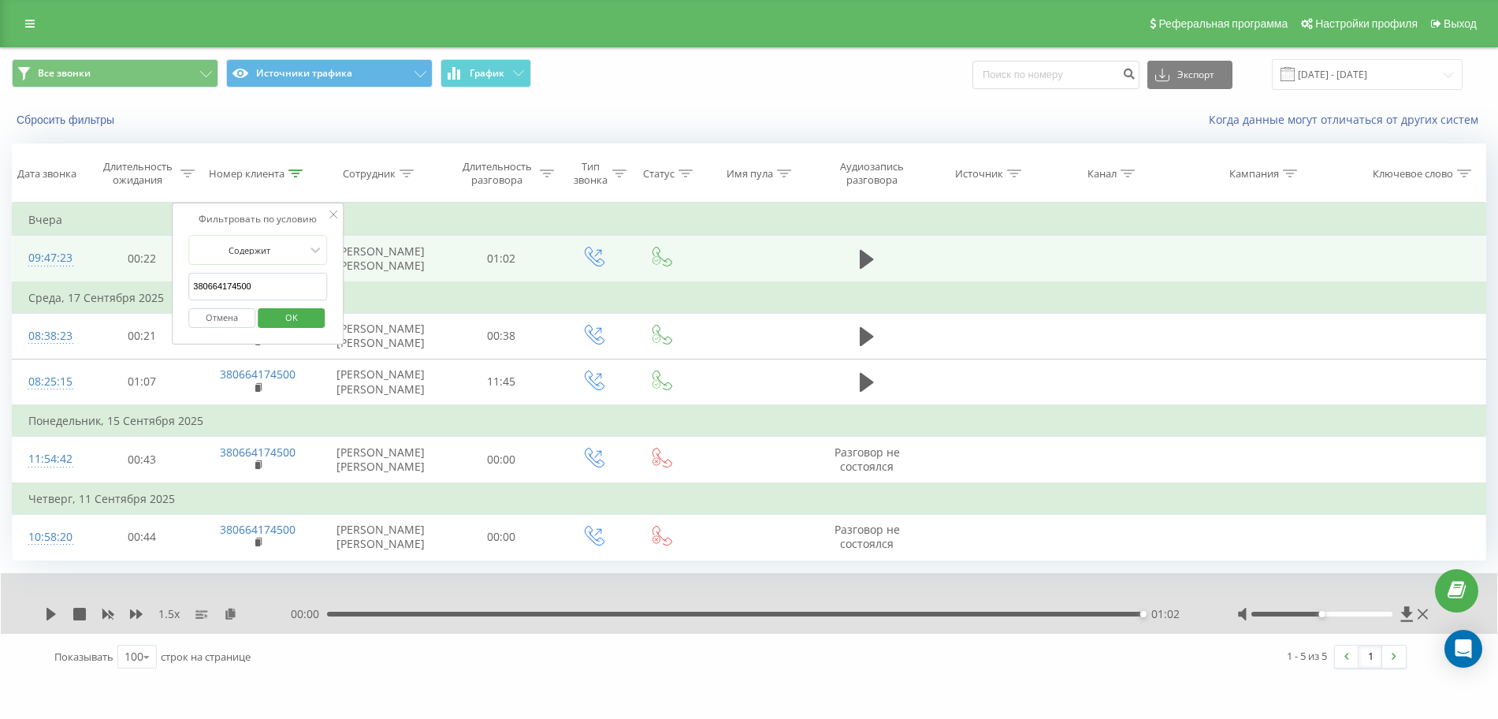
drag, startPoint x: 260, startPoint y: 285, endPoint x: 72, endPoint y: 290, distance: 188.4
click at [74, 290] on table "Фильтровать по условию Равно Отмена OK Фильтровать по условию Содержит 38066417…" at bounding box center [749, 382] width 1474 height 358
paste input "974366856"
click button "OK" at bounding box center [291, 318] width 67 height 20
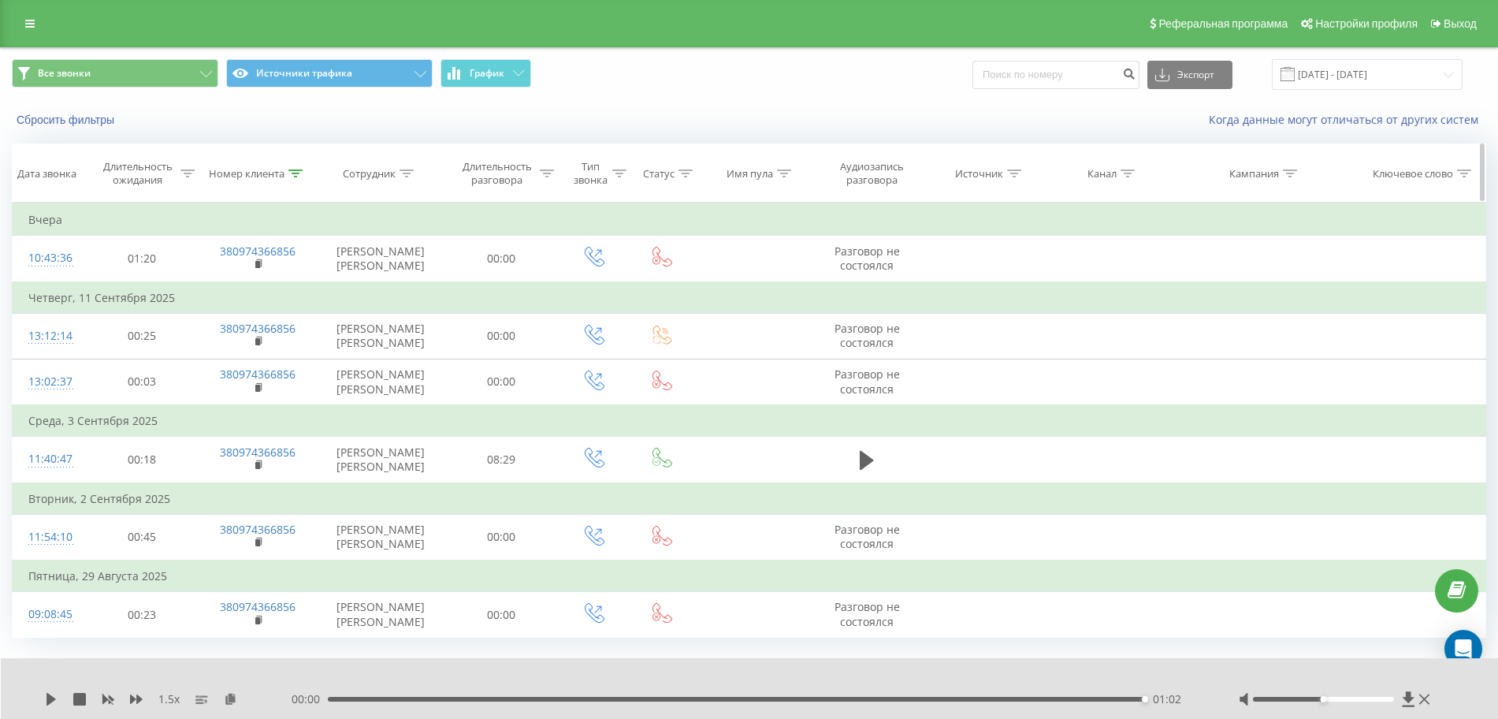
click at [297, 177] on icon at bounding box center [295, 173] width 14 height 8
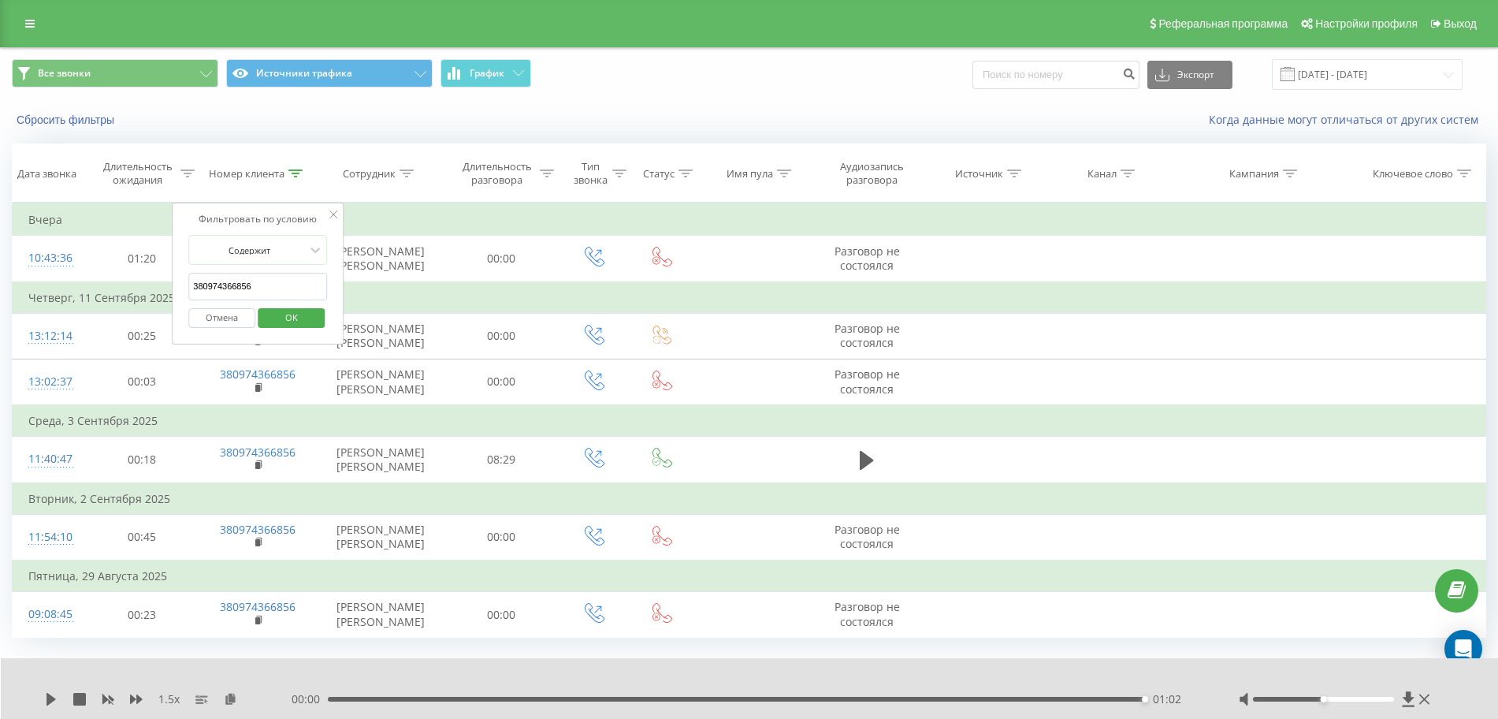
drag, startPoint x: 171, startPoint y: 291, endPoint x: 9, endPoint y: 299, distance: 162.6
click at [28, 299] on table "Фильтровать по условию Равно Отмена OK Фильтровать по условию Содержит 38097436…" at bounding box center [749, 420] width 1474 height 435
paste input "668475290"
click button "OK" at bounding box center [291, 318] width 67 height 20
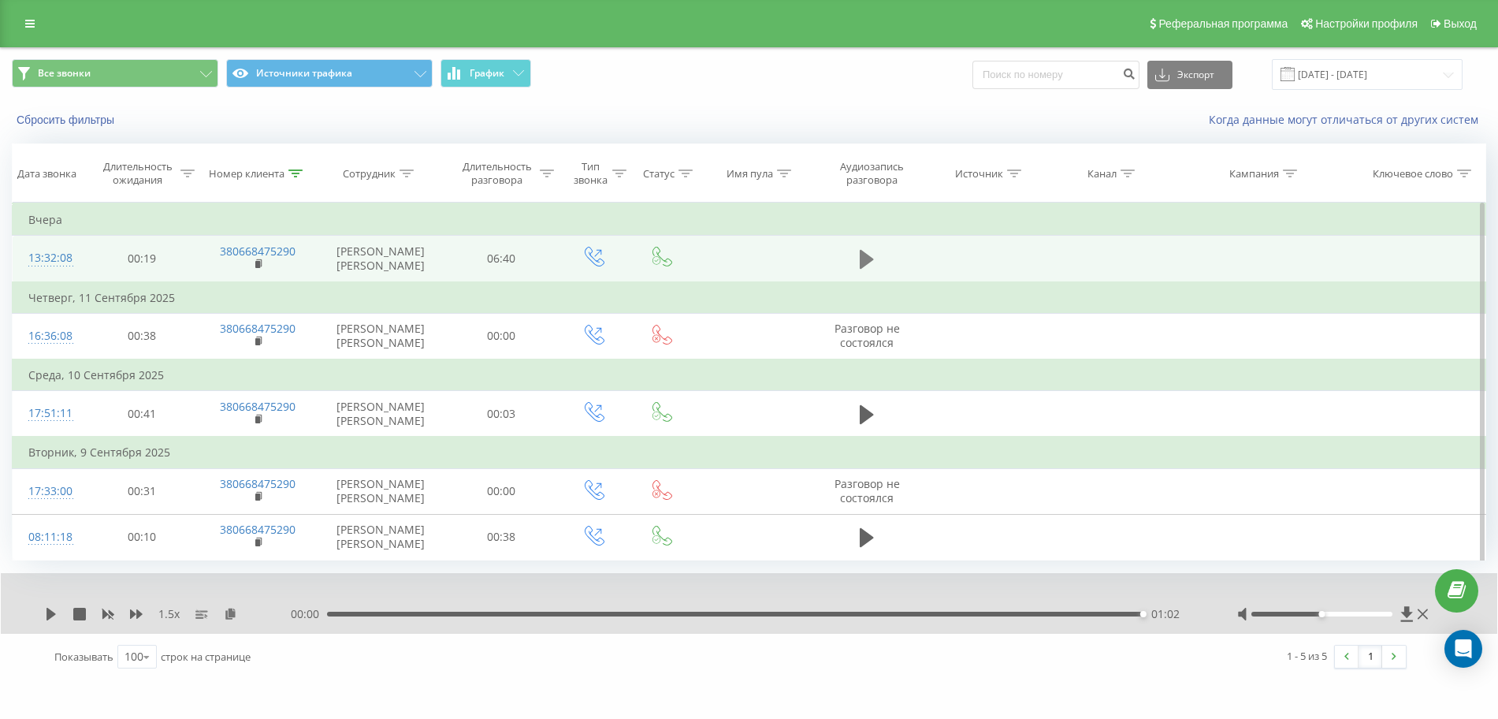
click at [867, 269] on icon at bounding box center [867, 259] width 14 height 19
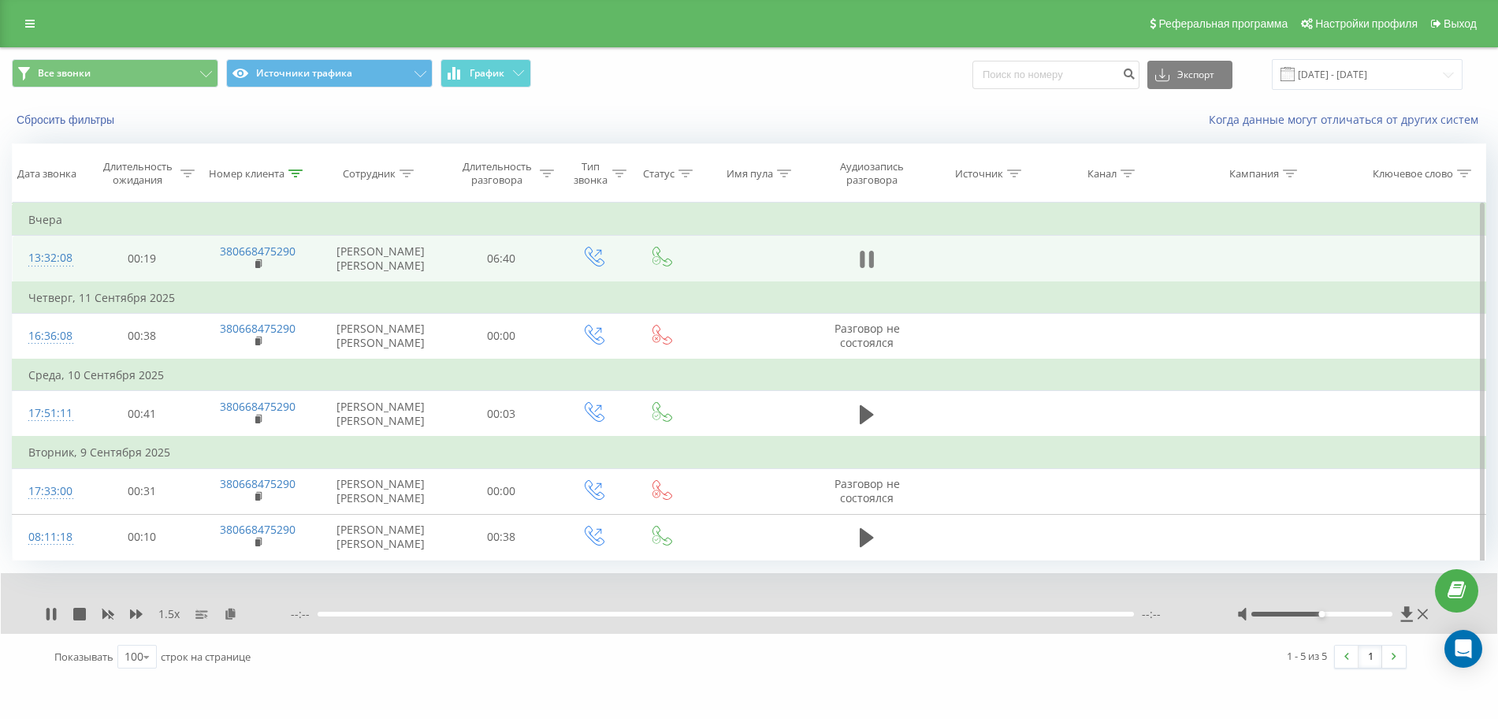
scroll to position [22, 0]
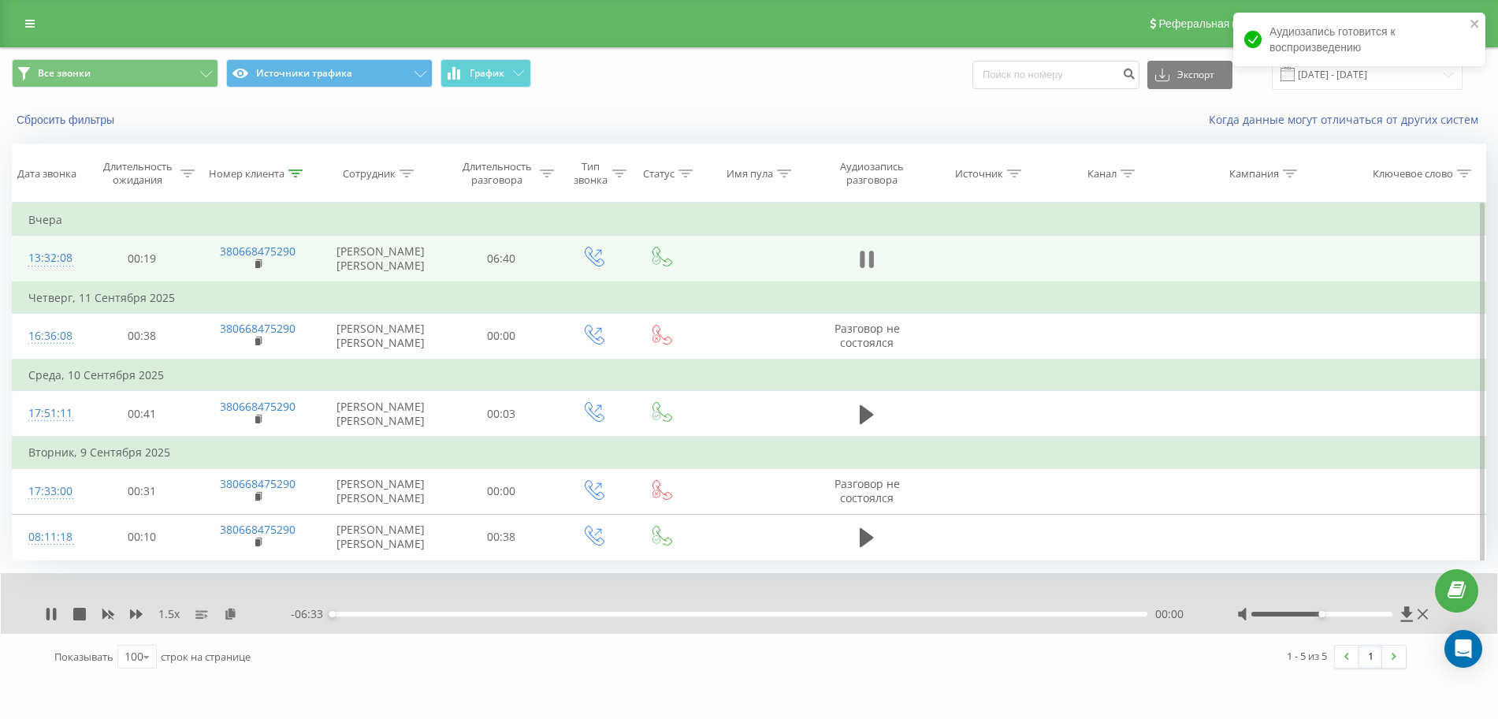
click at [871, 251] on icon at bounding box center [871, 259] width 5 height 17
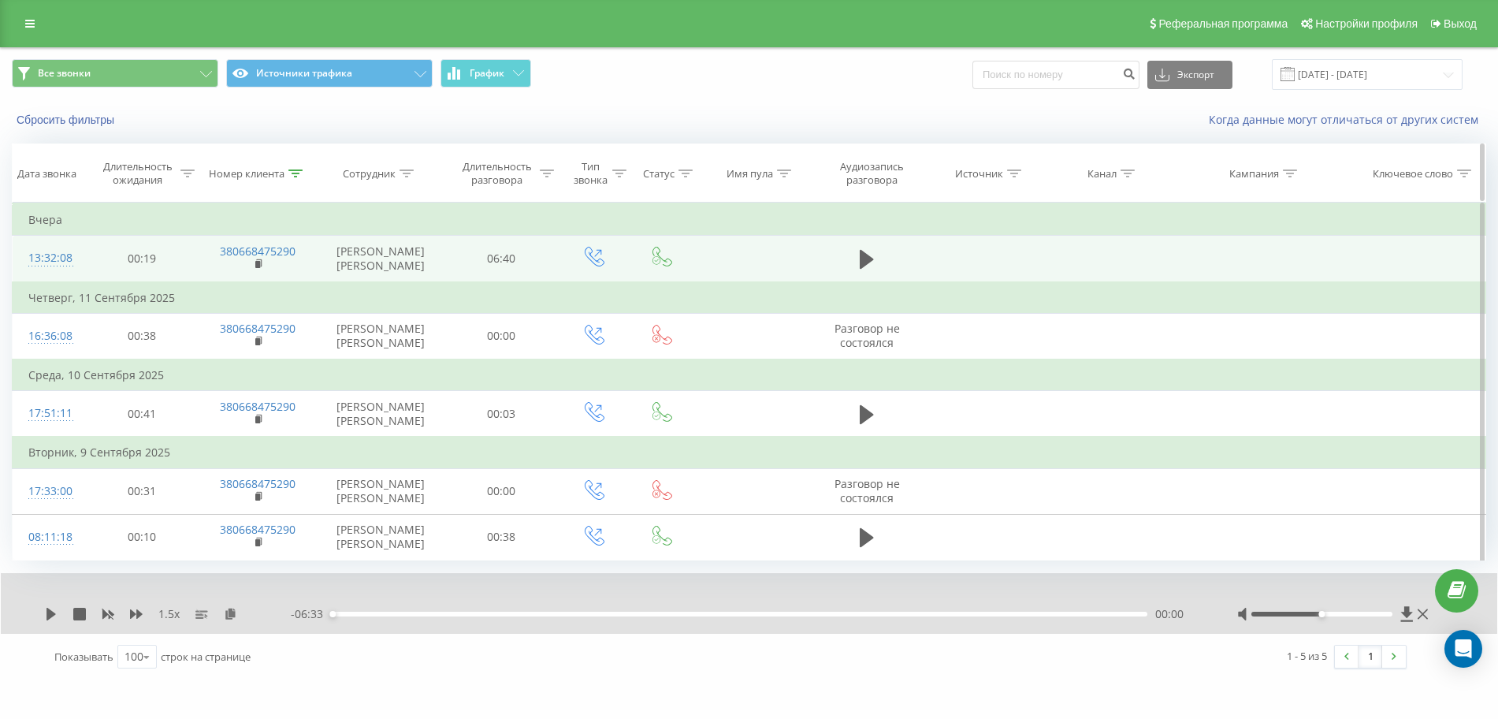
click at [303, 169] on icon at bounding box center [295, 173] width 14 height 8
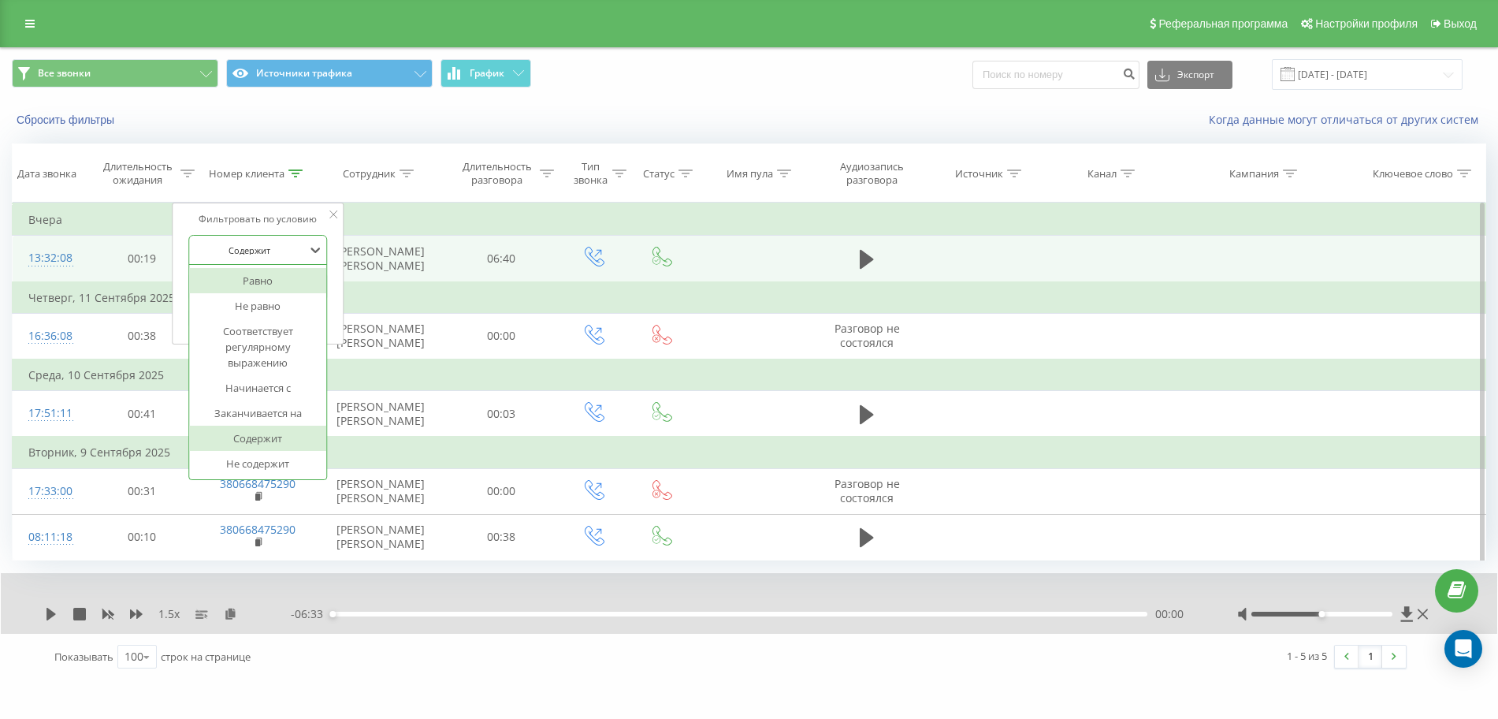
drag, startPoint x: 292, startPoint y: 242, endPoint x: 281, endPoint y: 246, distance: 11.0
click at [289, 245] on div "7 results available. Use Up and Down to choose options, press Enter to select t…" at bounding box center [257, 250] width 139 height 30
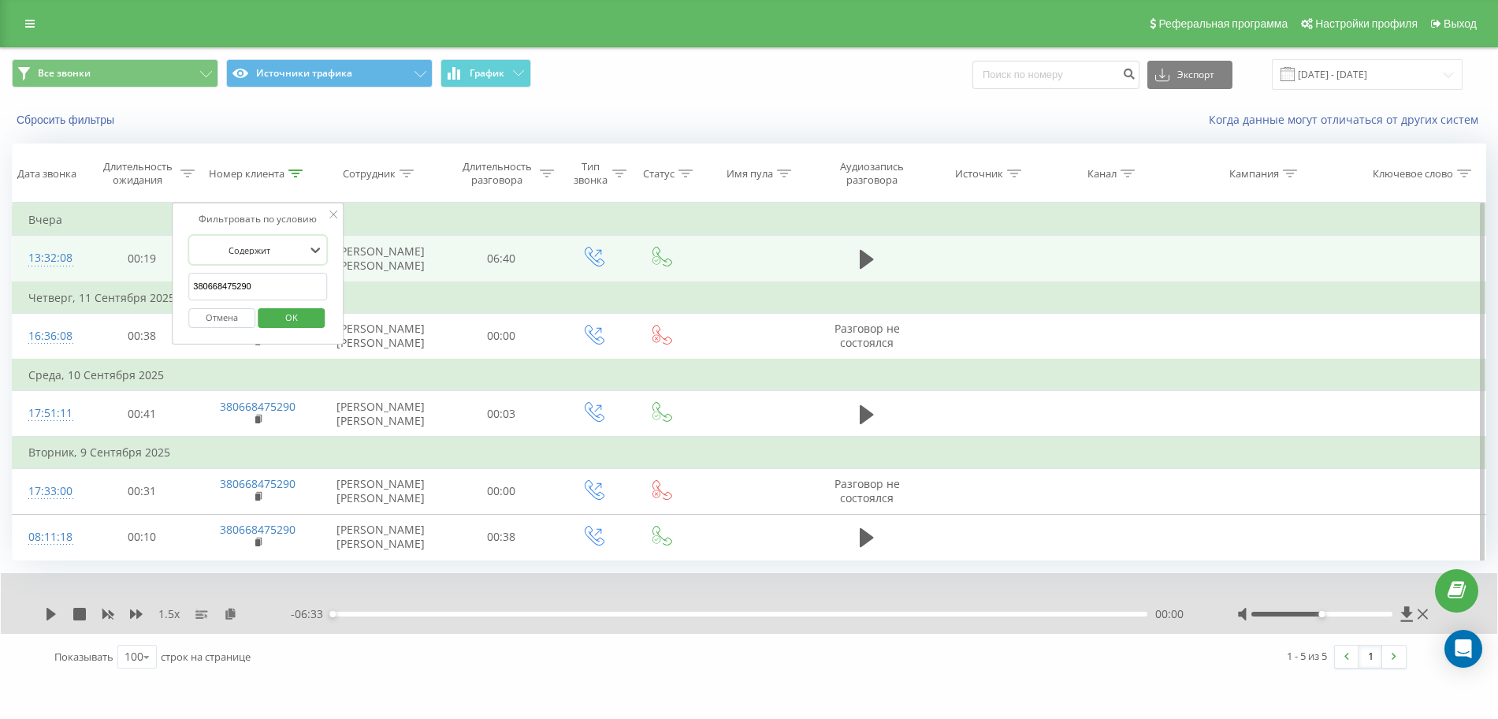
click at [289, 243] on div at bounding box center [249, 250] width 112 height 15
drag, startPoint x: 258, startPoint y: 266, endPoint x: 24, endPoint y: 264, distance: 234.0
click at [24, 264] on table "Фильтровать по условию Равно Отмена OK Фильтровать по условию Содержит 38066847…" at bounding box center [749, 382] width 1474 height 358
paste input "976706903"
click button "OK" at bounding box center [291, 318] width 67 height 20
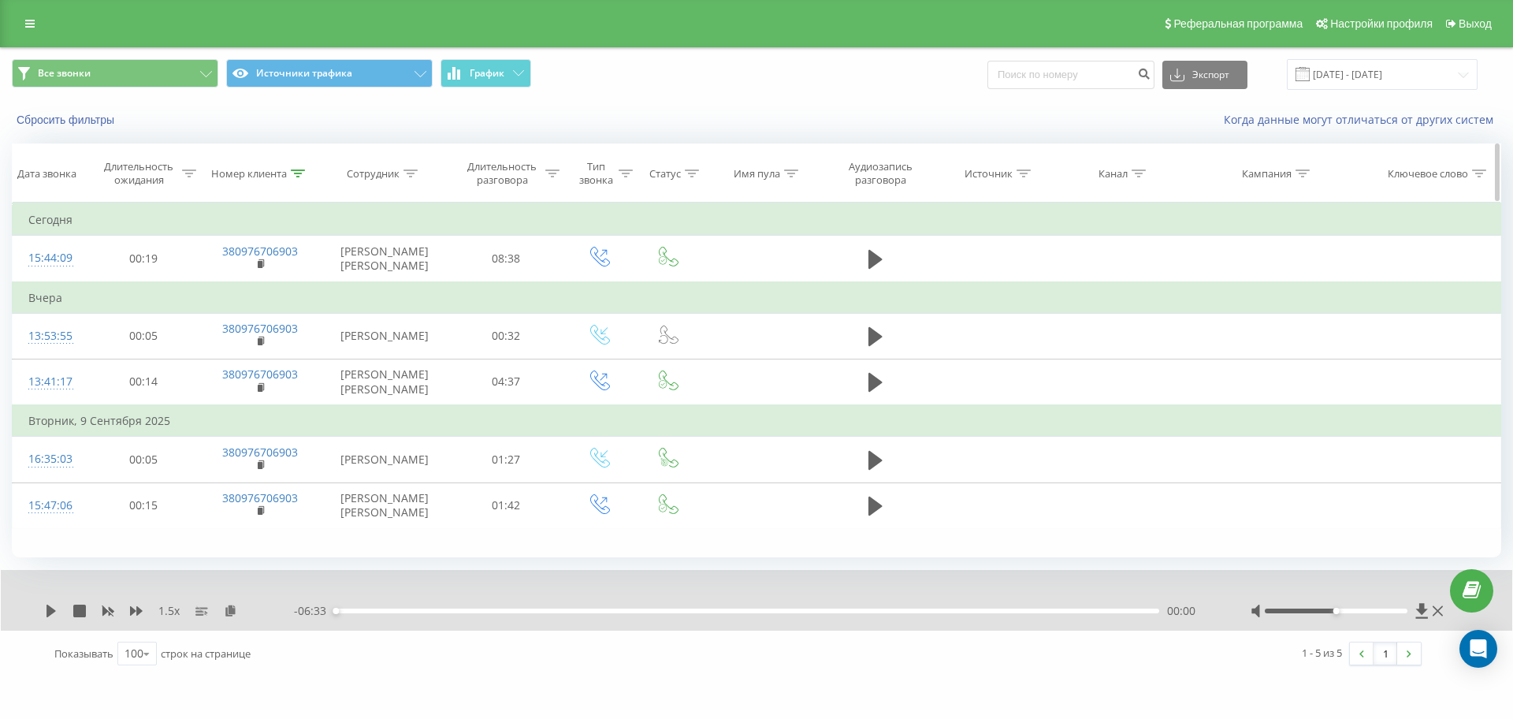
click at [291, 177] on icon at bounding box center [298, 173] width 14 height 8
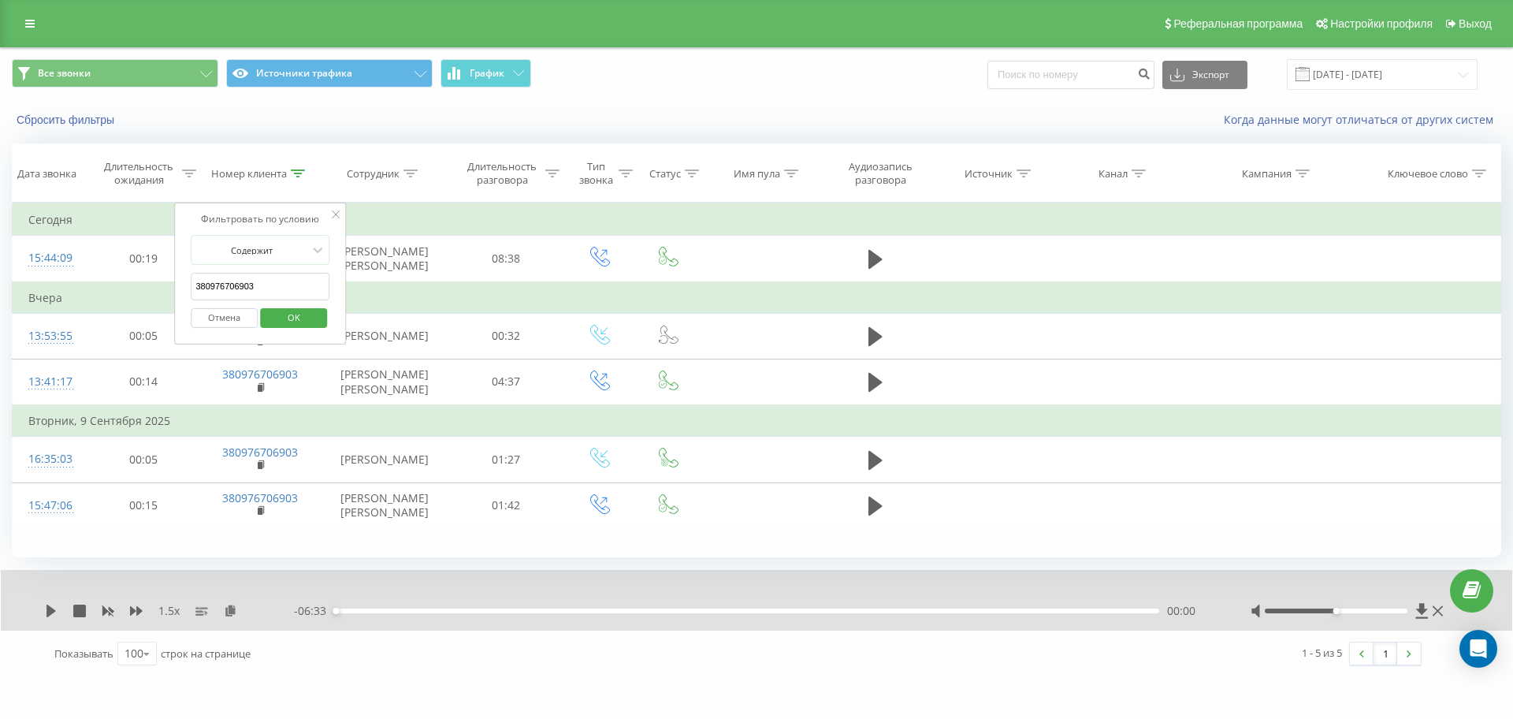
drag, startPoint x: 283, startPoint y: 278, endPoint x: 58, endPoint y: 297, distance: 226.2
click at [79, 292] on table "Фильтровать по условию Равно Отмена OK Фильтровать по условию Содержит 38097670…" at bounding box center [756, 366] width 1489 height 326
paste input "507841709"
click button "OK" at bounding box center [293, 318] width 67 height 20
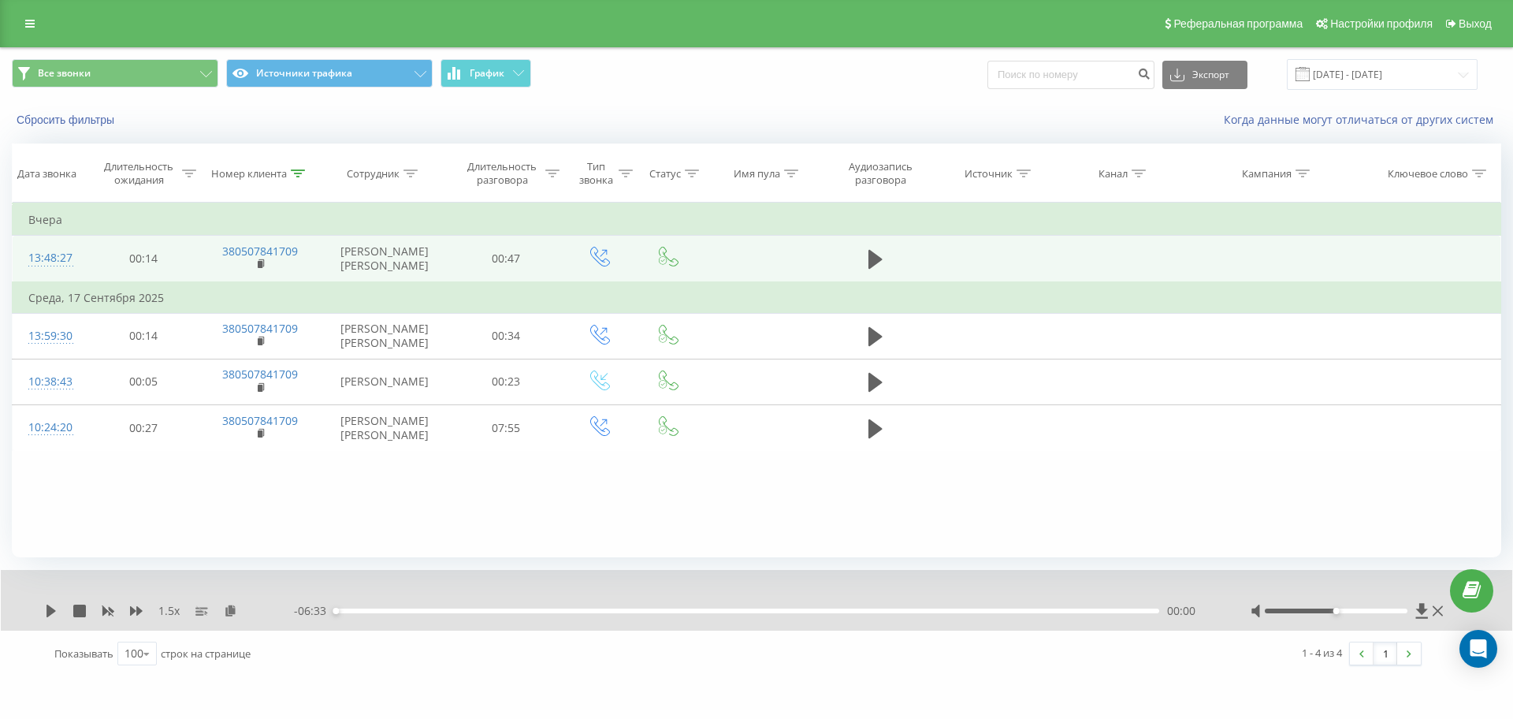
click at [860, 259] on td at bounding box center [875, 259] width 110 height 46
click at [871, 266] on icon at bounding box center [875, 259] width 14 height 19
click at [234, 606] on icon at bounding box center [230, 609] width 13 height 11
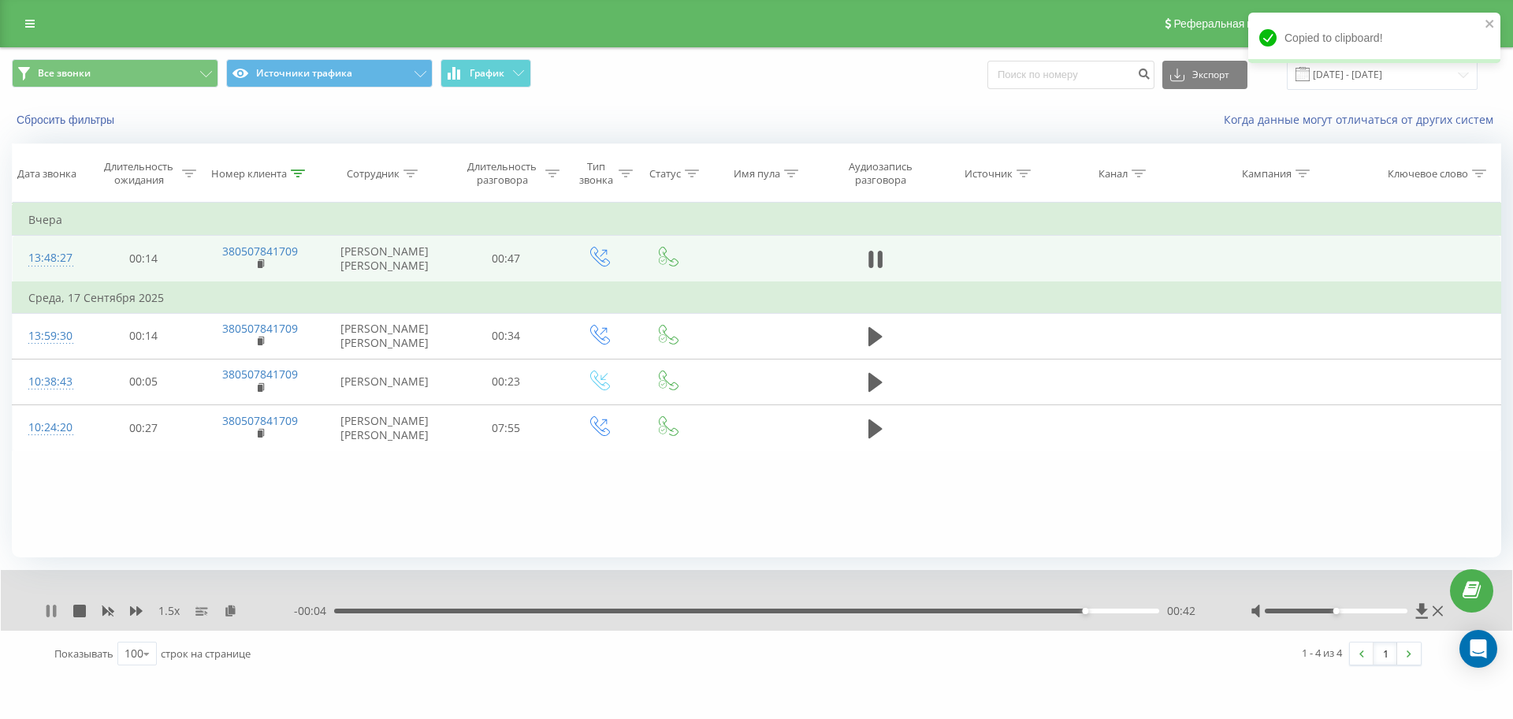
click at [52, 608] on icon at bounding box center [51, 610] width 13 height 13
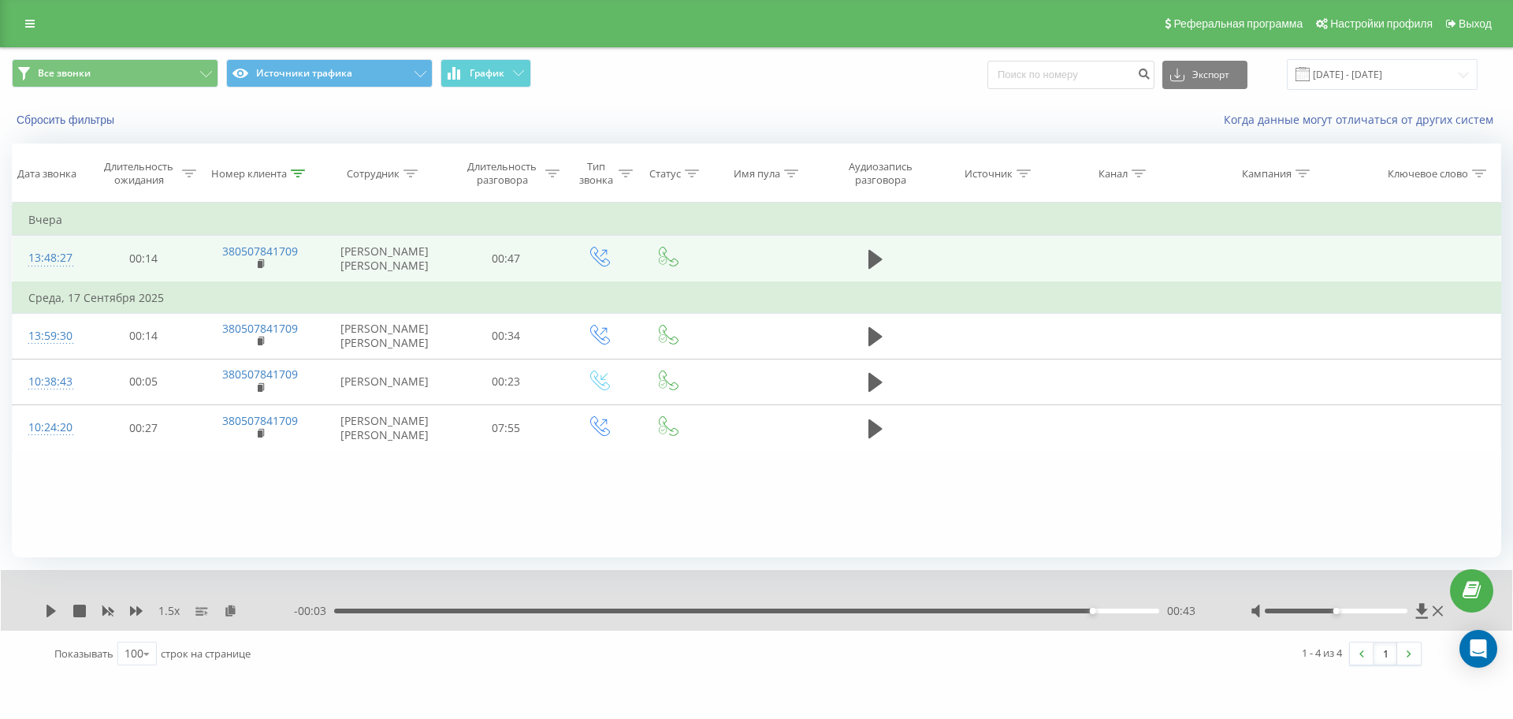
click at [462, 613] on div "- 00:03 00:43 00:43" at bounding box center [752, 611] width 917 height 16
click at [416, 608] on div "- 00:03 00:43 00:43" at bounding box center [752, 611] width 917 height 16
click at [416, 611] on div "00:43" at bounding box center [746, 610] width 825 height 5
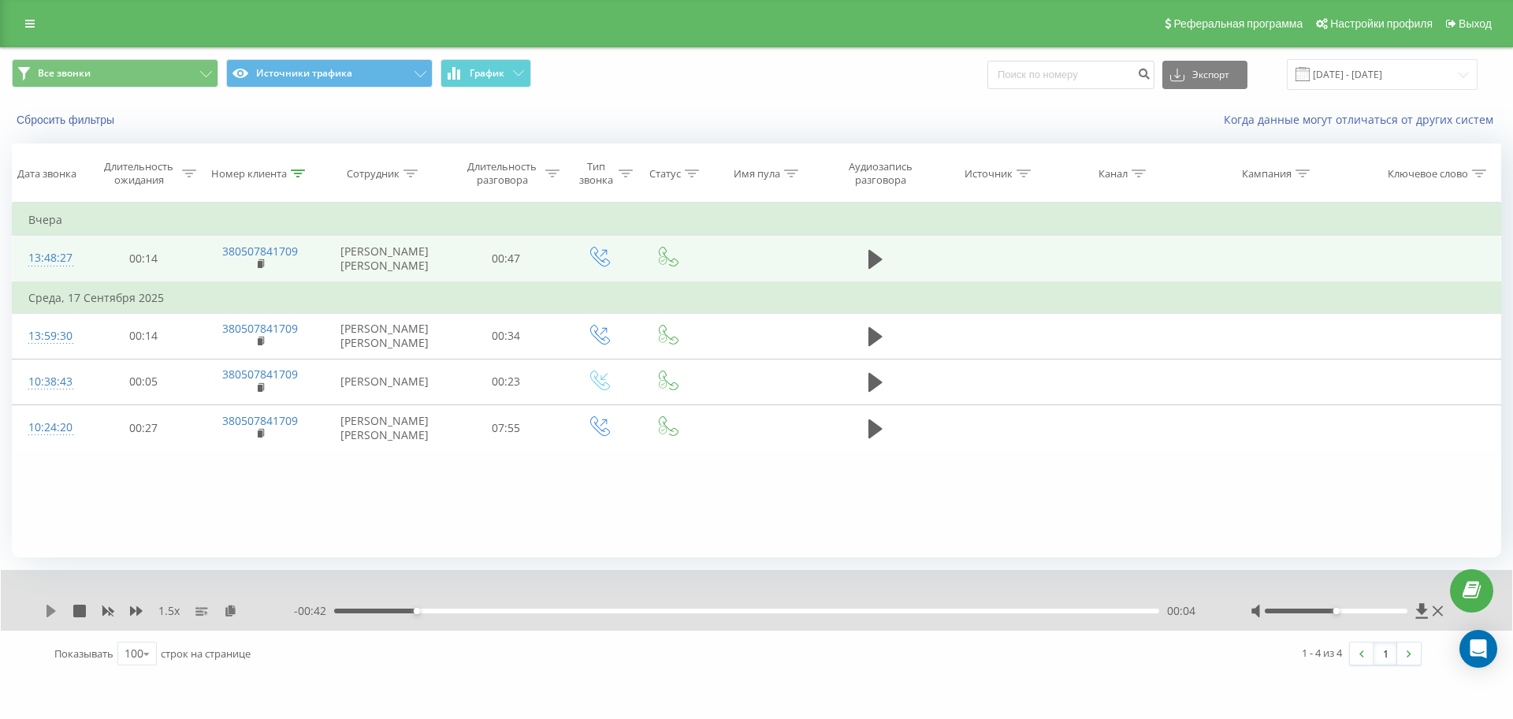
click at [50, 606] on icon at bounding box center [51, 610] width 13 height 13
click at [50, 607] on icon at bounding box center [51, 610] width 13 height 13
click at [53, 605] on icon at bounding box center [51, 610] width 13 height 13
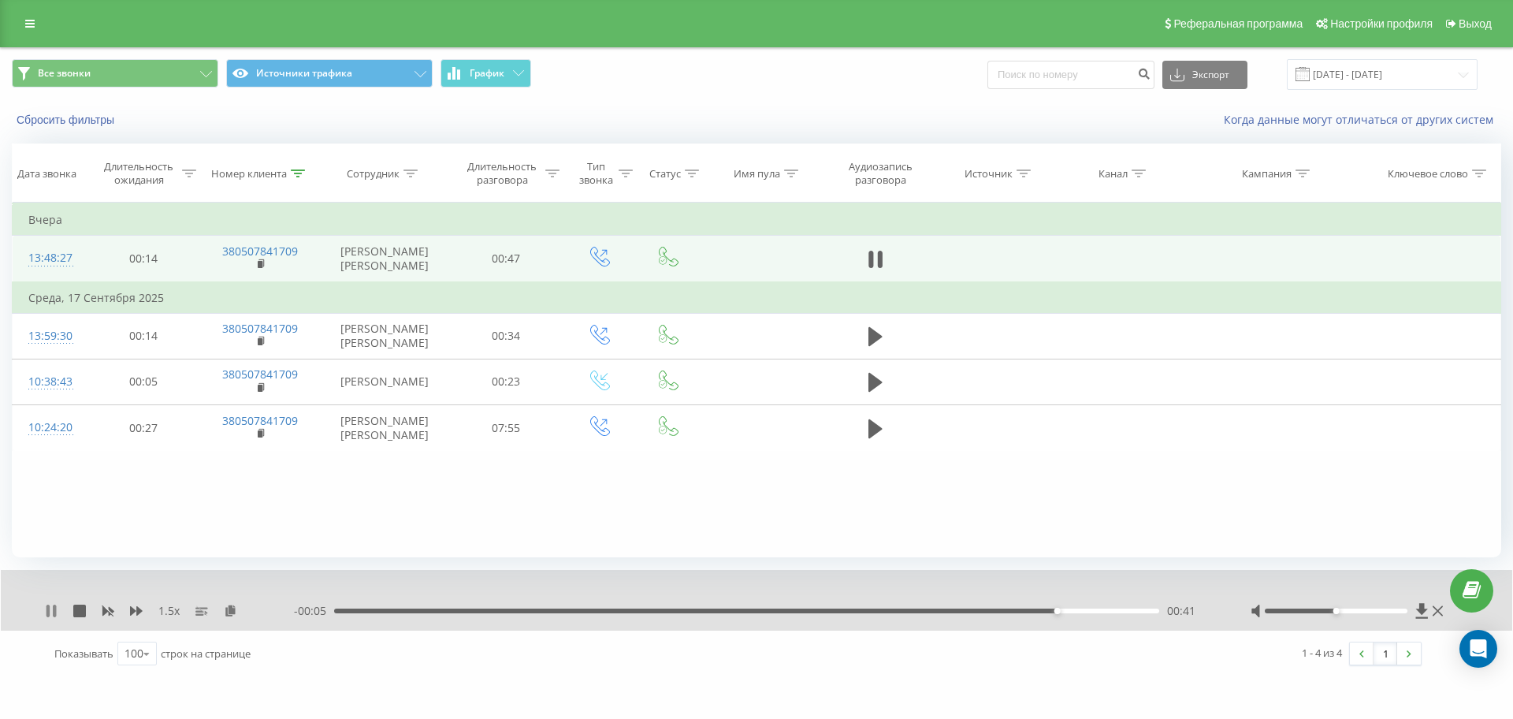
click at [56, 608] on icon at bounding box center [54, 610] width 3 height 13
click at [303, 167] on div at bounding box center [298, 173] width 14 height 13
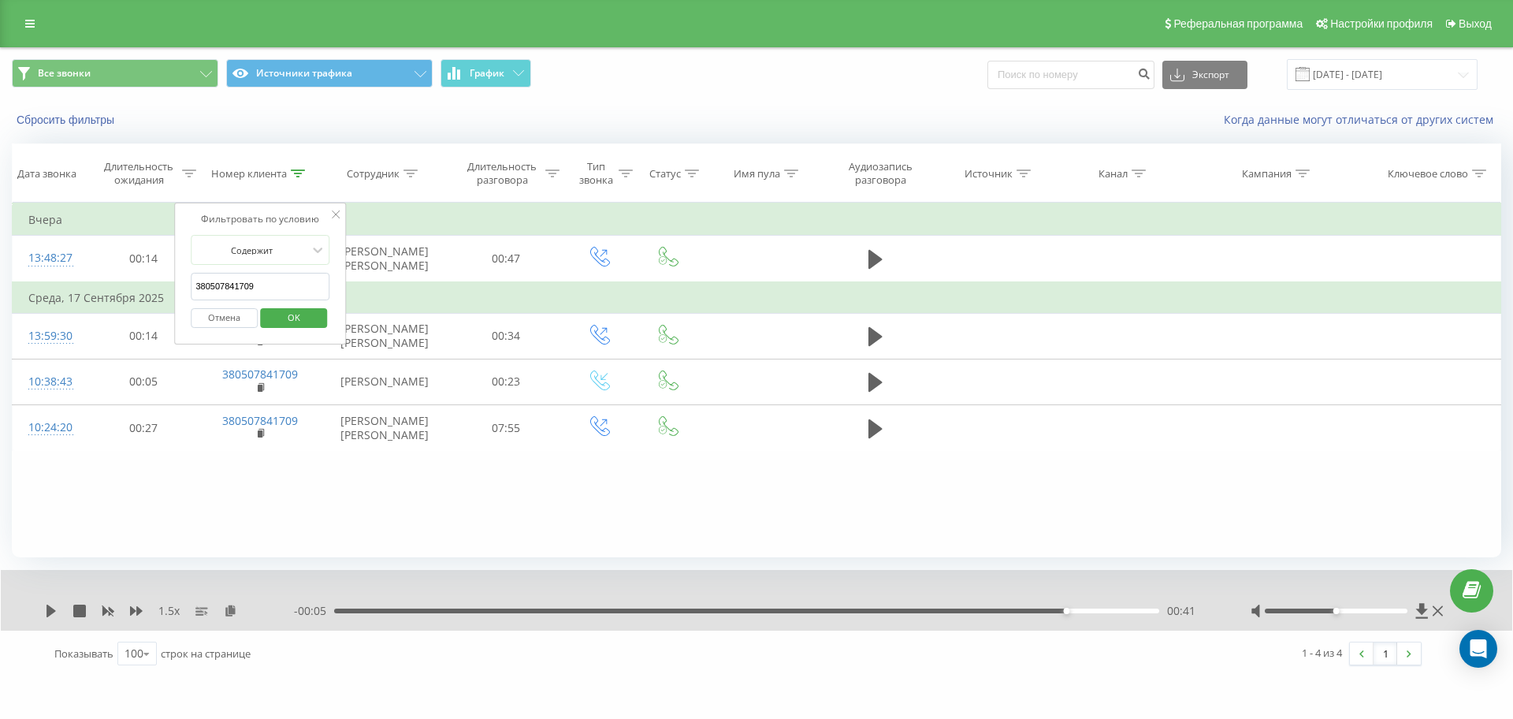
drag, startPoint x: 108, startPoint y: 282, endPoint x: 0, endPoint y: 283, distance: 108.0
click at [0, 283] on div "Все звонки Источники трафика График Экспорт .csv .xls .xlsx [DATE] - [DATE] Сбр…" at bounding box center [756, 362] width 1513 height 630
paste input "961383157"
click button "OK" at bounding box center [293, 318] width 67 height 20
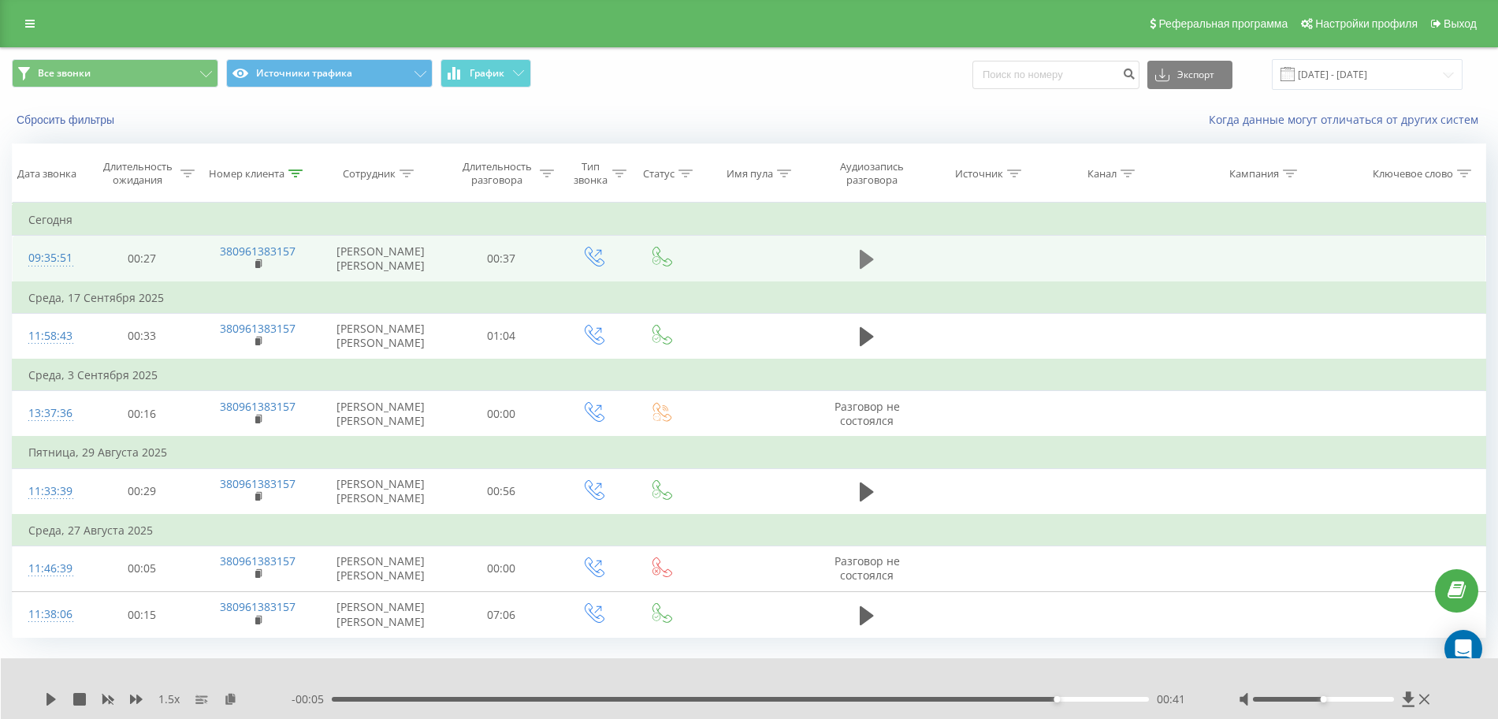
click at [857, 268] on button at bounding box center [867, 259] width 24 height 24
click at [299, 174] on icon at bounding box center [295, 173] width 14 height 8
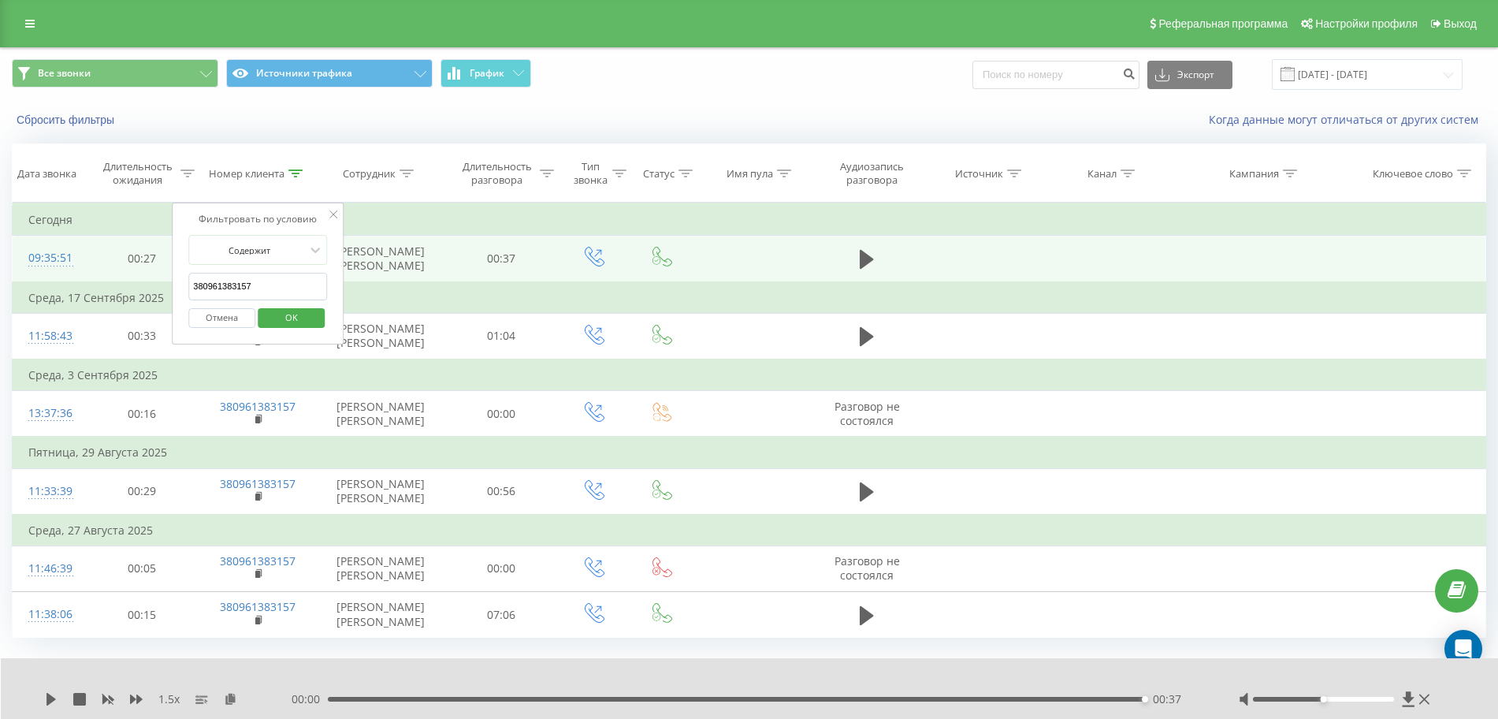
drag, startPoint x: 292, startPoint y: 284, endPoint x: 50, endPoint y: 278, distance: 242.8
click at [61, 278] on table "Фильтровать по условию Равно Отмена OK Фильтровать по условию Содержит 38096138…" at bounding box center [749, 420] width 1474 height 435
paste input "508062309"
click button "OK" at bounding box center [291, 318] width 67 height 20
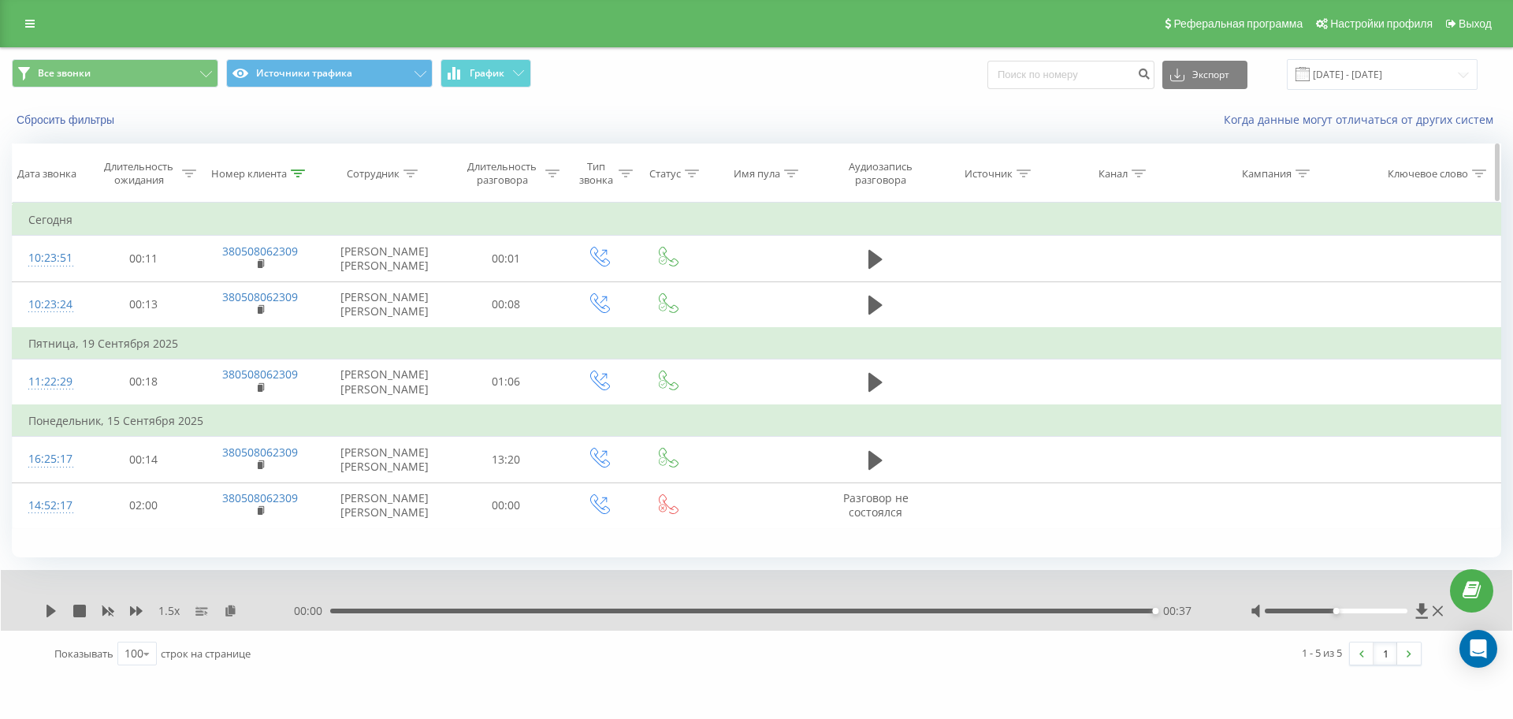
click at [303, 168] on div at bounding box center [298, 173] width 14 height 13
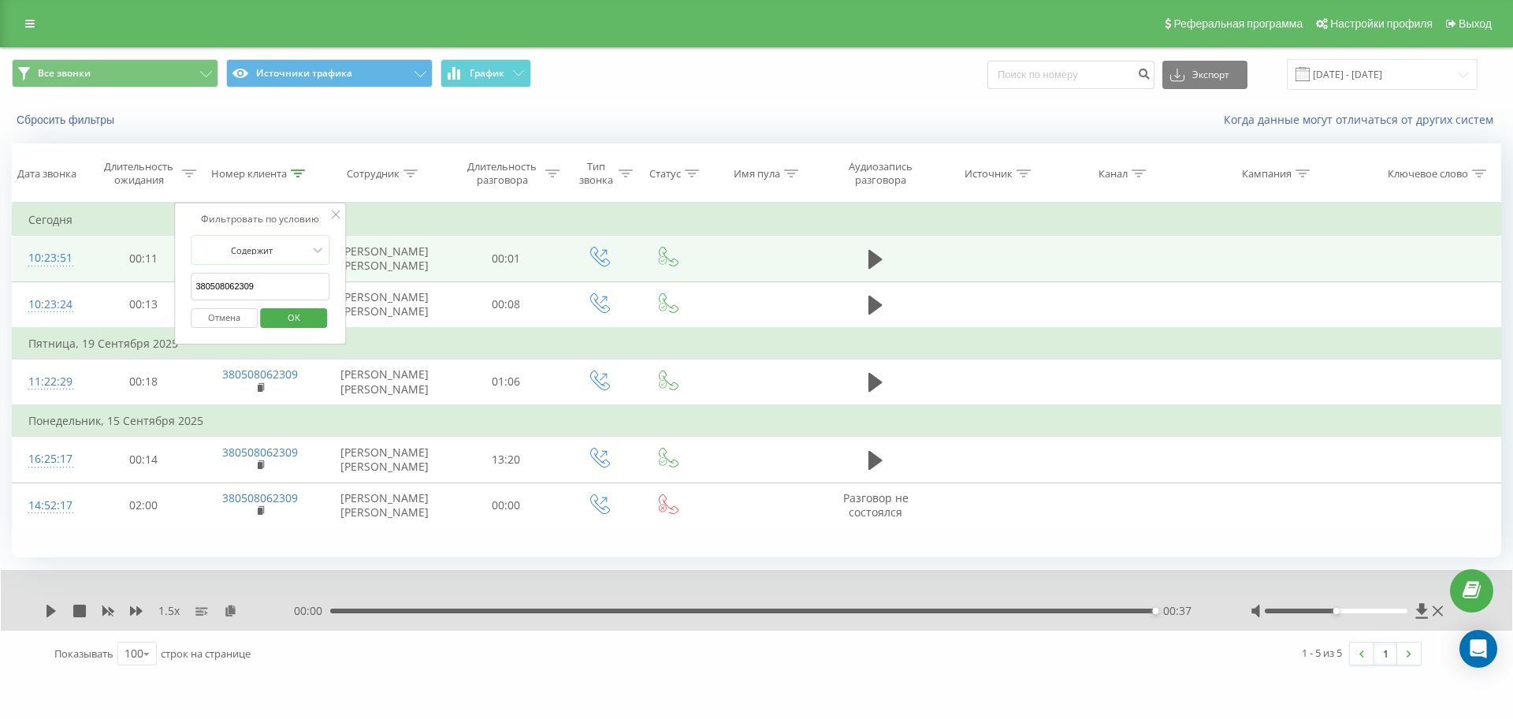
drag, startPoint x: 285, startPoint y: 290, endPoint x: 70, endPoint y: 277, distance: 215.5
click at [71, 277] on table "Фильтровать по условию Равно Отмена OK Фильтровать по условию Содержит 38050806…" at bounding box center [756, 366] width 1489 height 326
paste input "950030153"
type input "380950030153"
click button "OK" at bounding box center [293, 318] width 67 height 20
